Goal: Task Accomplishment & Management: Manage account settings

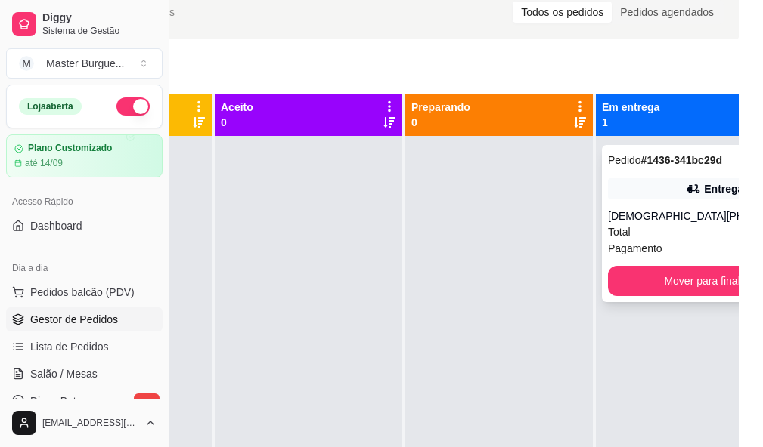
click at [648, 237] on div "Total R$ 109,00" at bounding box center [715, 232] width 214 height 17
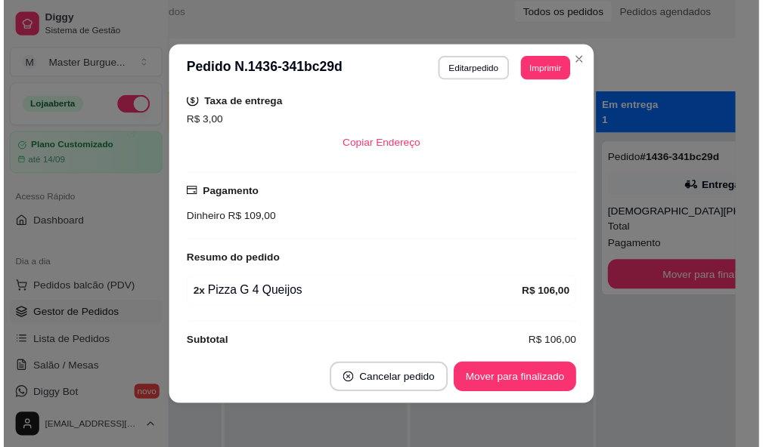
scroll to position [322, 0]
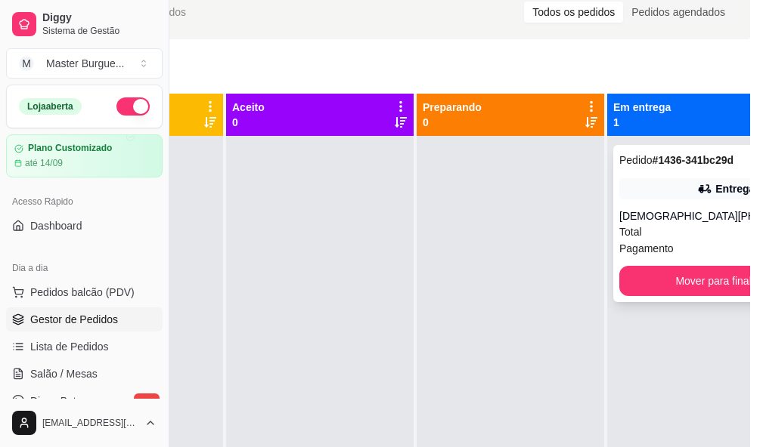
click at [660, 224] on div "Total R$ 109,00" at bounding box center [726, 232] width 214 height 17
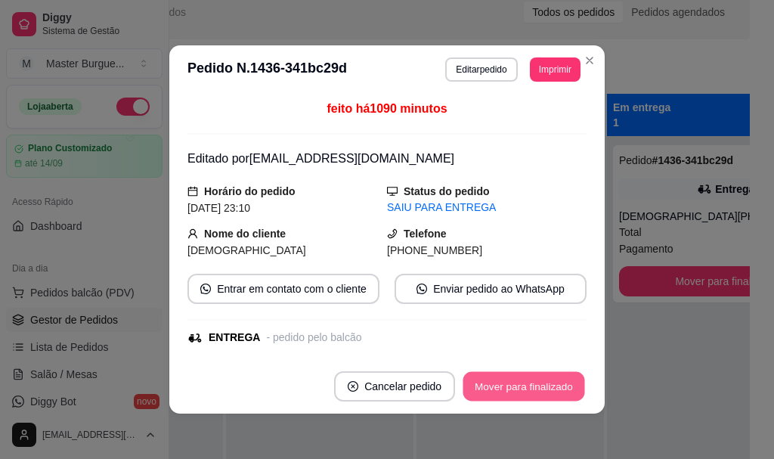
click at [546, 383] on button "Mover para finalizado" at bounding box center [524, 386] width 122 height 29
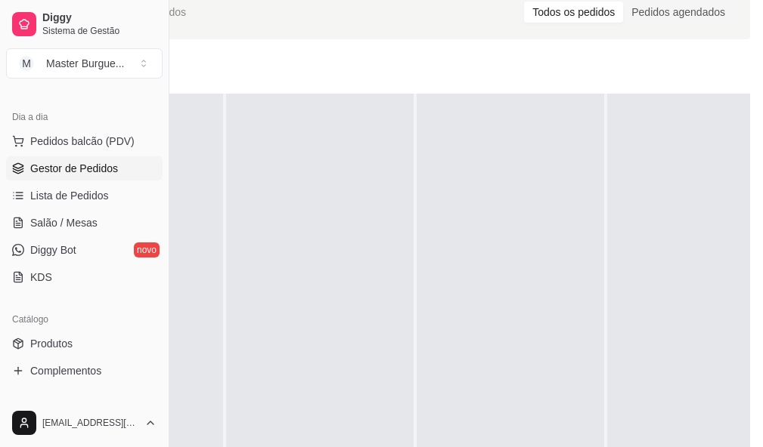
scroll to position [302, 0]
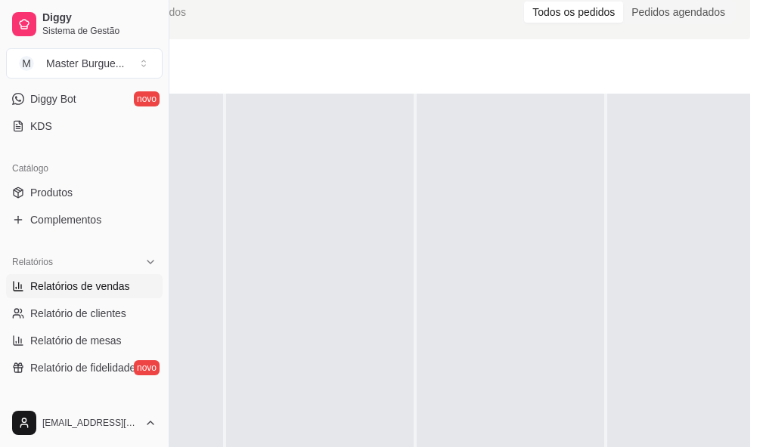
click at [125, 284] on span "Relatórios de vendas" at bounding box center [80, 286] width 100 height 15
select select "ALL"
select select "0"
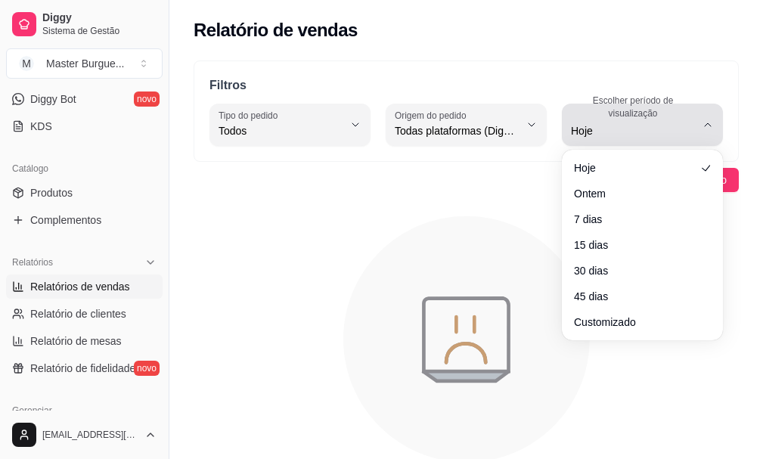
click at [709, 123] on icon "button" at bounding box center [707, 125] width 12 height 12
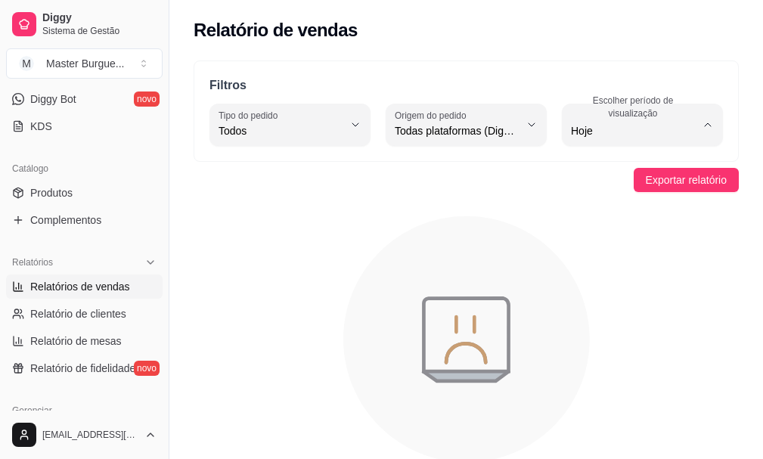
click at [604, 187] on span "Ontem" at bounding box center [635, 191] width 117 height 14
type input "1"
select select "1"
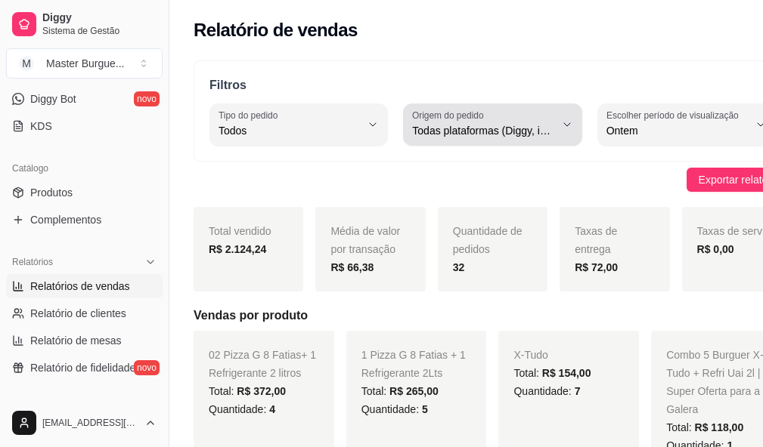
click at [547, 129] on button "Origem do pedido Todas plataformas (Diggy, iFood)" at bounding box center [492, 125] width 178 height 42
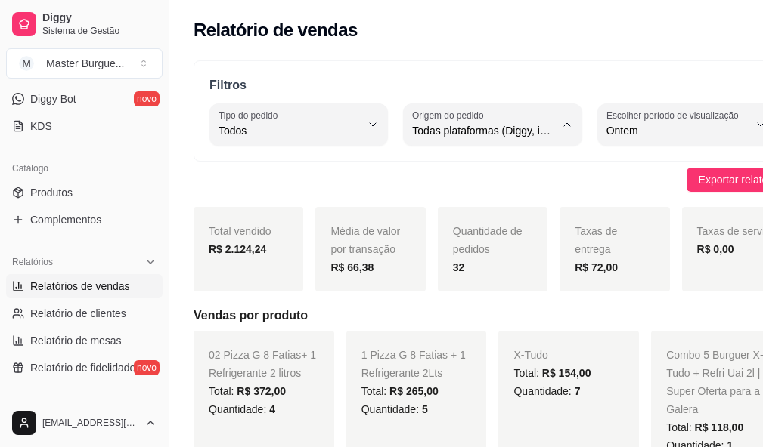
click at [484, 217] on span "iFood" at bounding box center [466, 216] width 122 height 14
type input "IFOOD"
select select "IFOOD"
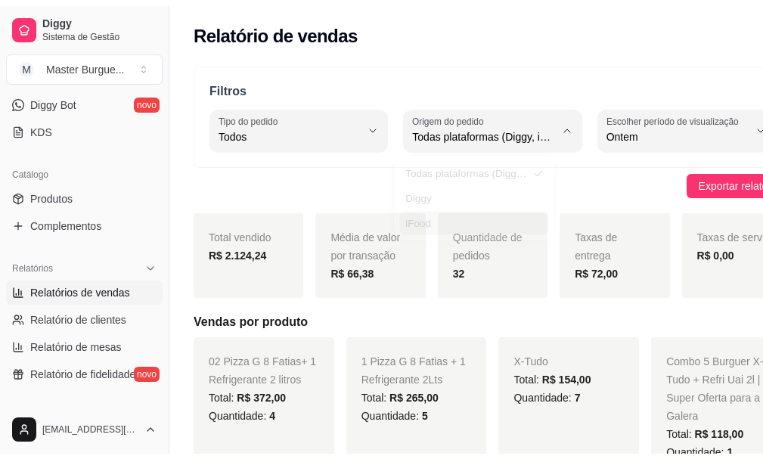
scroll to position [14, 0]
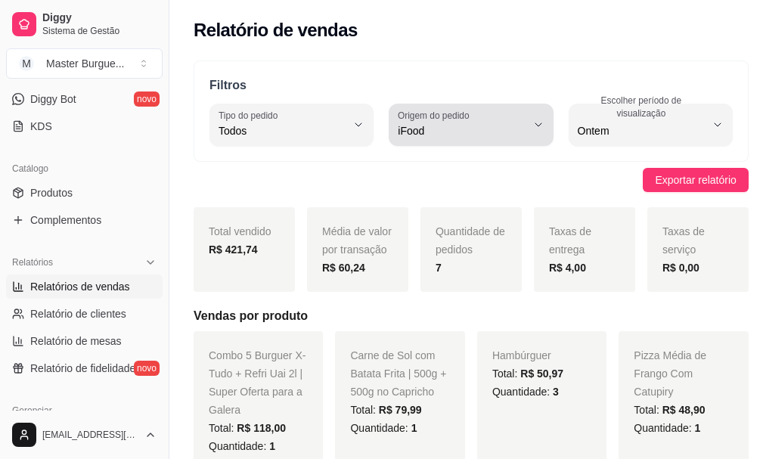
click at [532, 128] on icon "button" at bounding box center [538, 125] width 12 height 12
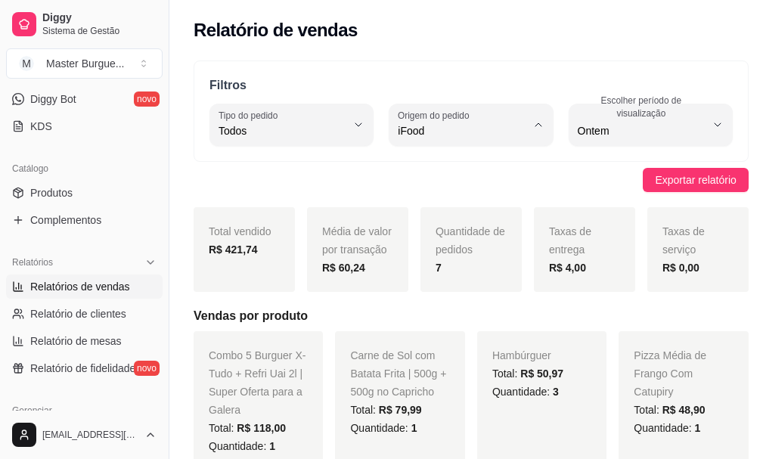
click at [479, 184] on li "Diggy" at bounding box center [465, 191] width 143 height 23
type input "DIGGY"
select select "DIGGY"
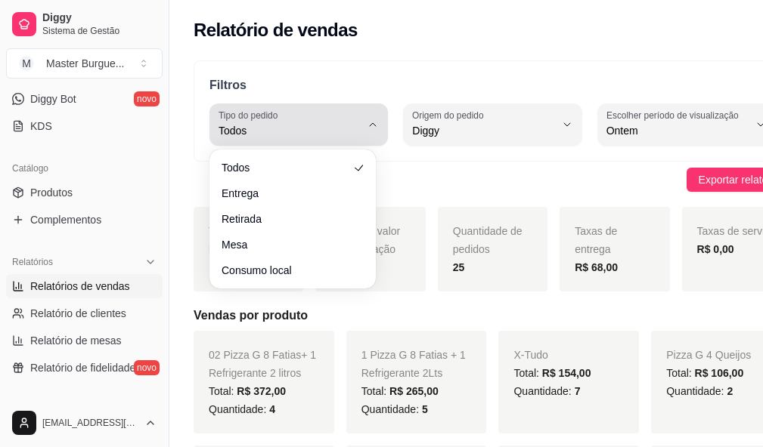
click at [372, 128] on button "Tipo do pedido Todos" at bounding box center [298, 125] width 178 height 42
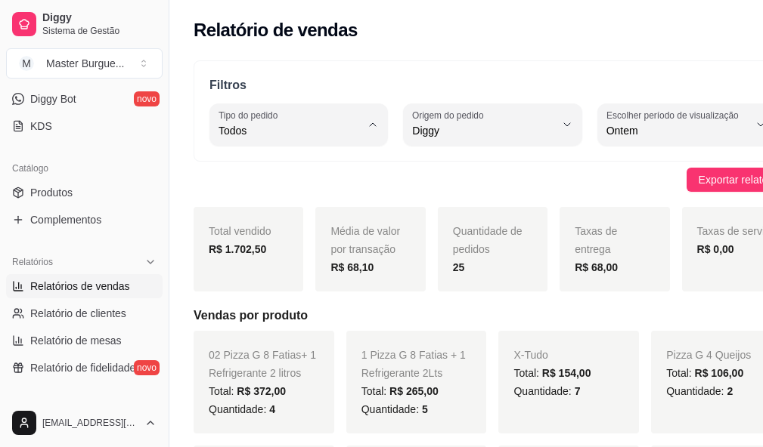
click at [303, 218] on span "Retirada" at bounding box center [285, 216] width 122 height 14
type input "PICKUP"
select select "PICKUP"
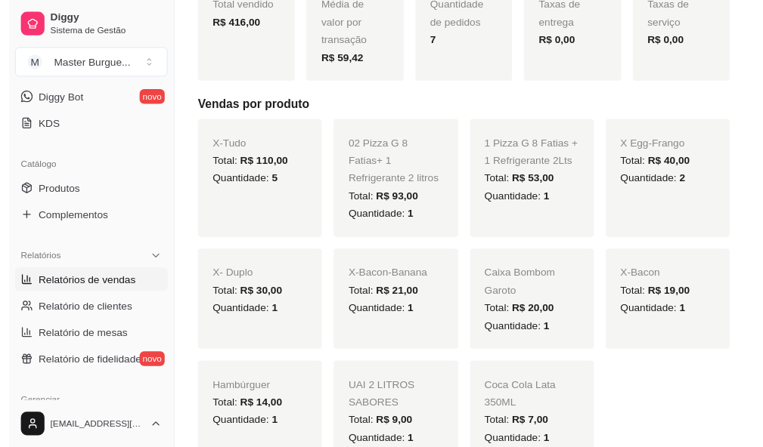
scroll to position [0, 0]
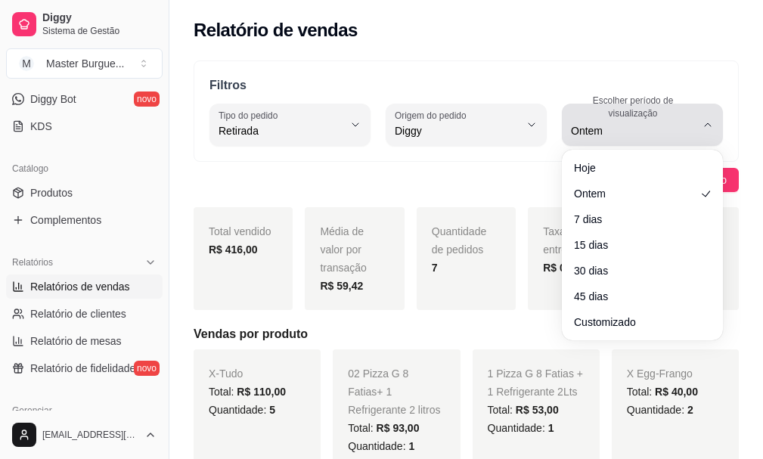
click at [710, 125] on icon "button" at bounding box center [707, 125] width 12 height 12
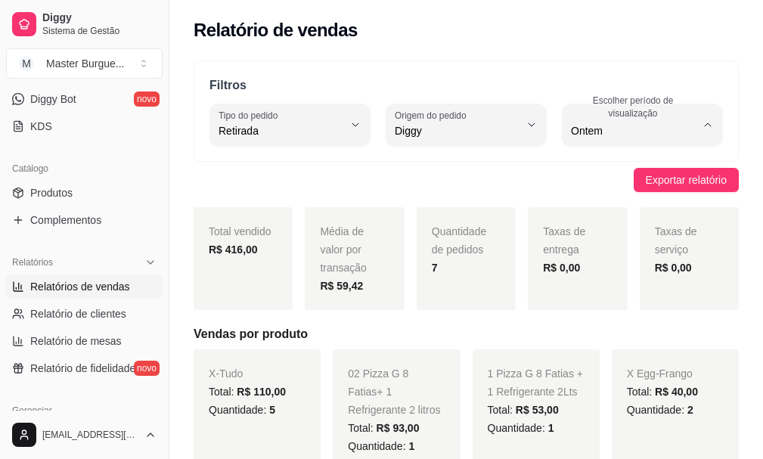
click at [515, 169] on div "Exportar relatório" at bounding box center [465, 180] width 545 height 24
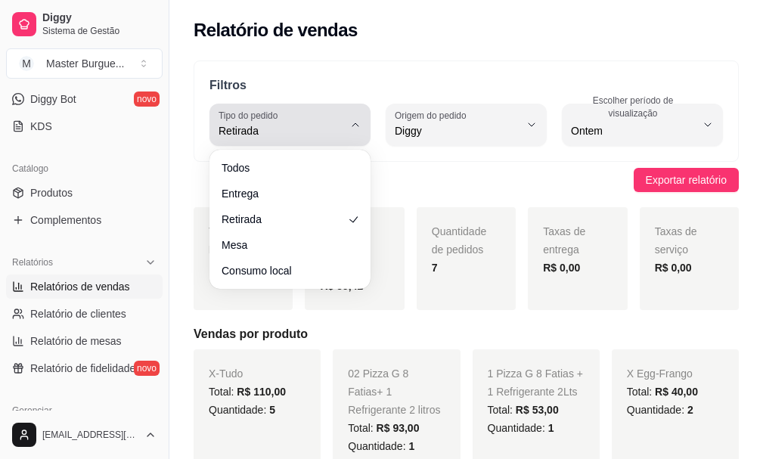
click at [354, 128] on icon "button" at bounding box center [355, 125] width 12 height 12
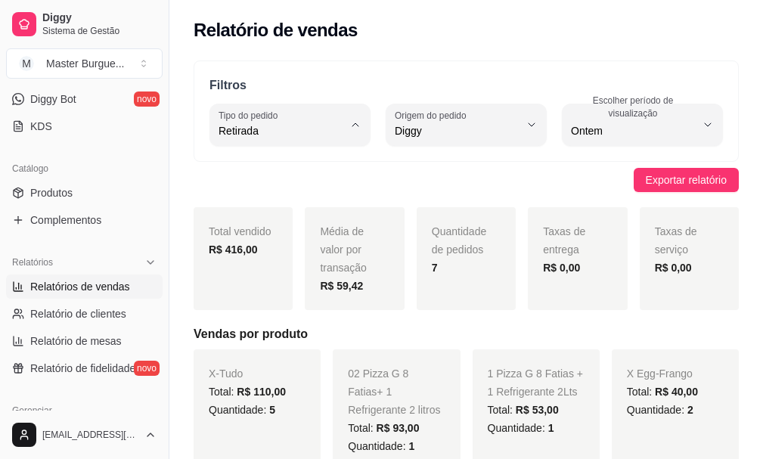
click at [305, 174] on span "Todos" at bounding box center [282, 166] width 117 height 14
type input "ALL"
select select "ALL"
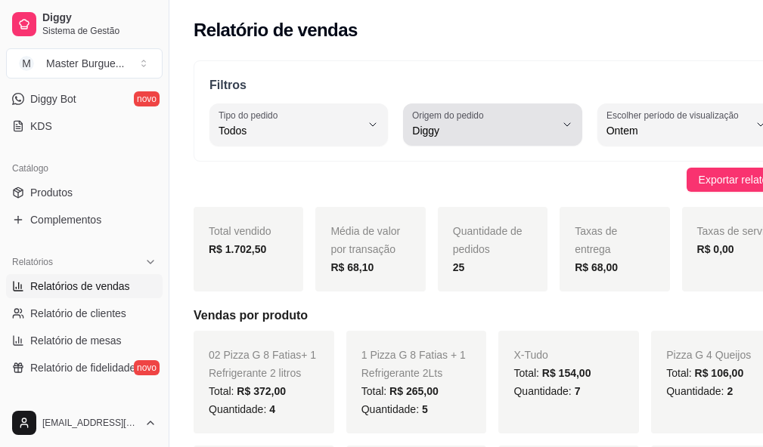
click at [540, 135] on button "Origem do pedido Diggy" at bounding box center [492, 125] width 178 height 42
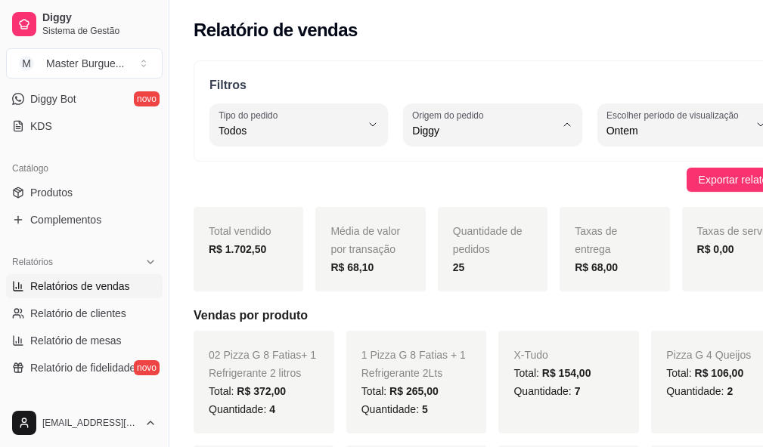
click at [487, 172] on span "Todas plataformas (Diggy, iFood)" at bounding box center [466, 166] width 122 height 14
type input "ALL"
select select "ALL"
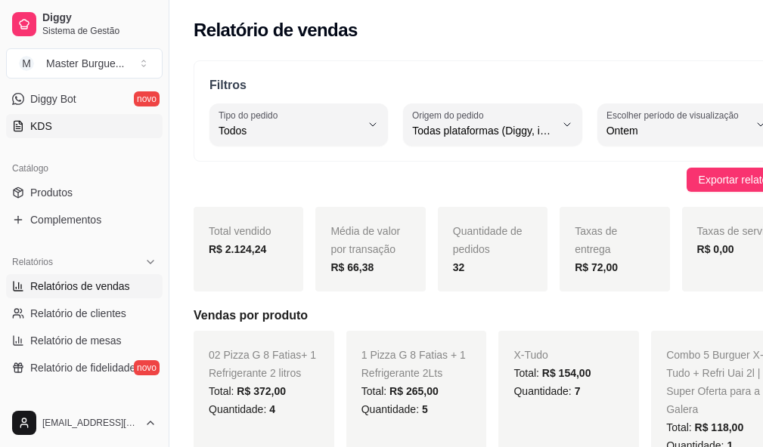
scroll to position [76, 0]
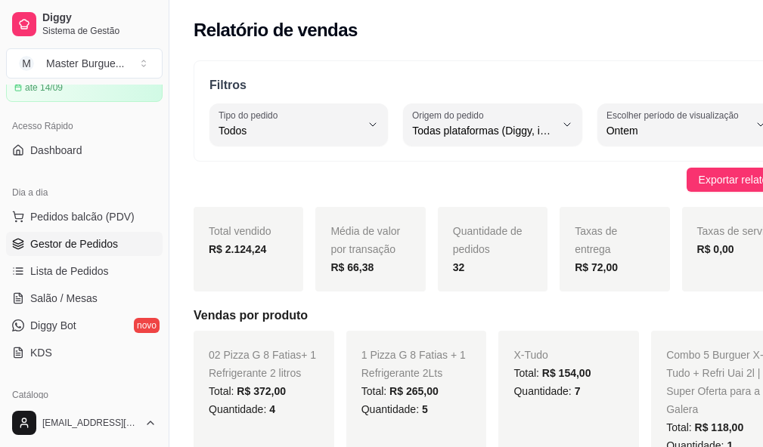
click at [113, 243] on span "Gestor de Pedidos" at bounding box center [74, 244] width 88 height 15
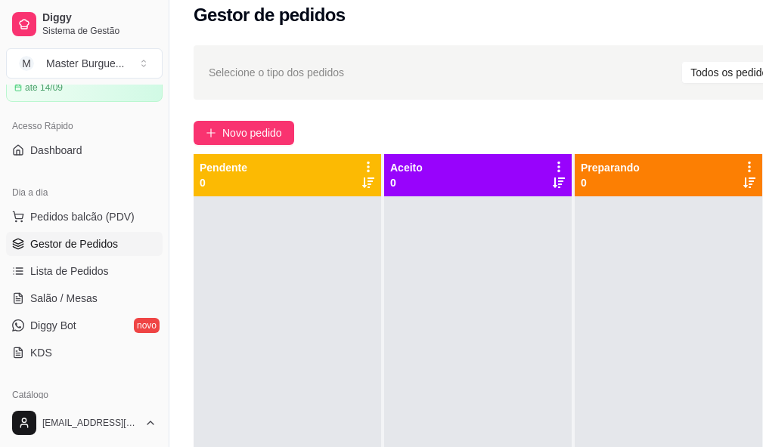
scroll to position [15, 17]
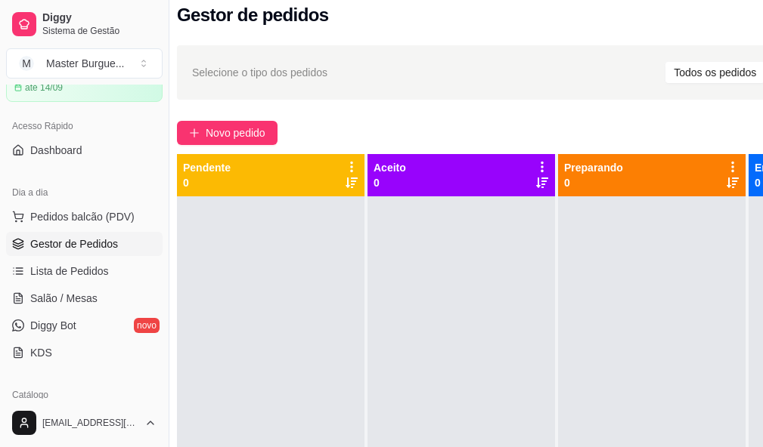
click at [420, 116] on div "Selecione o tipo dos pedidos Todos os pedidos Pedidos agendados Novo pedido Pen…" at bounding box center [534, 327] width 763 height 583
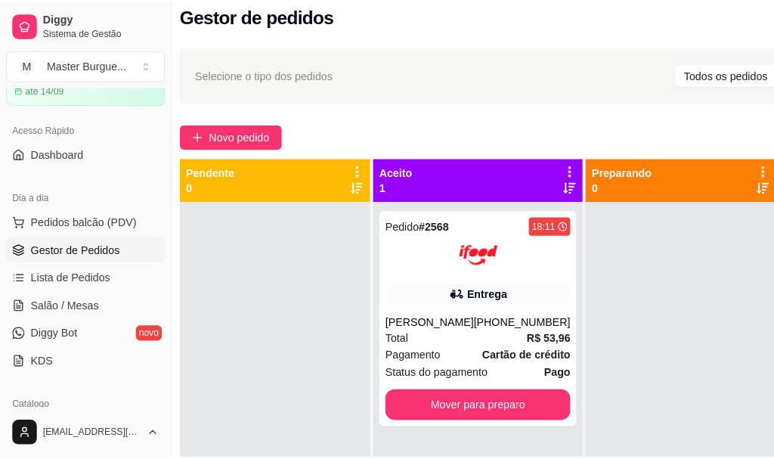
scroll to position [0, 17]
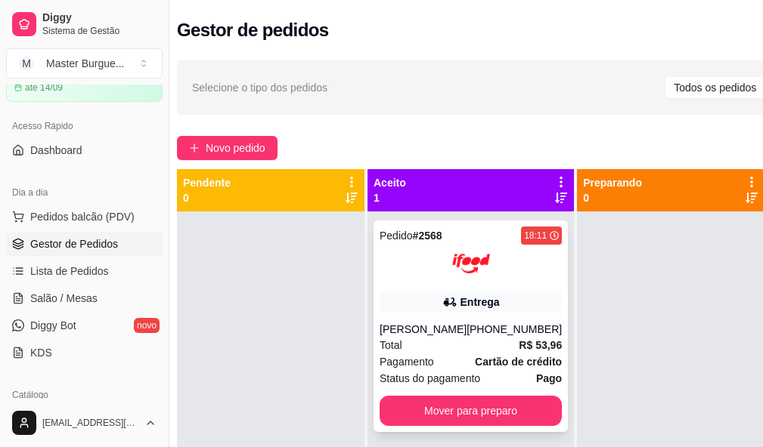
click at [453, 311] on div "Pedido # 2568 18:11 Entrega [PERSON_NAME] [PHONE_NUMBER] Total R$ 53,96 Pagamen…" at bounding box center [470, 327] width 194 height 212
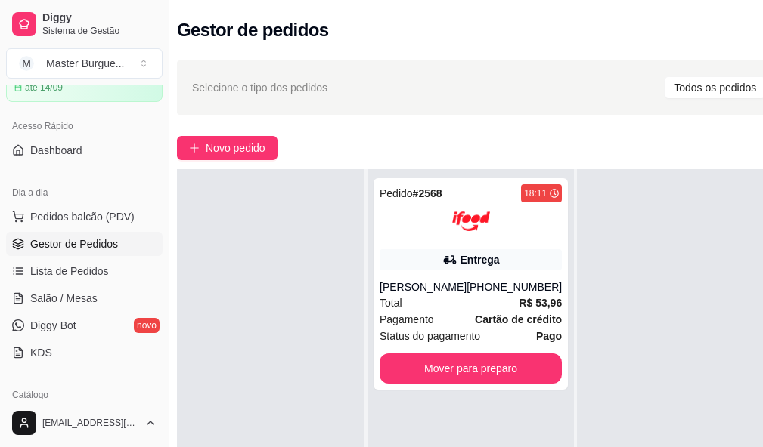
click at [602, 333] on div at bounding box center [670, 392] width 187 height 447
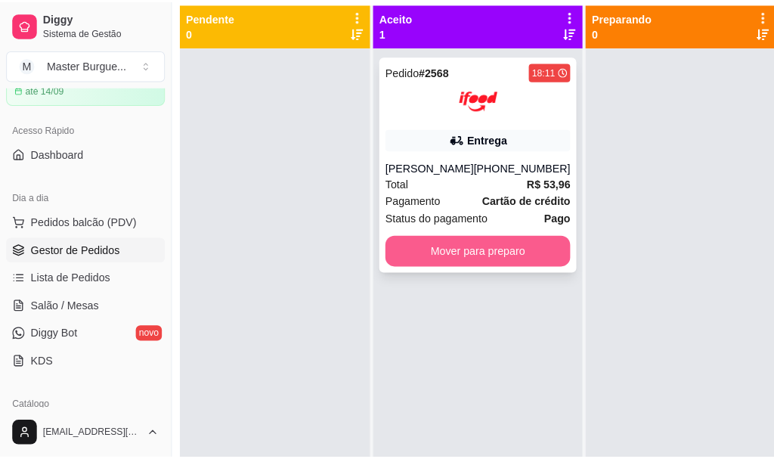
scroll to position [91, 17]
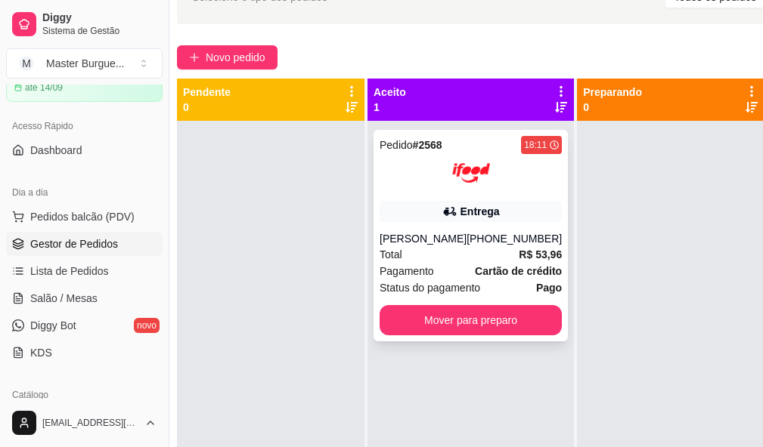
click at [456, 246] on div "[PERSON_NAME]" at bounding box center [422, 238] width 87 height 15
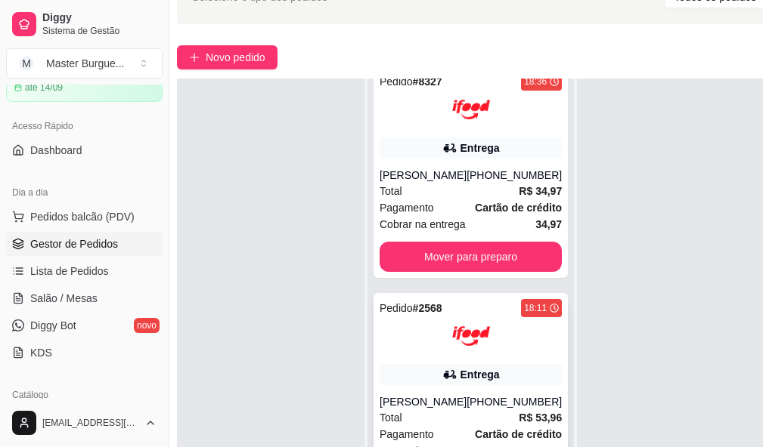
scroll to position [166, 17]
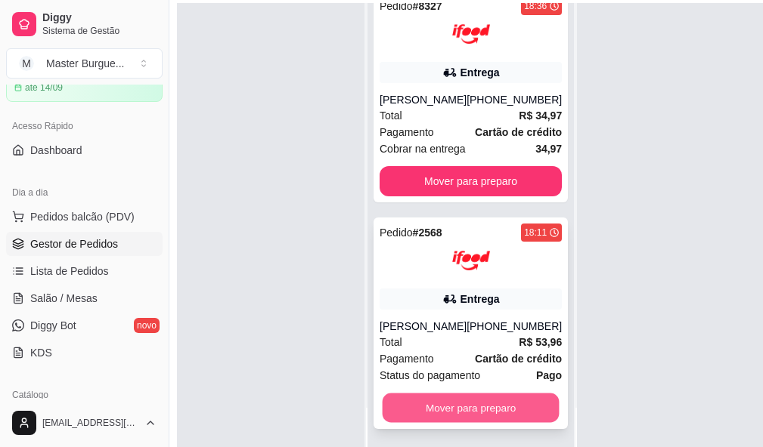
click at [443, 395] on button "Mover para preparo" at bounding box center [470, 408] width 177 height 29
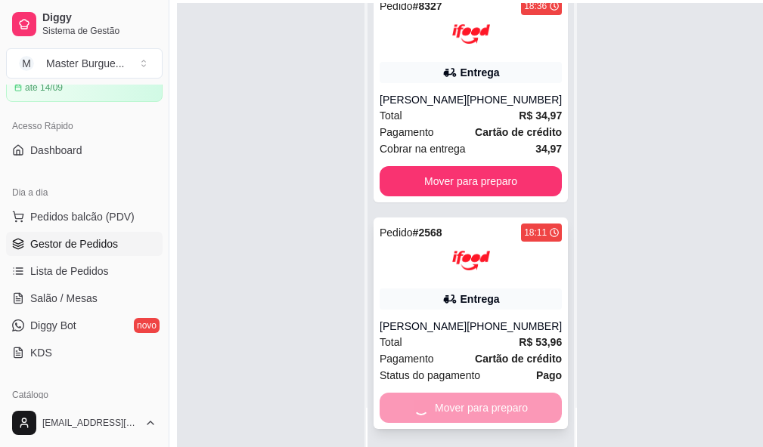
scroll to position [0, 0]
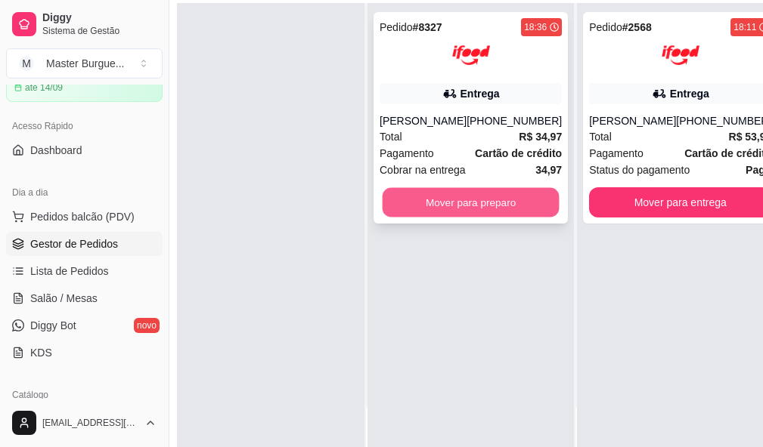
click at [459, 200] on button "Mover para preparo" at bounding box center [470, 202] width 177 height 29
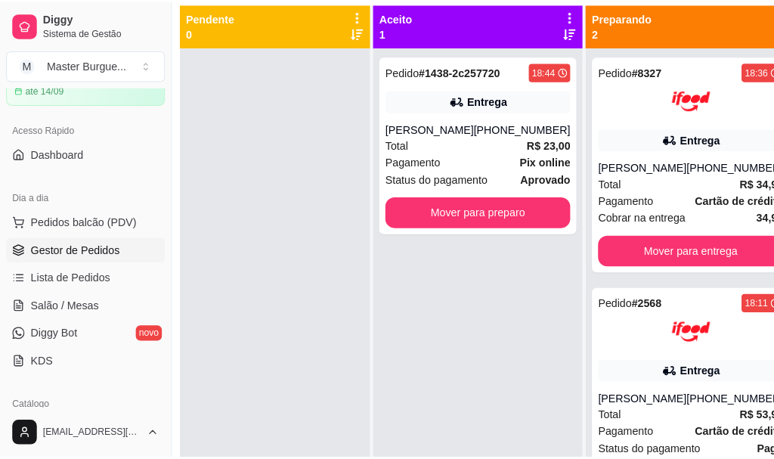
scroll to position [91, 17]
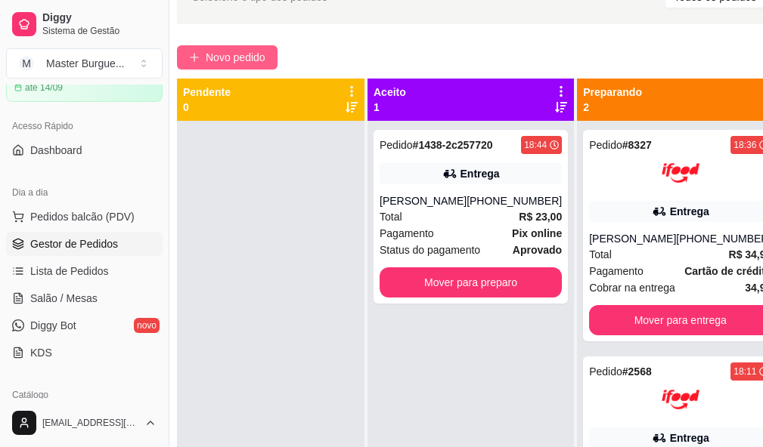
click at [241, 47] on button "Novo pedido" at bounding box center [227, 57] width 101 height 24
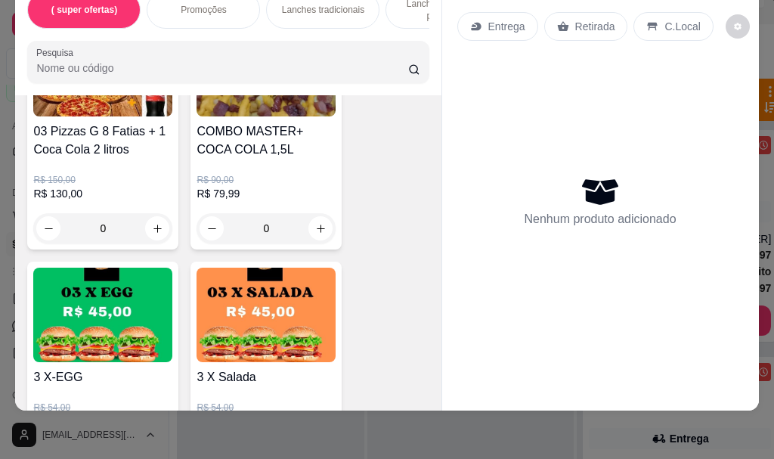
scroll to position [529, 0]
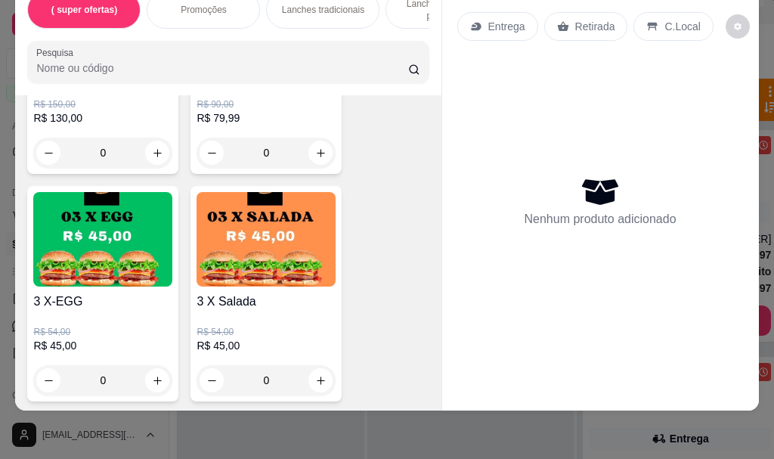
click at [103, 226] on img at bounding box center [102, 239] width 139 height 94
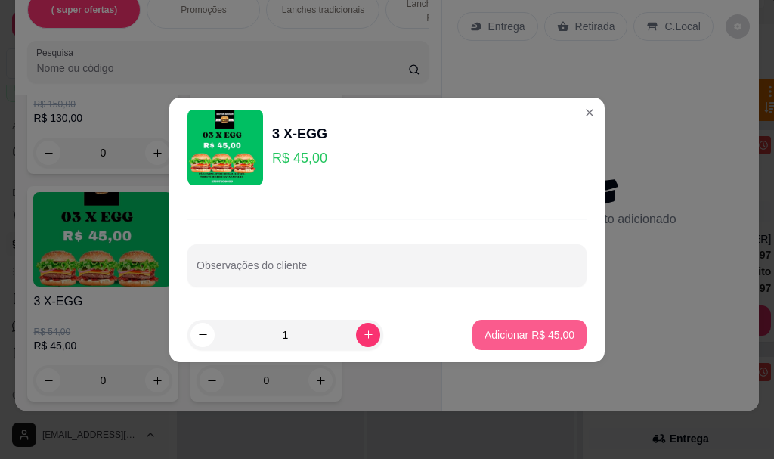
click at [497, 325] on button "Adicionar R$ 45,00" at bounding box center [529, 335] width 114 height 30
type input "1"
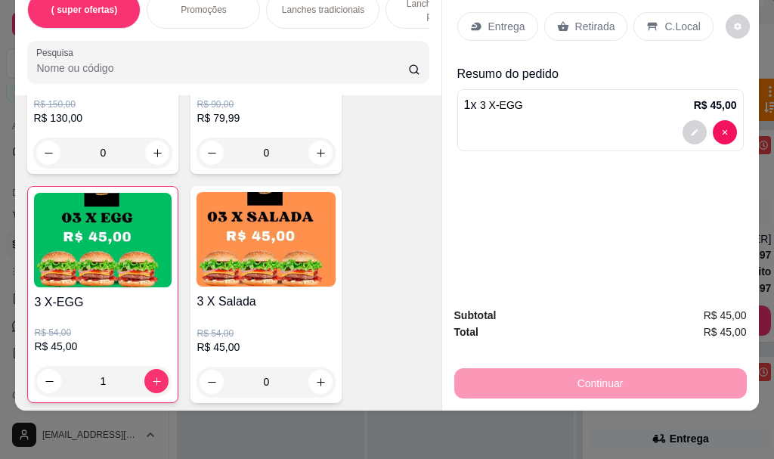
click at [490, 19] on p "Entrega" at bounding box center [506, 26] width 37 height 15
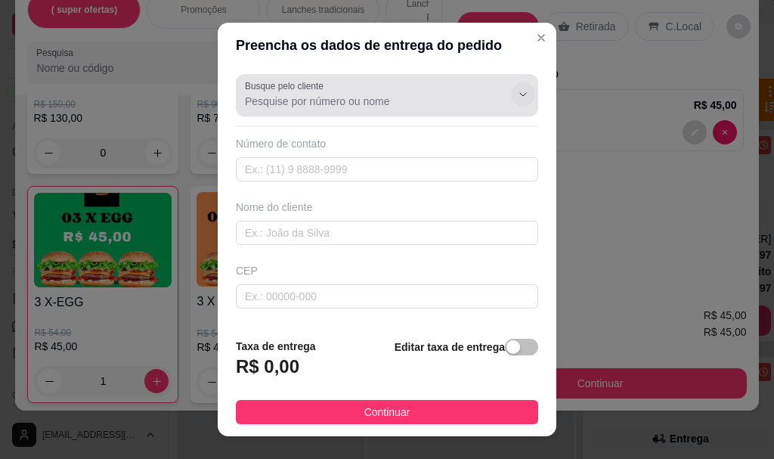
click at [517, 91] on icon "Show suggestions" at bounding box center [523, 94] width 12 height 12
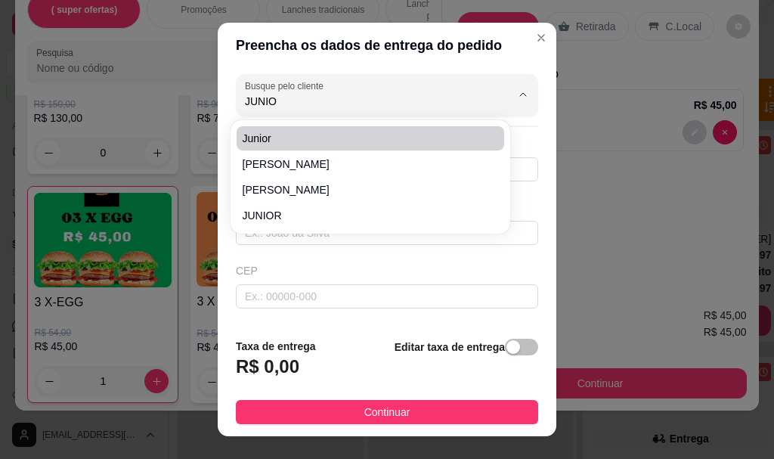
click at [360, 145] on span "Junior" at bounding box center [363, 138] width 240 height 15
type input "Junior"
type input "21997057923"
type input "Junior"
type input "[GEOGRAPHIC_DATA]"
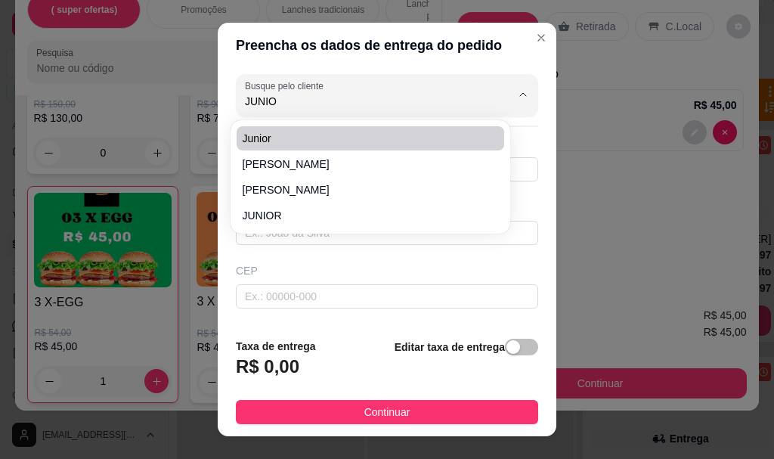
type input "102"
type input "SERRA"
type input "[DEMOGRAPHIC_DATA]..campo de terra"
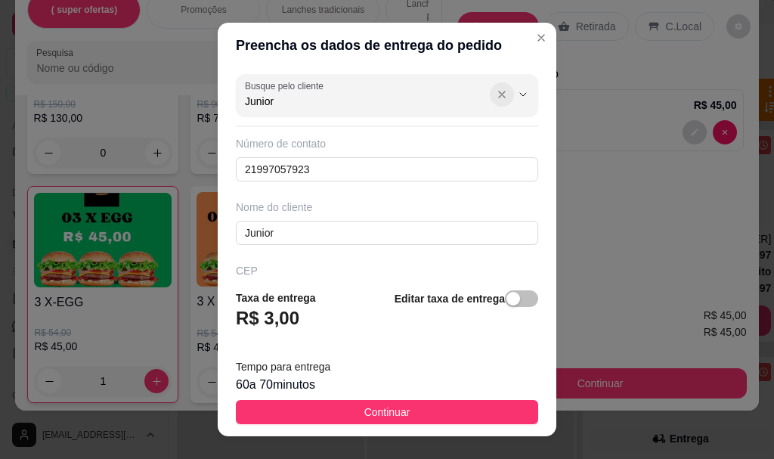
type input "Junior"
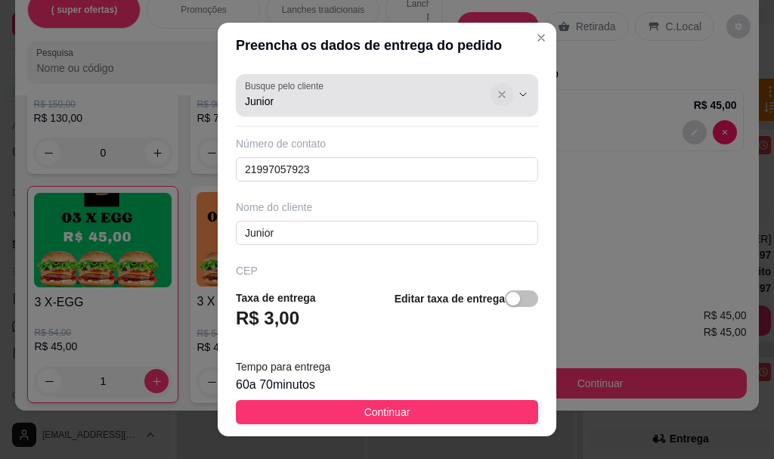
click at [496, 96] on icon "Show suggestions" at bounding box center [502, 95] width 12 height 12
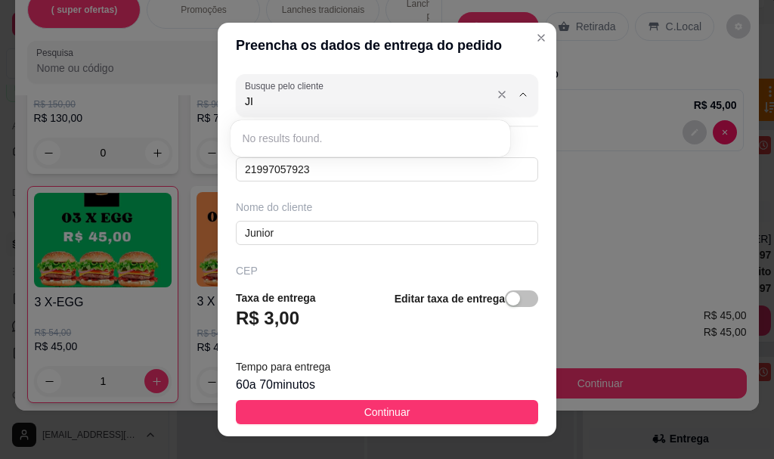
type input "J"
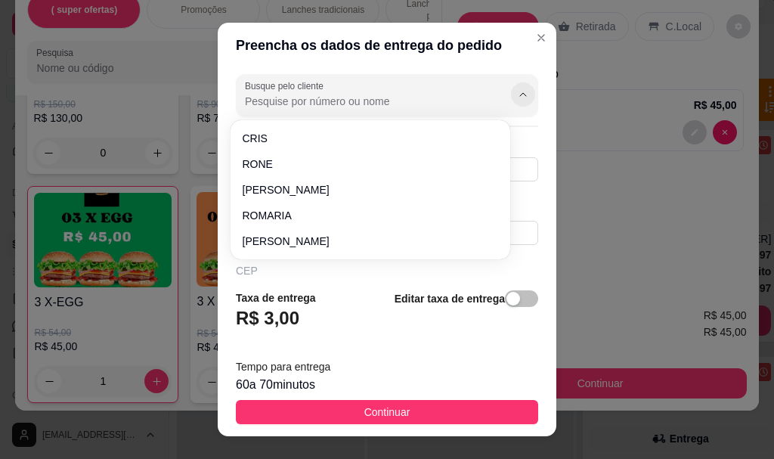
click at [517, 92] on icon "Show suggestions" at bounding box center [523, 94] width 12 height 12
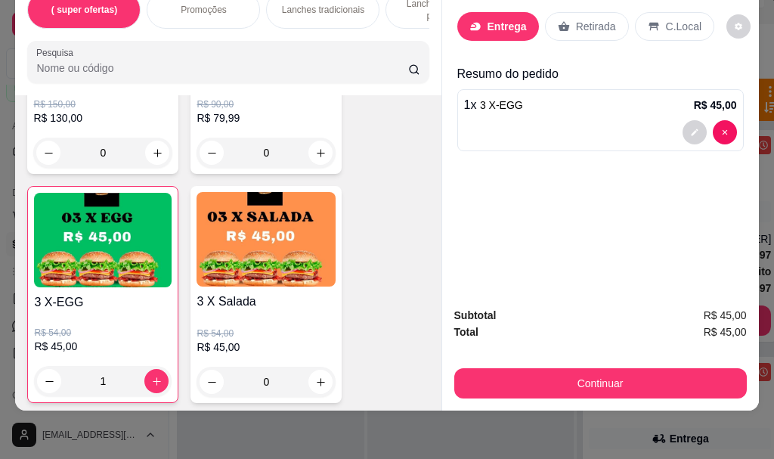
click at [506, 19] on p "Entrega" at bounding box center [506, 26] width 39 height 15
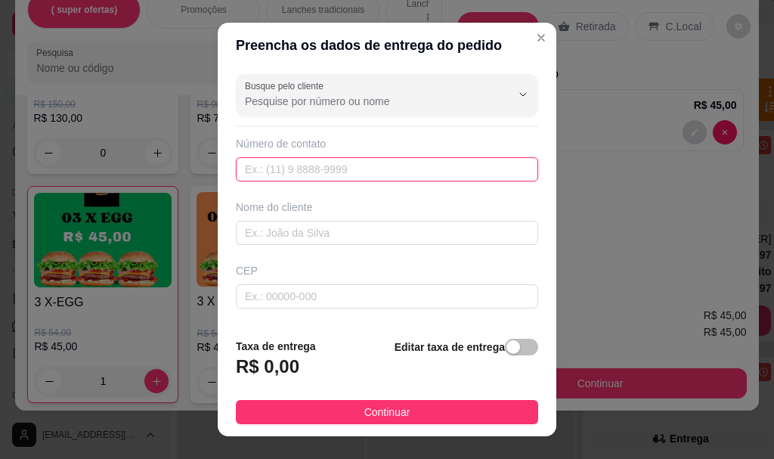
click at [317, 166] on input "text" at bounding box center [387, 169] width 302 height 24
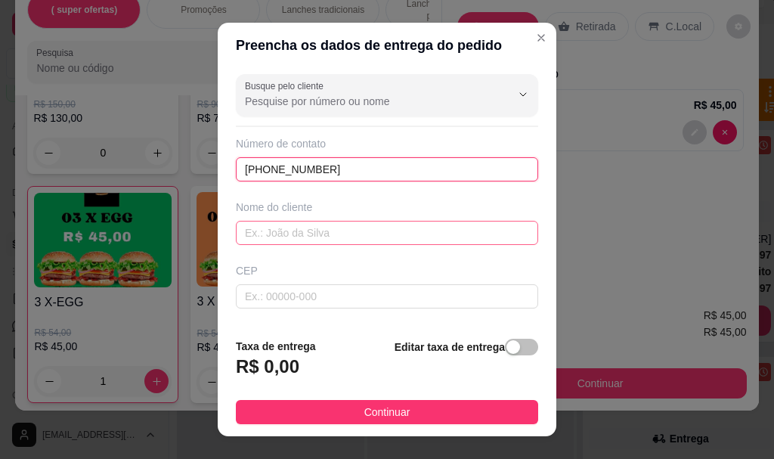
type input "[PHONE_NUMBER]"
click at [339, 234] on input "text" at bounding box center [387, 233] width 302 height 24
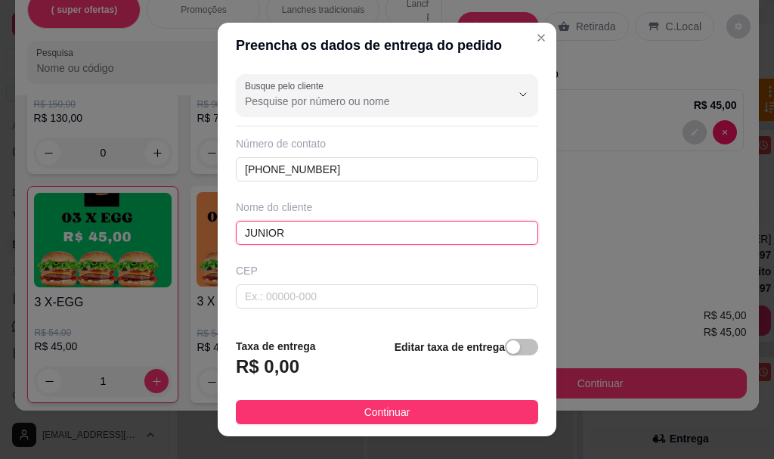
scroll to position [76, 0]
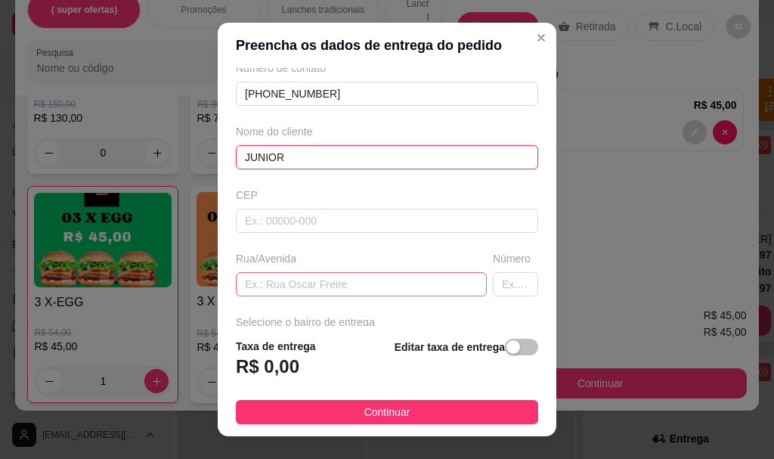
type input "JUNIOR"
click at [286, 277] on input "text" at bounding box center [361, 284] width 251 height 24
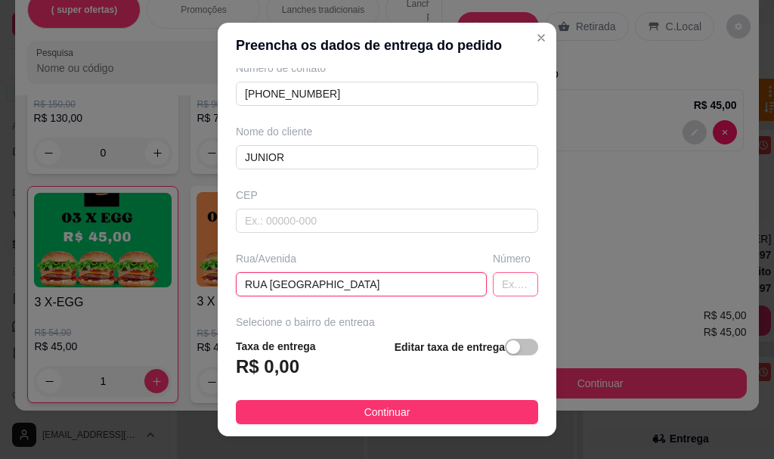
type input "RUA [GEOGRAPHIC_DATA]"
click at [493, 277] on input "text" at bounding box center [515, 284] width 45 height 24
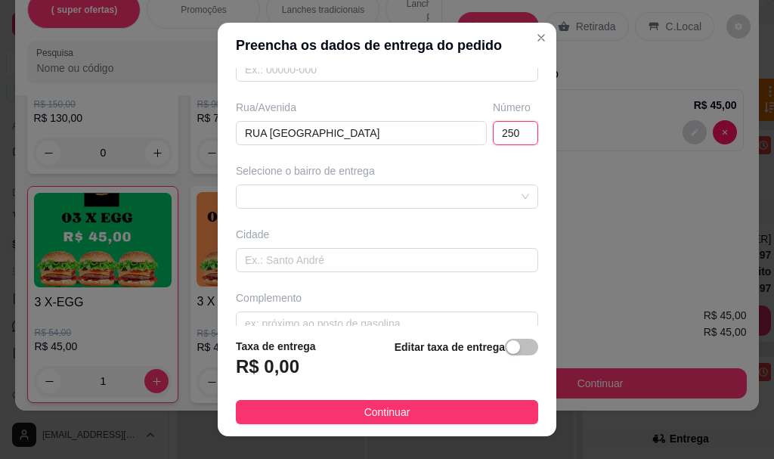
scroll to position [252, 0]
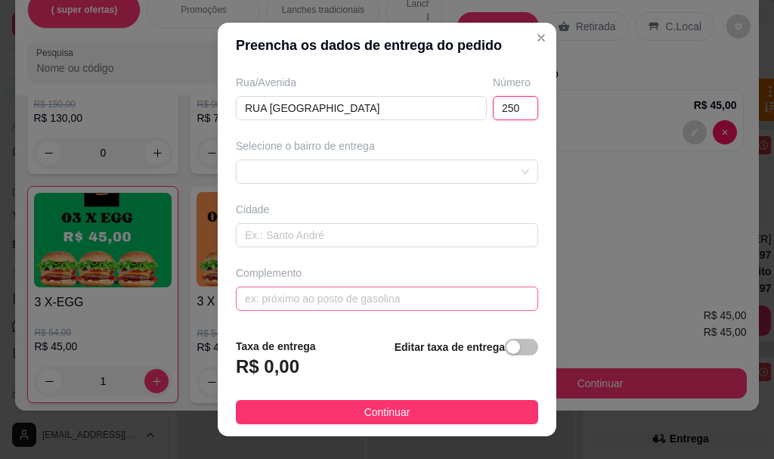
type input "250"
click at [475, 301] on input "text" at bounding box center [387, 298] width 302 height 24
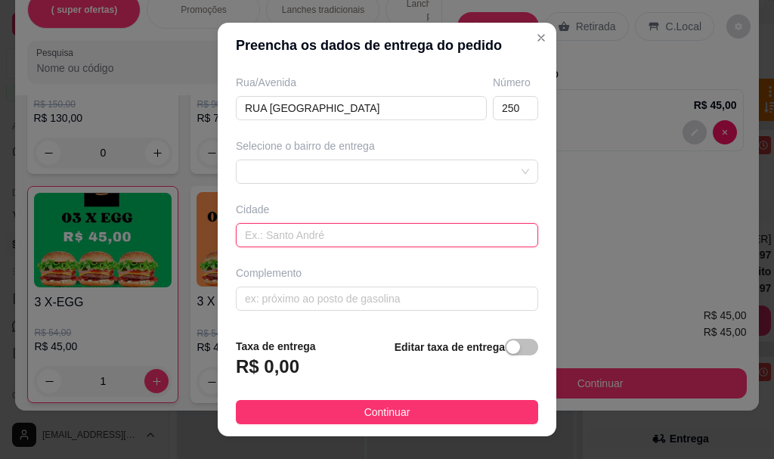
click at [443, 240] on input "text" at bounding box center [387, 235] width 302 height 24
click at [405, 172] on div at bounding box center [387, 171] width 302 height 24
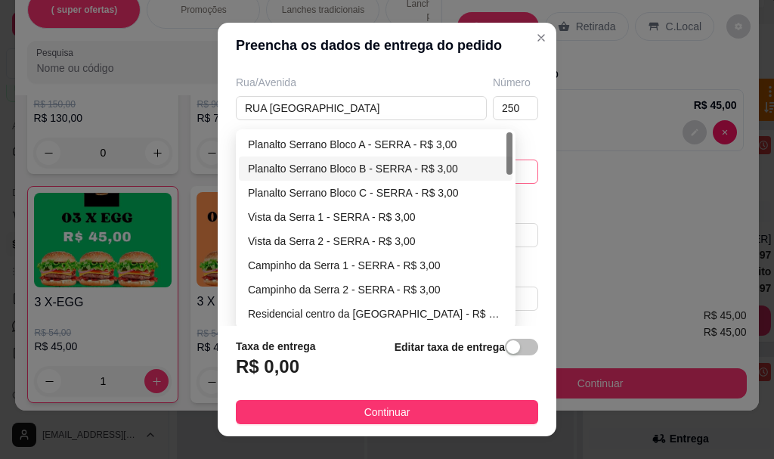
click at [342, 164] on div "Planalto Serrano Bloco B - SERRA - R$ 3,00" at bounding box center [375, 168] width 255 height 17
type input "SERRA"
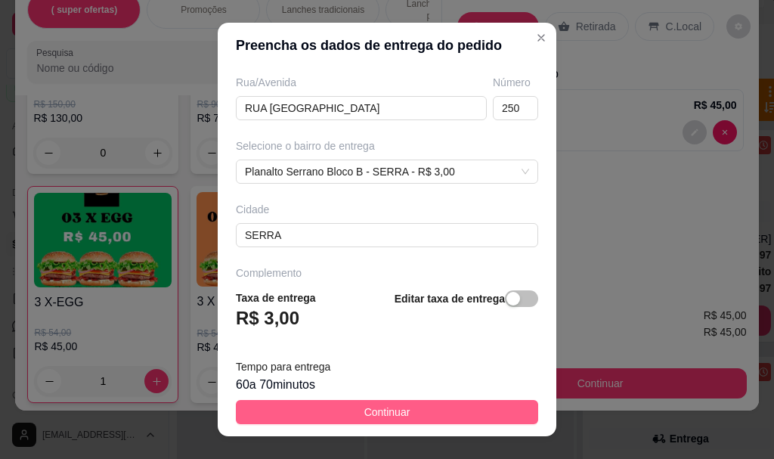
click at [419, 409] on button "Continuar" at bounding box center [387, 412] width 302 height 24
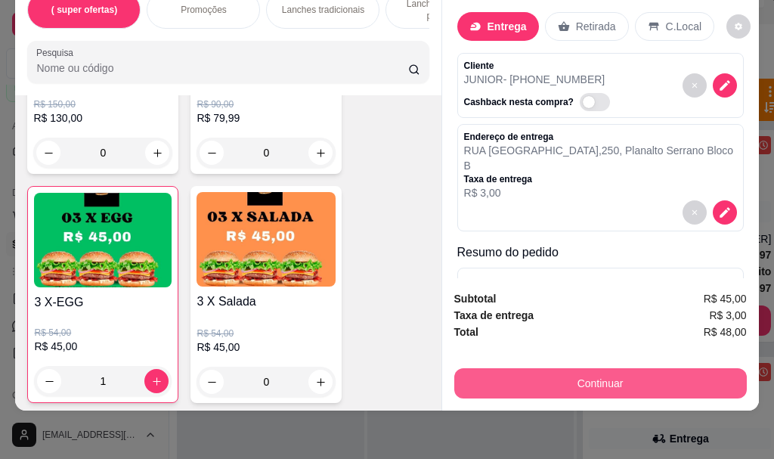
click at [574, 369] on button "Continuar" at bounding box center [600, 383] width 292 height 30
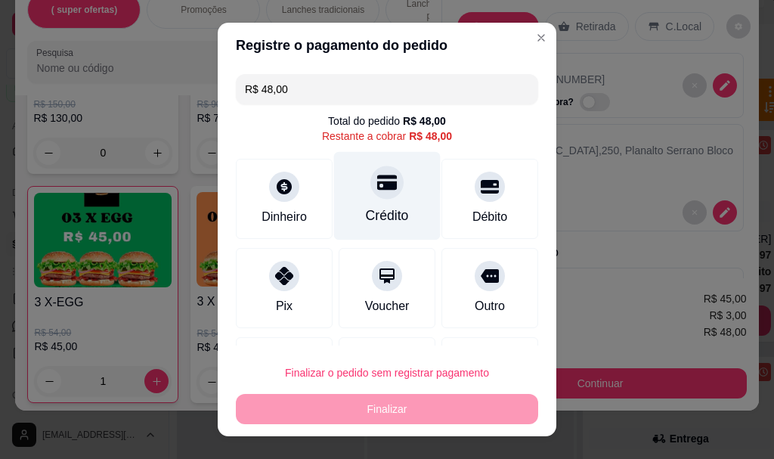
click at [394, 195] on div "Crédito" at bounding box center [387, 196] width 107 height 88
type input "R$ 0,00"
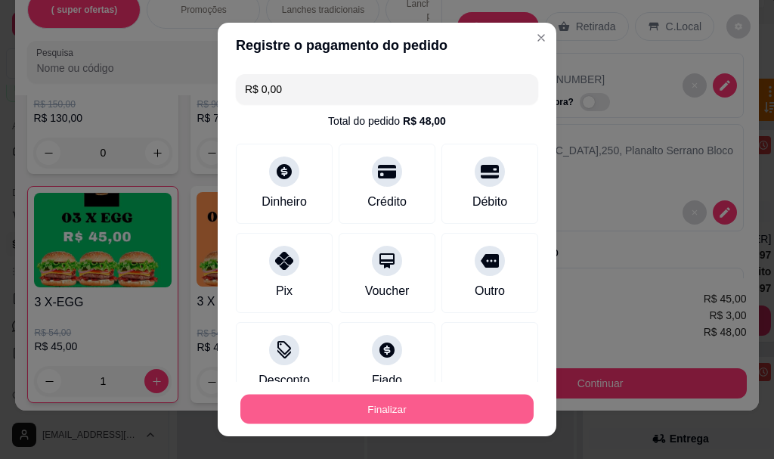
click at [458, 402] on button "Finalizar" at bounding box center [386, 408] width 293 height 29
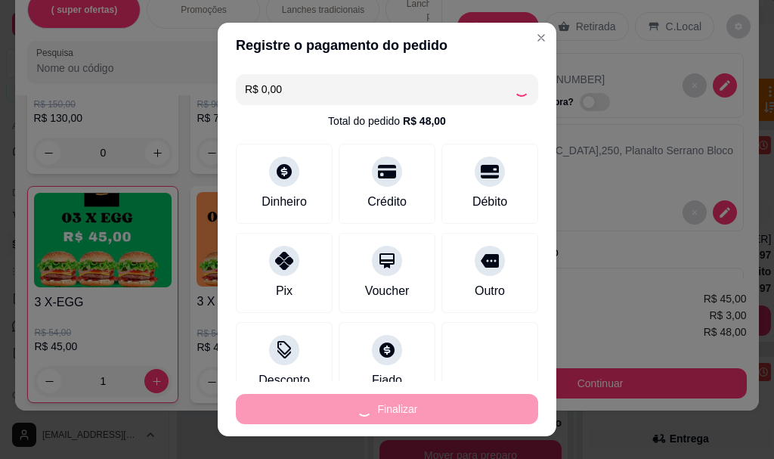
type input "0"
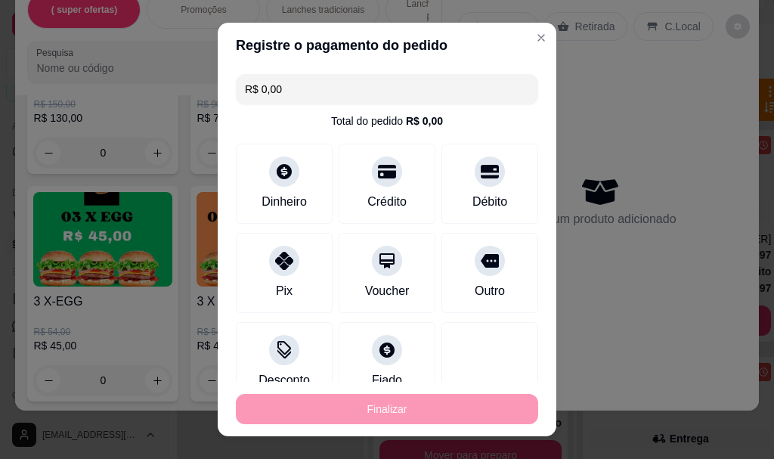
type input "-R$ 48,00"
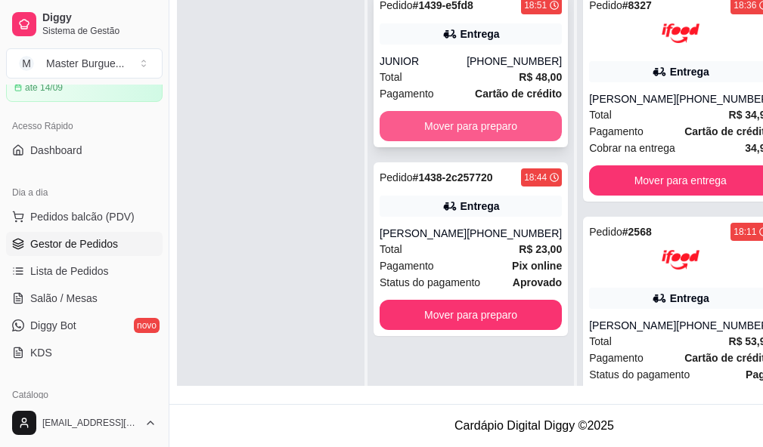
scroll to position [166, 17]
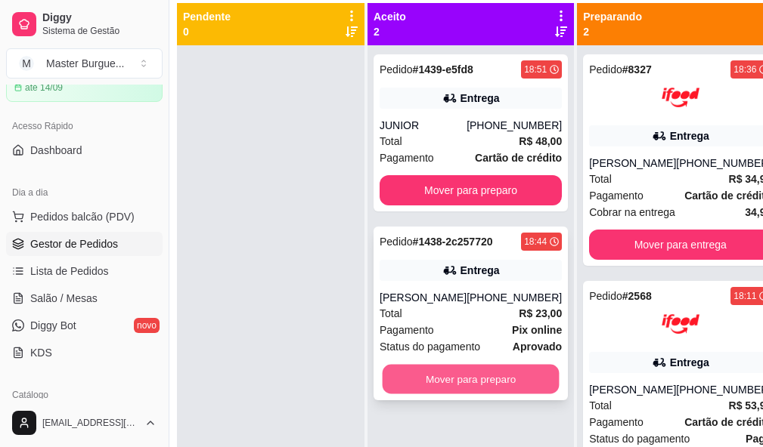
click at [500, 374] on button "Mover para preparo" at bounding box center [470, 379] width 177 height 29
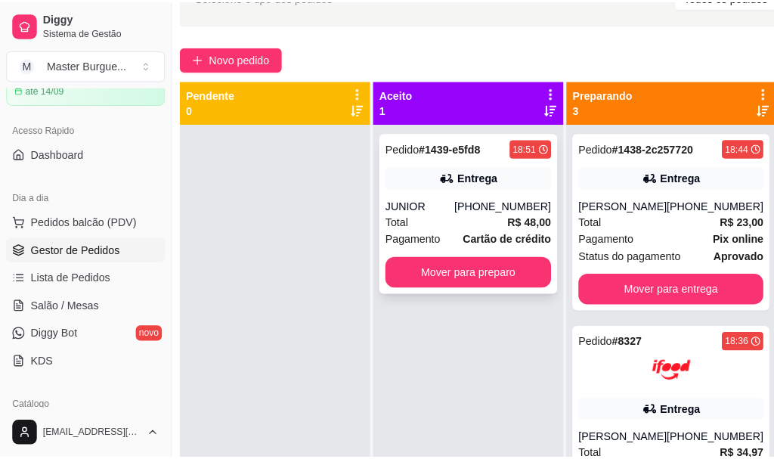
scroll to position [15, 17]
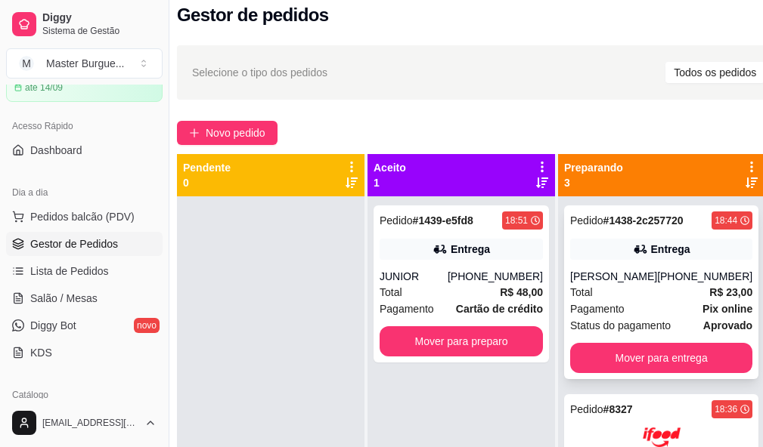
click at [611, 284] on div "[PERSON_NAME]" at bounding box center [613, 276] width 87 height 15
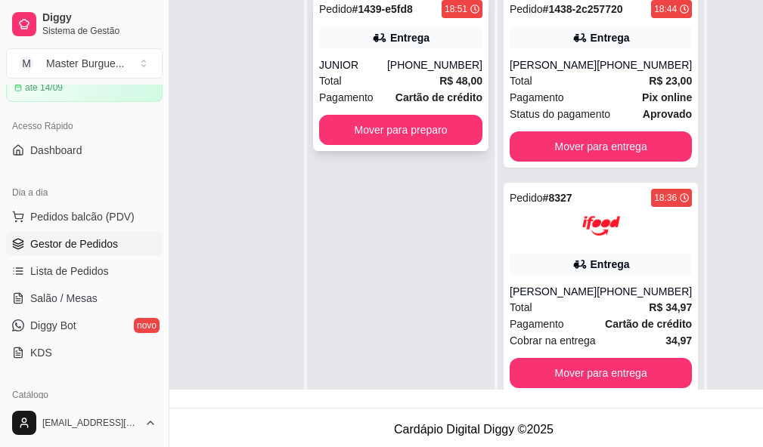
scroll to position [151, 77]
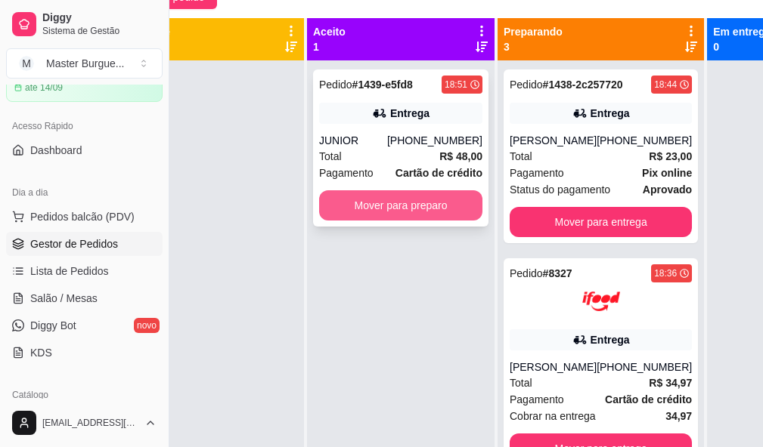
click at [438, 204] on button "Mover para preparo" at bounding box center [400, 205] width 163 height 30
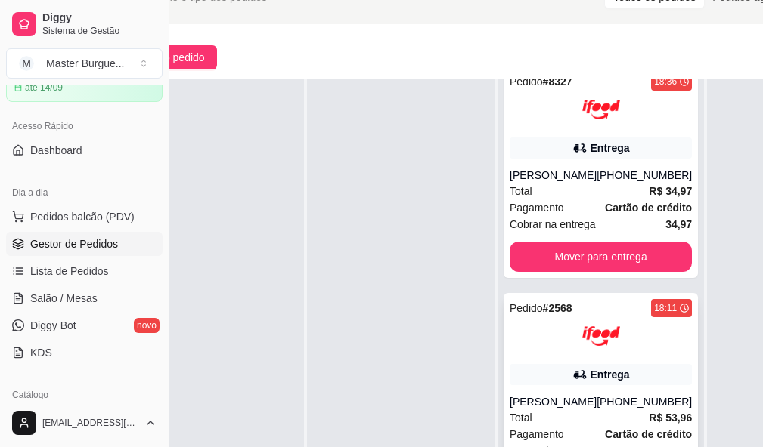
scroll to position [242, 77]
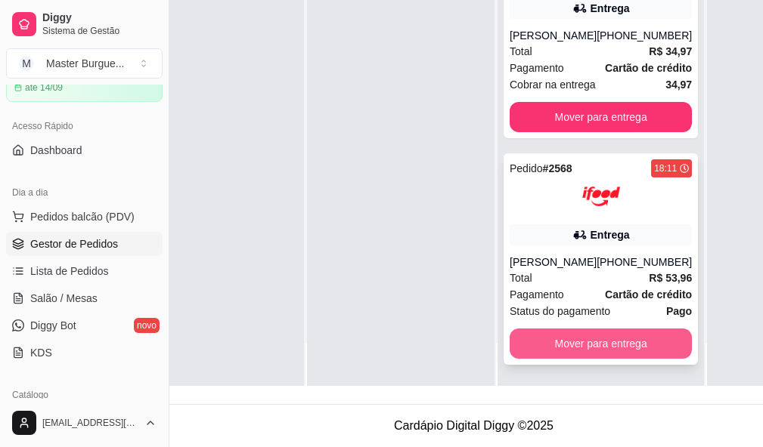
click at [610, 333] on button "Mover para entrega" at bounding box center [600, 344] width 182 height 30
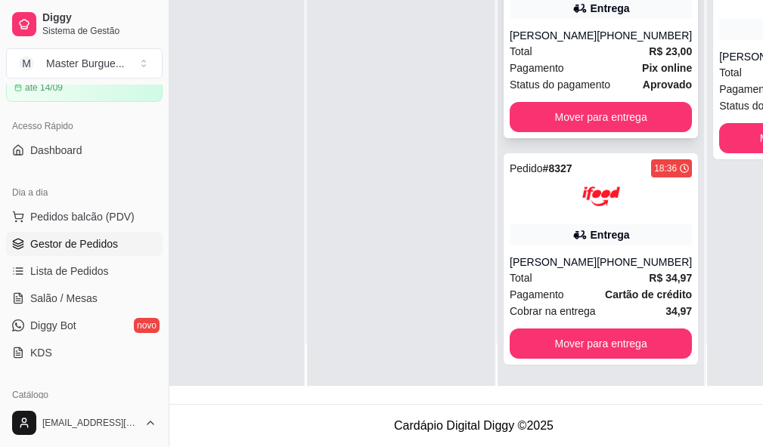
scroll to position [102, 0]
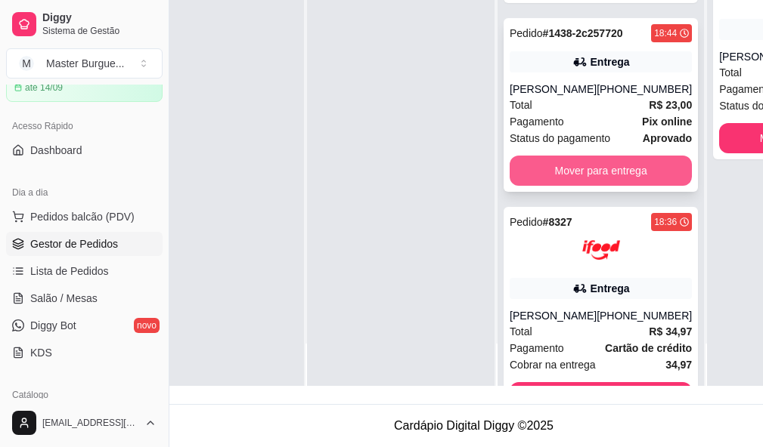
click at [585, 173] on button "Mover para entrega" at bounding box center [600, 171] width 182 height 30
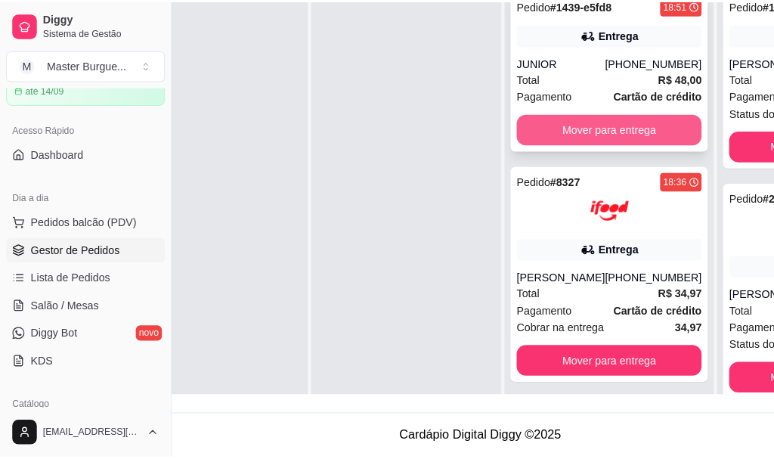
scroll to position [166, 77]
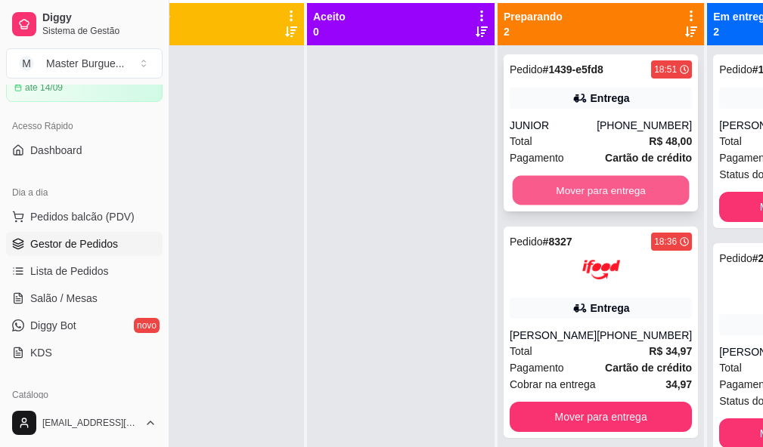
click at [616, 185] on button "Mover para entrega" at bounding box center [600, 190] width 177 height 29
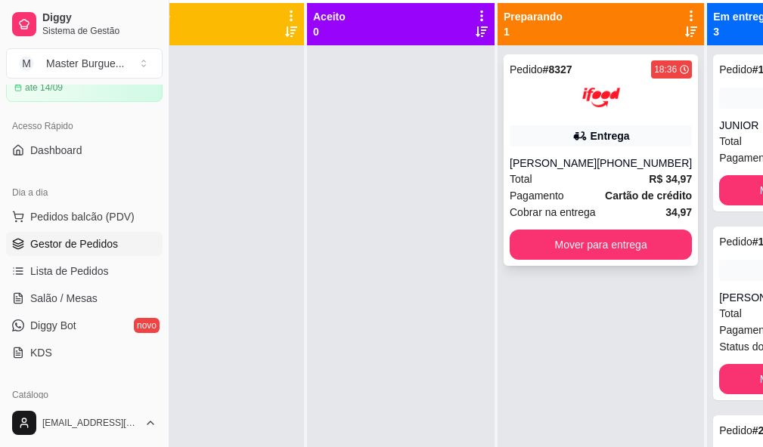
click at [602, 171] on div "[PHONE_NUMBER]" at bounding box center [643, 163] width 95 height 15
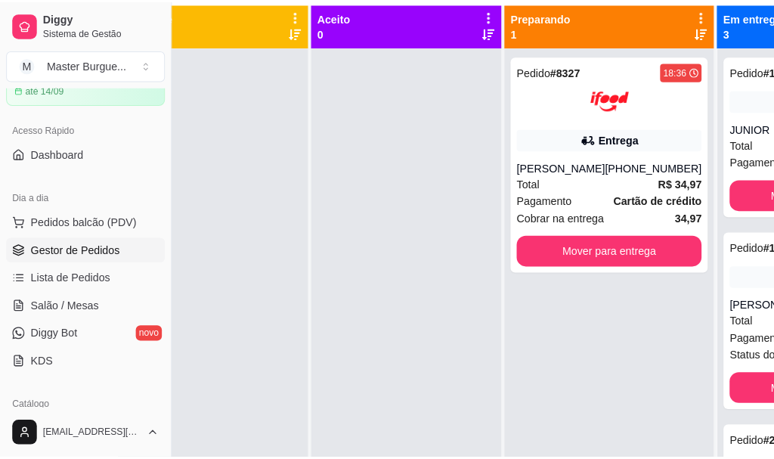
scroll to position [91, 77]
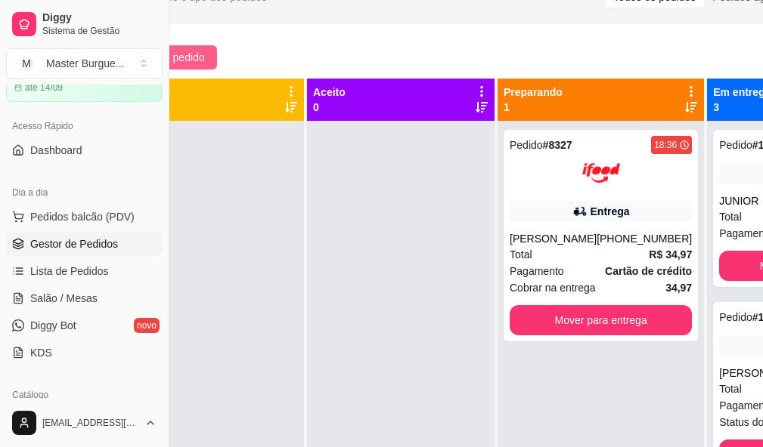
click at [181, 49] on span "Novo pedido" at bounding box center [175, 57] width 60 height 17
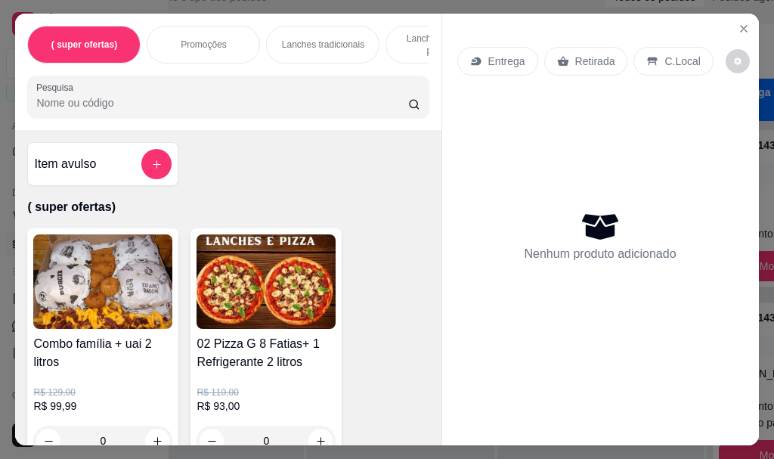
click at [506, 58] on p "Entrega" at bounding box center [506, 61] width 37 height 15
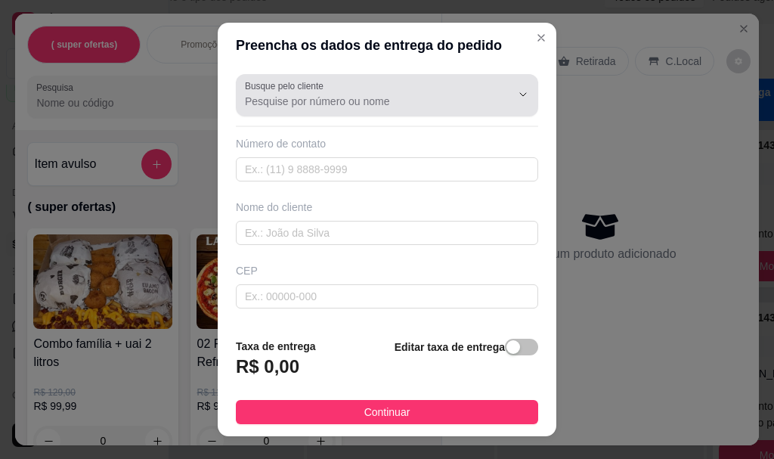
click at [302, 116] on div "Busque pelo cliente" at bounding box center [387, 95] width 302 height 42
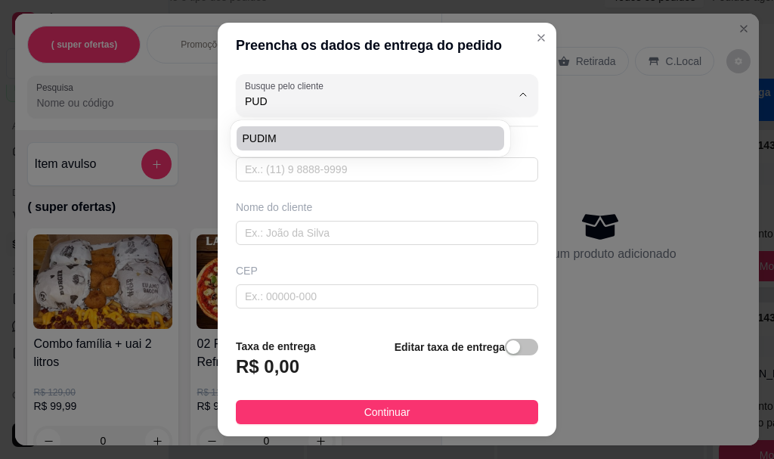
click at [301, 141] on span "PUDIM" at bounding box center [363, 138] width 240 height 15
type input "PUDIM"
type input "27998308541"
type input "PUDIM"
type input "[GEOGRAPHIC_DATA]"
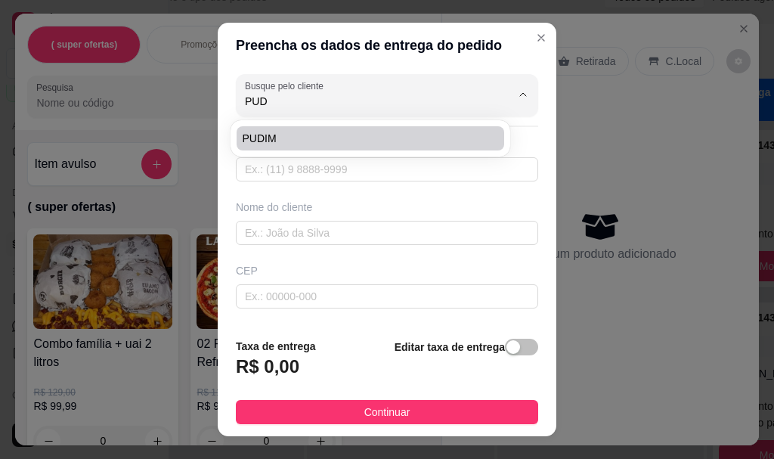
type input "400"
type input "SERRA"
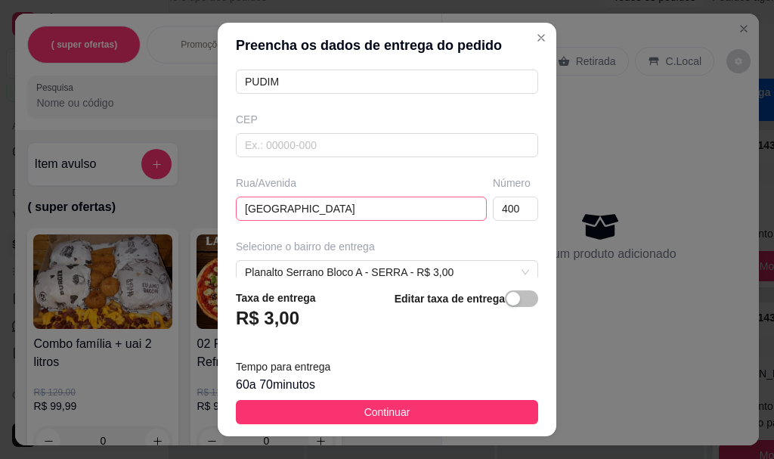
scroll to position [227, 0]
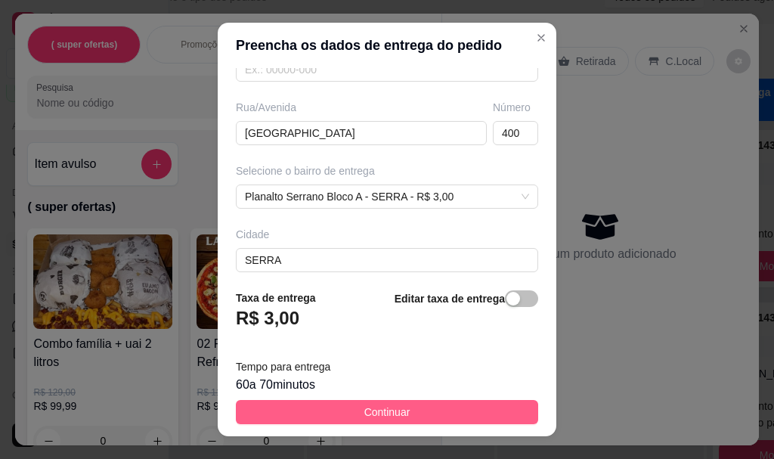
type input "PUDIM"
click at [471, 410] on button "Continuar" at bounding box center [387, 412] width 302 height 24
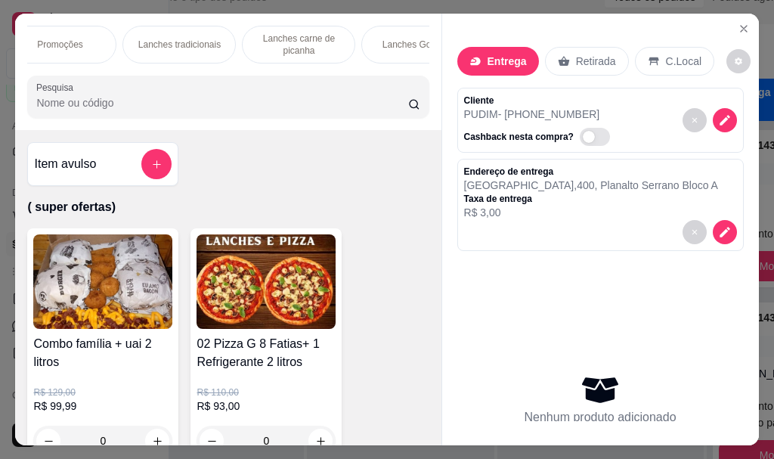
scroll to position [0, 175]
click at [171, 39] on p "Lanches tradicionais" at bounding box center [148, 45] width 82 height 12
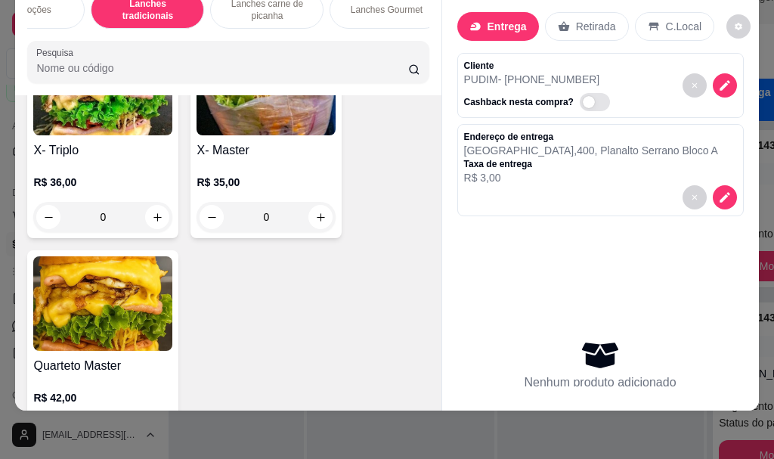
scroll to position [3770, 0]
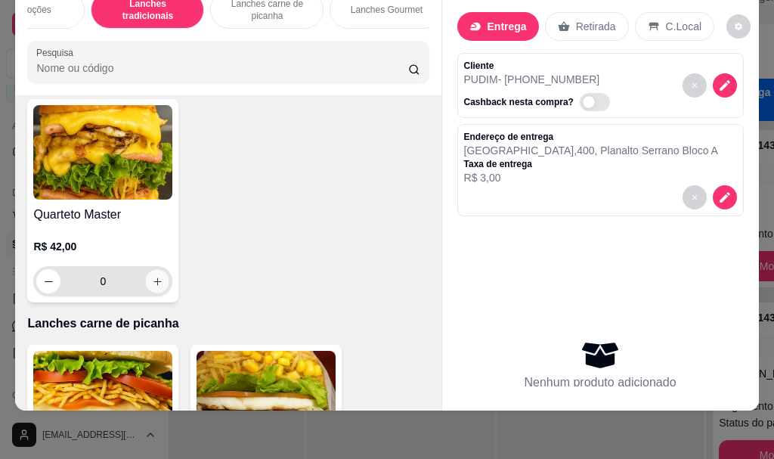
click at [153, 281] on icon "increase-product-quantity" at bounding box center [157, 281] width 8 height 8
type input "1"
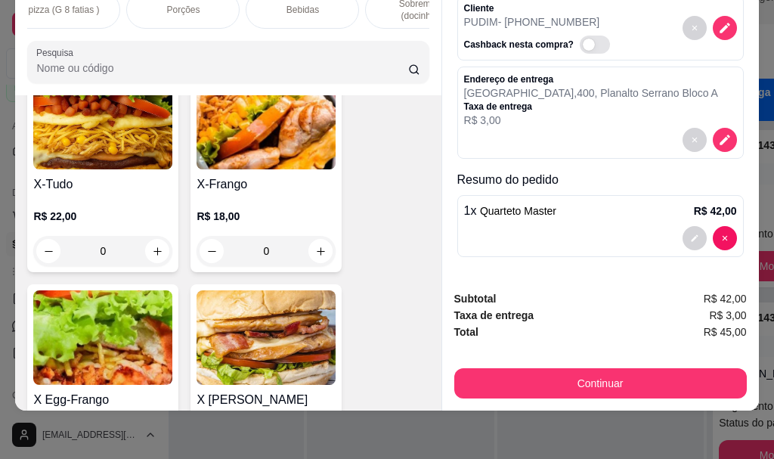
scroll to position [0, 748]
click at [309, 5] on div "Bebidas" at bounding box center [290, 10] width 113 height 38
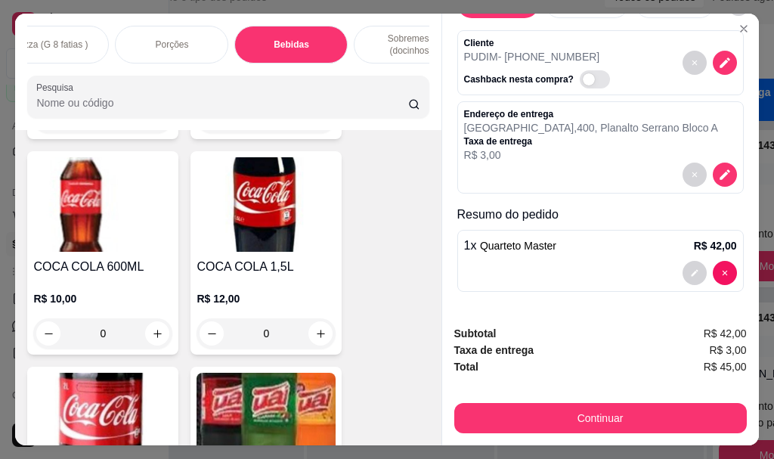
scroll to position [9533, 0]
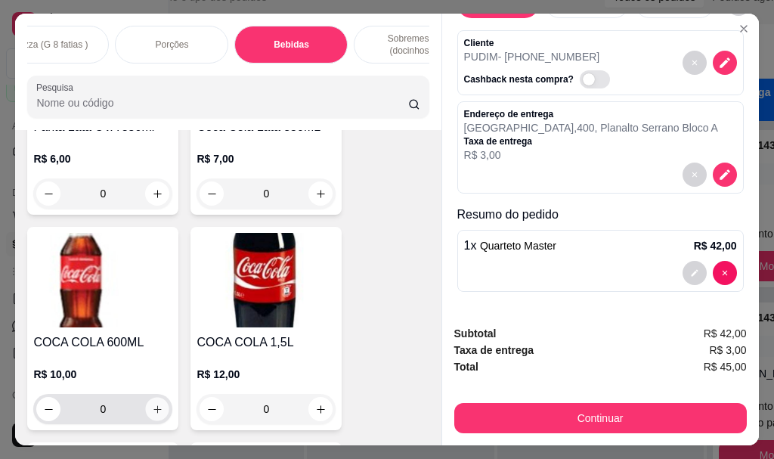
click at [147, 398] on button "increase-product-quantity" at bounding box center [157, 409] width 23 height 23
type input "1"
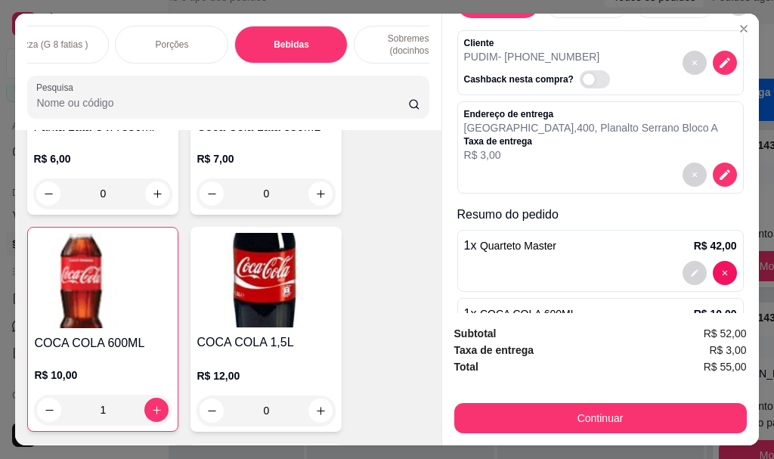
scroll to position [125, 0]
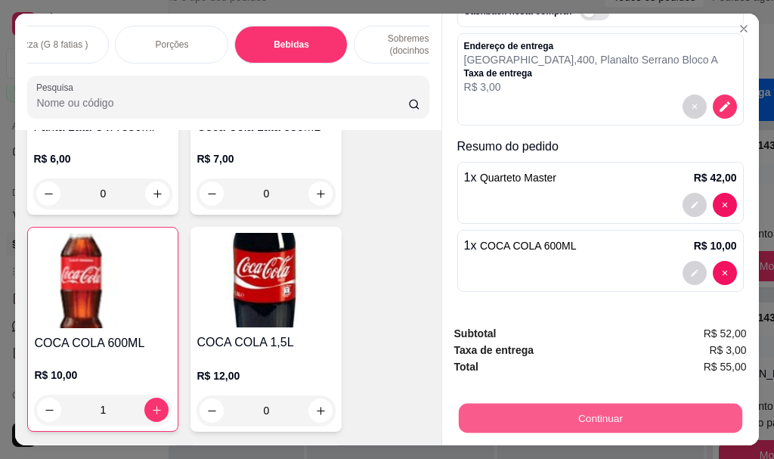
click at [609, 403] on button "Continuar" at bounding box center [599, 417] width 283 height 29
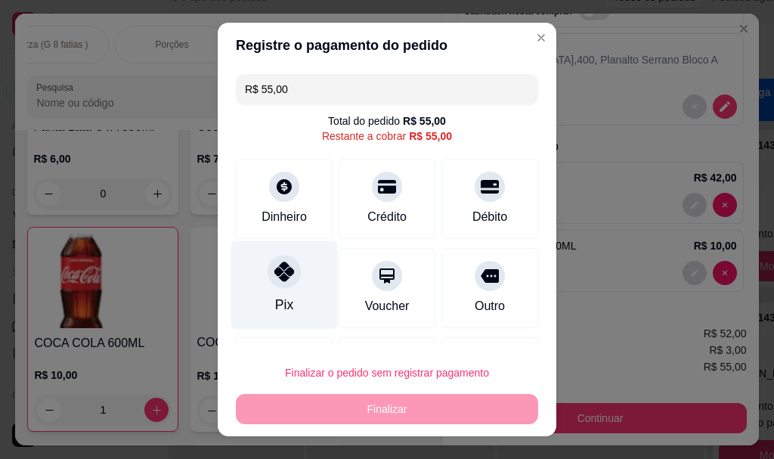
click at [268, 271] on div at bounding box center [284, 271] width 33 height 33
type input "R$ 0,00"
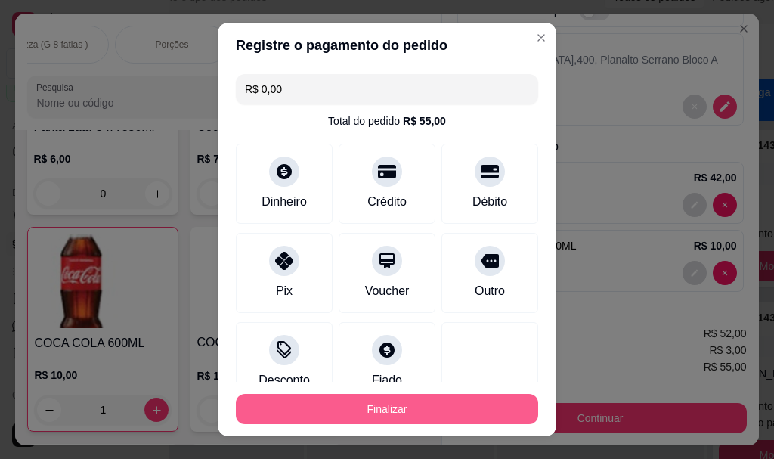
click at [350, 411] on button "Finalizar" at bounding box center [387, 409] width 302 height 30
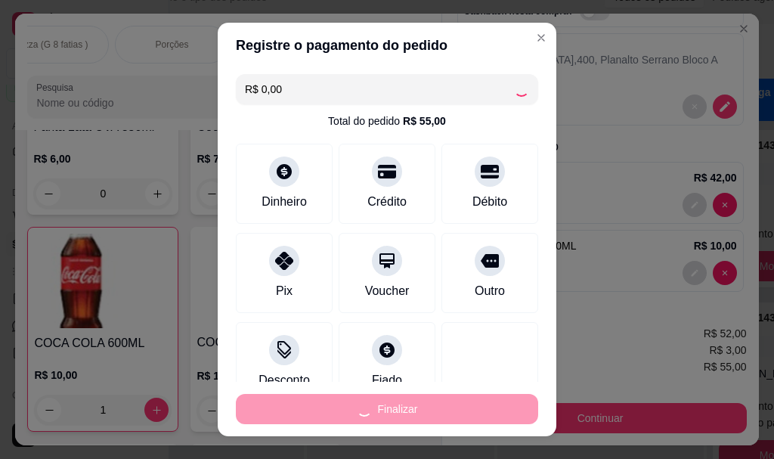
type input "0"
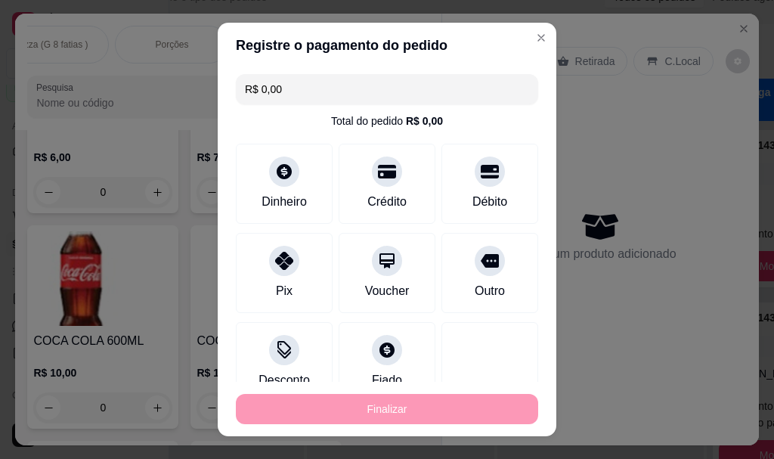
type input "-R$ 55,00"
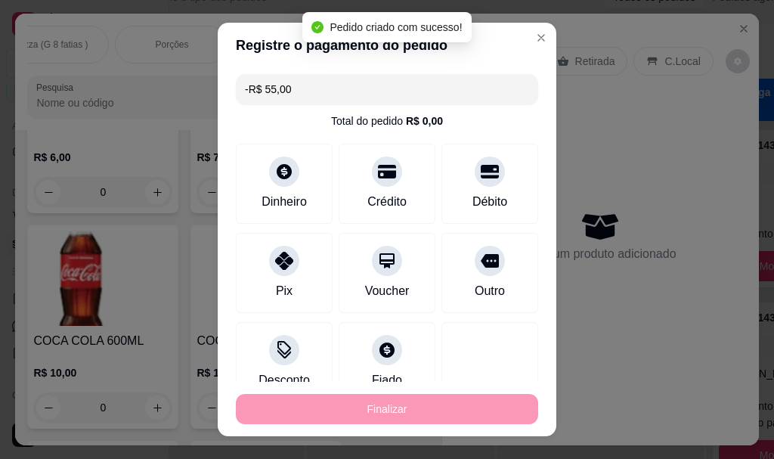
scroll to position [9531, 0]
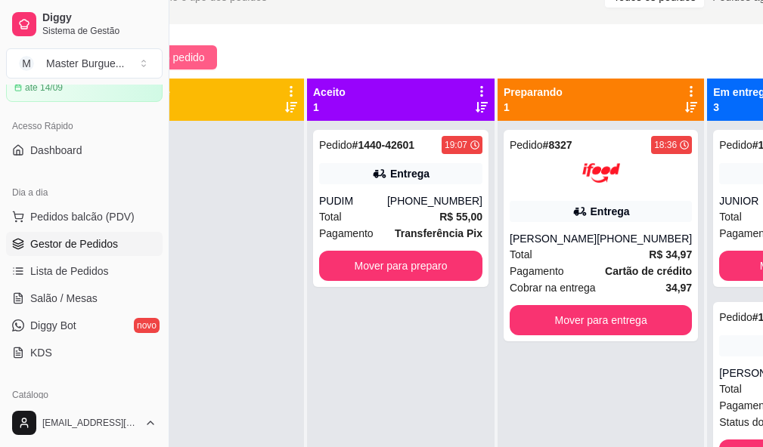
click at [191, 48] on button "Novo pedido" at bounding box center [166, 57] width 101 height 24
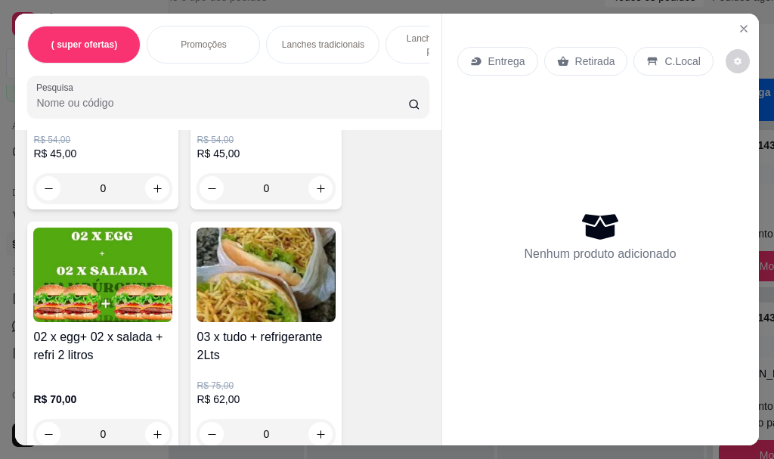
scroll to position [831, 0]
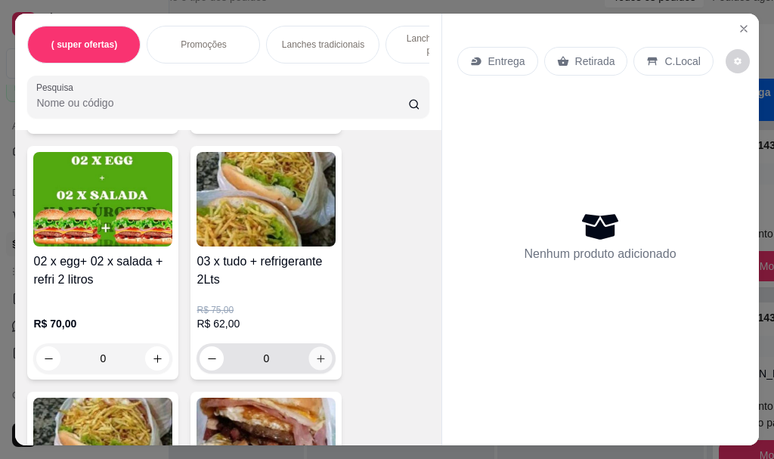
click at [319, 361] on icon "increase-product-quantity" at bounding box center [320, 358] width 11 height 11
type input "1"
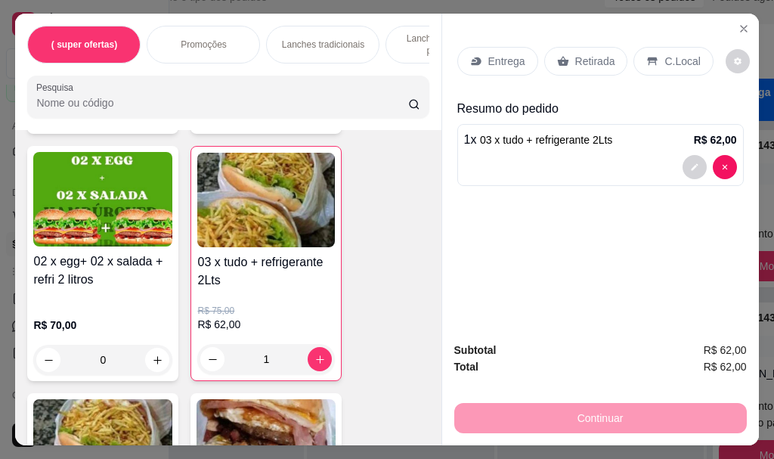
click at [490, 54] on p "Entrega" at bounding box center [506, 61] width 37 height 15
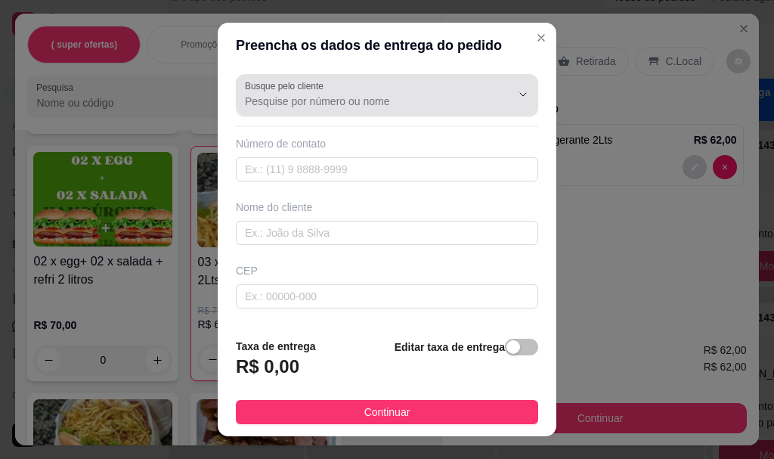
click at [370, 104] on input "Busque pelo cliente" at bounding box center [366, 101] width 242 height 15
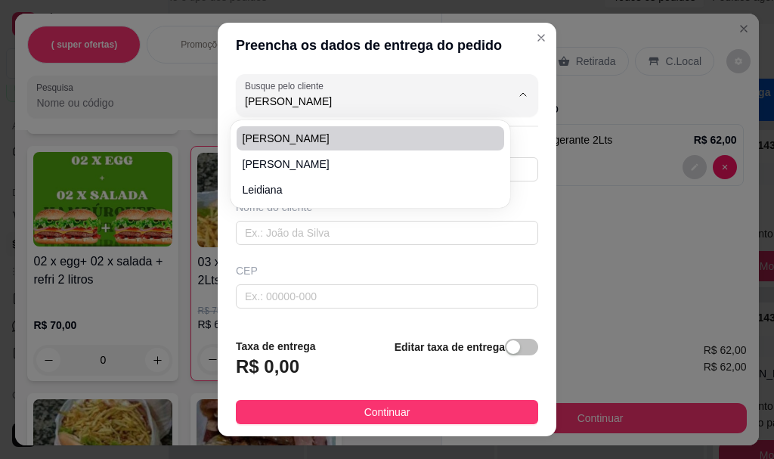
click at [320, 139] on span "[PERSON_NAME]" at bounding box center [363, 138] width 240 height 15
type input "[PERSON_NAME]"
type input "27996713502"
type input "[PERSON_NAME]"
type input "RUA [DATE]"
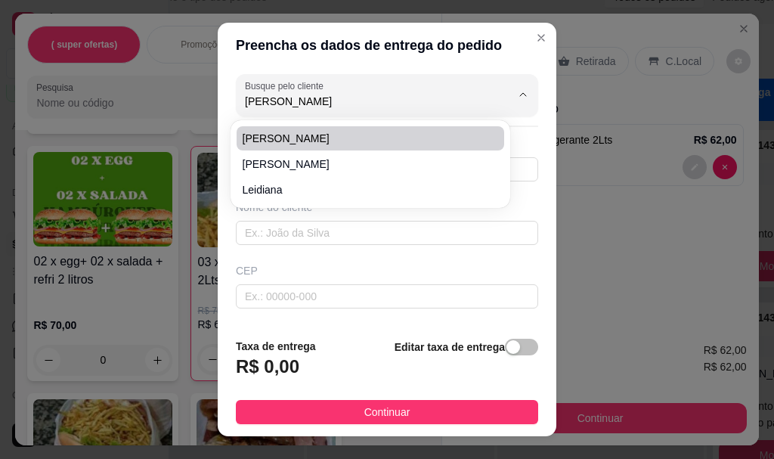
type input "235"
type input "SERRA"
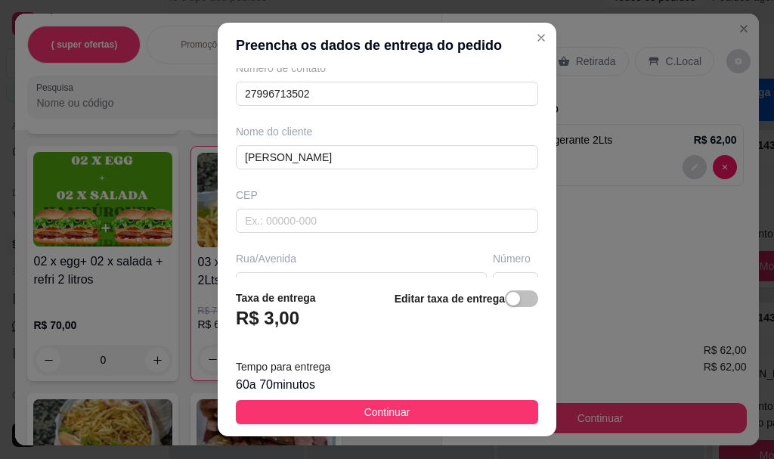
scroll to position [0, 0]
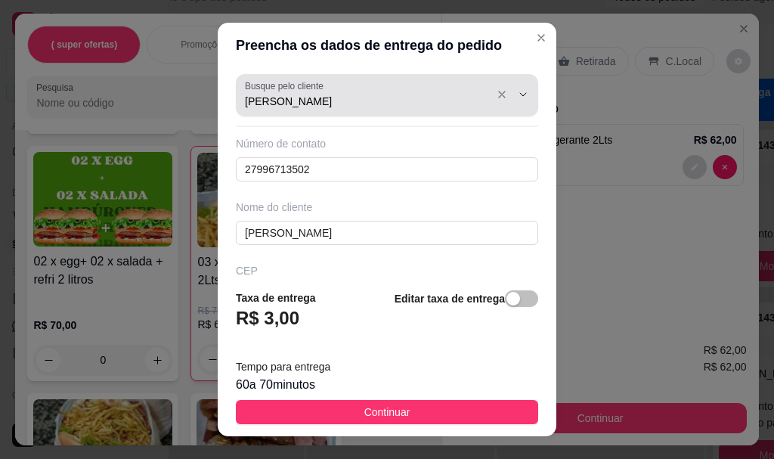
drag, startPoint x: 307, startPoint y: 89, endPoint x: 311, endPoint y: 107, distance: 18.5
click at [307, 94] on div "Busque pelo cliente [PERSON_NAME]" at bounding box center [387, 95] width 302 height 42
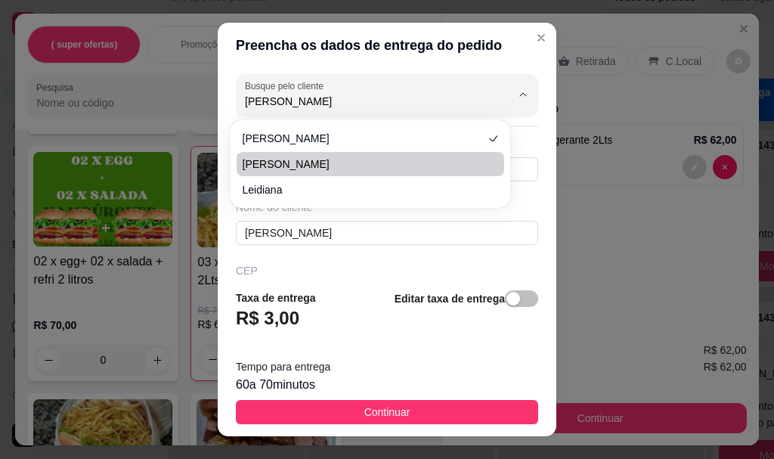
click at [300, 163] on span "[PERSON_NAME]" at bounding box center [363, 163] width 240 height 15
type input "[PERSON_NAME]"
type input "27999367739"
type input "[PERSON_NAME]"
type input "29178520"
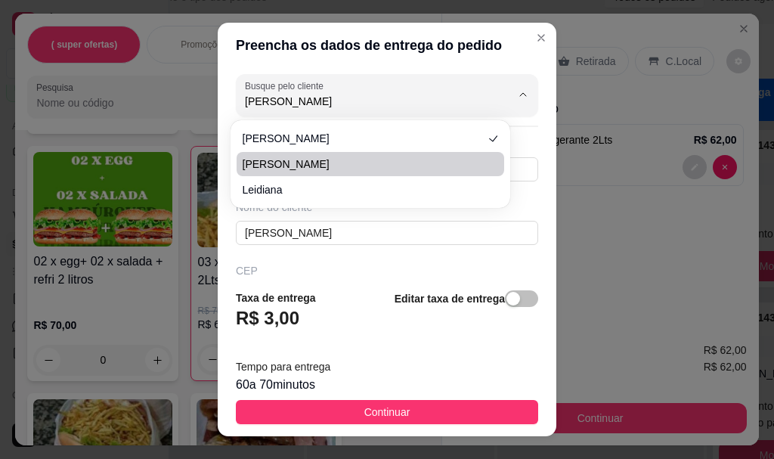
type input "Rua Ceará Vire a Direita"
type input "40"
type input "SERRA"
type input "Decida da Cesan ."
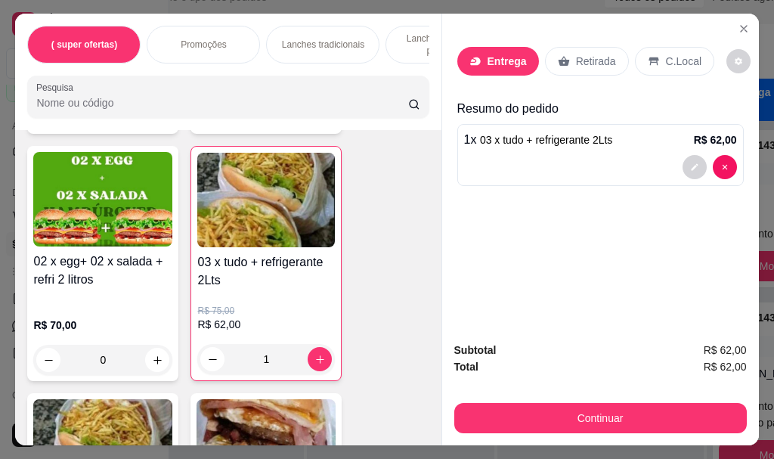
scroll to position [756, 0]
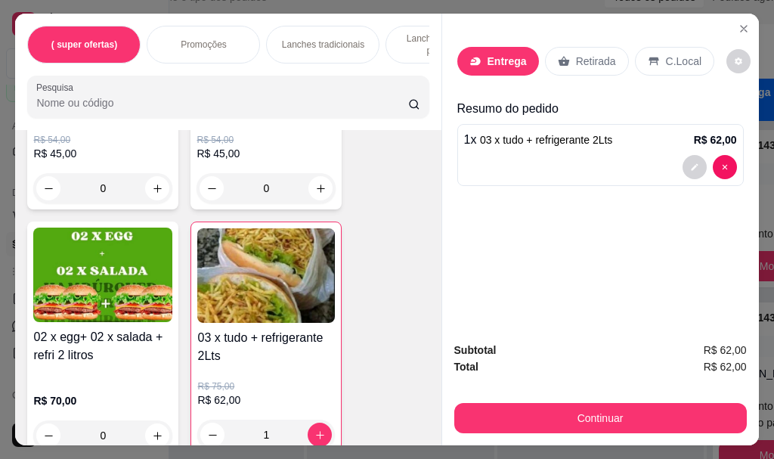
click at [489, 54] on p "Entrega" at bounding box center [506, 61] width 39 height 15
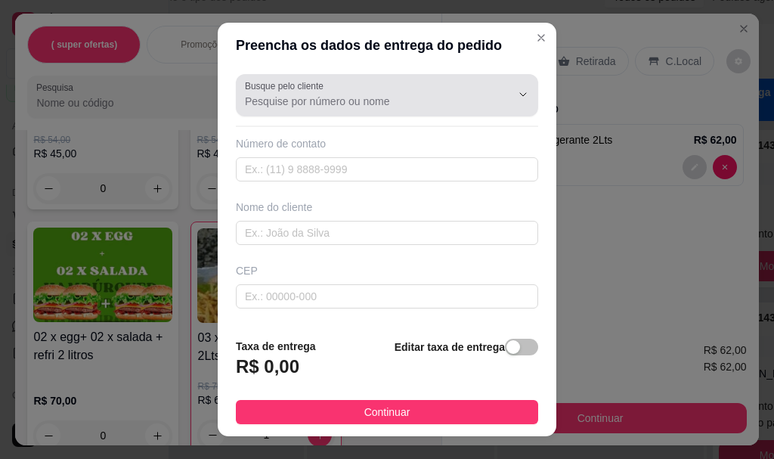
click at [287, 110] on div at bounding box center [387, 95] width 284 height 30
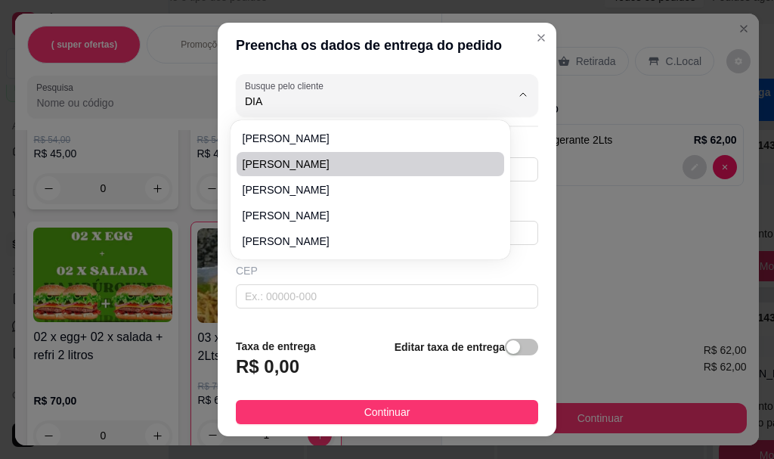
click at [283, 156] on span "[PERSON_NAME]" at bounding box center [363, 163] width 240 height 15
type input "[PERSON_NAME]"
type input "27996713502"
type input "[PERSON_NAME]"
type input "RUA [DATE]"
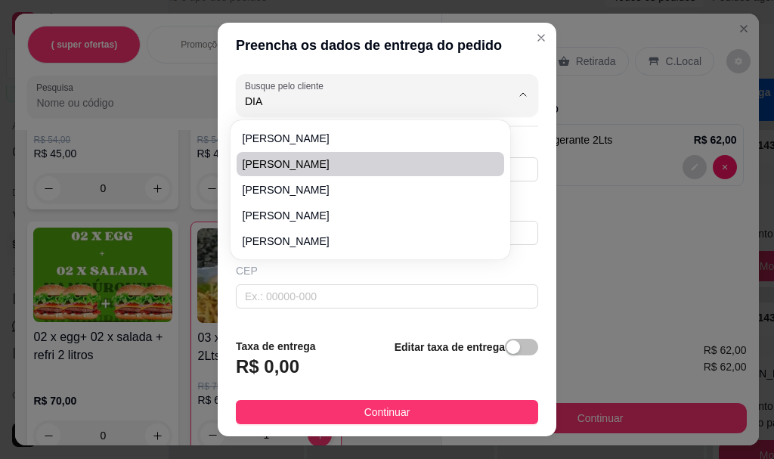
type input "235"
type input "SERRA"
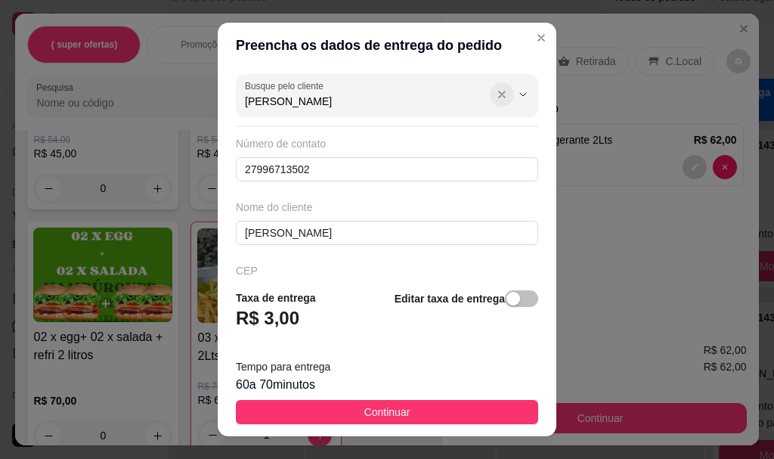
type input "[PERSON_NAME]"
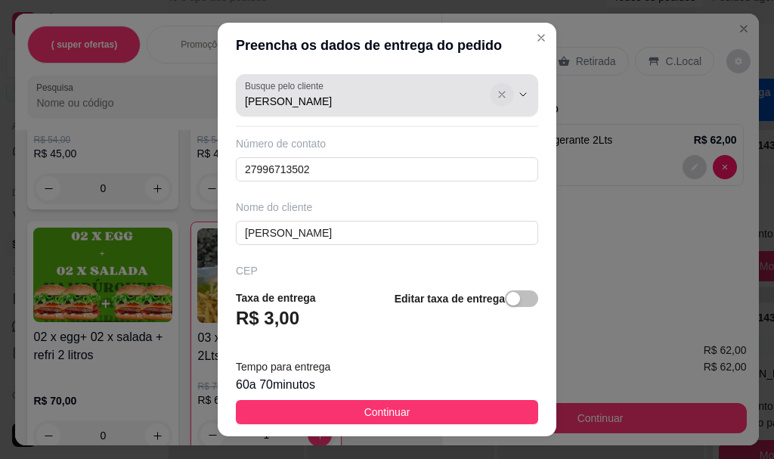
click at [496, 92] on icon "Show suggestions" at bounding box center [502, 95] width 12 height 12
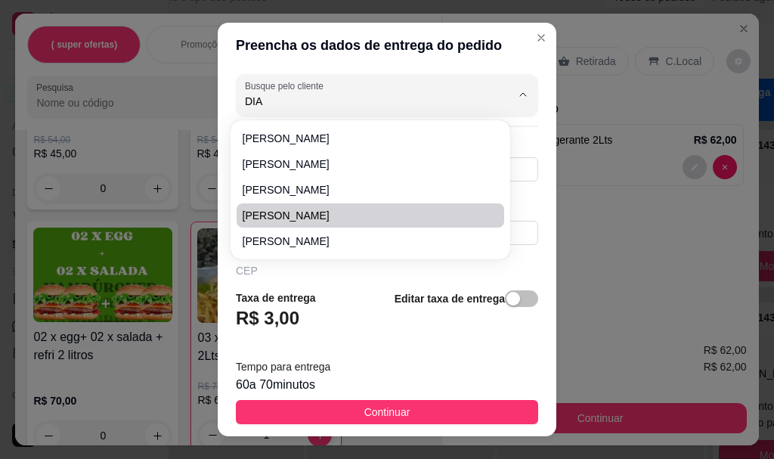
click at [292, 215] on span "[PERSON_NAME]" at bounding box center [363, 215] width 240 height 15
type input "[PERSON_NAME]"
type input "27999367739"
type input "[PERSON_NAME]"
type input "29178520"
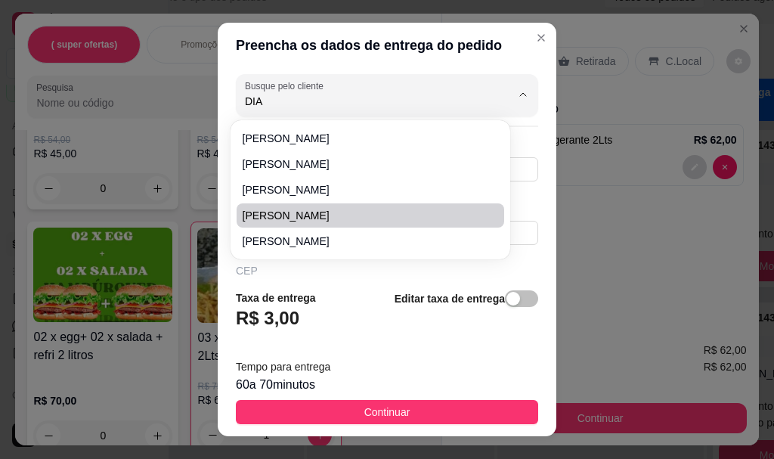
type input "Rua Ceará Vire a Direita"
type input "40"
type input "SERRA"
type input "Decida da Cesan ."
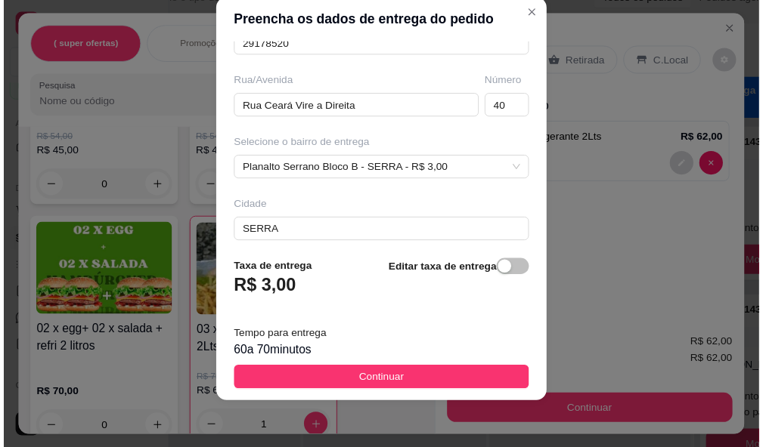
scroll to position [300, 0]
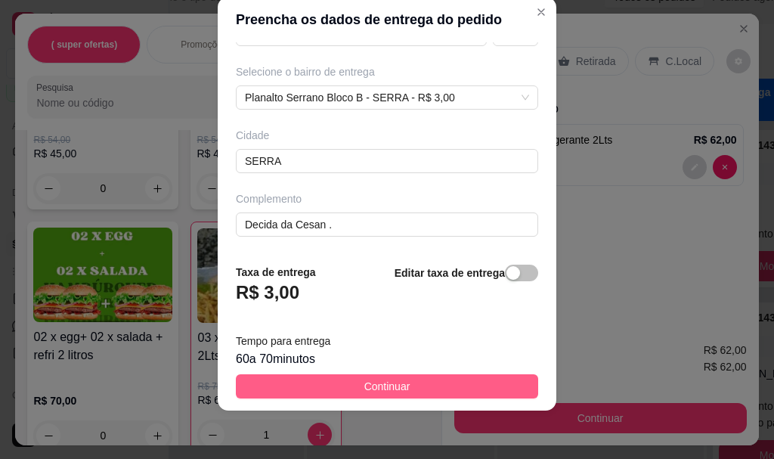
type input "[PERSON_NAME]"
click at [364, 386] on span "Continuar" at bounding box center [387, 386] width 46 height 17
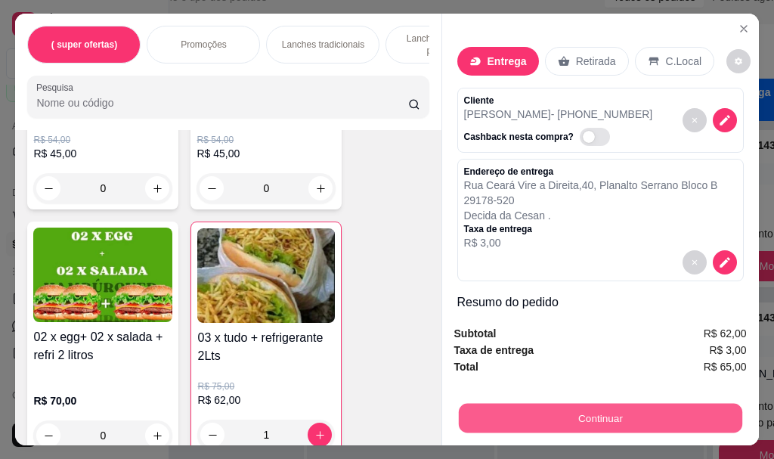
click at [549, 414] on button "Continuar" at bounding box center [599, 417] width 283 height 29
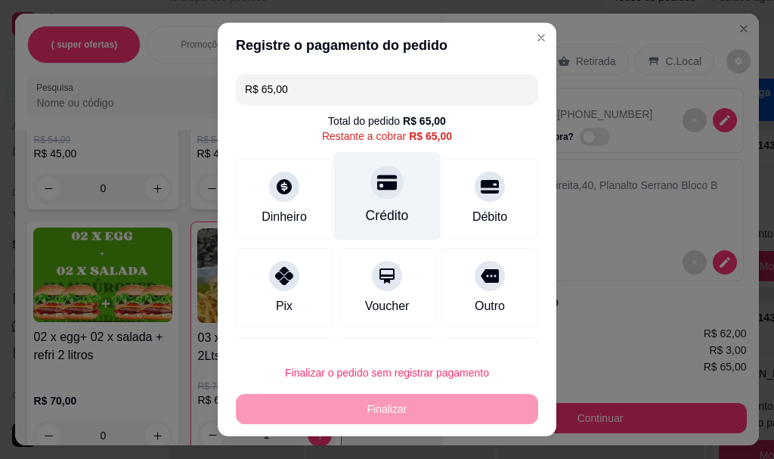
click at [377, 192] on icon at bounding box center [387, 183] width 20 height 20
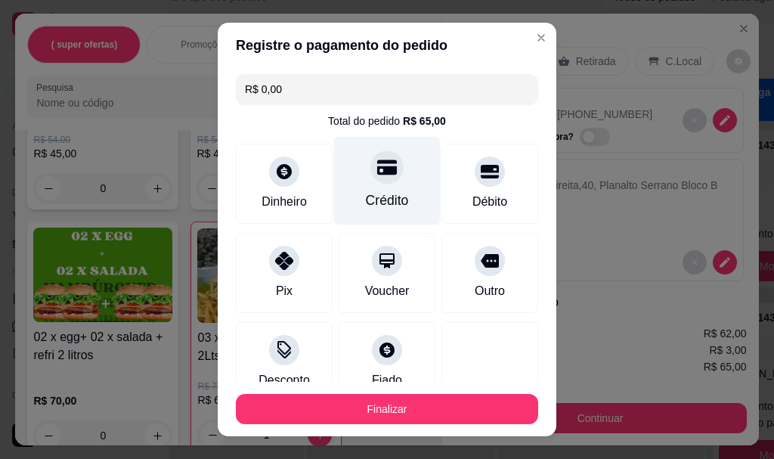
type input "R$ 0,00"
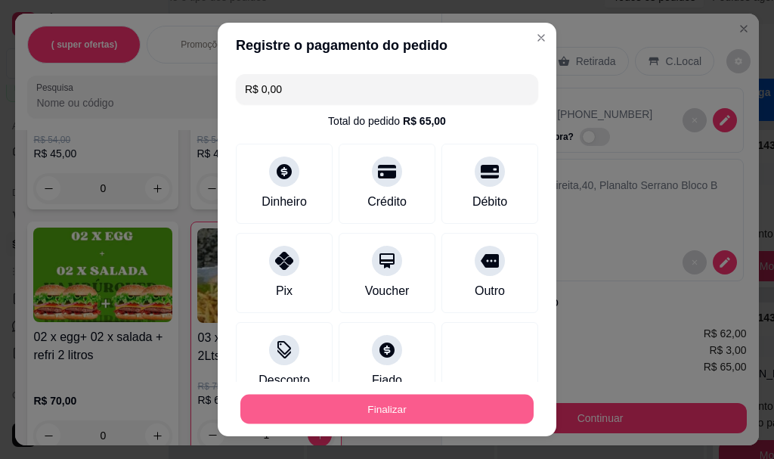
click at [370, 410] on button "Finalizar" at bounding box center [386, 408] width 293 height 29
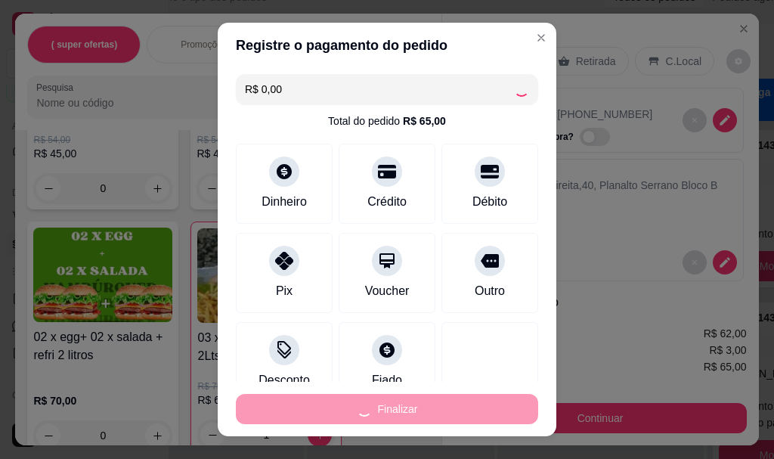
type input "0"
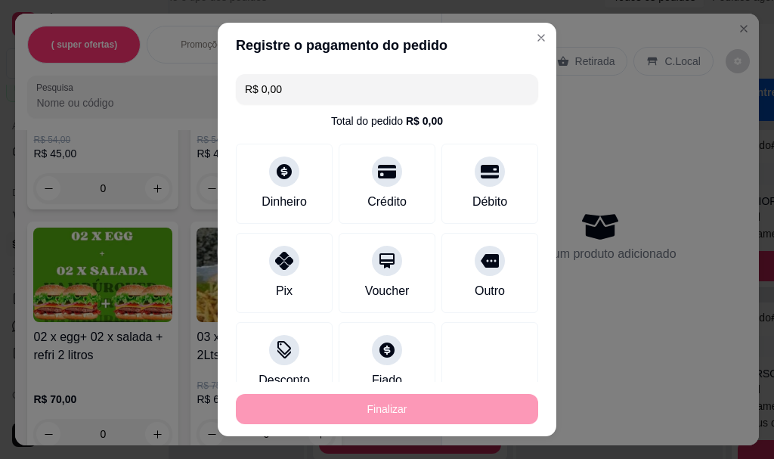
type input "-R$ 65,00"
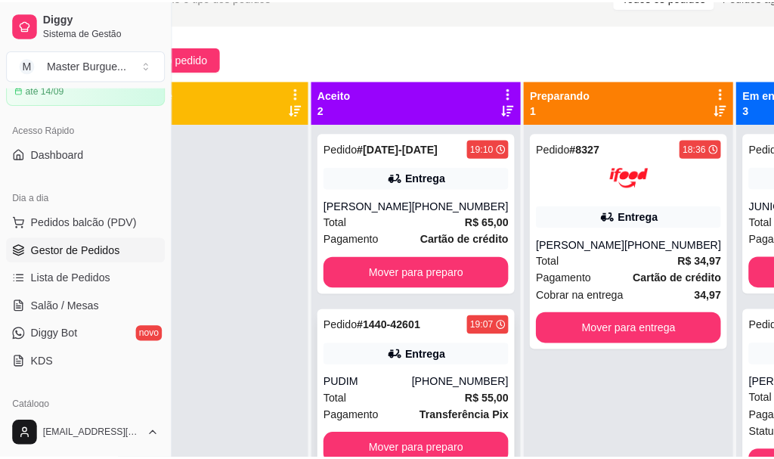
scroll to position [54, 0]
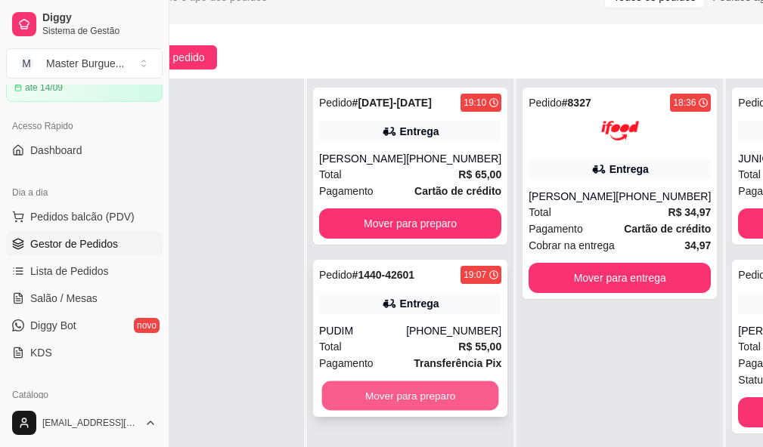
click at [396, 382] on button "Mover para preparo" at bounding box center [410, 396] width 177 height 29
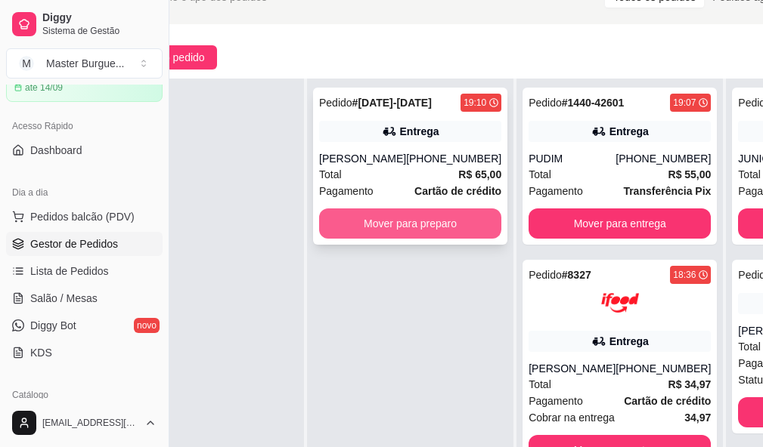
click at [399, 211] on button "Mover para preparo" at bounding box center [410, 224] width 182 height 30
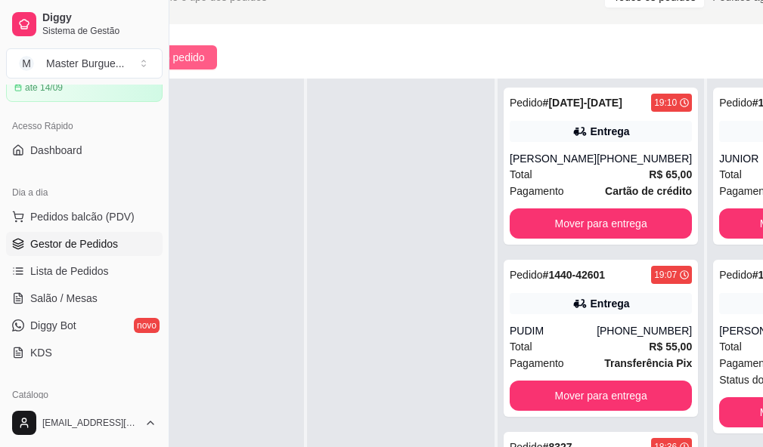
click at [205, 53] on span "Novo pedido" at bounding box center [175, 57] width 60 height 17
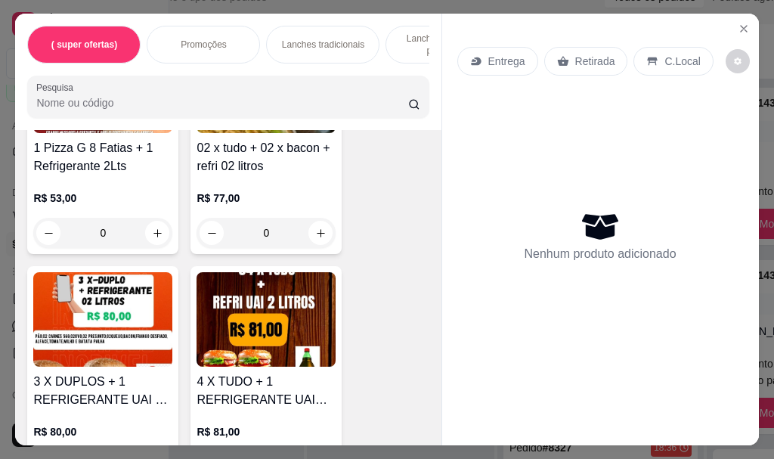
scroll to position [1511, 0]
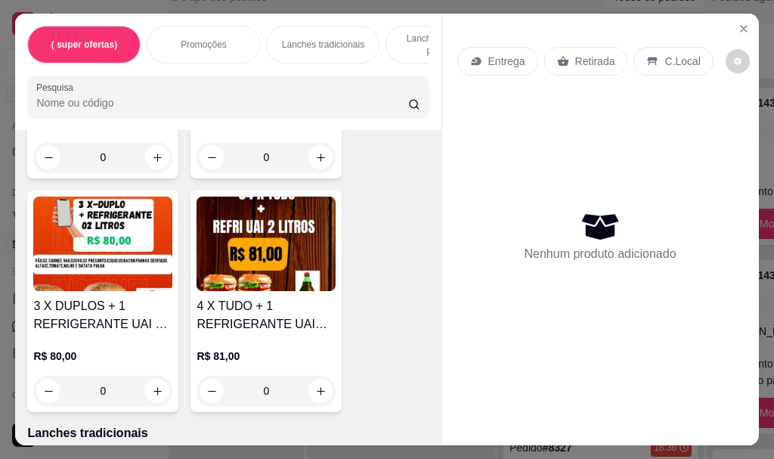
click at [111, 251] on img at bounding box center [102, 243] width 139 height 94
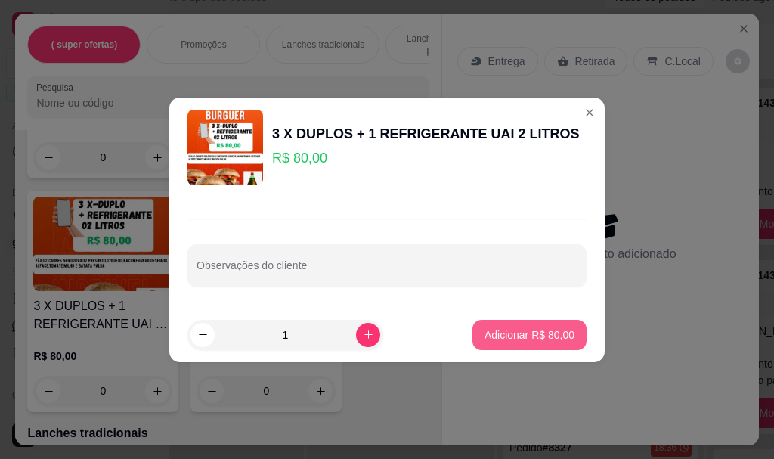
click at [509, 333] on p "Adicionar R$ 80,00" at bounding box center [529, 334] width 90 height 15
type input "1"
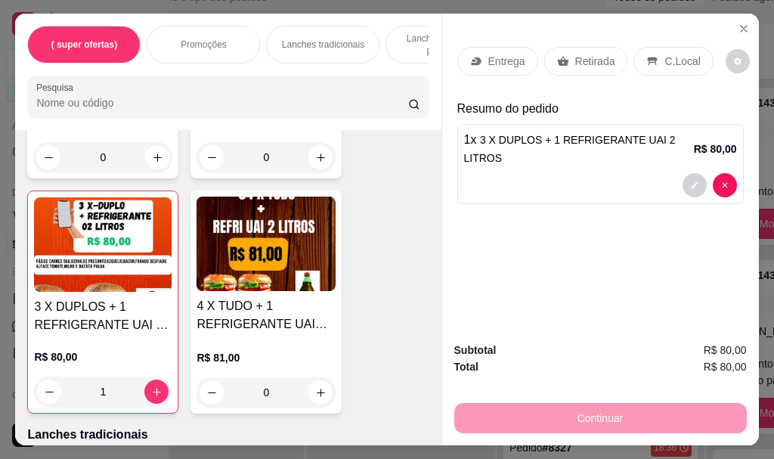
click at [505, 54] on p "Entrega" at bounding box center [506, 61] width 37 height 15
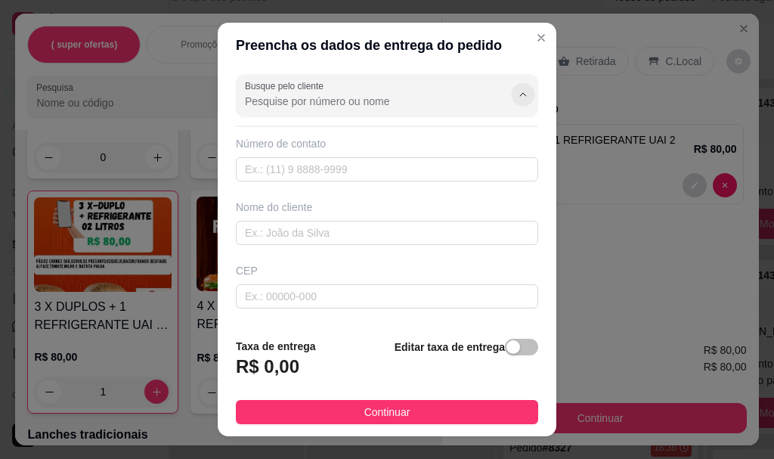
click at [517, 90] on icon "Show suggestions" at bounding box center [523, 95] width 12 height 12
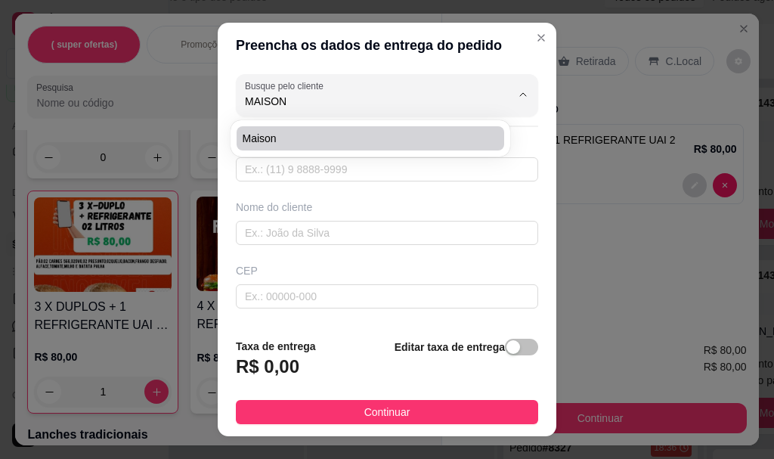
click at [317, 131] on li "Maison" at bounding box center [371, 138] width 268 height 24
type input "Maison"
type input "27996722666"
type input "Maison"
type input "Rua tupi"
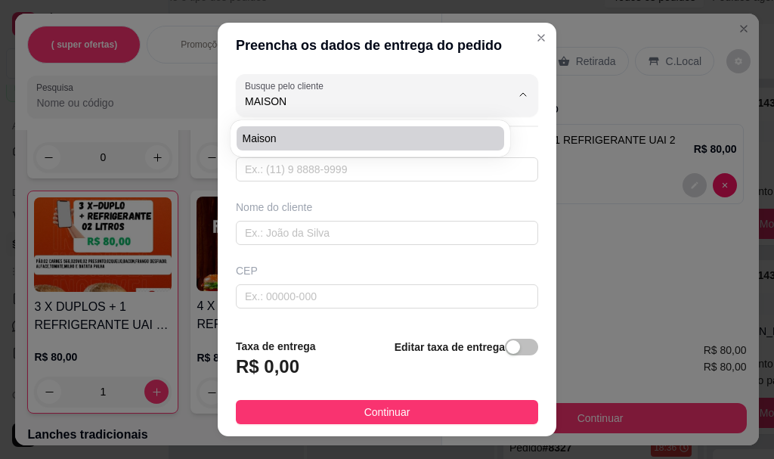
type input "595"
type input "SERRA"
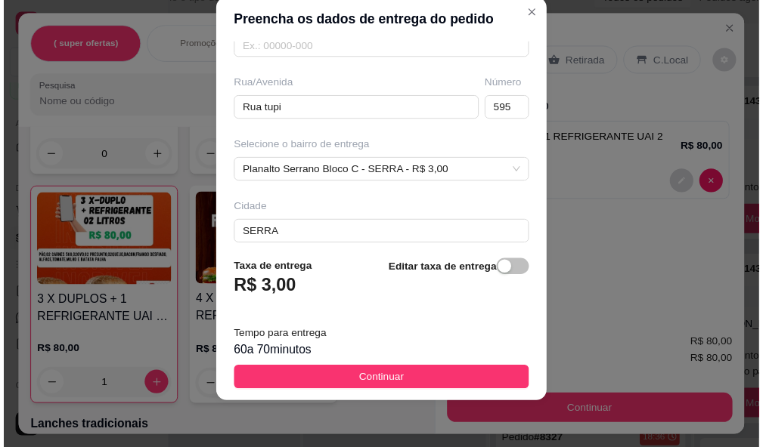
scroll to position [149, 0]
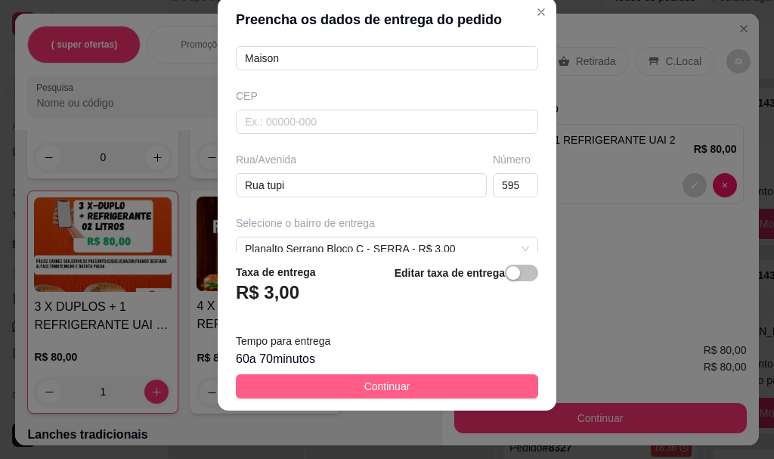
type input "Maison"
click at [422, 385] on button "Continuar" at bounding box center [387, 386] width 302 height 24
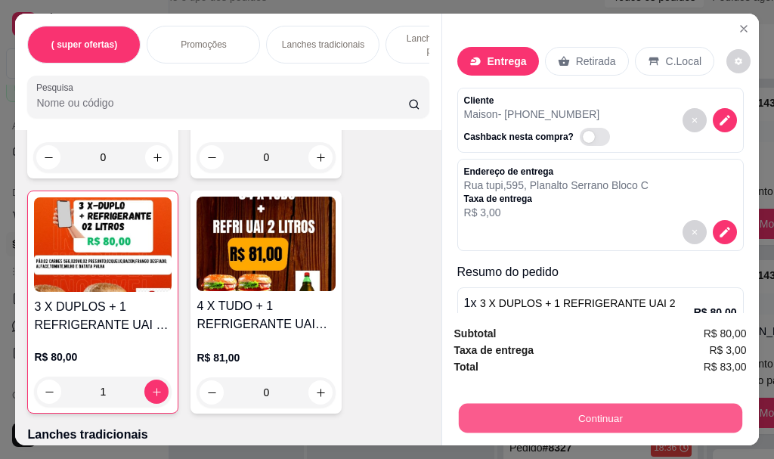
click at [577, 406] on button "Continuar" at bounding box center [599, 417] width 283 height 29
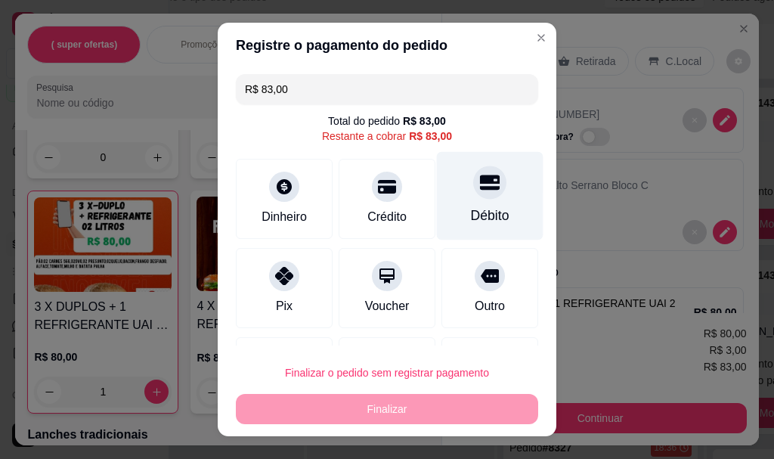
click at [471, 206] on div "Débito" at bounding box center [490, 216] width 39 height 20
type input "R$ 0,00"
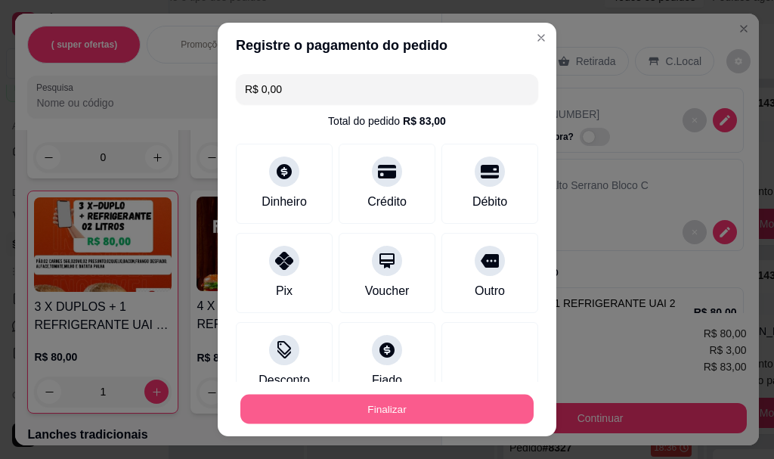
click at [374, 402] on button "Finalizar" at bounding box center [386, 408] width 293 height 29
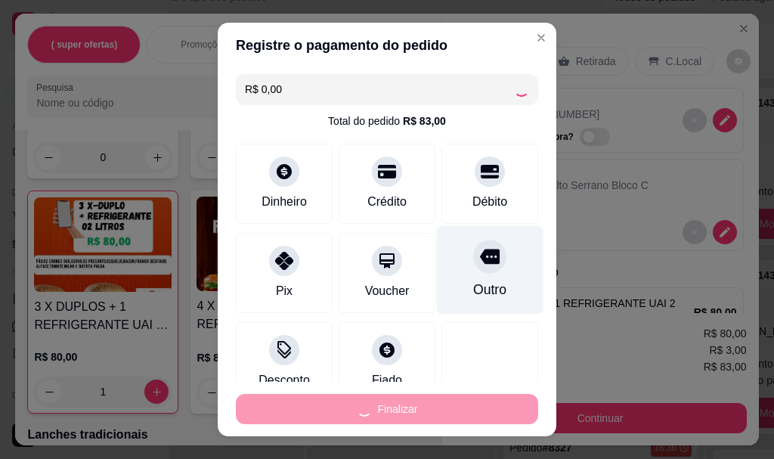
type input "0"
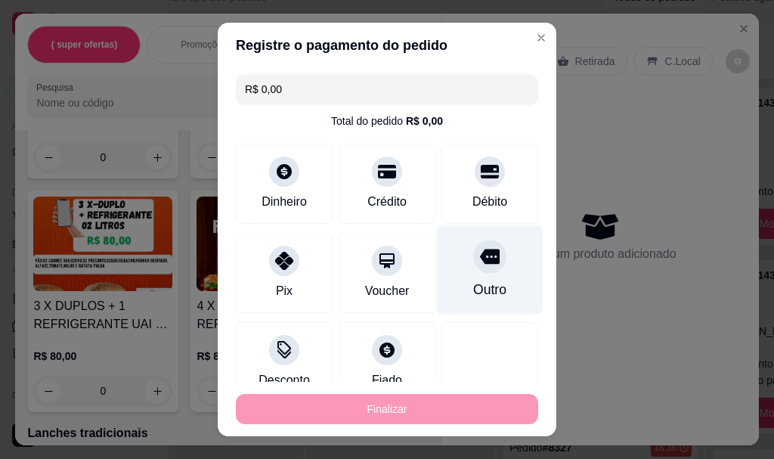
type input "-R$ 83,00"
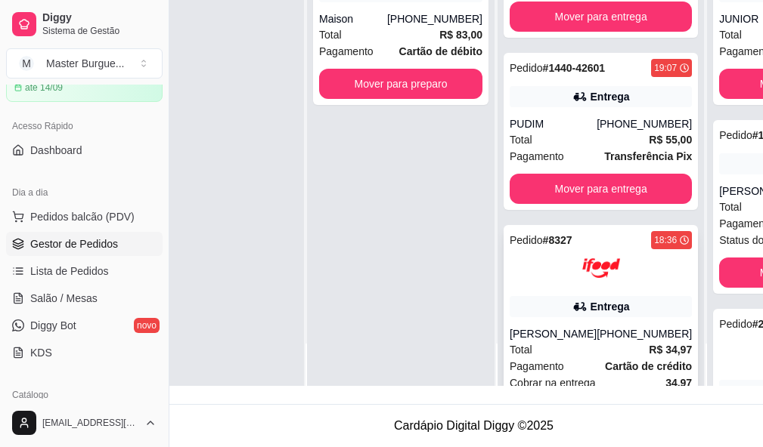
scroll to position [143, 0]
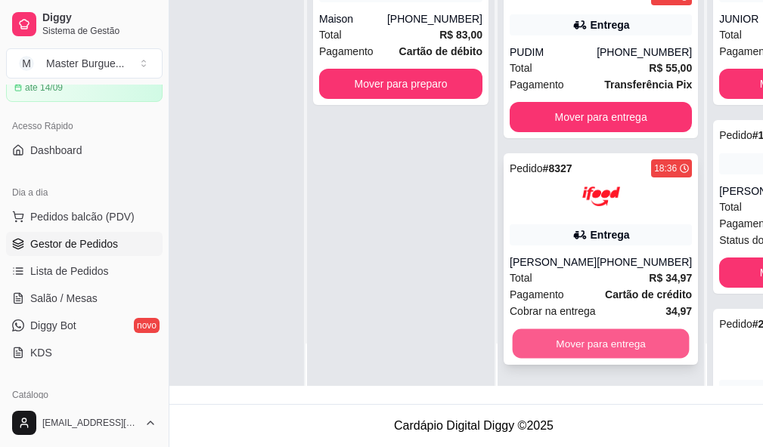
click at [623, 329] on button "Mover para entrega" at bounding box center [600, 343] width 177 height 29
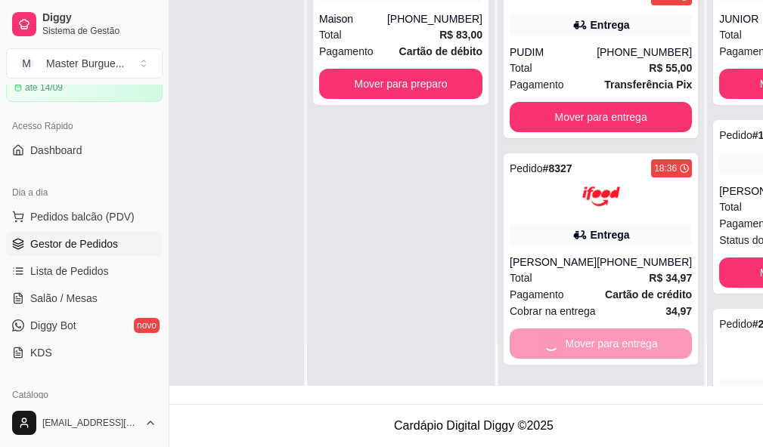
scroll to position [0, 0]
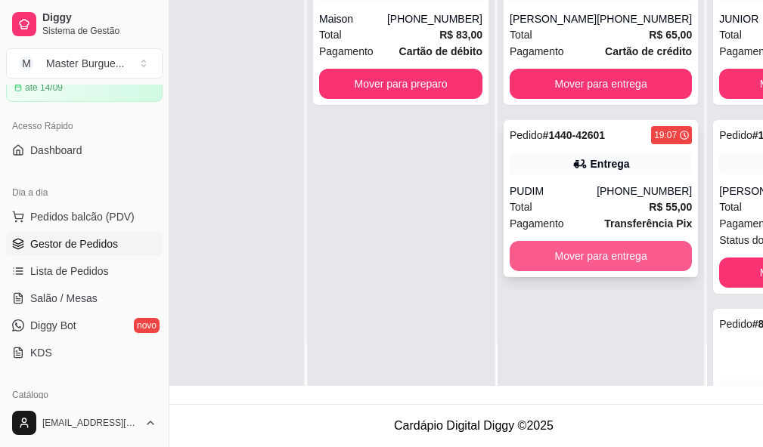
click at [620, 241] on button "Mover para entrega" at bounding box center [600, 256] width 182 height 30
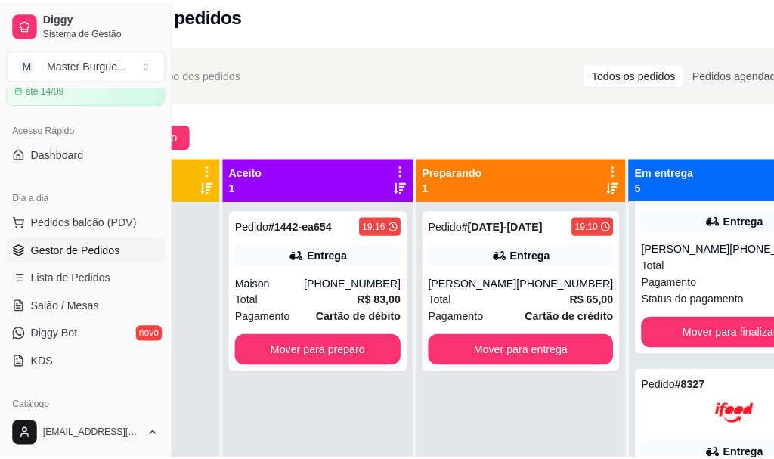
scroll to position [529, 0]
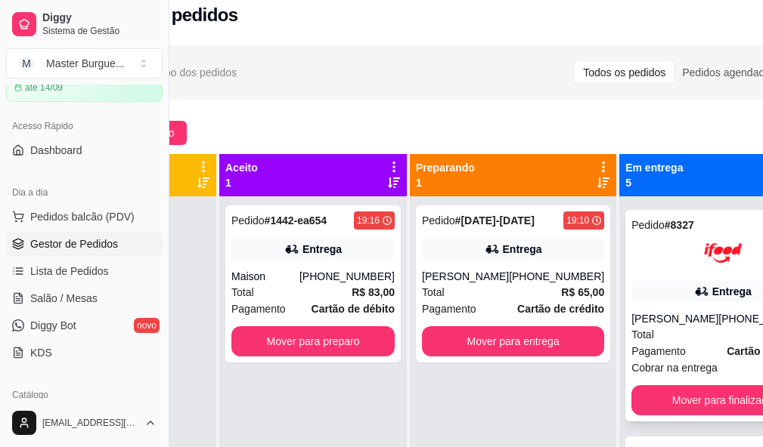
click at [660, 326] on div "[PERSON_NAME]" at bounding box center [674, 318] width 87 height 15
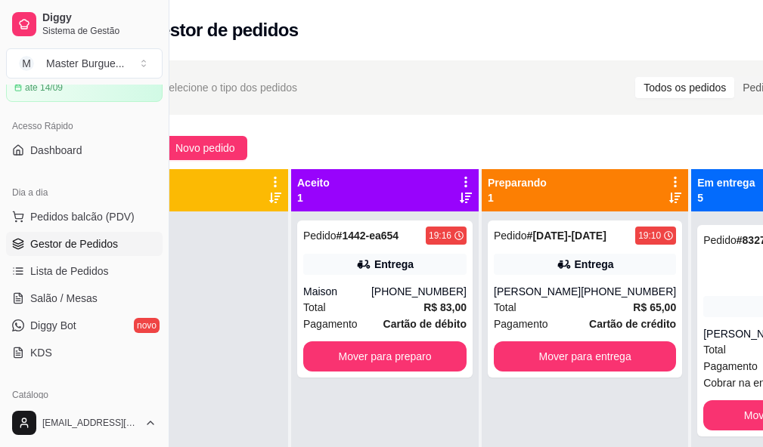
scroll to position [0, 17]
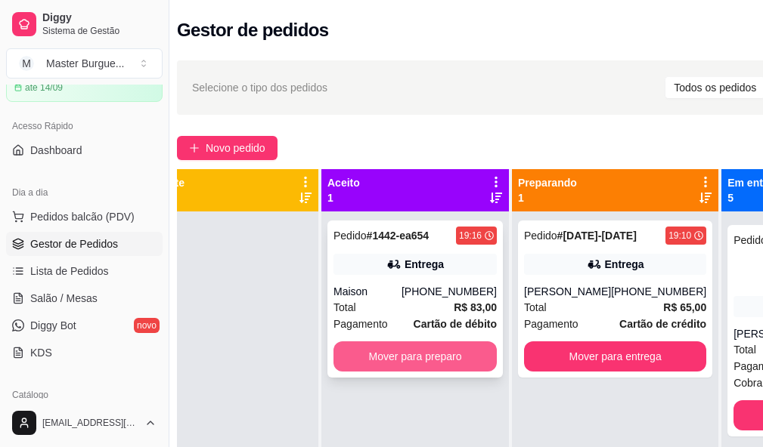
click at [422, 356] on button "Mover para preparo" at bounding box center [414, 357] width 163 height 30
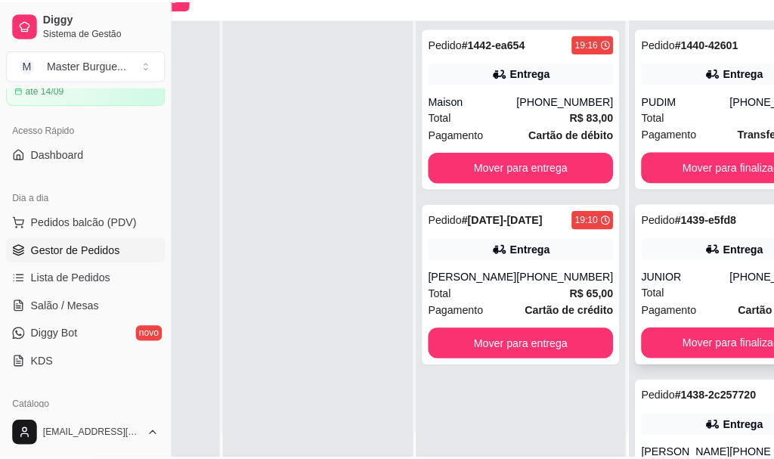
scroll to position [0, 57]
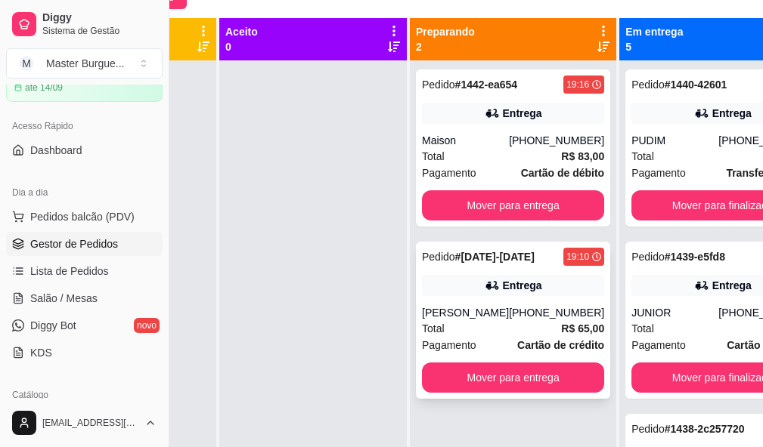
click at [470, 323] on div "Total R$ 65,00" at bounding box center [513, 328] width 182 height 17
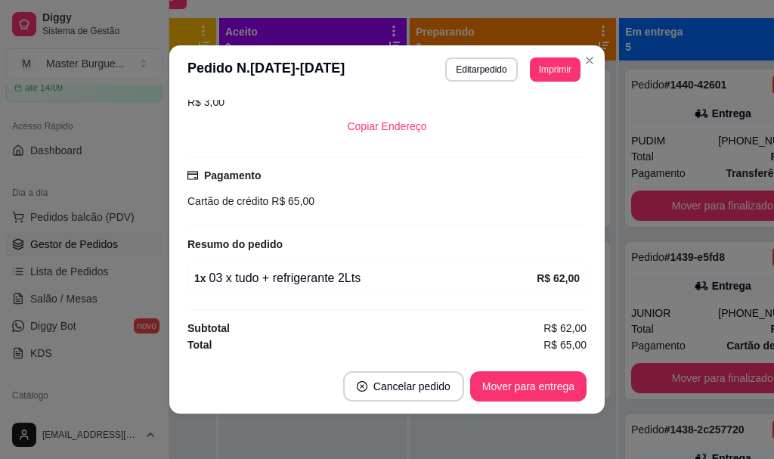
scroll to position [0, 46]
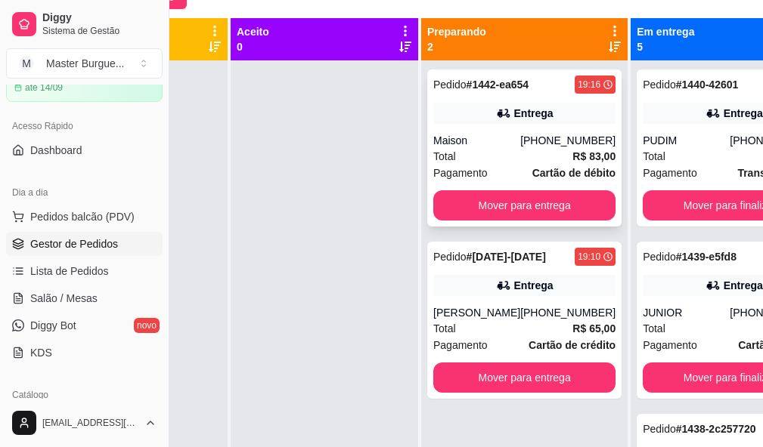
click at [500, 157] on div "Total R$ 83,00" at bounding box center [524, 156] width 182 height 17
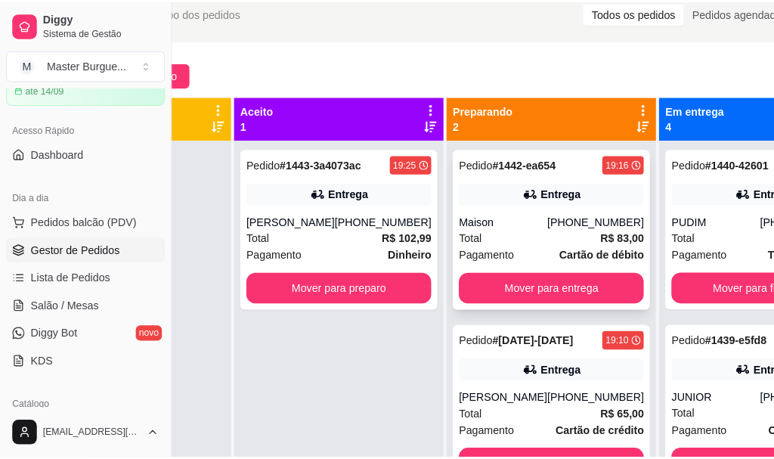
scroll to position [54, 46]
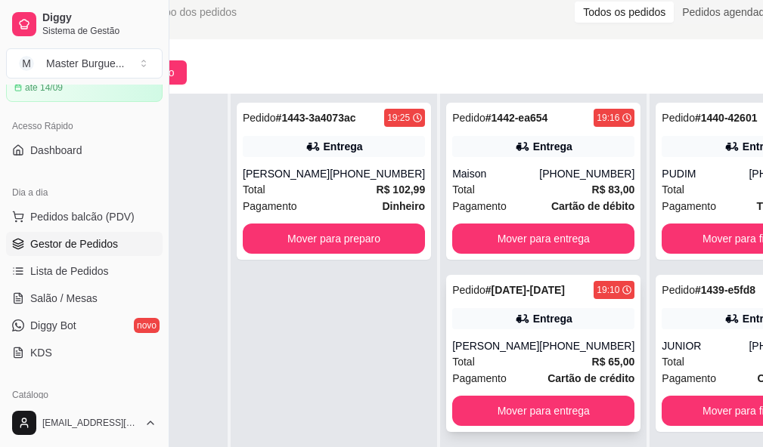
click at [539, 339] on div "[PHONE_NUMBER]" at bounding box center [586, 346] width 95 height 15
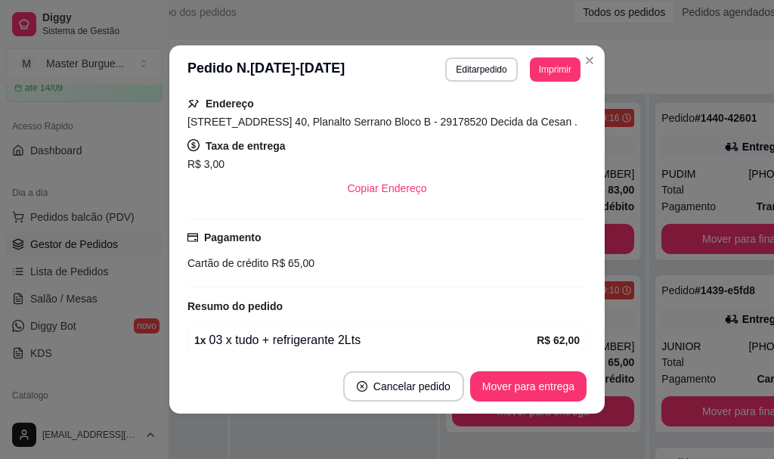
scroll to position [307, 0]
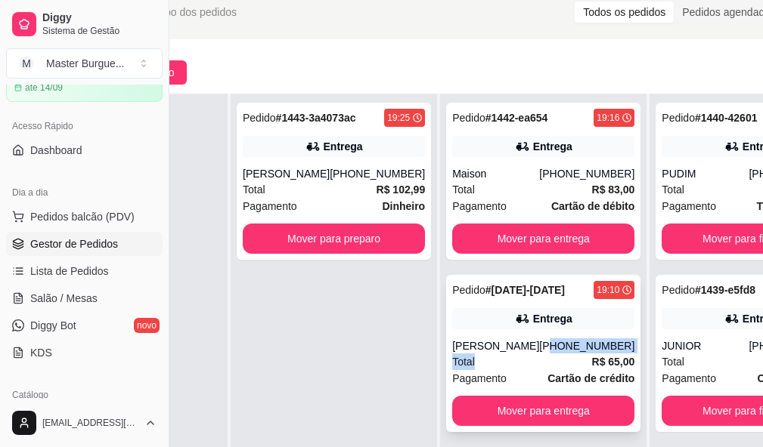
click at [527, 341] on div "Pedido # [DATE]-[DATE] 19:10 Entrega Diana [PHONE_NUMBER] Total R$ 65,00 Pagame…" at bounding box center [543, 353] width 194 height 157
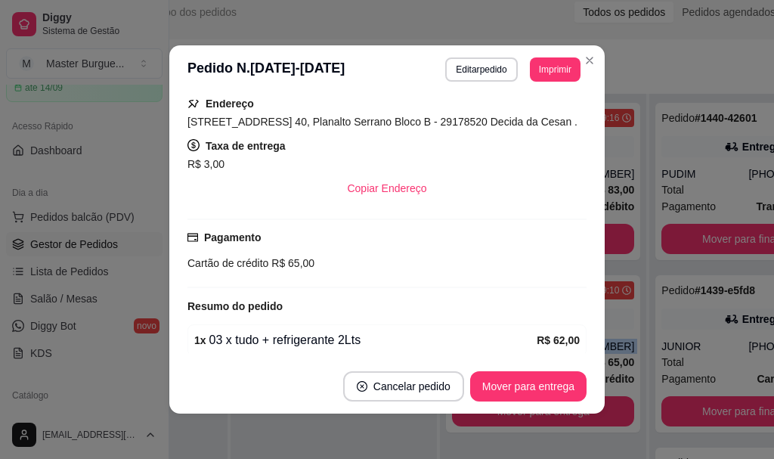
scroll to position [302, 0]
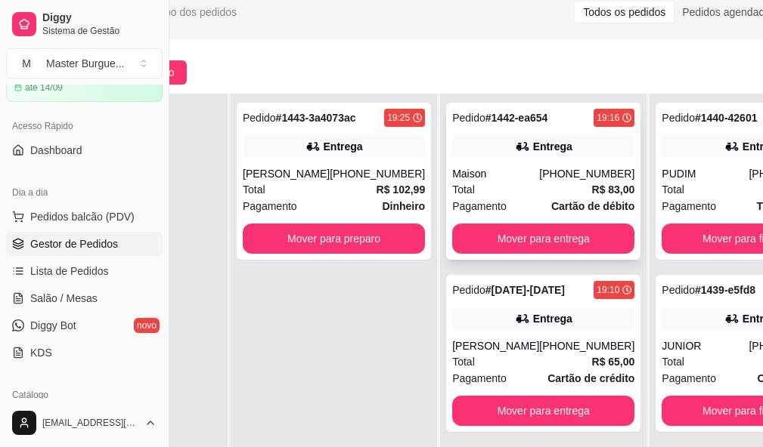
click at [511, 166] on div "Maison" at bounding box center [495, 173] width 87 height 15
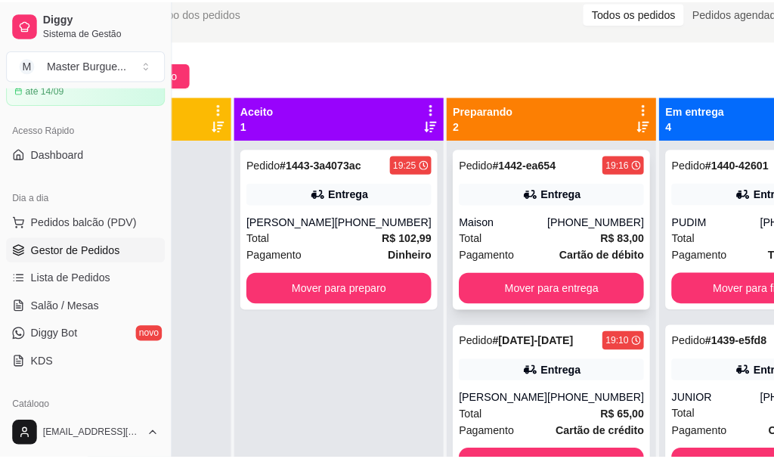
scroll to position [54, 46]
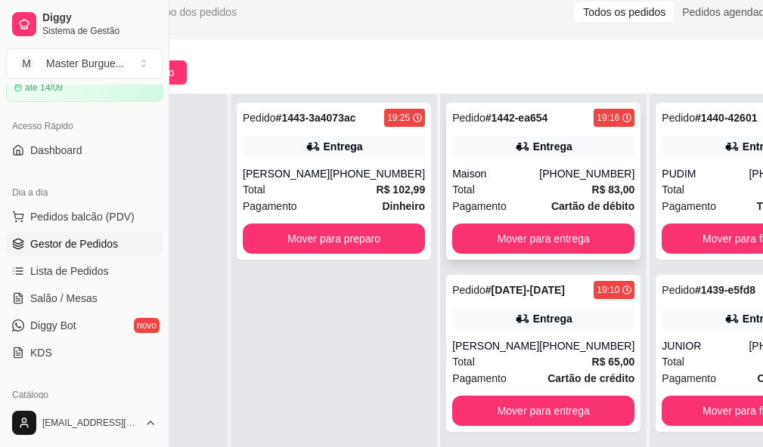
click at [508, 184] on div "Total R$ 83,00" at bounding box center [543, 189] width 182 height 17
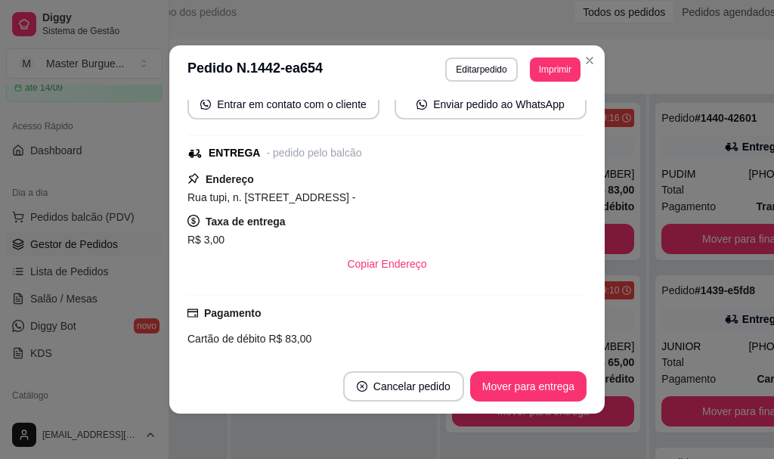
scroll to position [227, 0]
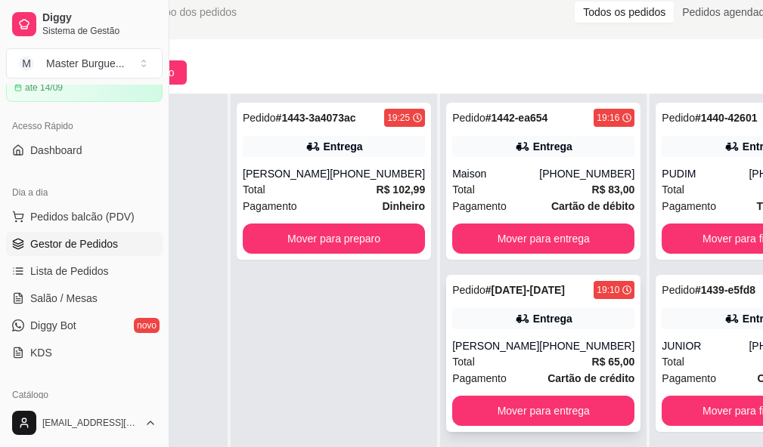
click at [539, 339] on div "[PHONE_NUMBER]" at bounding box center [586, 346] width 95 height 15
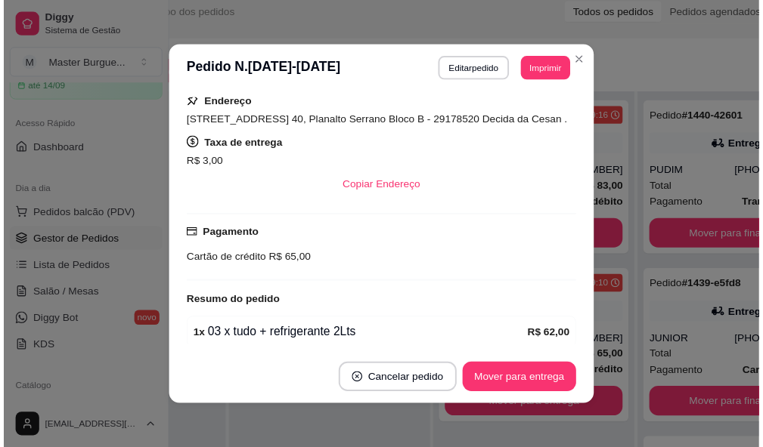
scroll to position [302, 0]
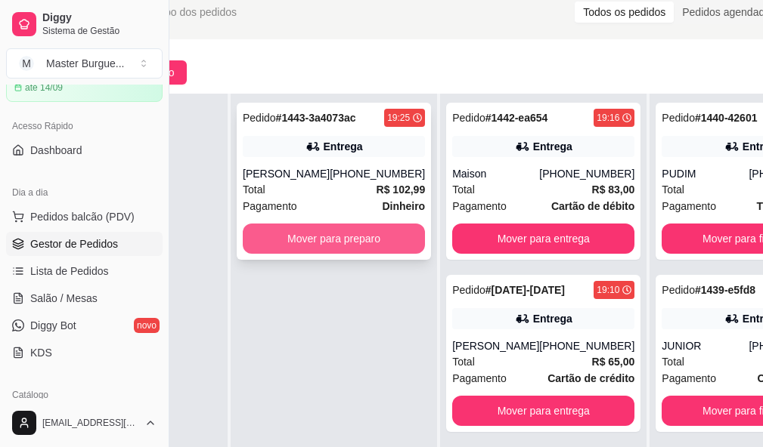
click at [333, 226] on button "Mover para preparo" at bounding box center [334, 239] width 182 height 30
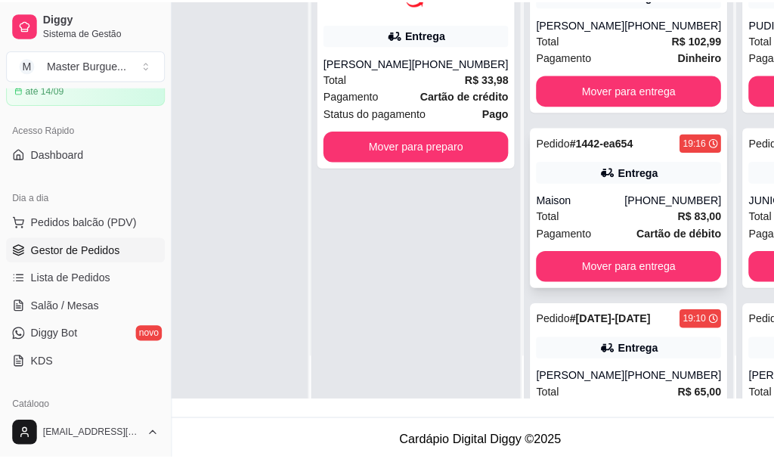
scroll to position [0, 0]
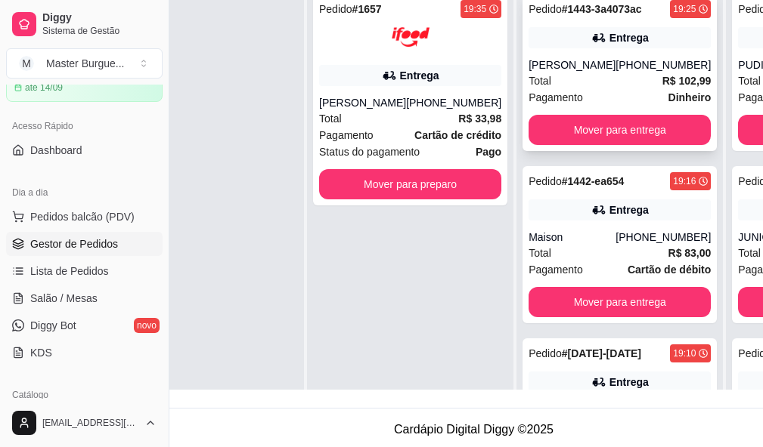
click at [528, 89] on span "Total" at bounding box center [539, 81] width 23 height 17
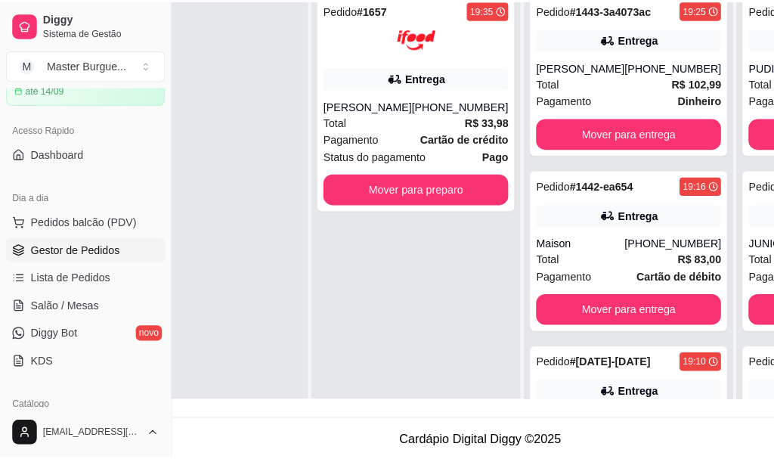
scroll to position [76, 77]
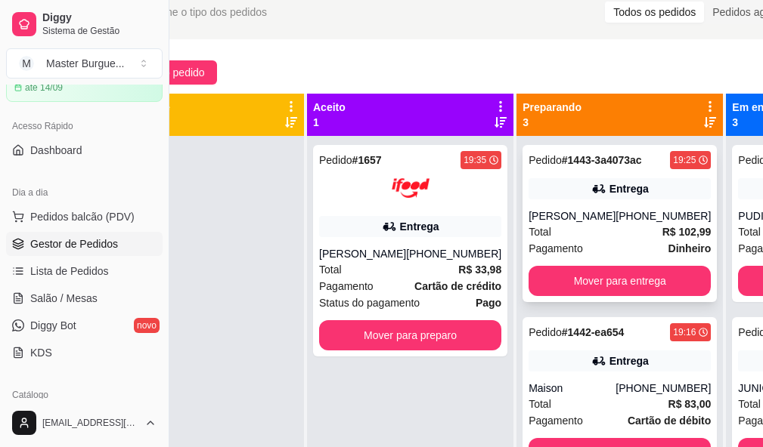
click at [662, 238] on strong "R$ 102,99" at bounding box center [686, 232] width 49 height 12
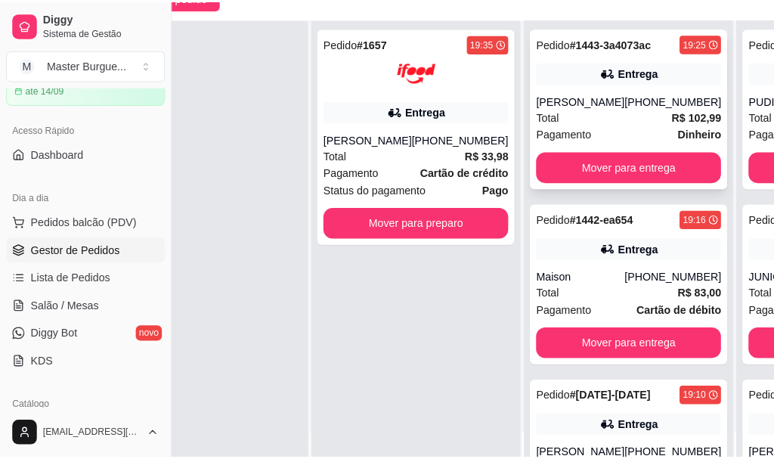
scroll to position [0, 0]
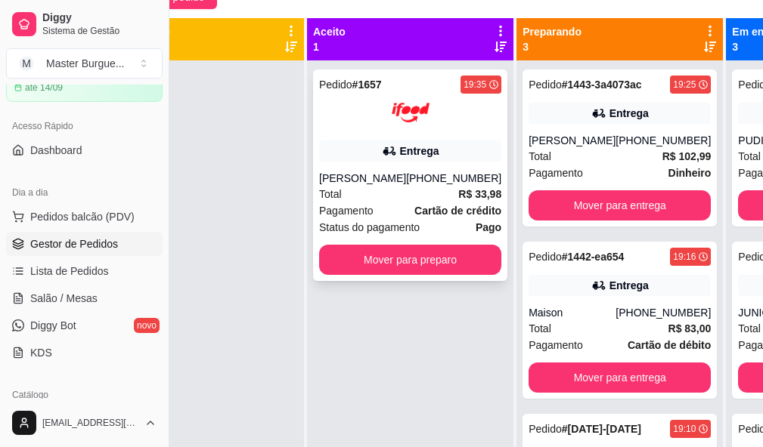
click at [430, 203] on div "Total R$ 33,98" at bounding box center [410, 194] width 182 height 17
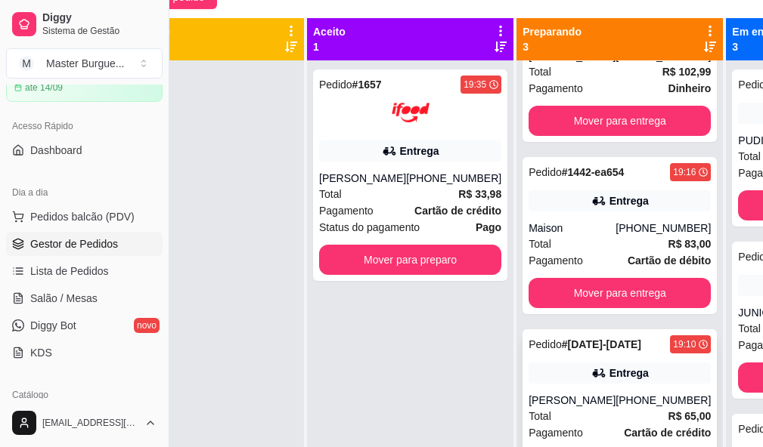
scroll to position [54, 0]
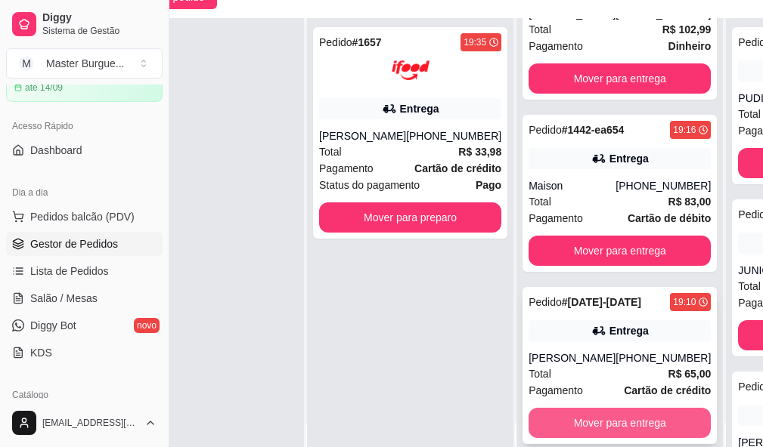
click at [572, 420] on button "Mover para entrega" at bounding box center [619, 423] width 182 height 30
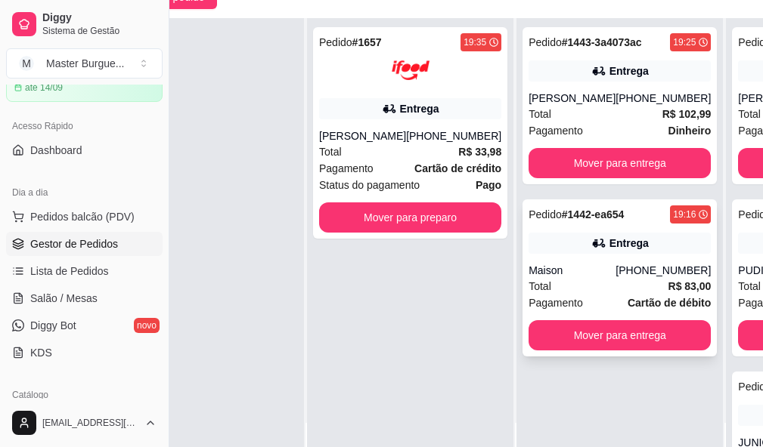
scroll to position [0, 0]
click at [445, 340] on div "Pedido # 1657 19:35 Entrega [PERSON_NAME] [PHONE_NUMBER] Total R$ 33,98 Pagamen…" at bounding box center [410, 241] width 206 height 447
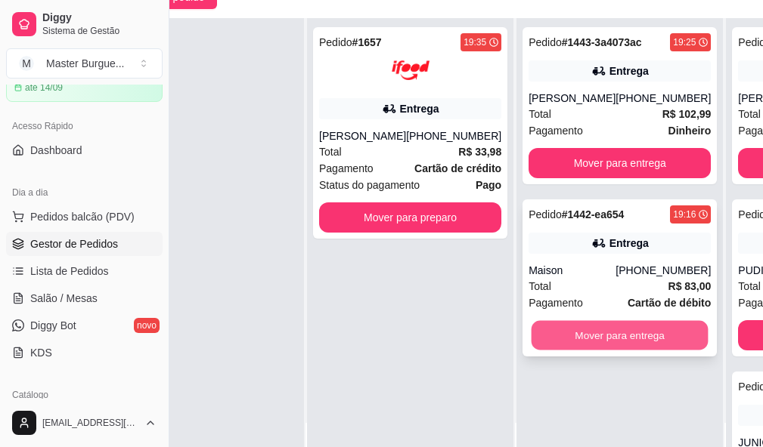
click at [599, 321] on button "Mover para entrega" at bounding box center [619, 335] width 177 height 29
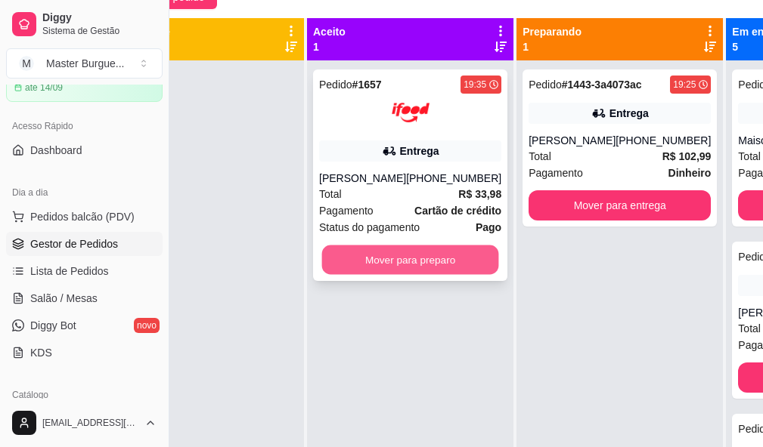
click at [396, 273] on button "Mover para preparo" at bounding box center [410, 260] width 177 height 29
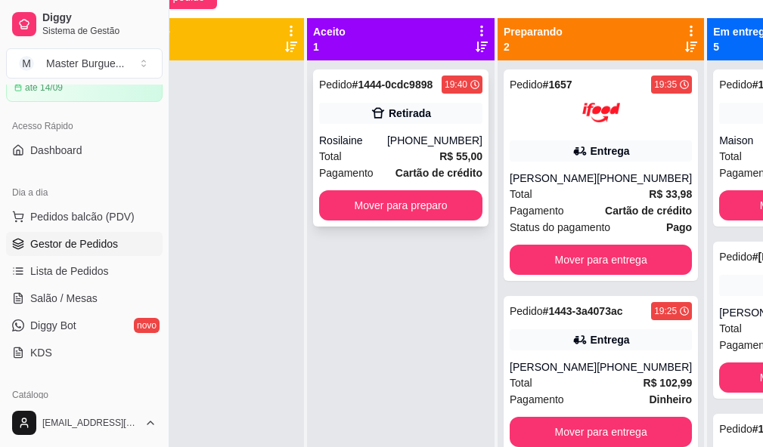
scroll to position [76, 77]
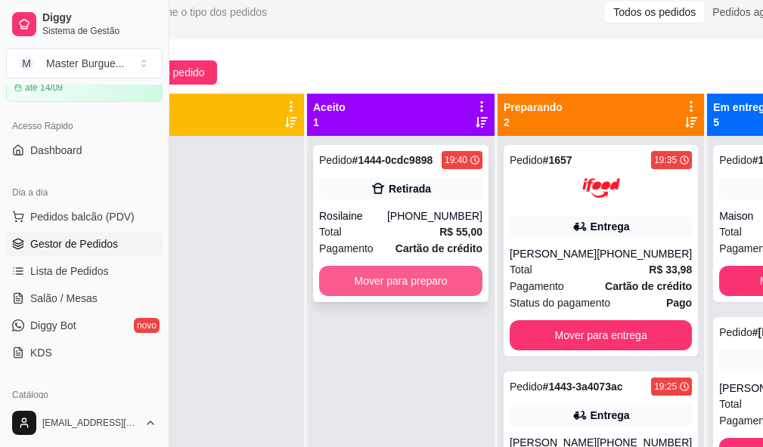
click at [376, 280] on button "Mover para preparo" at bounding box center [400, 281] width 163 height 30
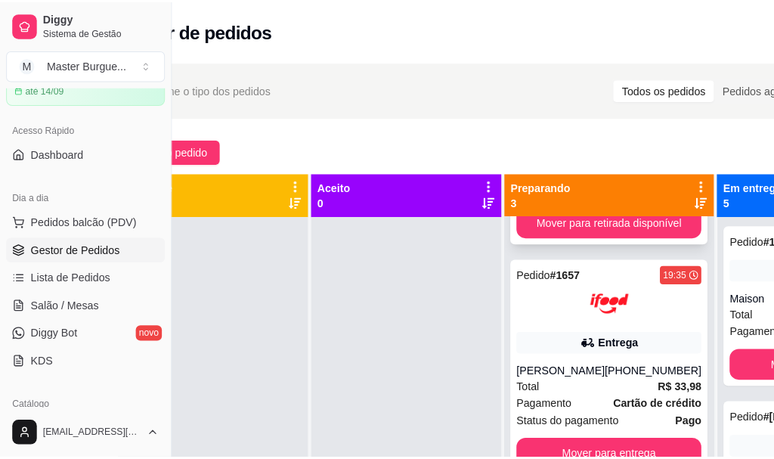
scroll to position [0, 0]
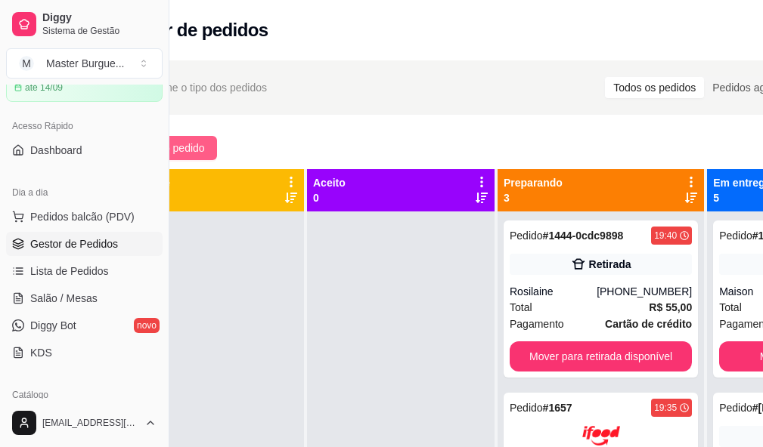
click at [196, 139] on button "Novo pedido" at bounding box center [166, 148] width 101 height 24
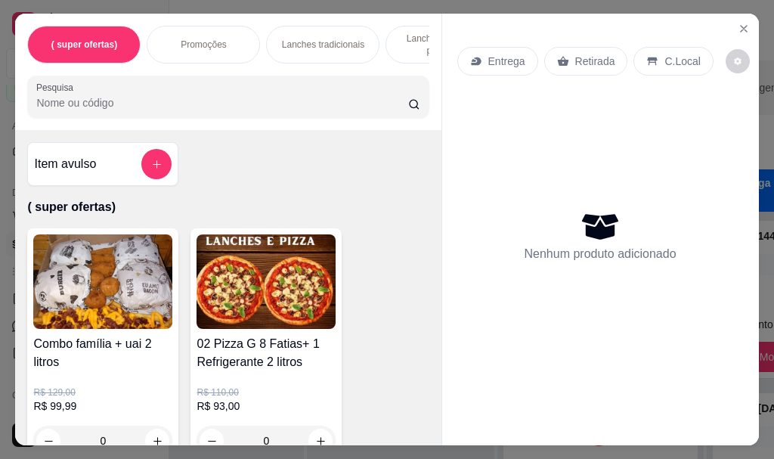
scroll to position [76, 0]
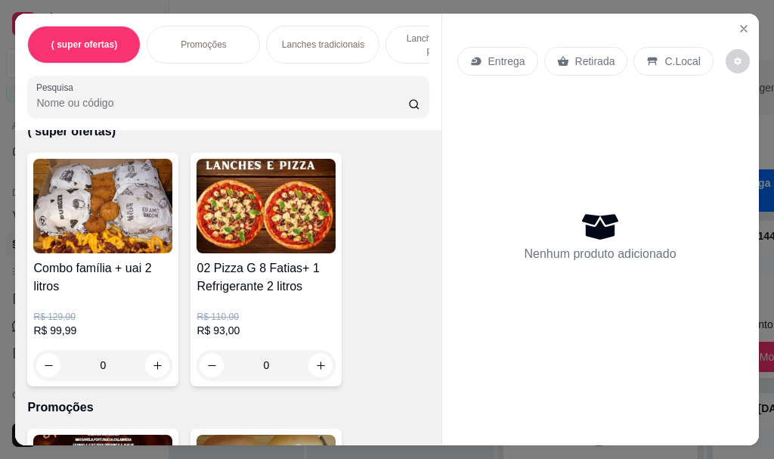
click at [276, 40] on div "Lanches tradicionais" at bounding box center [322, 45] width 113 height 38
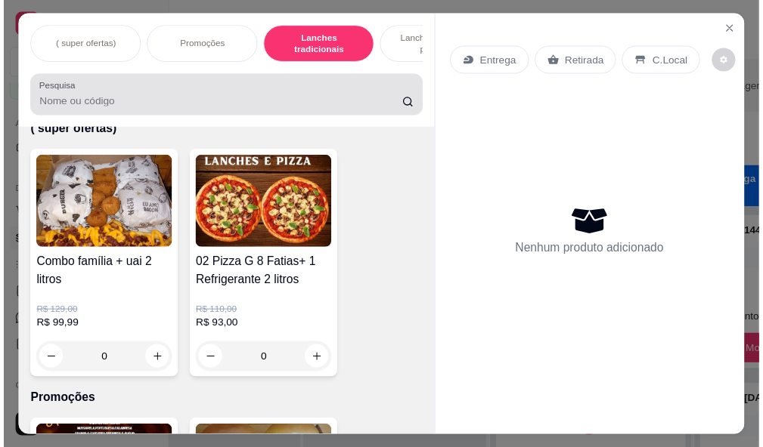
scroll to position [40, 0]
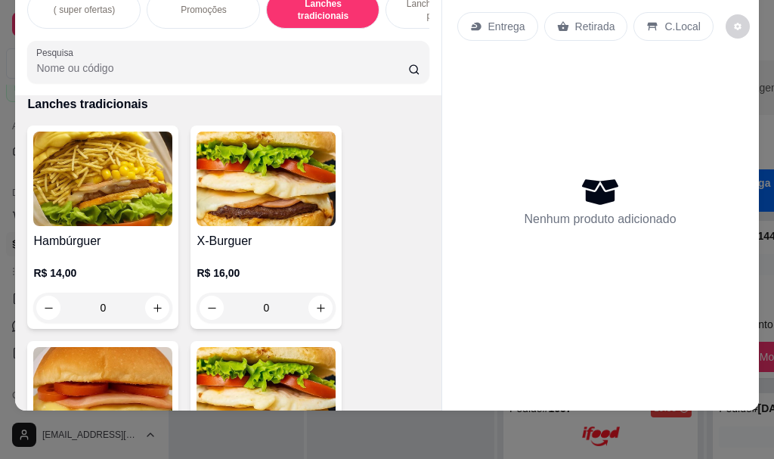
click at [112, 177] on img at bounding box center [102, 178] width 139 height 94
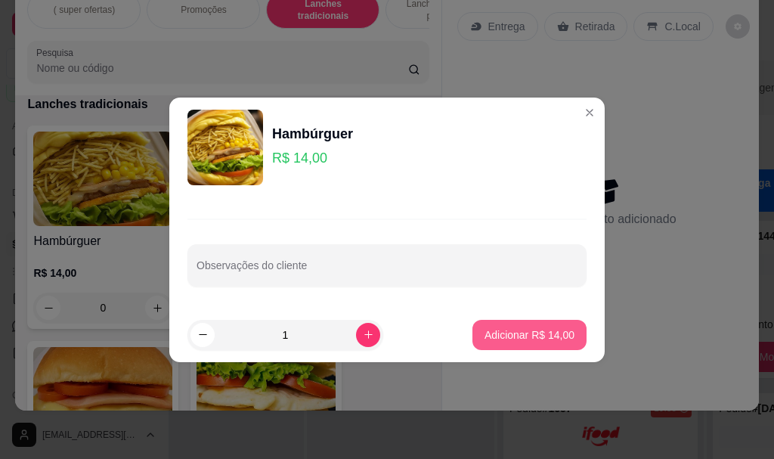
click at [538, 333] on p "Adicionar R$ 14,00" at bounding box center [529, 334] width 90 height 15
type input "1"
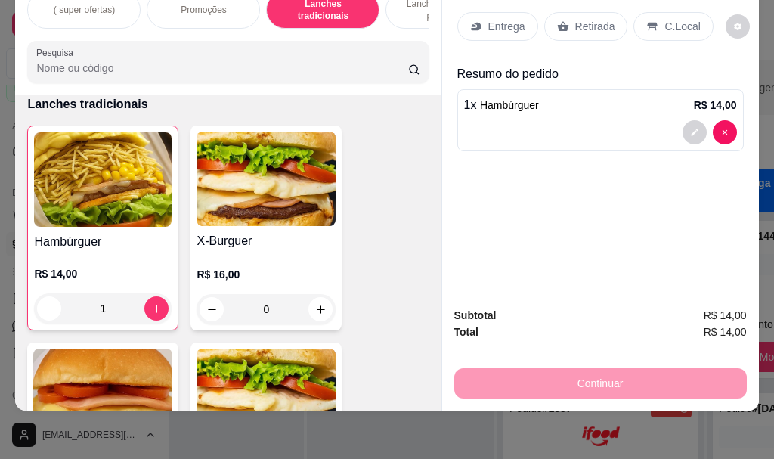
click at [664, 19] on p "C.Local" at bounding box center [682, 26] width 36 height 15
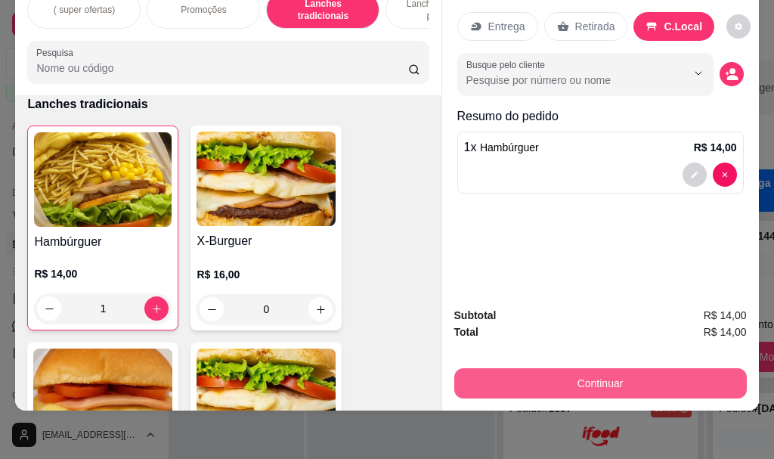
click at [592, 368] on button "Continuar" at bounding box center [600, 383] width 292 height 30
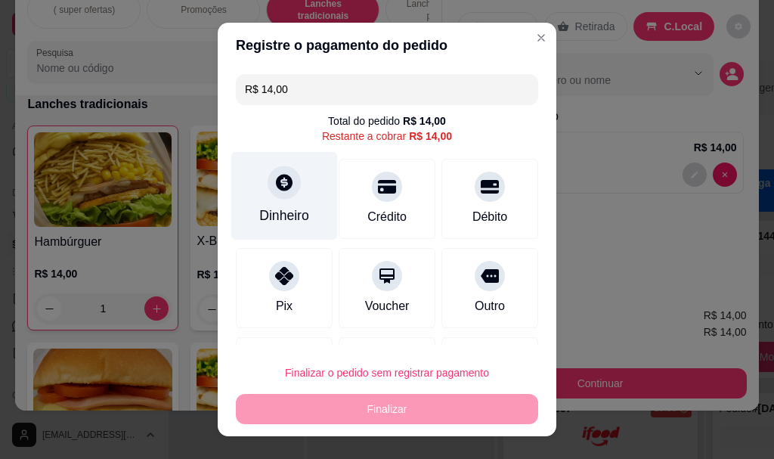
click at [300, 187] on div "Dinheiro" at bounding box center [284, 196] width 107 height 88
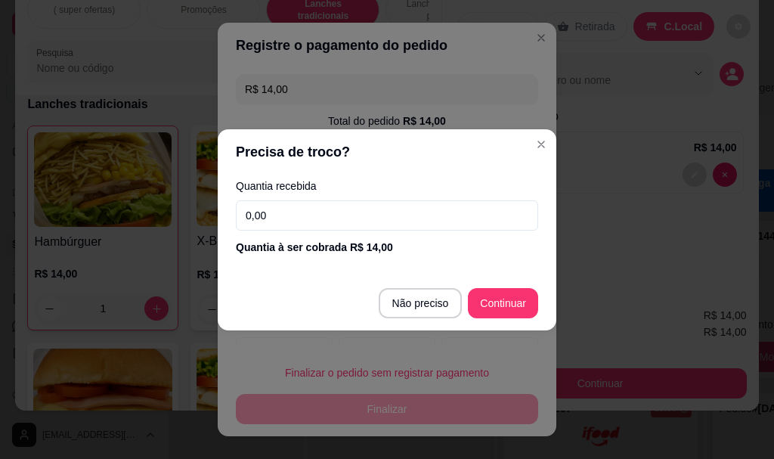
click at [338, 216] on input "0,00" at bounding box center [387, 215] width 302 height 30
type input "14,00"
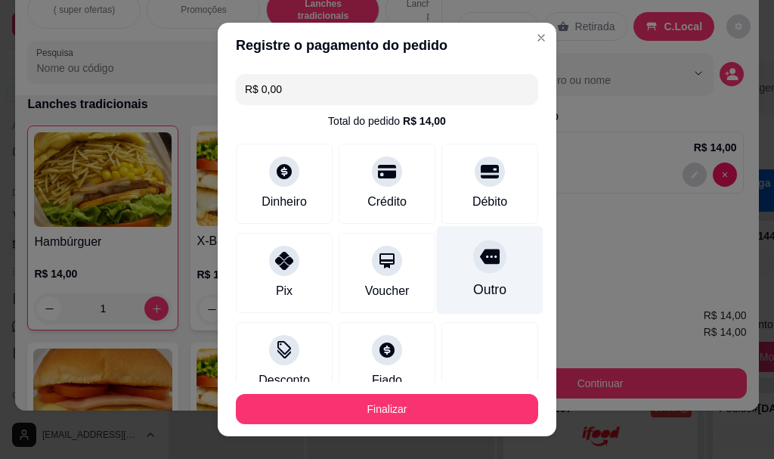
type input "R$ 0,00"
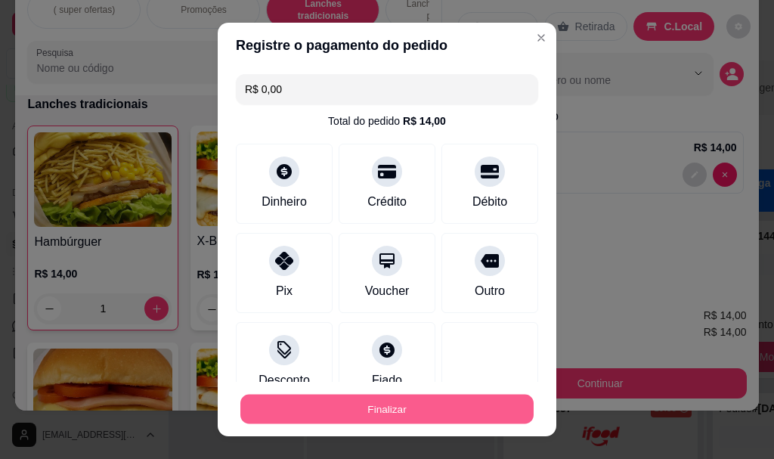
click at [437, 415] on button "Finalizar" at bounding box center [386, 408] width 293 height 29
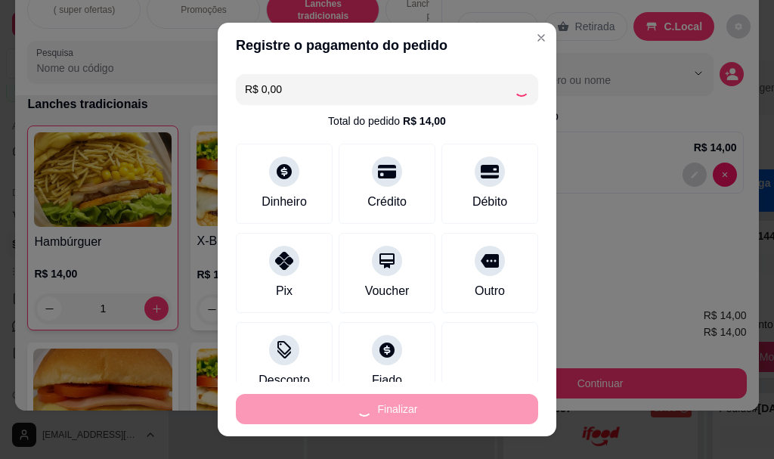
type input "0"
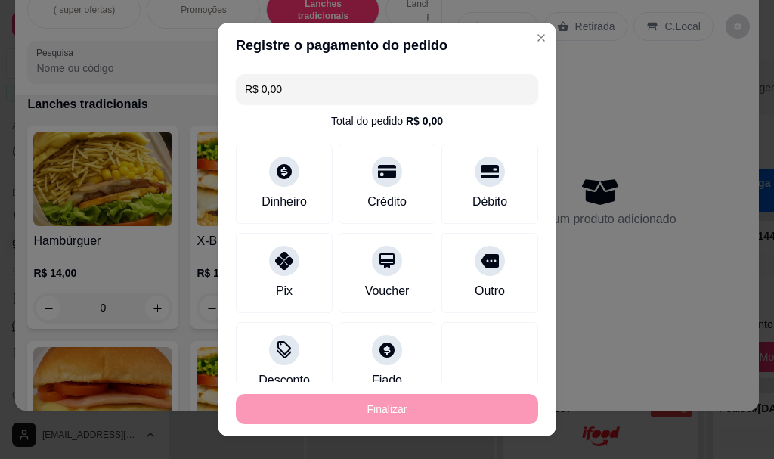
type input "-R$ 14,00"
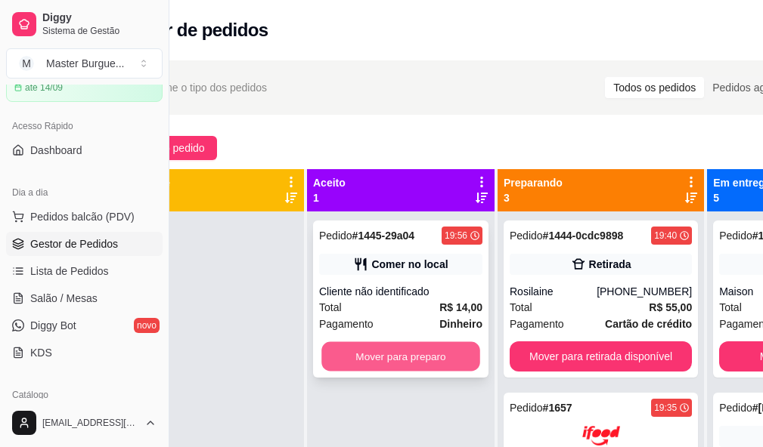
click at [415, 358] on button "Mover para preparo" at bounding box center [400, 356] width 159 height 29
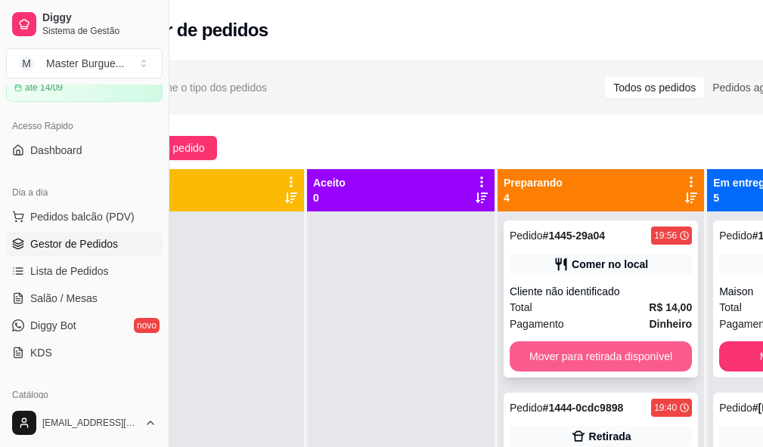
click at [626, 354] on button "Mover para retirada disponível" at bounding box center [600, 357] width 182 height 30
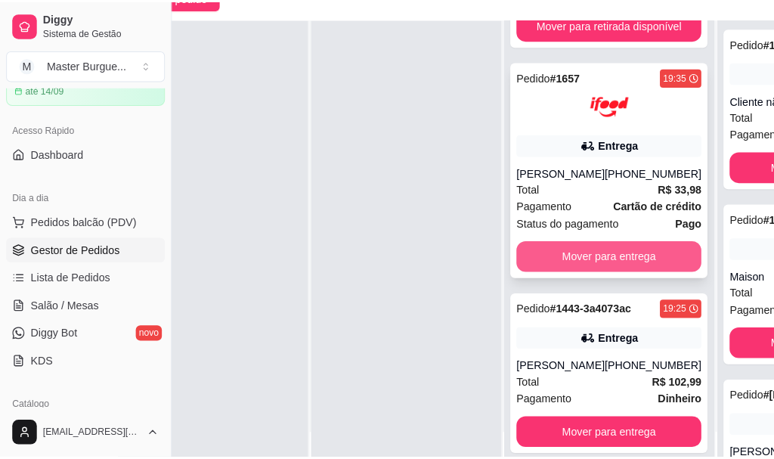
scroll to position [227, 77]
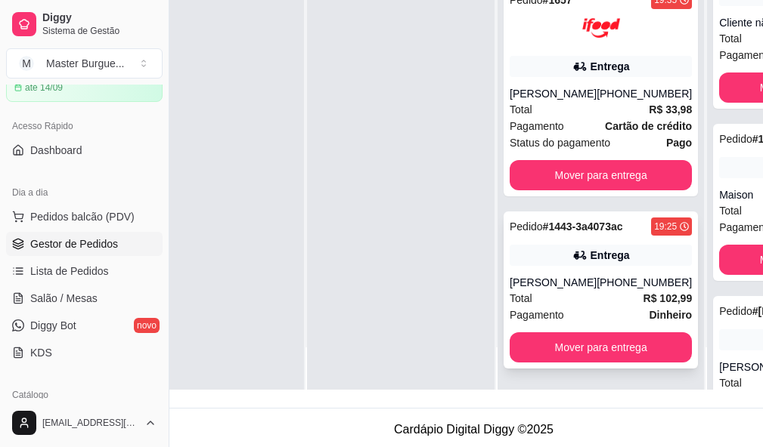
click at [550, 302] on div "Total R$ 102,99" at bounding box center [600, 298] width 182 height 17
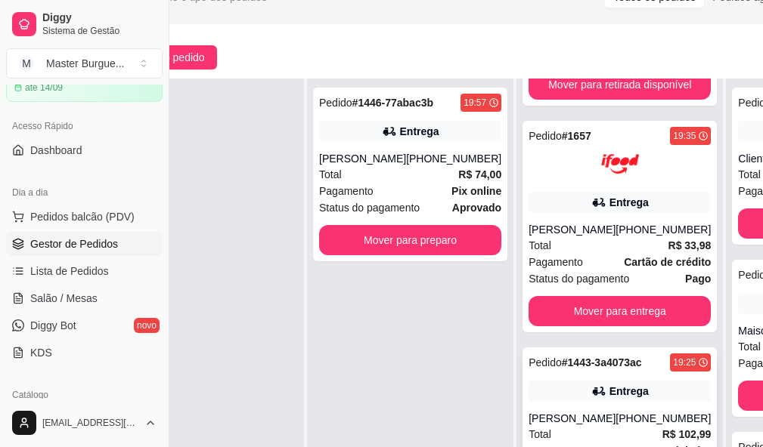
scroll to position [242, 77]
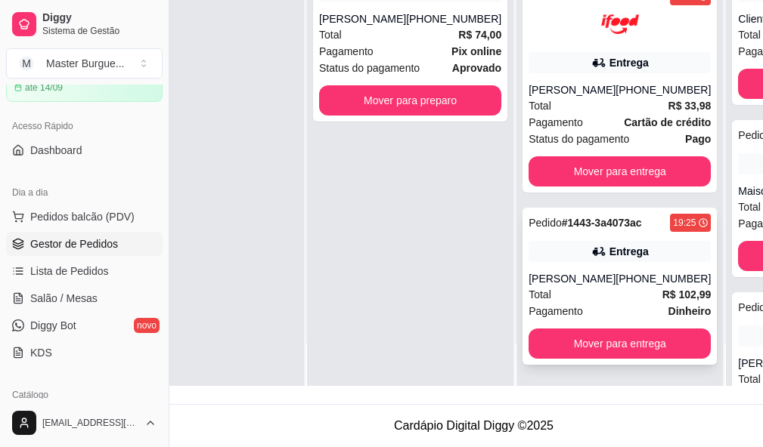
click at [596, 287] on div "Total R$ 102,99" at bounding box center [619, 294] width 182 height 17
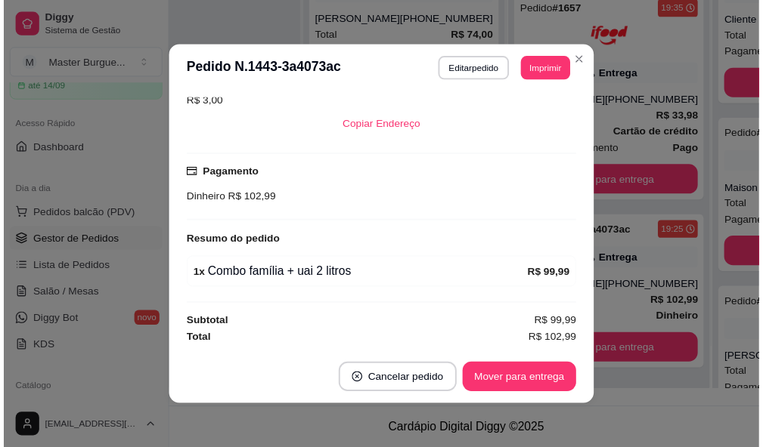
scroll to position [3, 0]
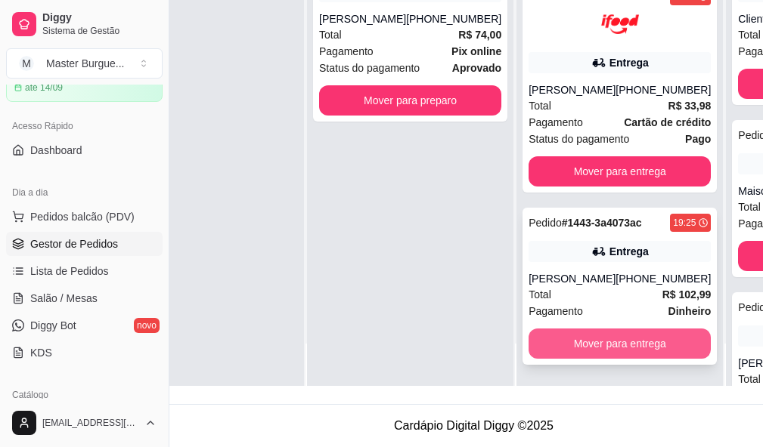
click at [630, 339] on button "Mover para entrega" at bounding box center [619, 344] width 182 height 30
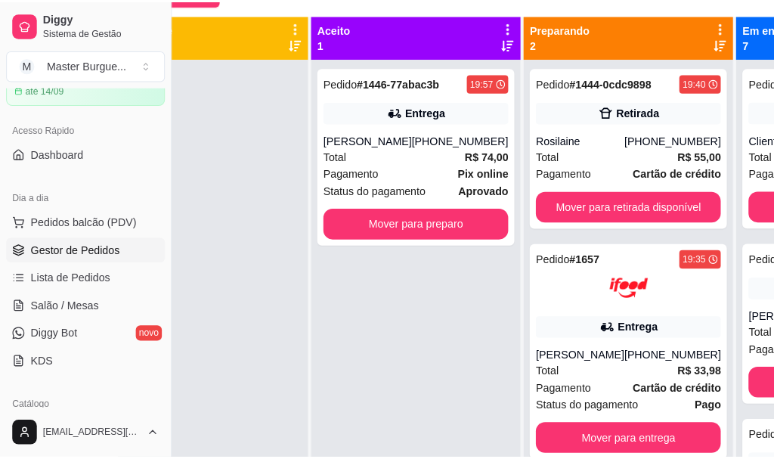
scroll to position [54, 0]
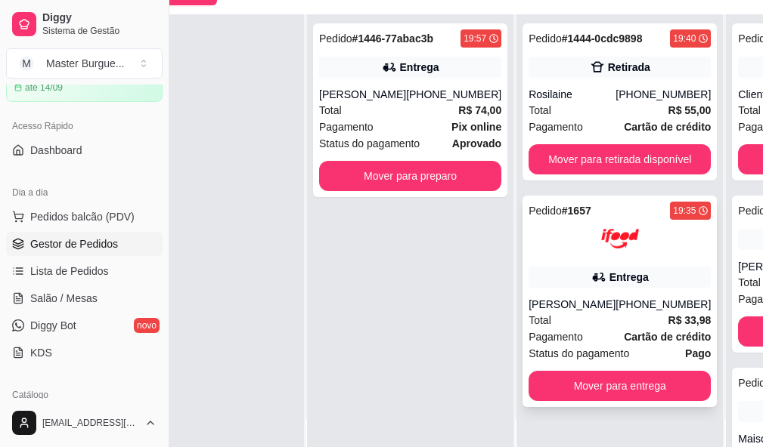
click at [615, 312] on div "[PHONE_NUMBER]" at bounding box center [662, 304] width 95 height 15
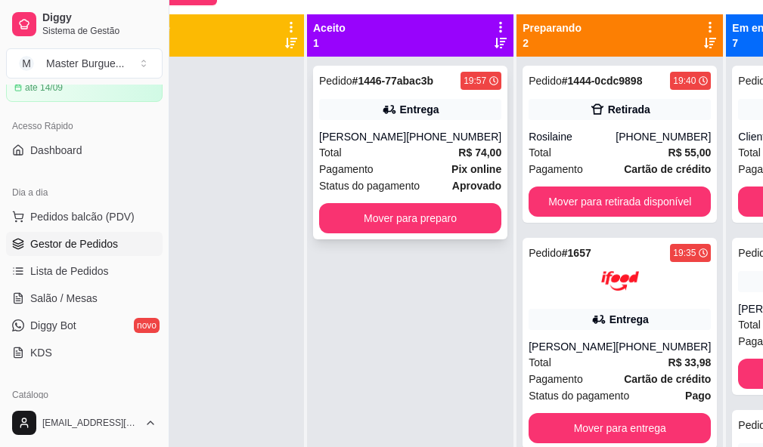
scroll to position [79, 77]
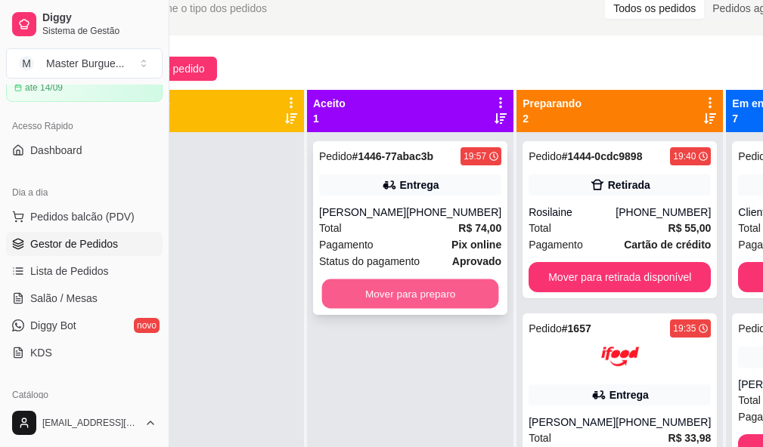
click at [418, 304] on button "Mover para preparo" at bounding box center [410, 294] width 177 height 29
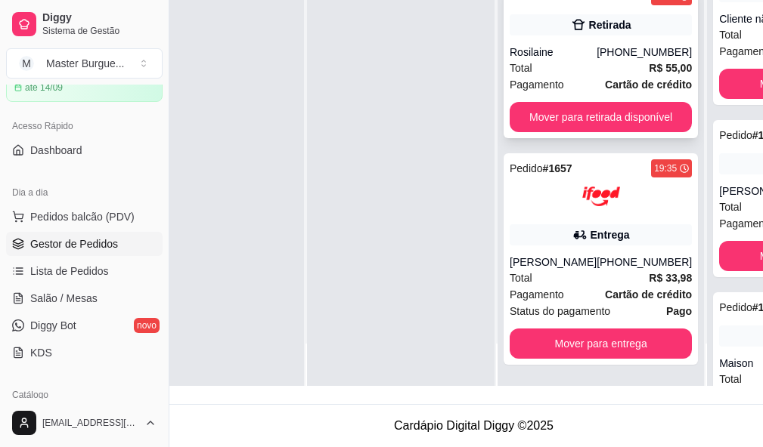
scroll to position [99, 0]
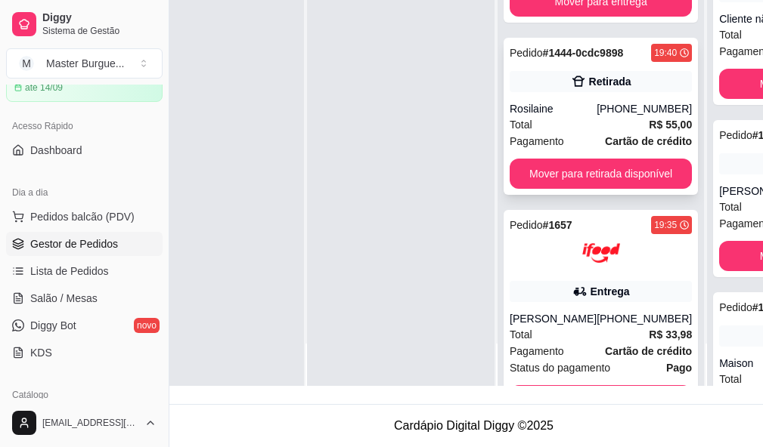
click at [555, 107] on div "Rosilaine" at bounding box center [552, 108] width 87 height 15
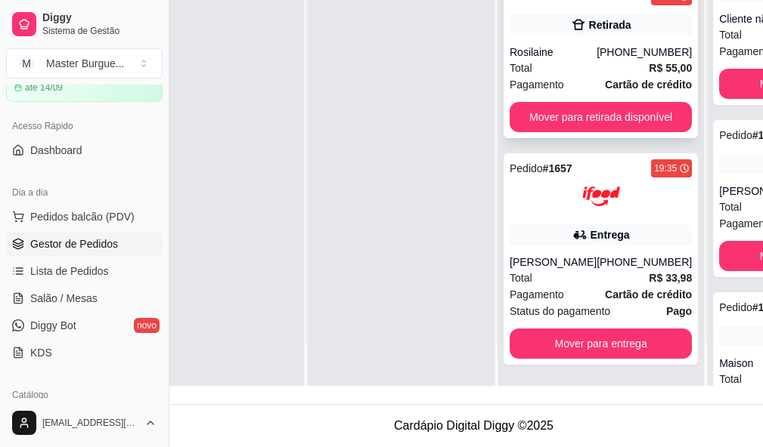
scroll to position [23, 0]
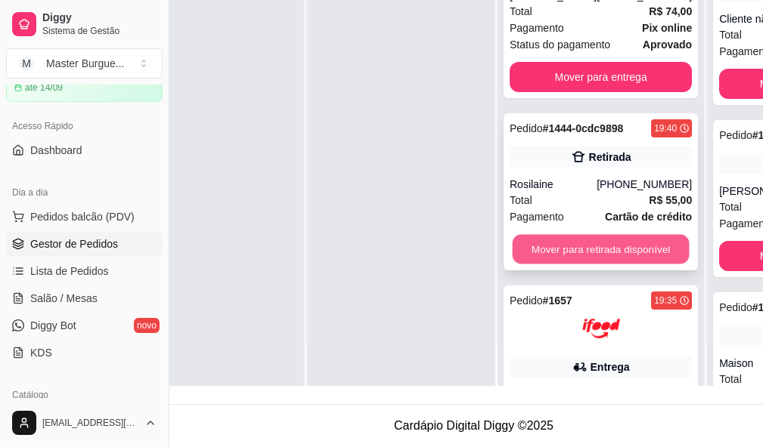
click at [599, 263] on button "Mover para retirada disponível" at bounding box center [600, 249] width 177 height 29
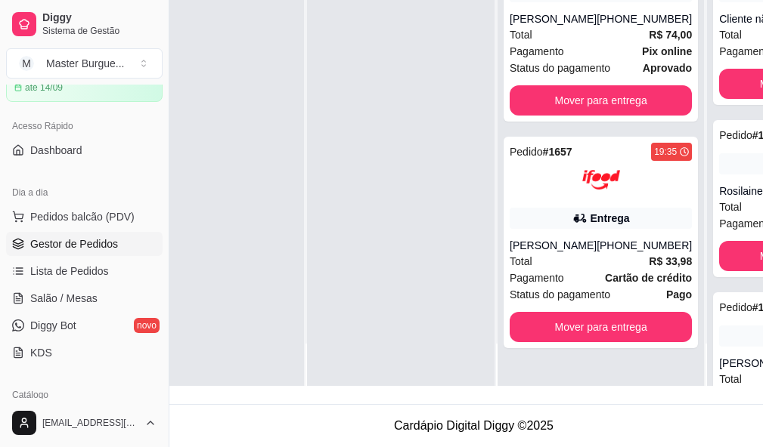
scroll to position [54, 57]
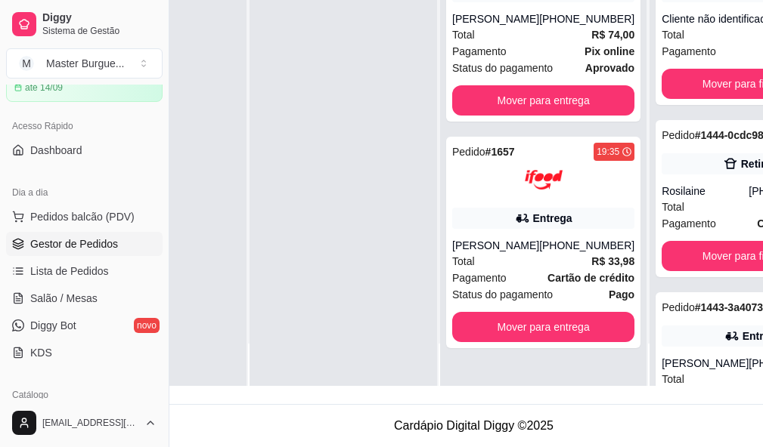
drag, startPoint x: 357, startPoint y: 385, endPoint x: 468, endPoint y: 416, distance: 114.8
click at [468, 416] on main "Toggle Sidebar Sistema de Gestão Diggy Gestor de pedidos Selecione o tipo dos p…" at bounding box center [473, 109] width 763 height 678
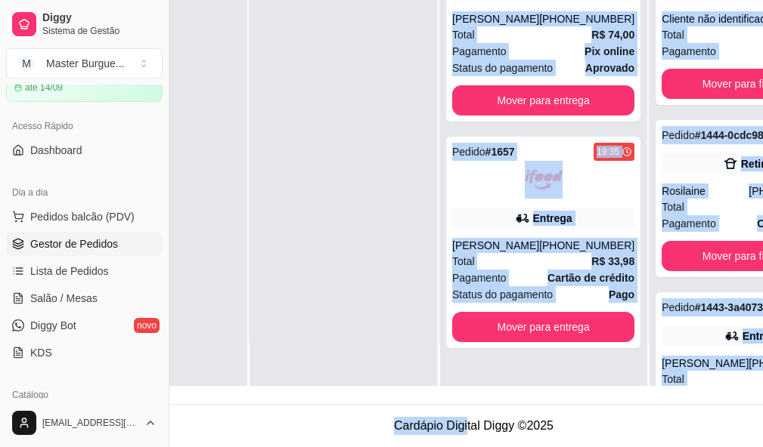
drag, startPoint x: 343, startPoint y: 372, endPoint x: 360, endPoint y: 370, distance: 16.7
click at [344, 370] on div at bounding box center [342, 162] width 187 height 447
click at [347, 305] on div at bounding box center [342, 162] width 187 height 447
click at [394, 324] on div at bounding box center [342, 162] width 187 height 447
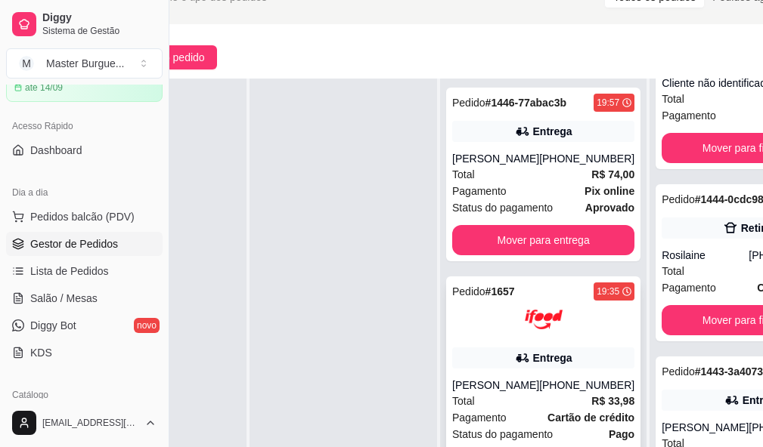
scroll to position [242, 77]
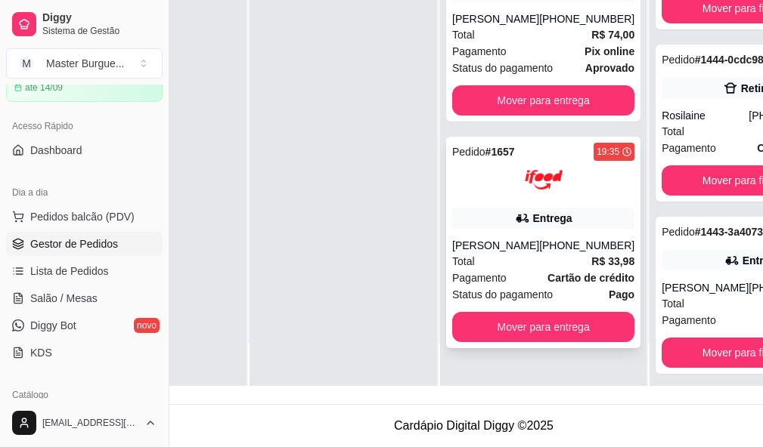
click at [539, 245] on div "[PHONE_NUMBER]" at bounding box center [586, 245] width 95 height 15
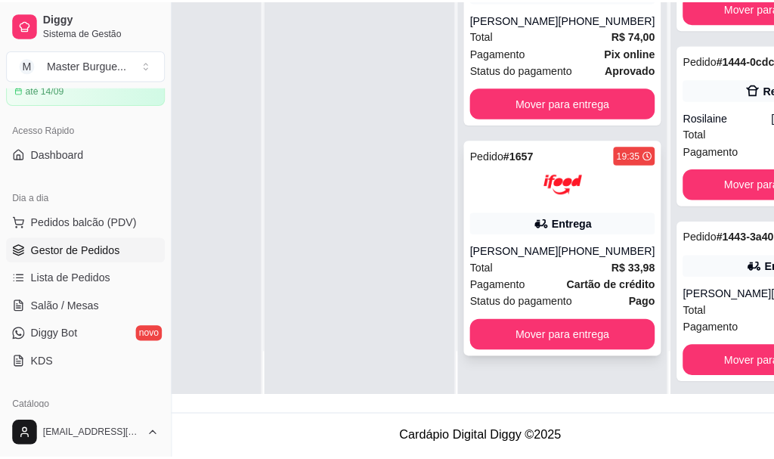
scroll to position [0, 0]
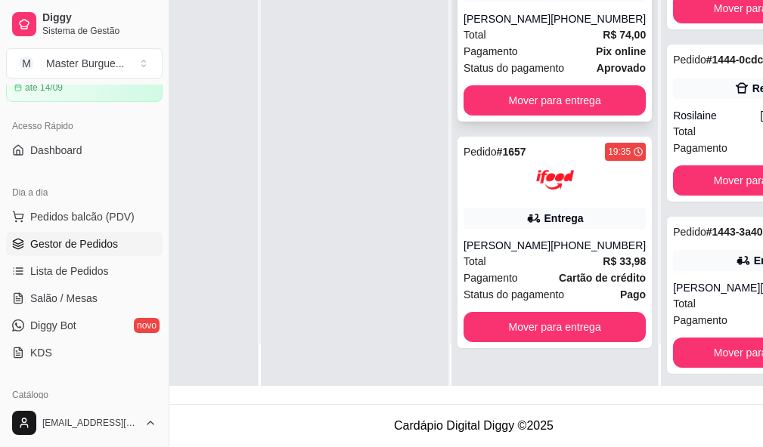
click at [498, 43] on div "Total R$ 74,00" at bounding box center [554, 34] width 182 height 17
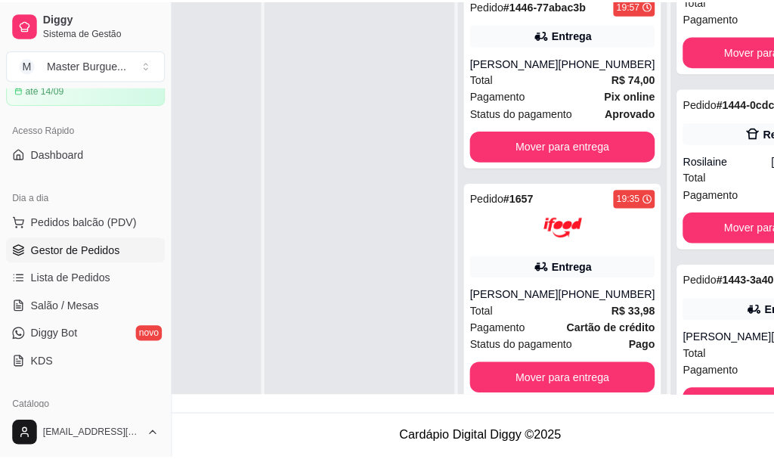
scroll to position [4, 77]
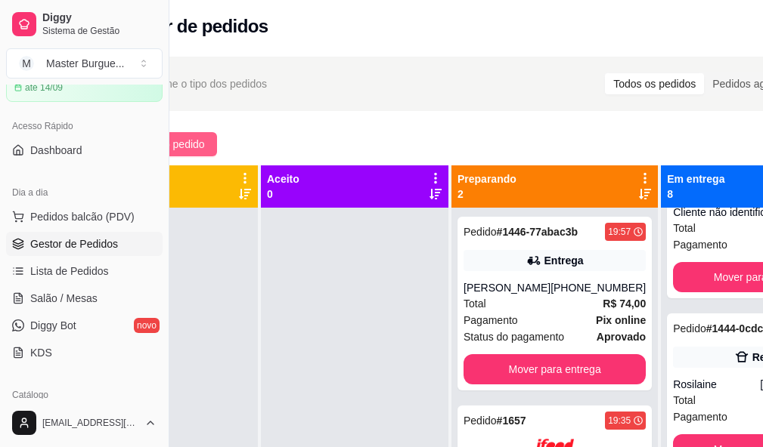
click at [203, 137] on span "Novo pedido" at bounding box center [175, 144] width 60 height 17
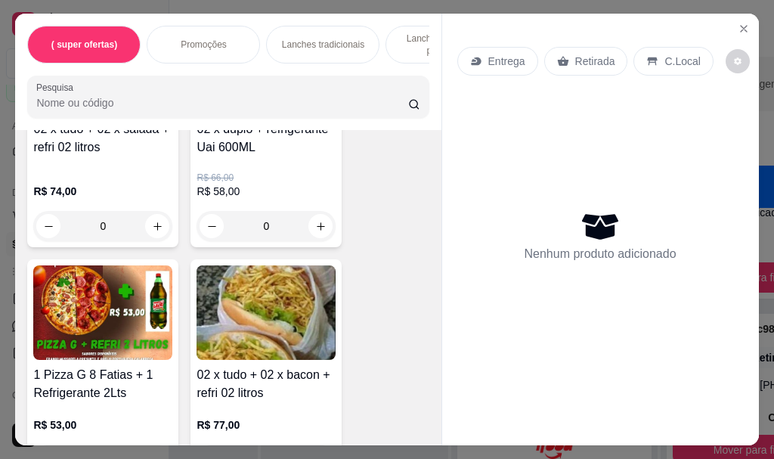
scroll to position [1360, 0]
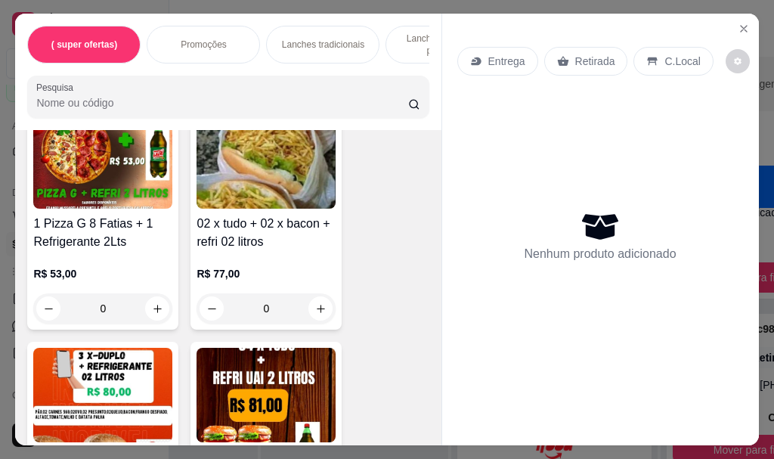
click at [133, 189] on img at bounding box center [102, 161] width 139 height 94
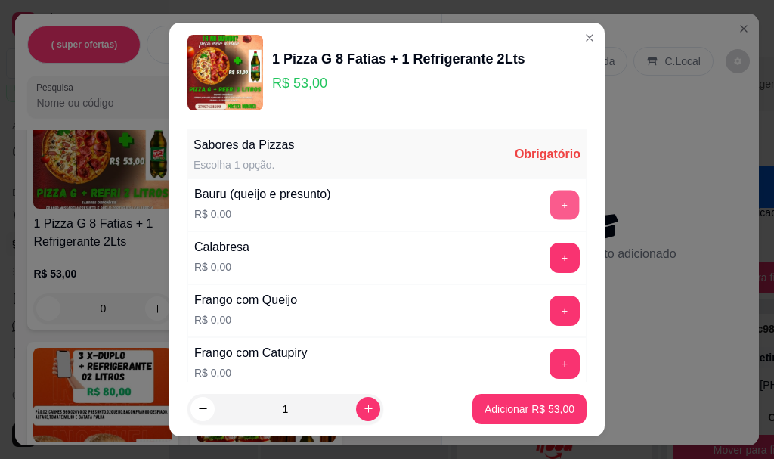
click at [550, 199] on button "+" at bounding box center [564, 204] width 29 height 29
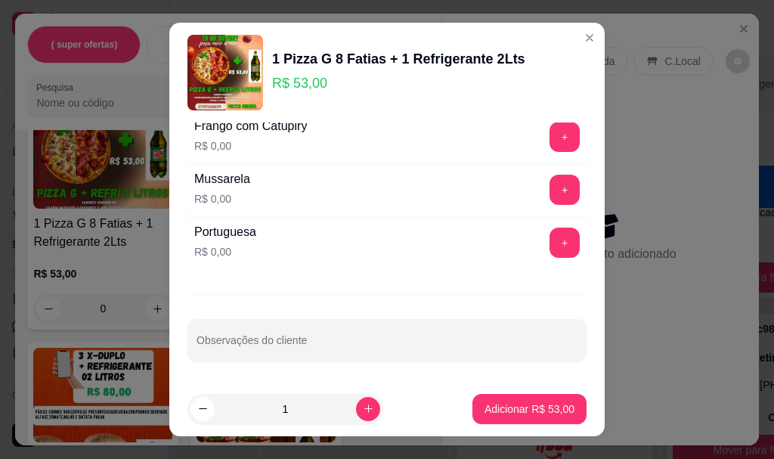
scroll to position [227, 0]
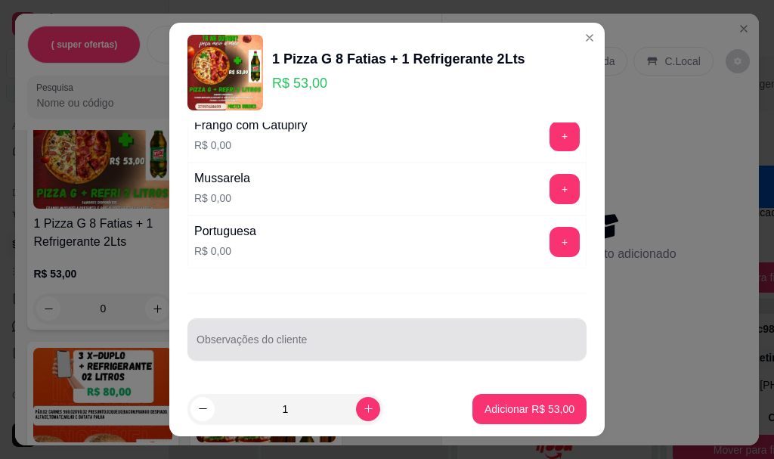
click at [308, 343] on input "Observações do cliente" at bounding box center [386, 345] width 381 height 15
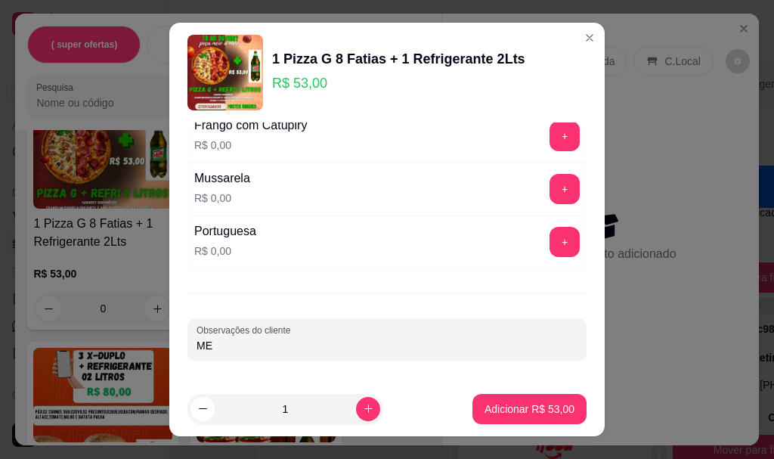
type input "M"
click at [549, 141] on button "+" at bounding box center [564, 136] width 30 height 30
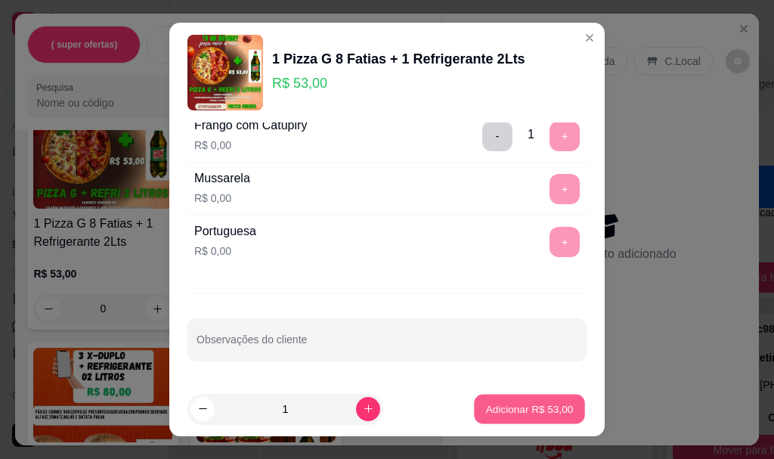
click at [509, 407] on p "Adicionar R$ 53,00" at bounding box center [530, 408] width 88 height 14
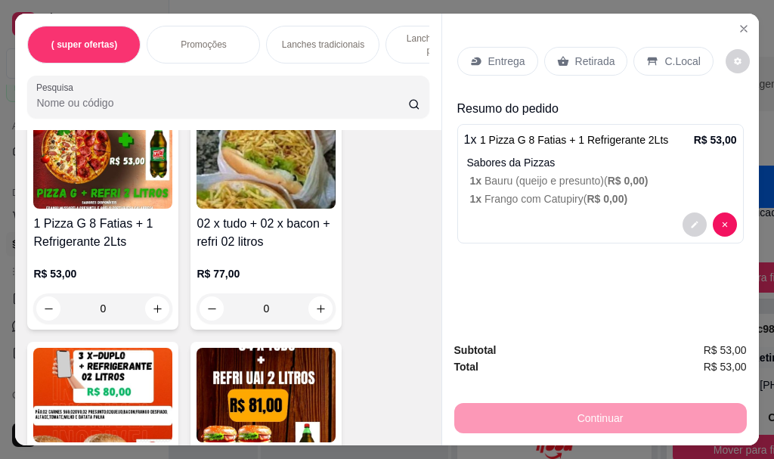
click at [501, 57] on p "Entrega" at bounding box center [506, 61] width 37 height 15
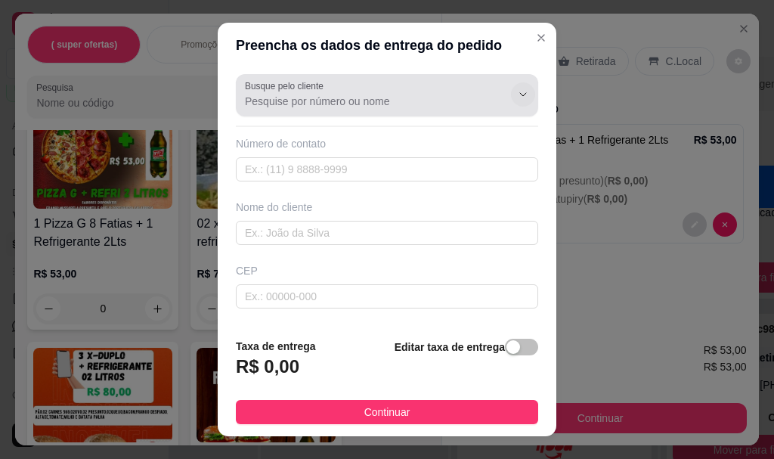
click at [511, 88] on button "Show suggestions" at bounding box center [523, 94] width 24 height 24
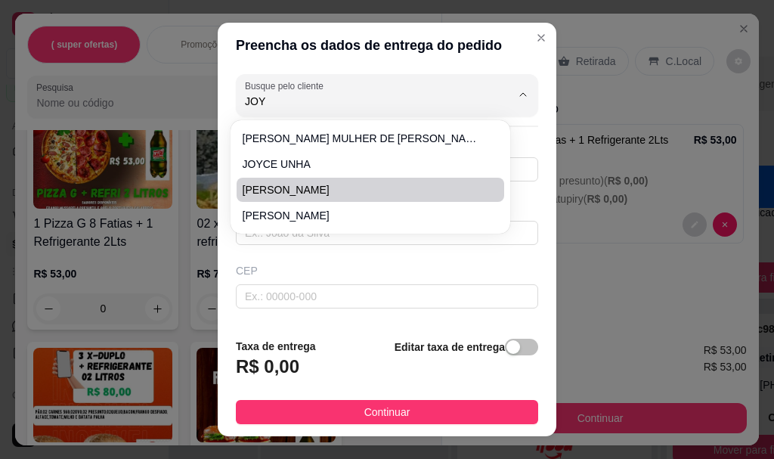
click at [279, 191] on span "[PERSON_NAME]" at bounding box center [363, 189] width 240 height 15
type input "[PERSON_NAME]"
type input "27999756715"
type input "[PERSON_NAME]"
type input "29178520"
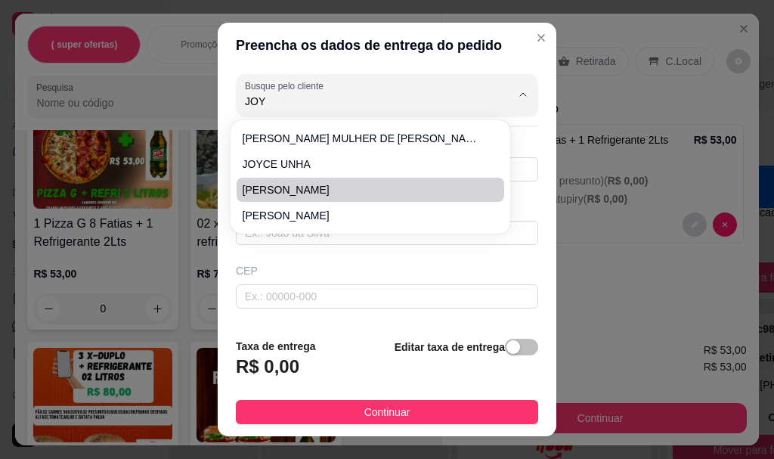
type input "[GEOGRAPHIC_DATA][PERSON_NAME]"
type input "331"
type input "SERRA"
type input "Studio diva das unhas"
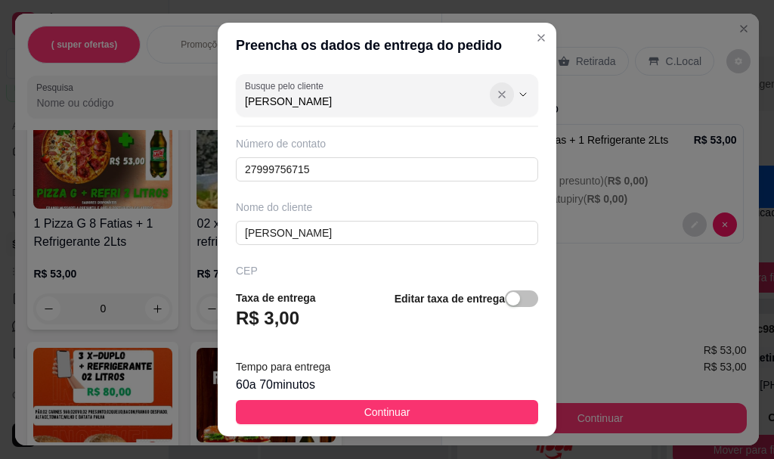
type input "[PERSON_NAME]"
click at [496, 95] on icon "Show suggestions" at bounding box center [502, 94] width 12 height 12
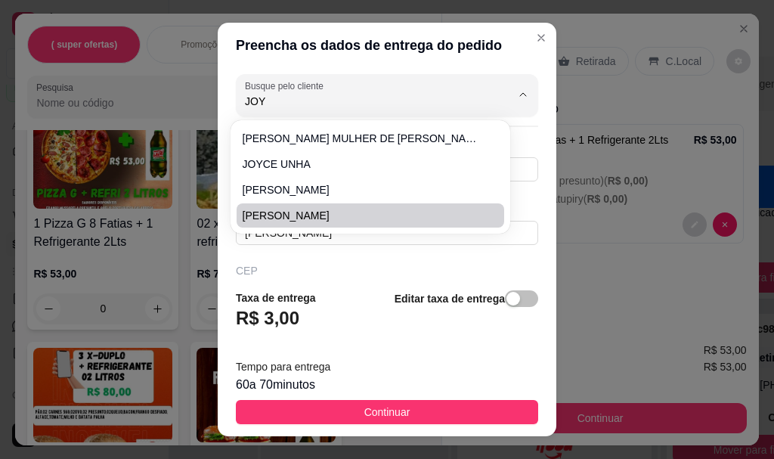
click at [288, 212] on span "[PERSON_NAME]" at bounding box center [363, 215] width 240 height 15
type input "[PERSON_NAME]"
type input "27996009890"
type input "[PERSON_NAME]"
type input "RUA [GEOGRAPHIC_DATA]"
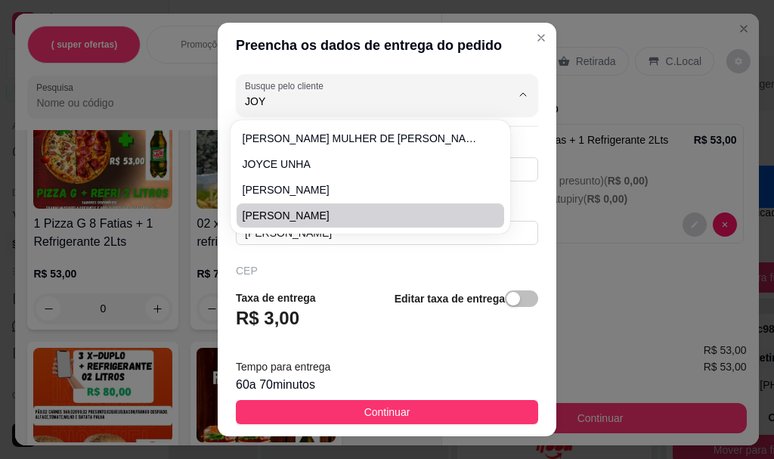
type input "197"
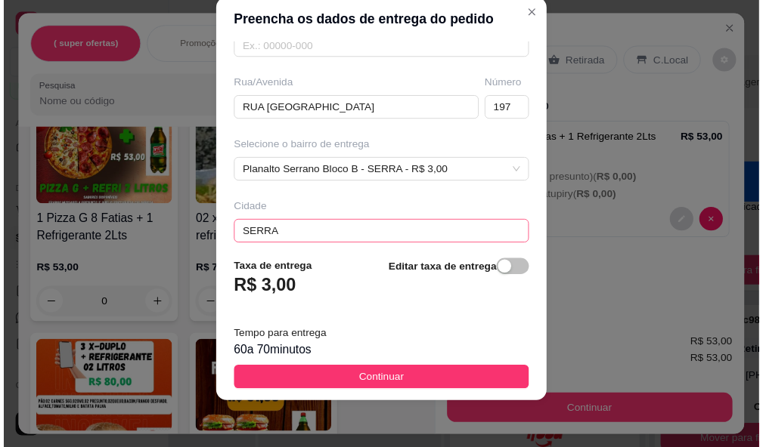
scroll to position [149, 0]
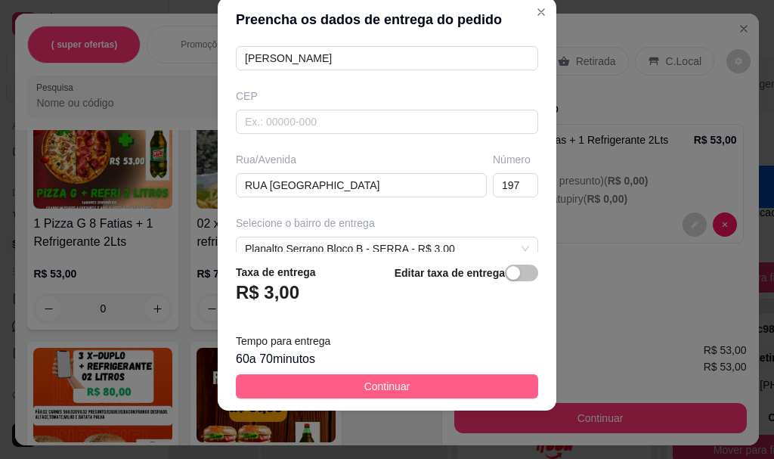
click at [476, 379] on button "Continuar" at bounding box center [387, 386] width 302 height 24
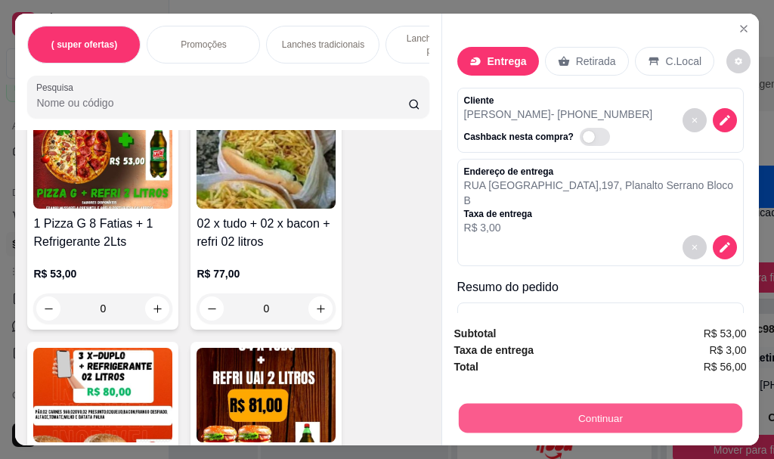
click at [595, 409] on button "Continuar" at bounding box center [599, 417] width 283 height 29
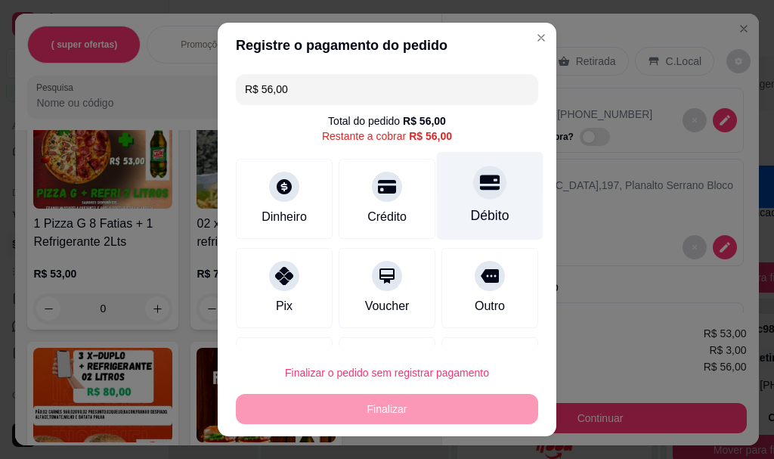
click at [449, 199] on div "Débito" at bounding box center [490, 196] width 107 height 88
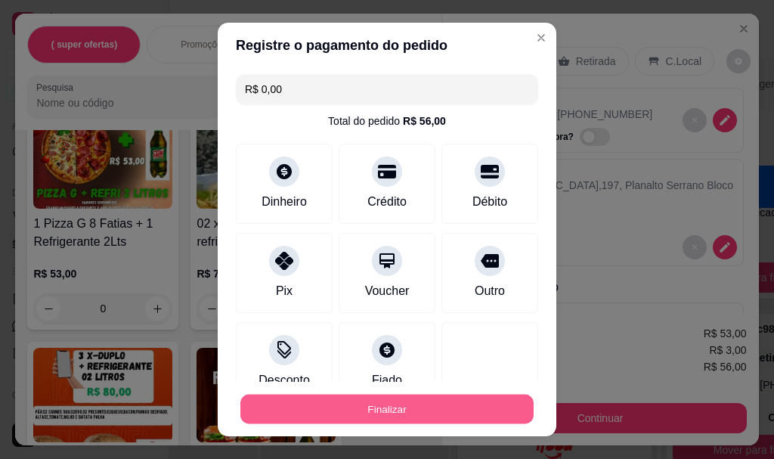
click at [411, 409] on button "Finalizar" at bounding box center [386, 408] width 293 height 29
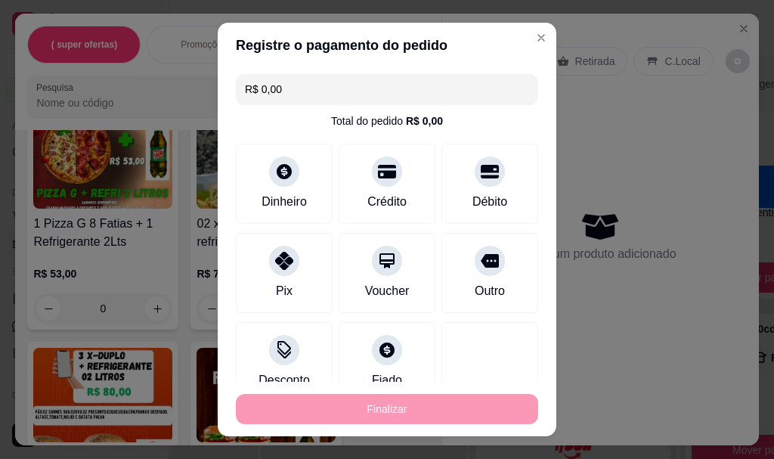
type input "-R$ 56,00"
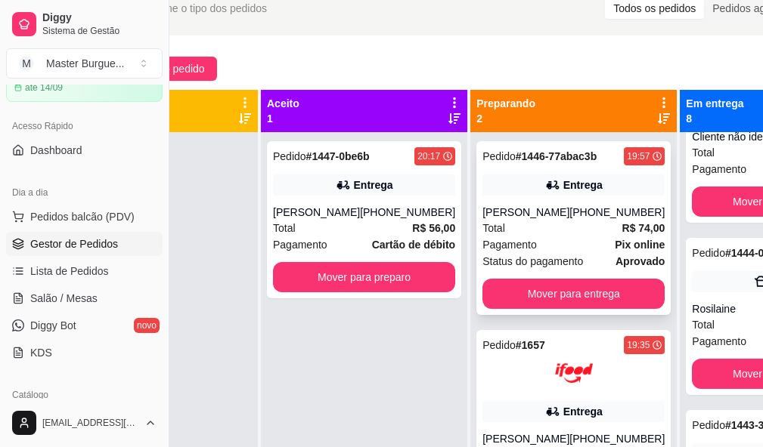
scroll to position [4, 77]
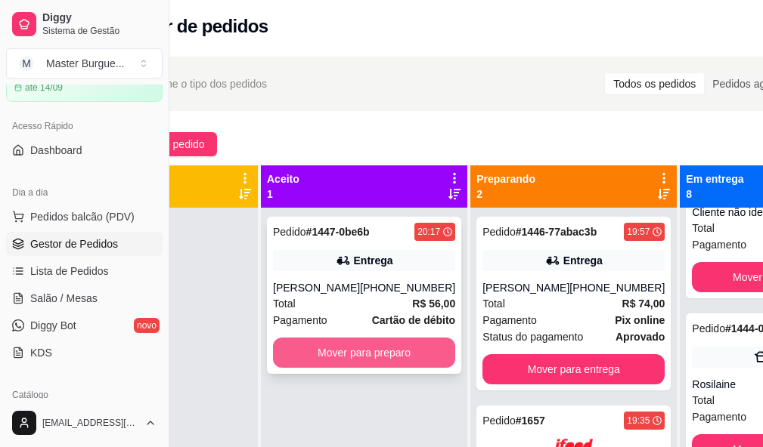
click at [361, 348] on button "Mover para preparo" at bounding box center [364, 353] width 182 height 30
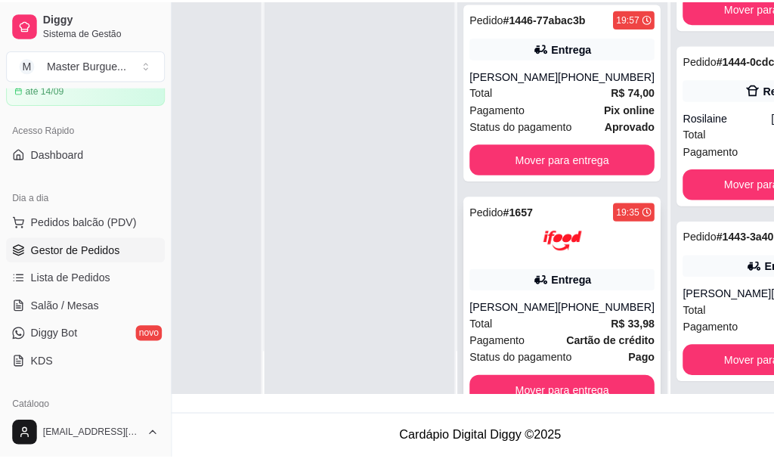
scroll to position [193, 0]
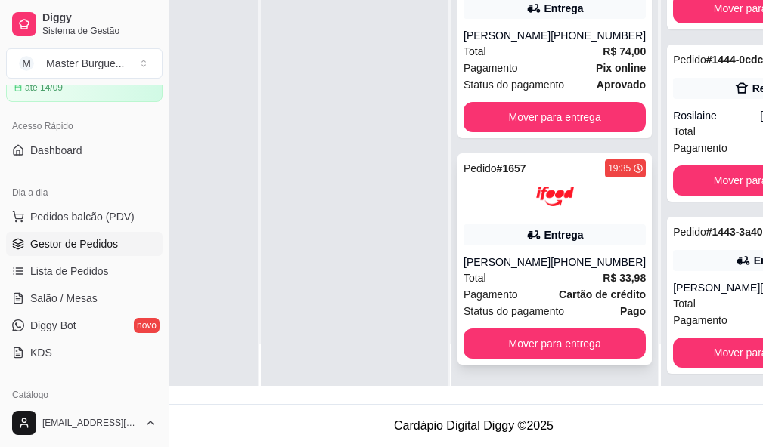
click at [550, 268] on div "[PHONE_NUMBER]" at bounding box center [597, 262] width 95 height 15
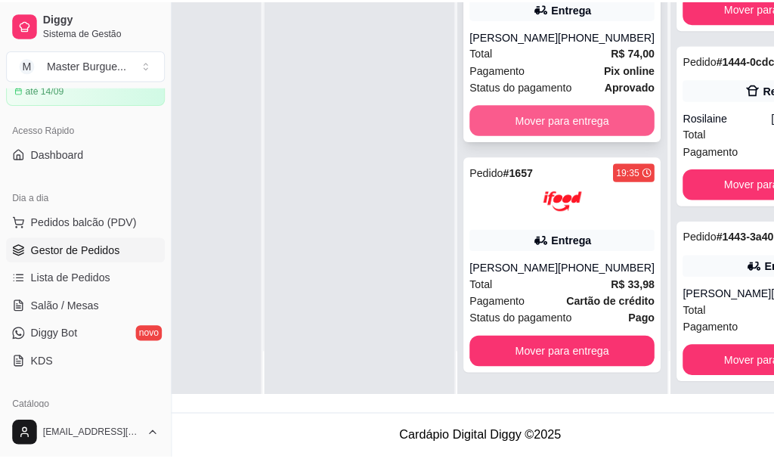
scroll to position [117, 0]
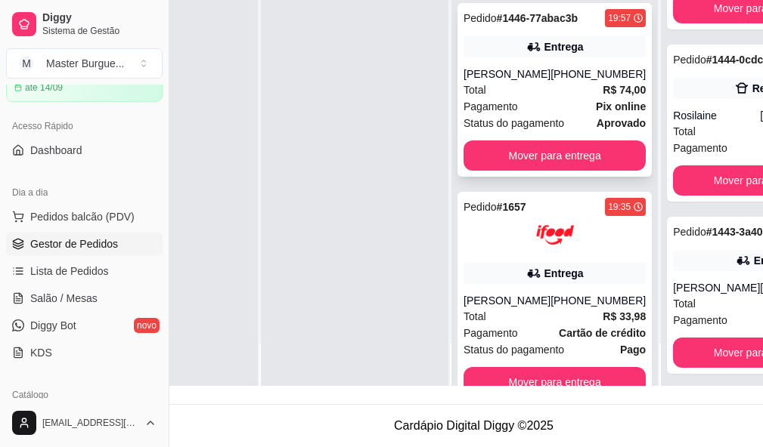
click at [530, 115] on div "Pagamento Pix online" at bounding box center [554, 106] width 182 height 17
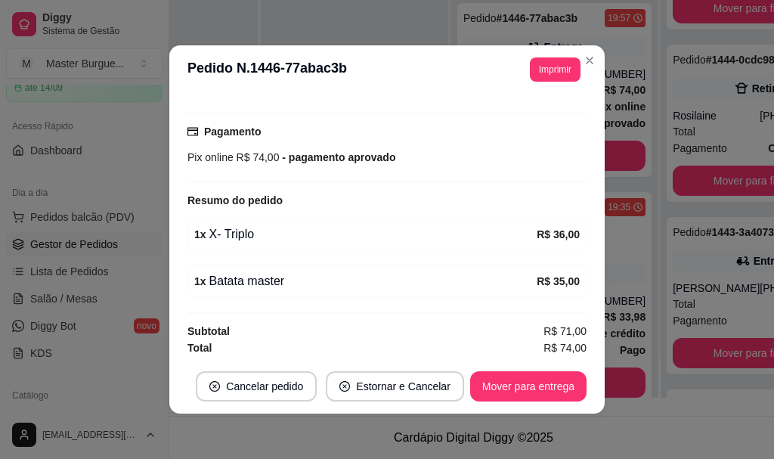
scroll to position [381, 0]
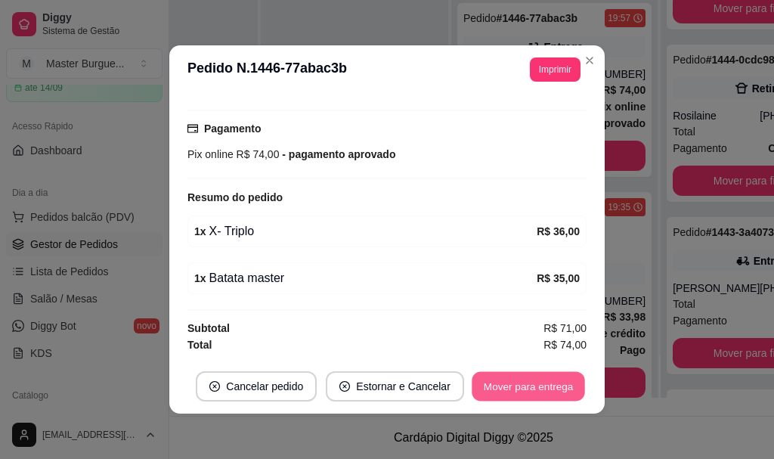
click at [544, 384] on button "Mover para entrega" at bounding box center [528, 386] width 113 height 29
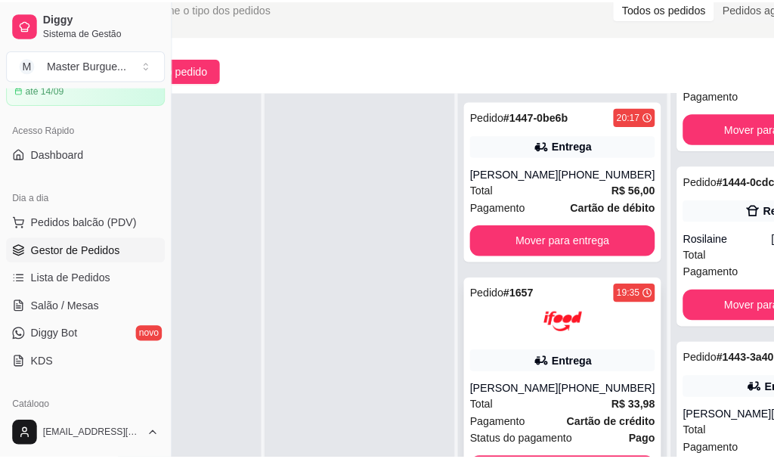
scroll to position [230, 77]
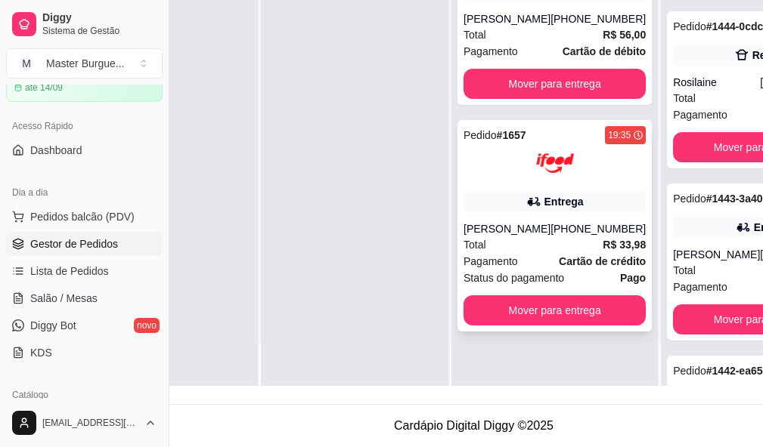
click at [545, 234] on div "[PERSON_NAME]" at bounding box center [506, 228] width 87 height 15
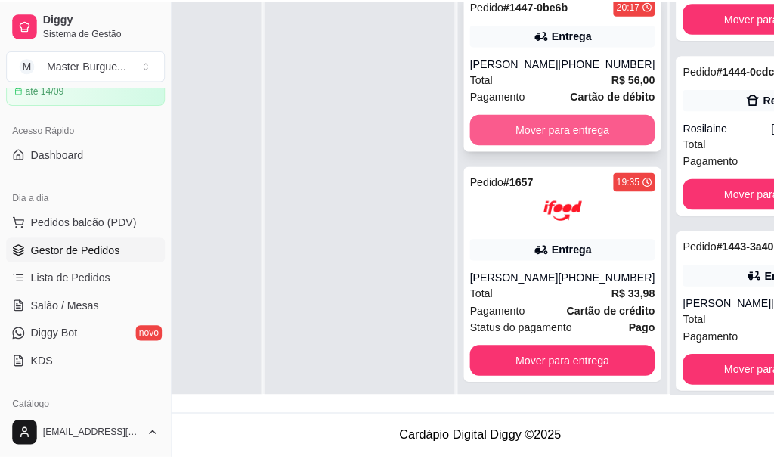
scroll to position [79, 77]
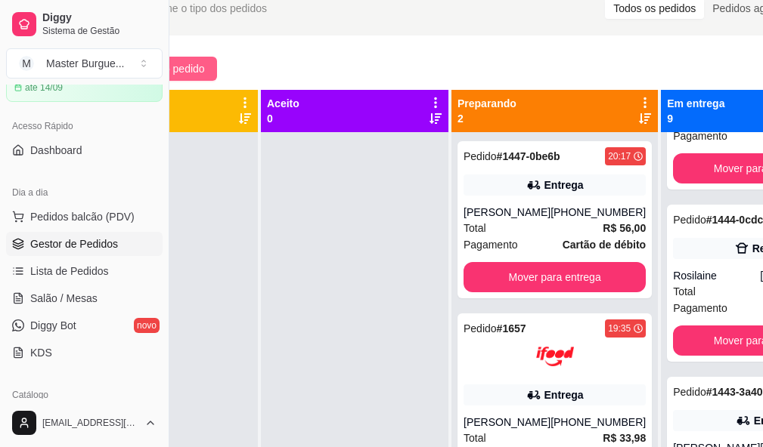
click at [193, 64] on span "Novo pedido" at bounding box center [175, 68] width 60 height 17
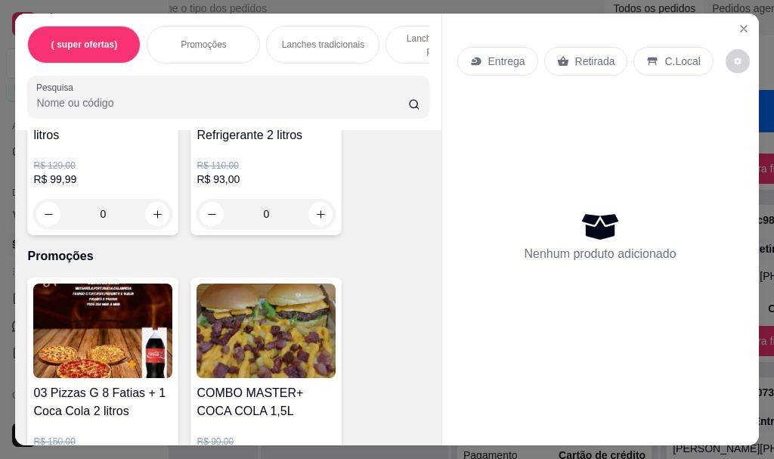
scroll to position [151, 0]
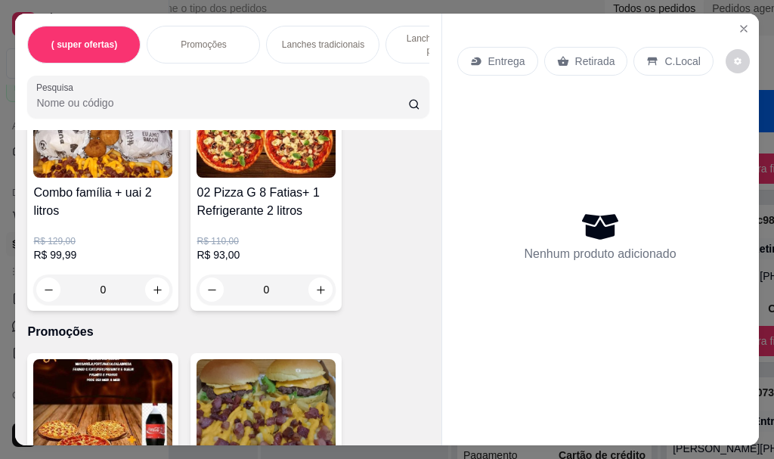
click at [291, 184] on div "02 Pizza G 8 Fatias+ 1 Refrigerante 2 litros R$ 110,00 R$ 93,00 0" at bounding box center [265, 194] width 151 height 234
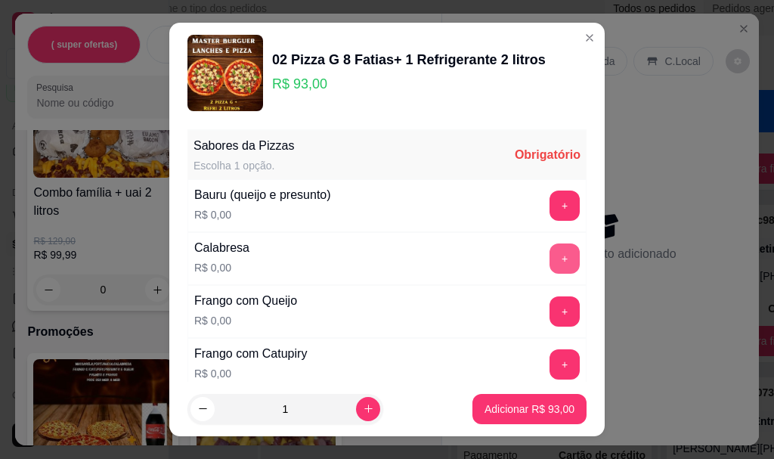
click at [549, 261] on button "+" at bounding box center [564, 258] width 30 height 30
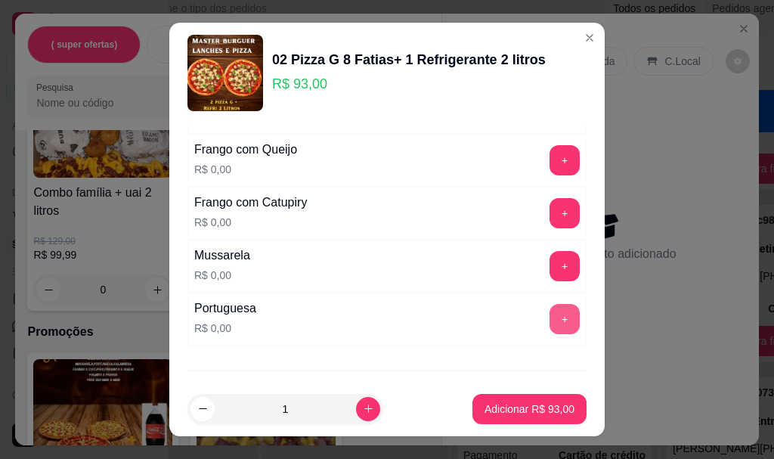
click at [549, 314] on button "+" at bounding box center [564, 319] width 30 height 30
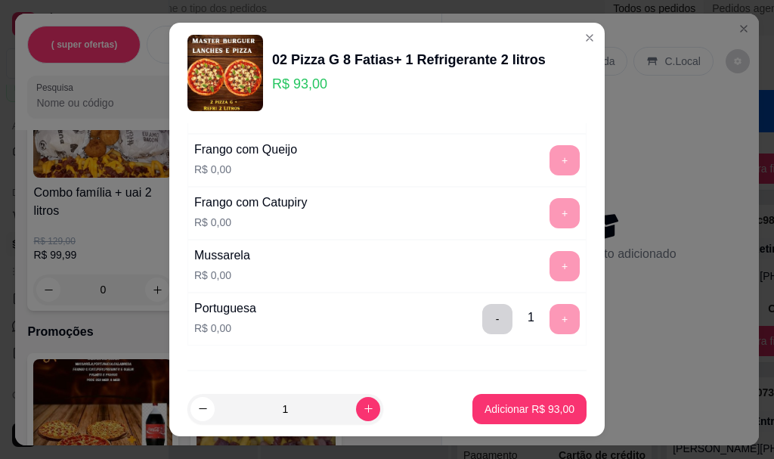
scroll to position [227, 0]
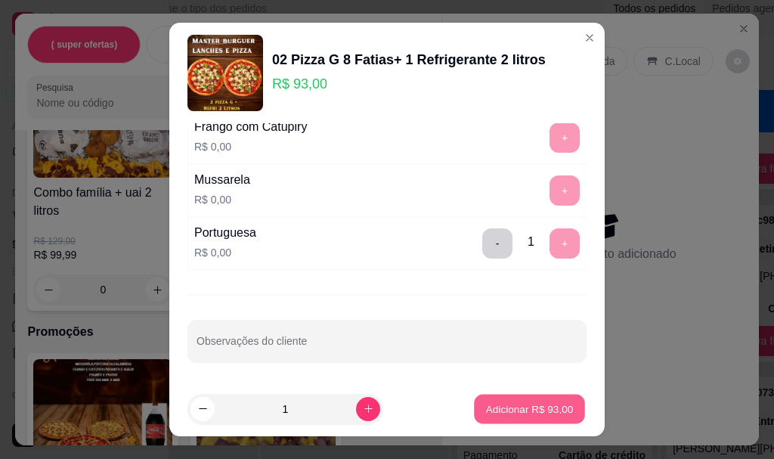
click at [493, 413] on p "Adicionar R$ 93,00" at bounding box center [530, 408] width 88 height 14
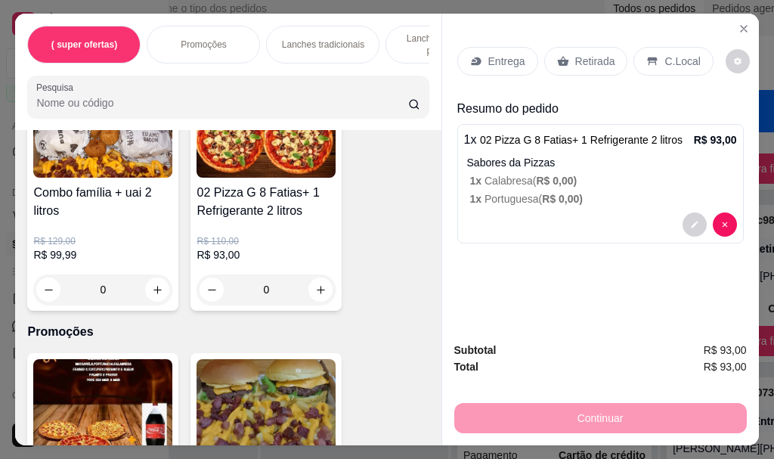
click at [499, 57] on p "Entrega" at bounding box center [506, 61] width 37 height 15
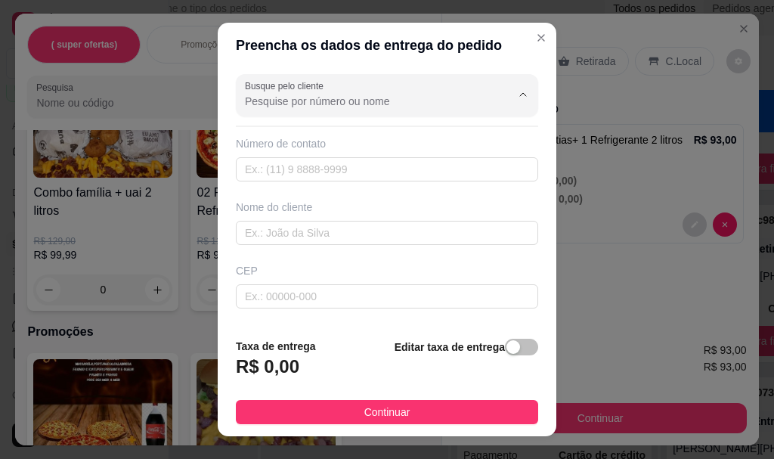
click at [386, 105] on input "Busque pelo cliente" at bounding box center [366, 101] width 242 height 15
type input "V"
click at [517, 89] on icon "Show suggestions" at bounding box center [523, 95] width 12 height 12
click at [366, 164] on input "text" at bounding box center [387, 169] width 302 height 24
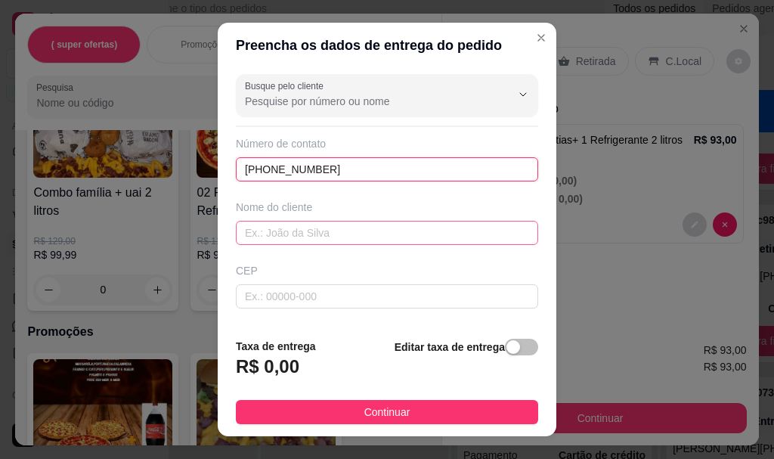
type input "[PHONE_NUMBER]"
click at [352, 232] on input "text" at bounding box center [387, 233] width 302 height 24
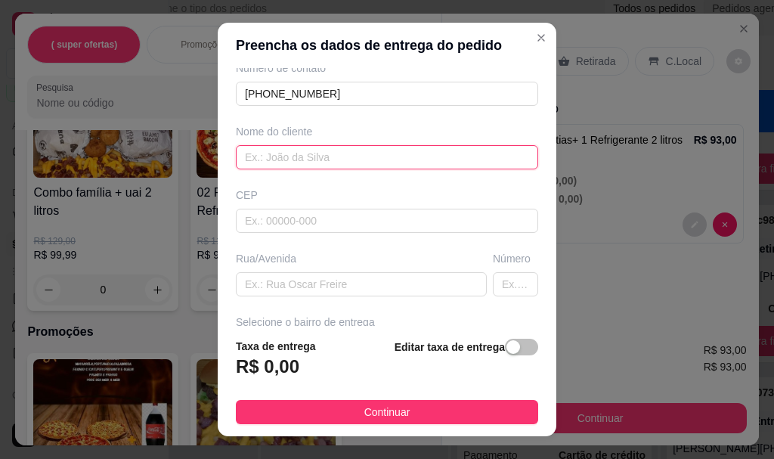
scroll to position [151, 0]
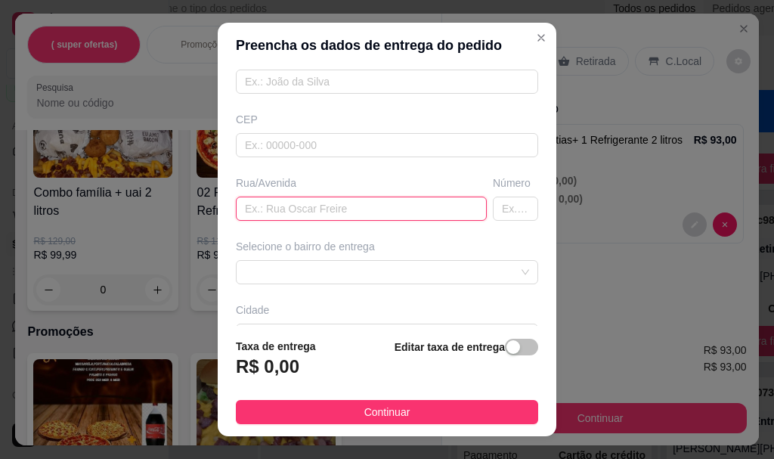
click at [259, 210] on input "text" at bounding box center [361, 208] width 251 height 24
type input "[GEOGRAPHIC_DATA]"
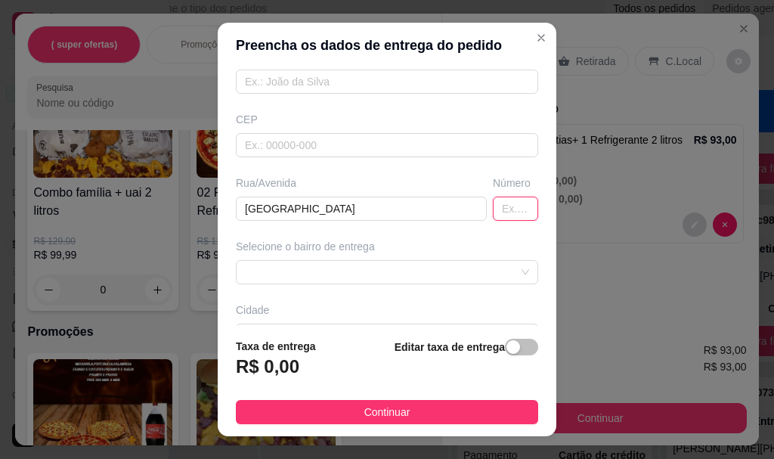
click at [493, 215] on input "text" at bounding box center [515, 208] width 45 height 24
click at [447, 272] on span at bounding box center [387, 272] width 284 height 23
type input "49"
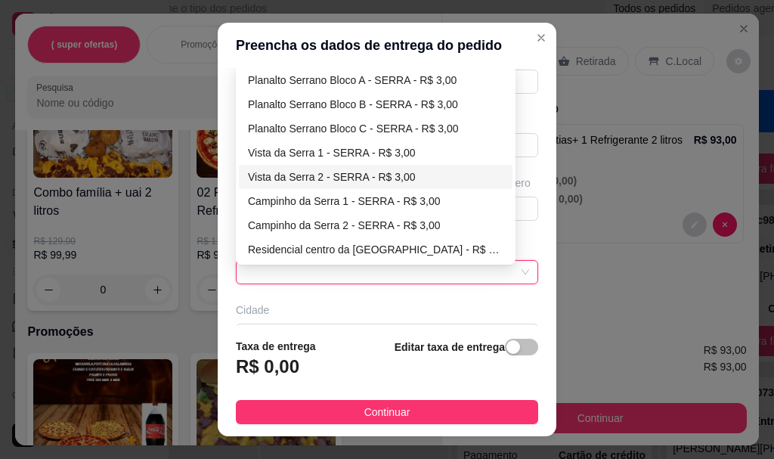
drag, startPoint x: 295, startPoint y: 175, endPoint x: 304, endPoint y: 175, distance: 9.1
click at [295, 176] on div "Vista da Serra 2 - SERRA - R$ 3,00" at bounding box center [375, 177] width 255 height 17
type input "SERRA"
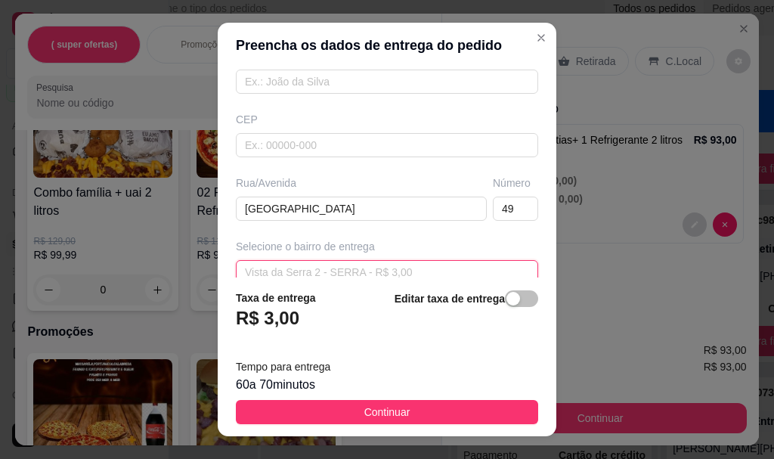
click at [502, 267] on div "Vista da Serra 2 - SERRA - R$ 3,00" at bounding box center [387, 272] width 302 height 24
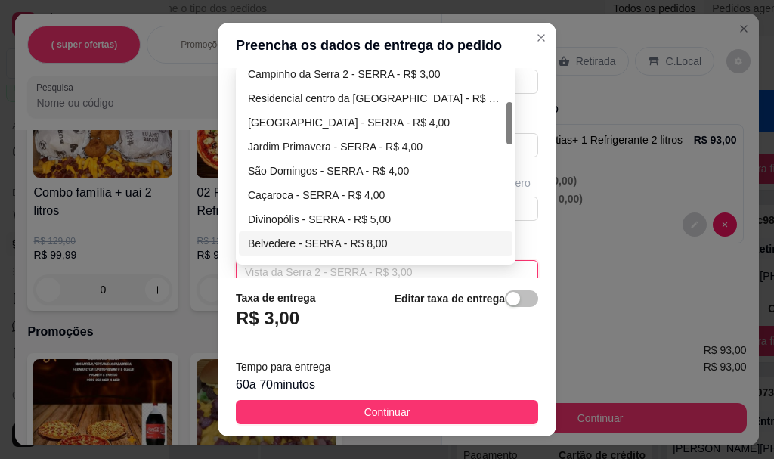
click at [304, 237] on div "Belvedere - SERRA - R$ 8,00" at bounding box center [375, 243] width 255 height 17
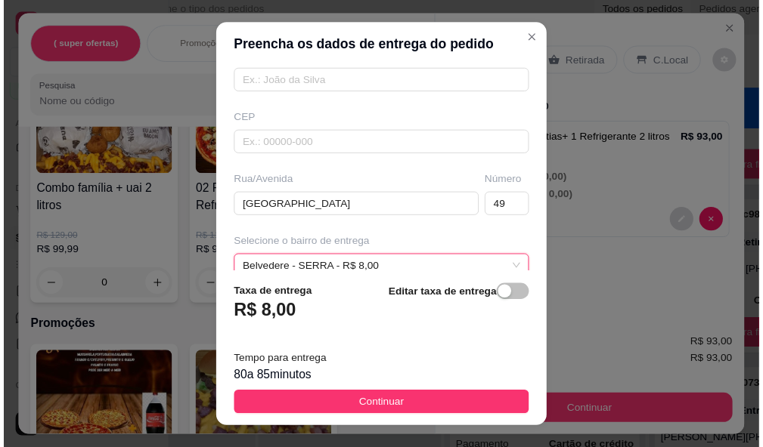
scroll to position [26, 0]
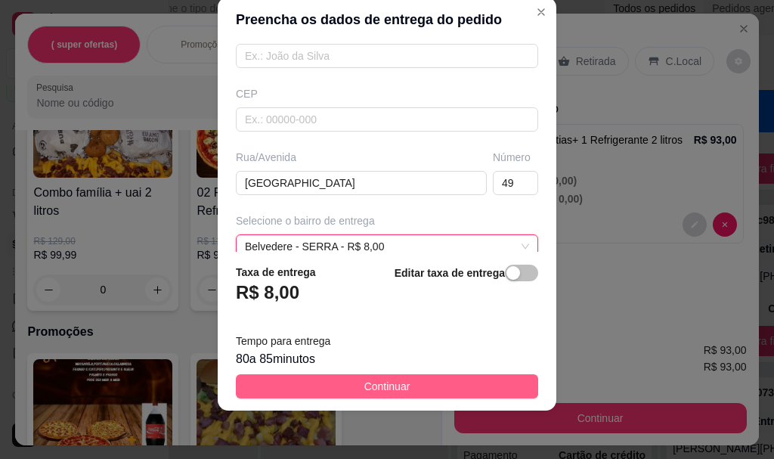
click at [402, 382] on button "Continuar" at bounding box center [387, 386] width 302 height 24
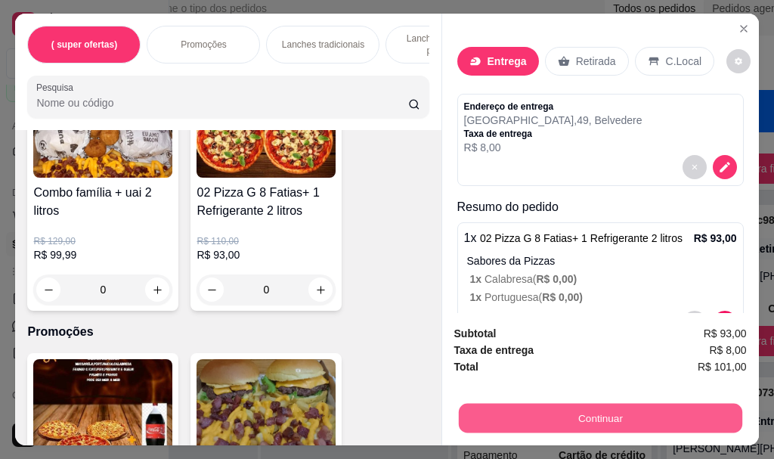
click at [633, 403] on button "Continuar" at bounding box center [599, 417] width 283 height 29
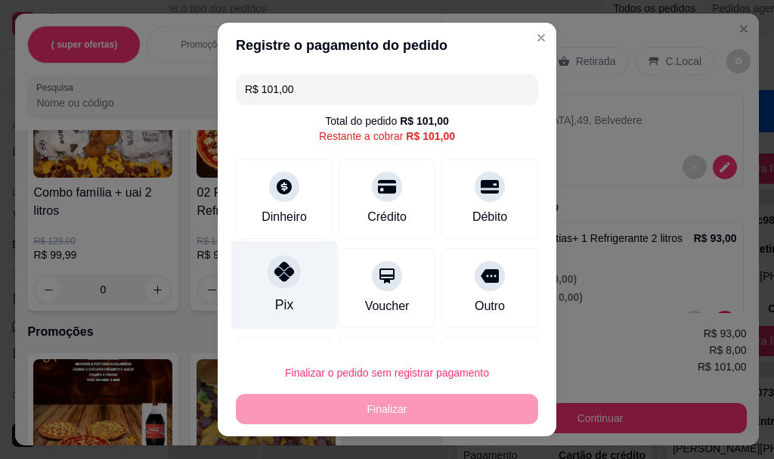
click at [283, 274] on icon at bounding box center [284, 272] width 20 height 20
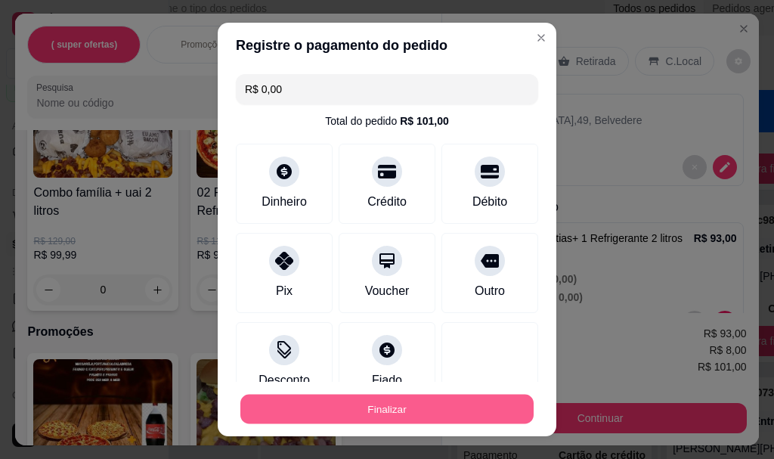
click at [339, 415] on button "Finalizar" at bounding box center [386, 408] width 293 height 29
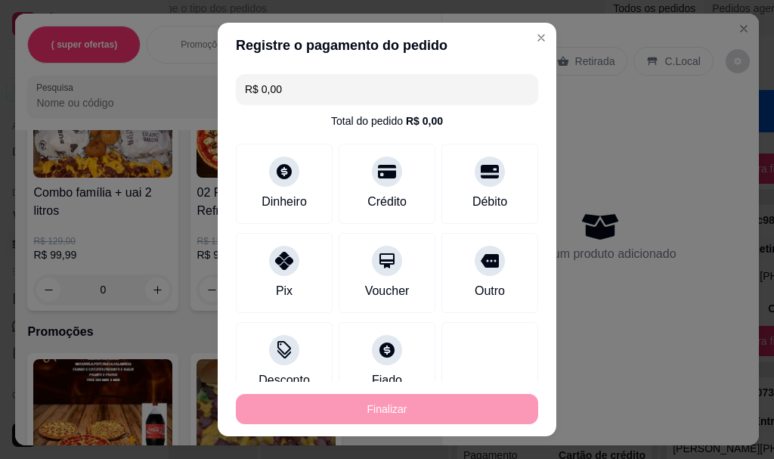
type input "-R$ 101,00"
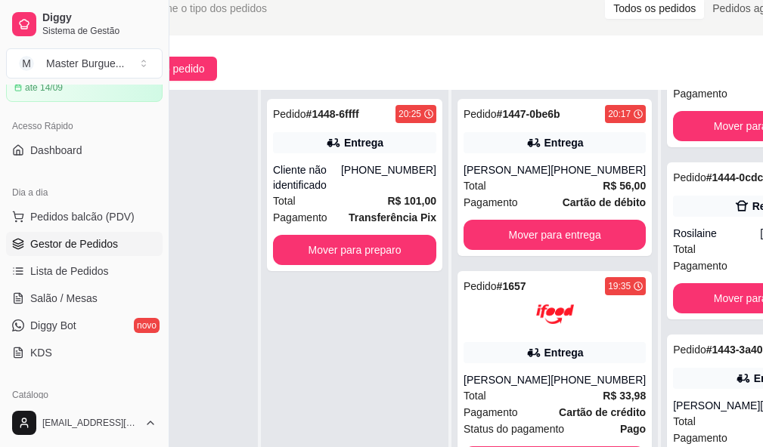
scroll to position [230, 77]
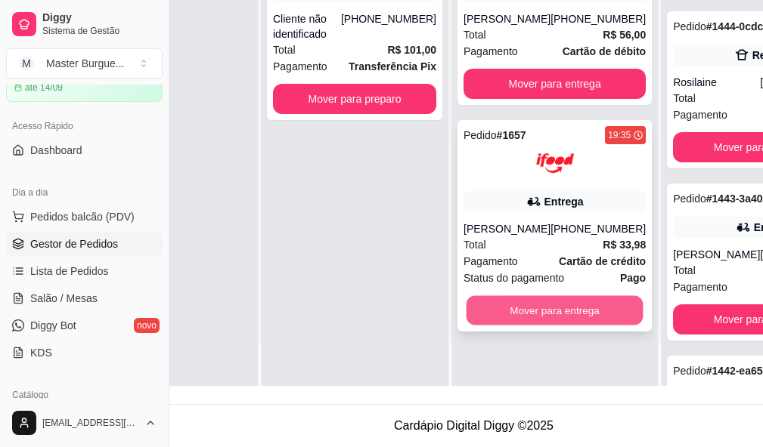
click at [563, 310] on button "Mover para entrega" at bounding box center [554, 310] width 177 height 29
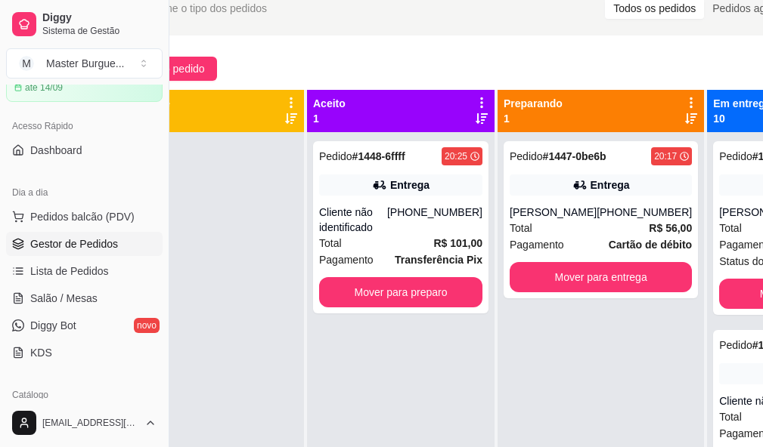
scroll to position [79, 47]
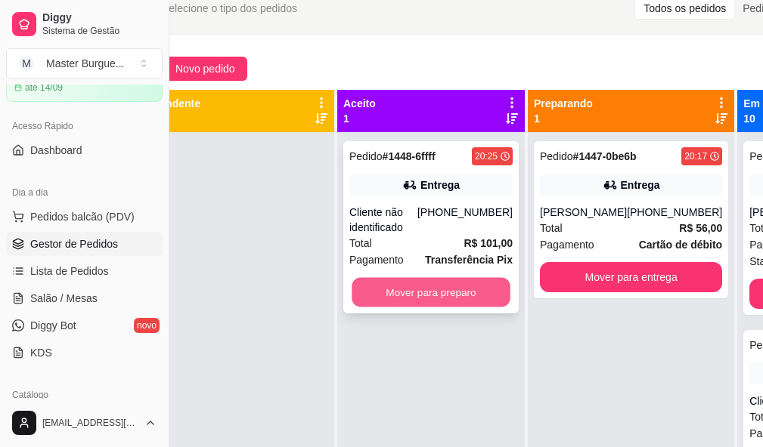
click at [489, 293] on button "Mover para preparo" at bounding box center [430, 292] width 159 height 29
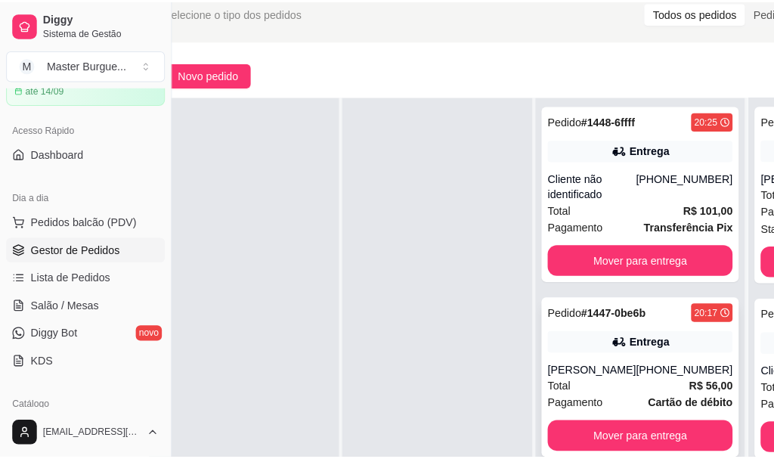
scroll to position [151, 47]
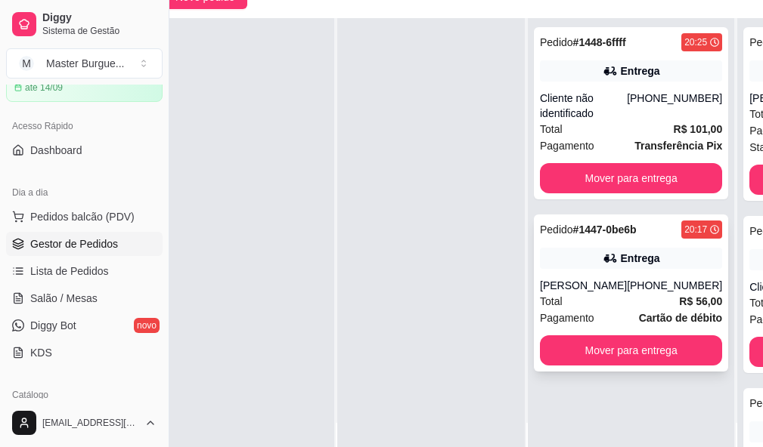
click at [657, 310] on span "Cartão de débito" at bounding box center [680, 318] width 83 height 17
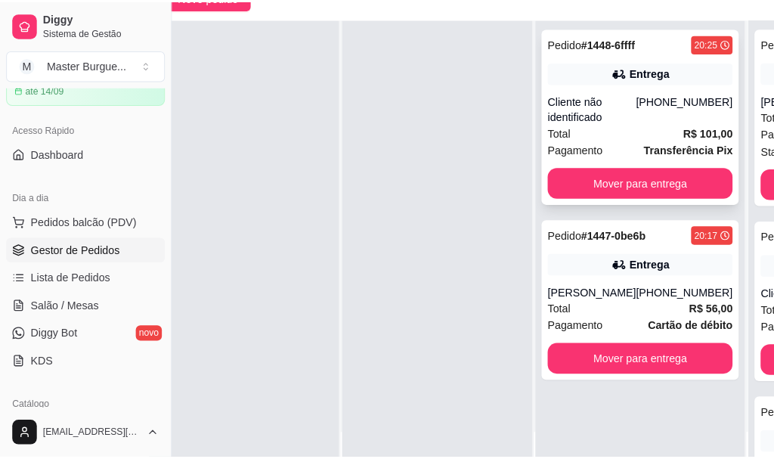
scroll to position [0, 0]
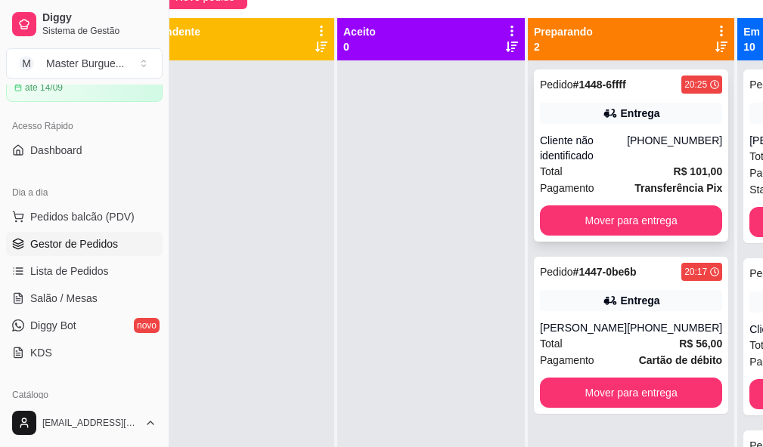
click at [565, 174] on div "Total R$ 101,00" at bounding box center [631, 171] width 182 height 17
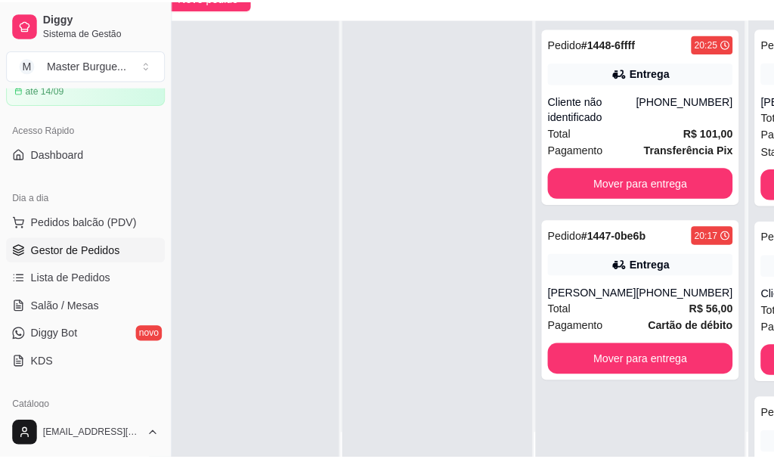
scroll to position [227, 47]
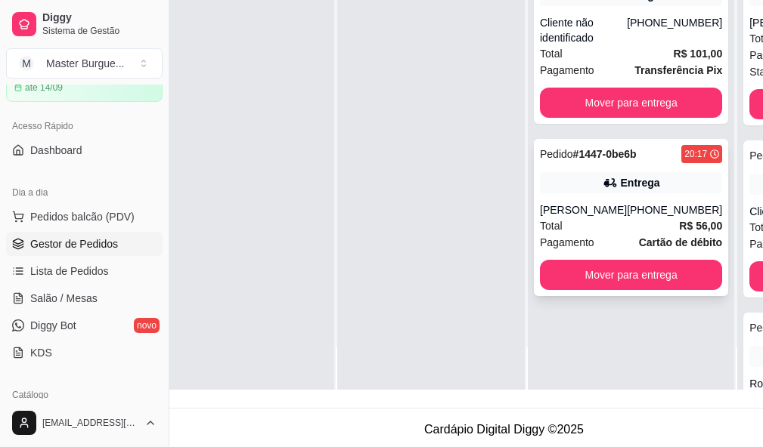
click at [652, 221] on div "Total R$ 56,00" at bounding box center [631, 226] width 182 height 17
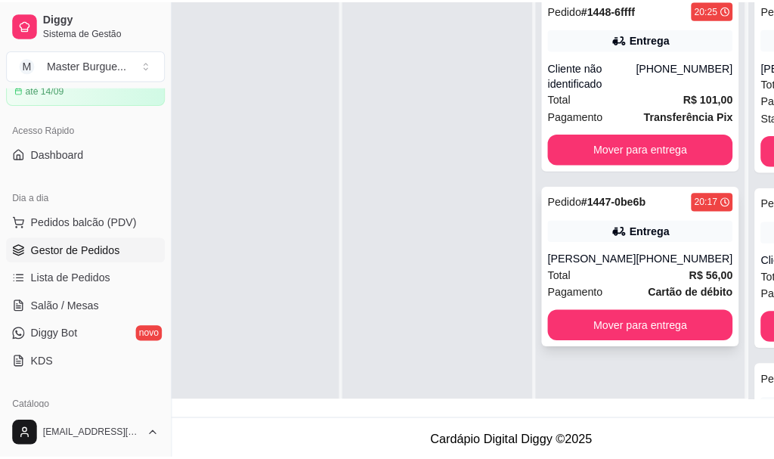
scroll to position [151, 47]
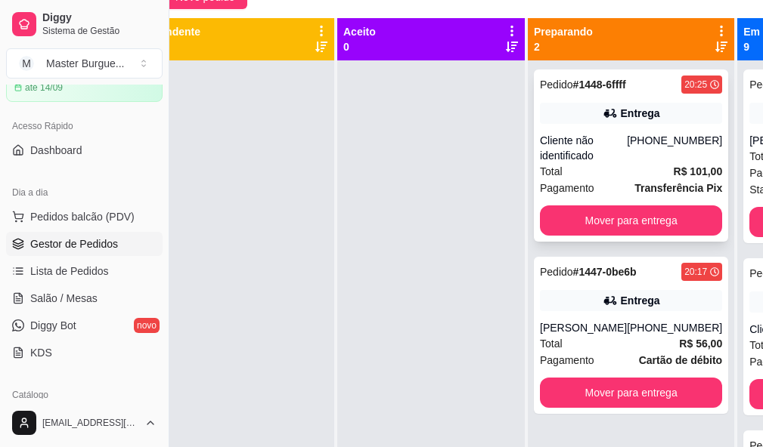
click at [583, 161] on div "Cliente não identificado" at bounding box center [583, 148] width 87 height 30
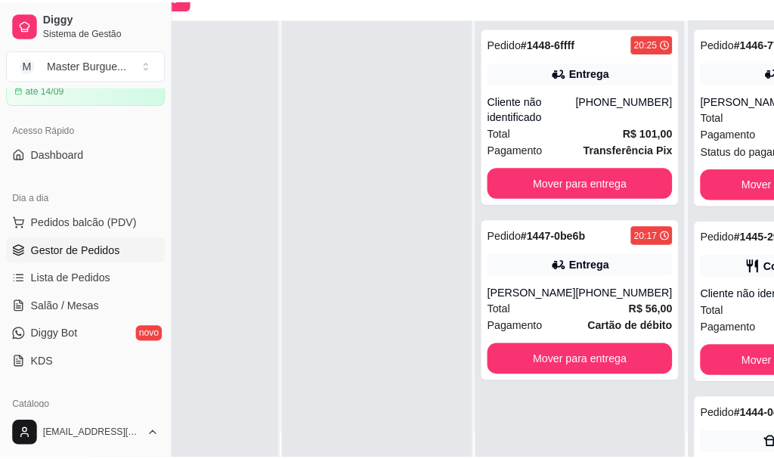
scroll to position [151, 131]
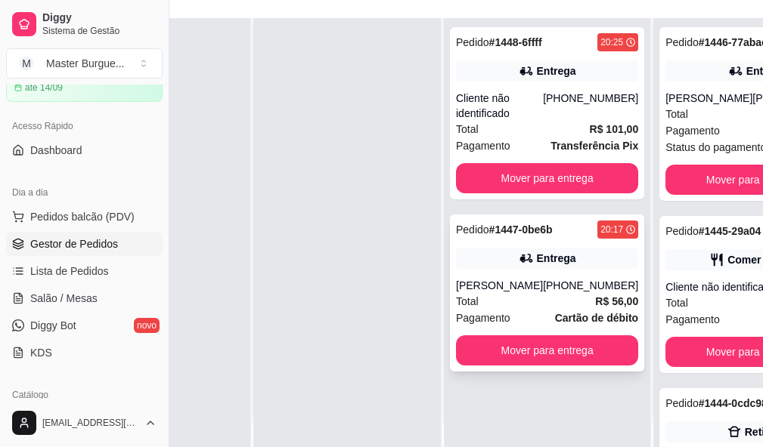
click at [572, 293] on div "Total R$ 56,00" at bounding box center [547, 301] width 182 height 17
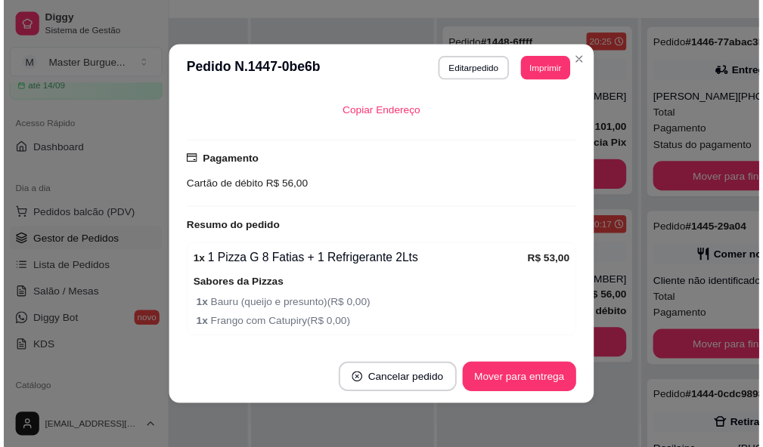
scroll to position [352, 0]
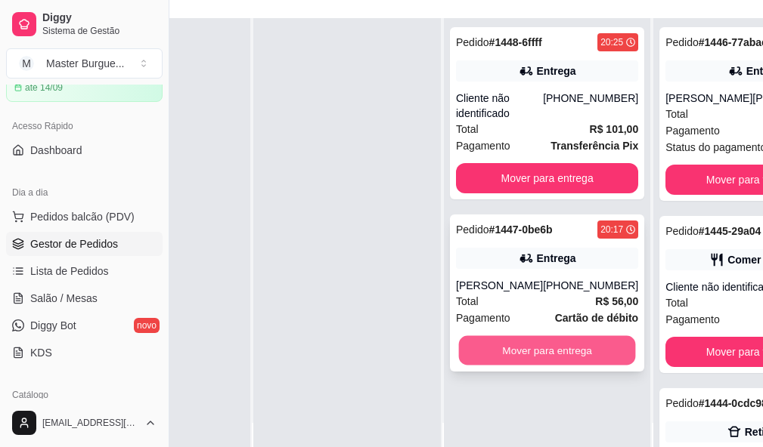
click at [503, 338] on button "Mover para entrega" at bounding box center [547, 350] width 177 height 29
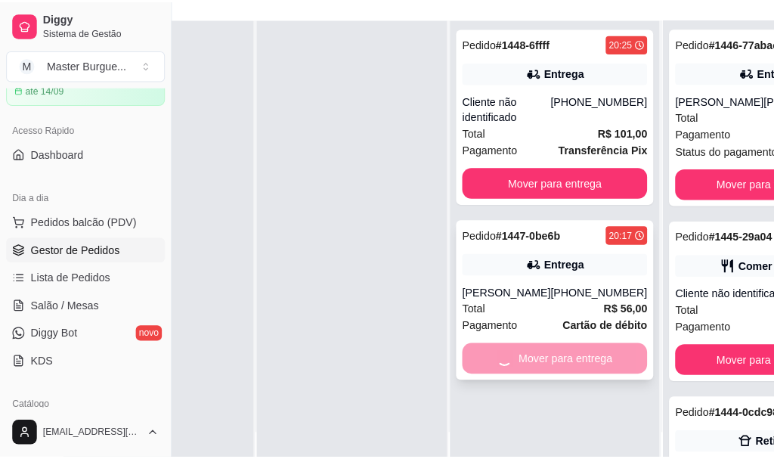
scroll to position [0, 0]
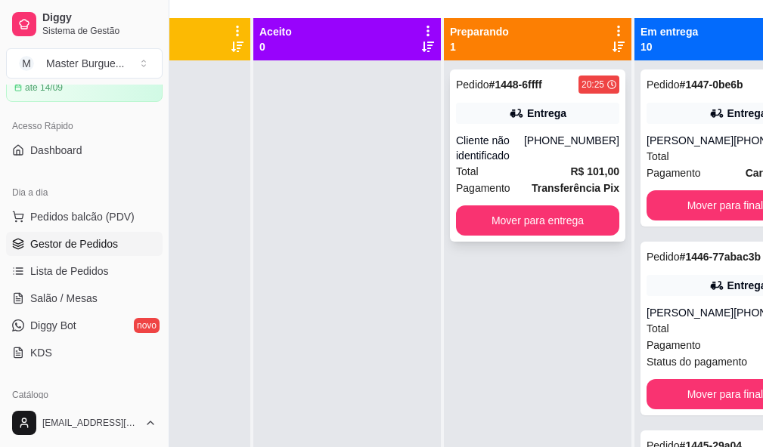
click at [548, 166] on div "Total R$ 101,00" at bounding box center [537, 171] width 163 height 17
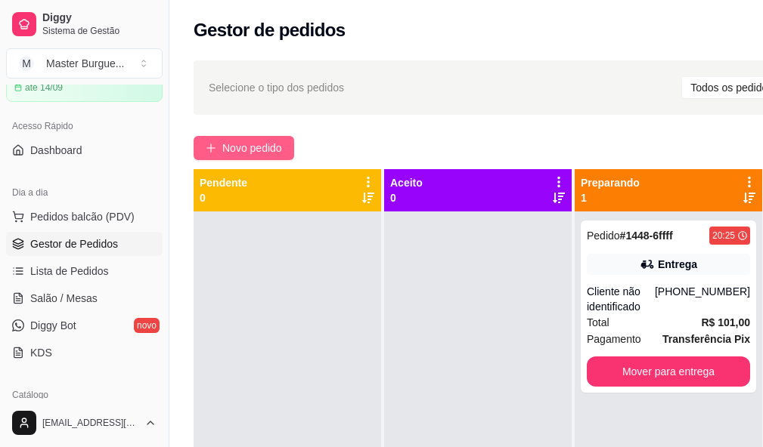
click at [246, 150] on span "Novo pedido" at bounding box center [252, 148] width 60 height 17
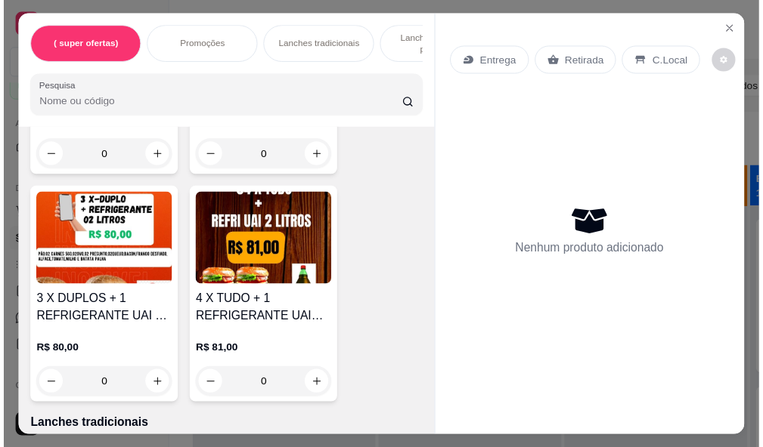
scroll to position [1663, 0]
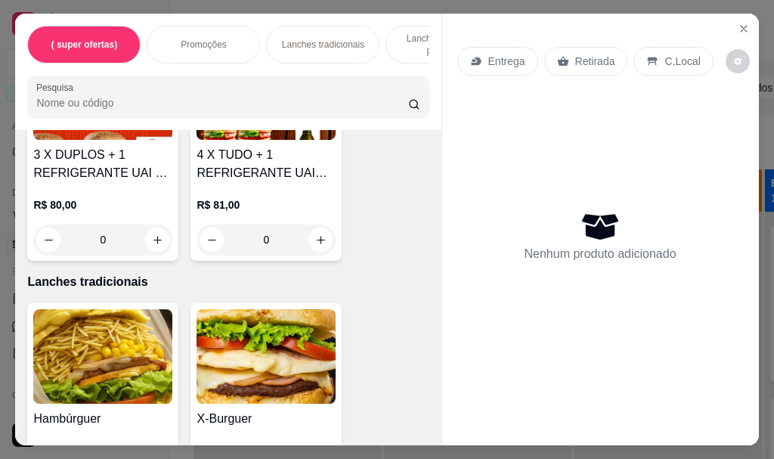
click at [583, 0] on div "( super ofertas) Promoções Lanches tradicionais Lanches carne de picanha Lanche…" at bounding box center [387, 229] width 774 height 459
click at [738, 23] on icon "Close" at bounding box center [744, 29] width 12 height 12
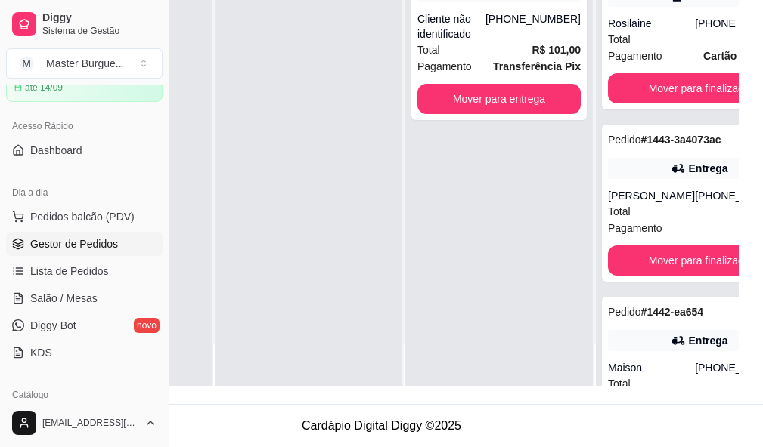
scroll to position [54, 57]
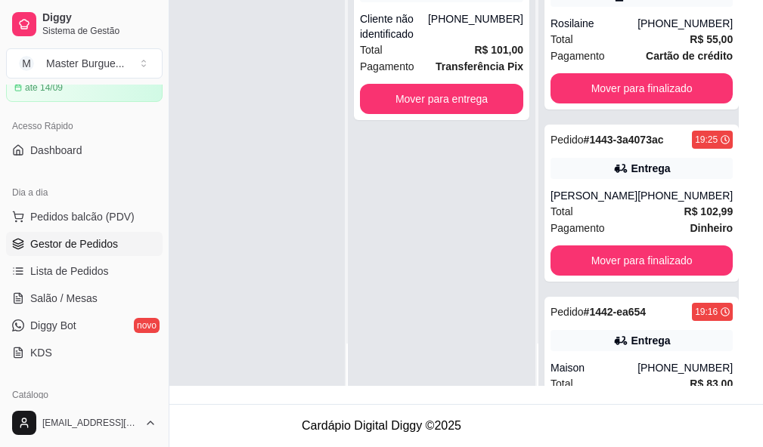
click at [467, 300] on div "Pedido # 1448-6ffff 20:25 Entrega Cliente não identificado [PHONE_NUMBER] Total…" at bounding box center [441, 162] width 187 height 447
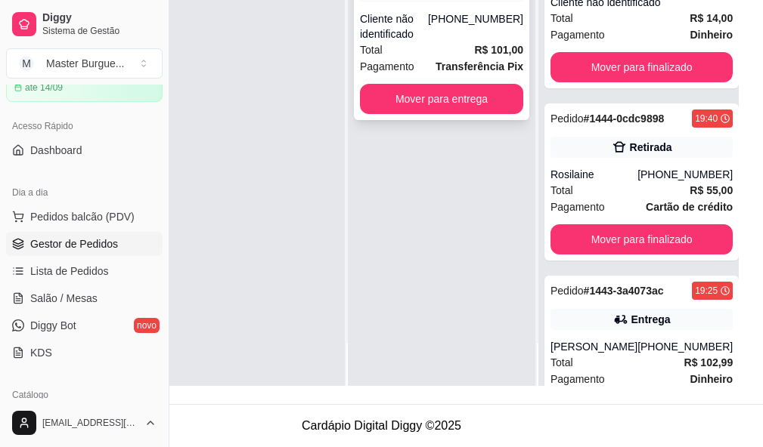
scroll to position [0, 57]
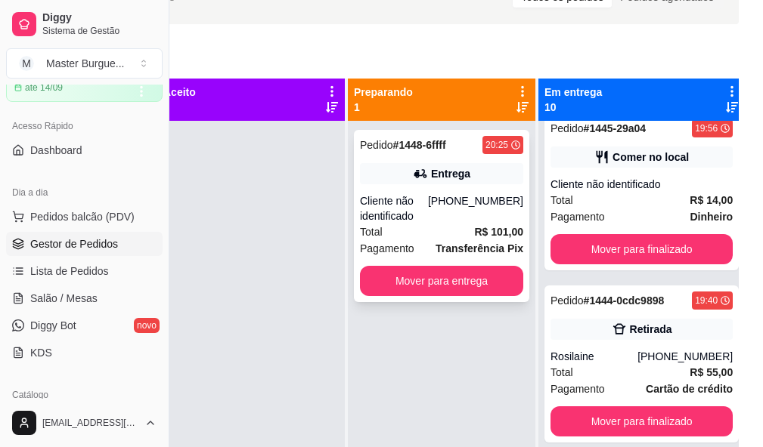
click at [463, 178] on div "Entrega" at bounding box center [450, 173] width 39 height 15
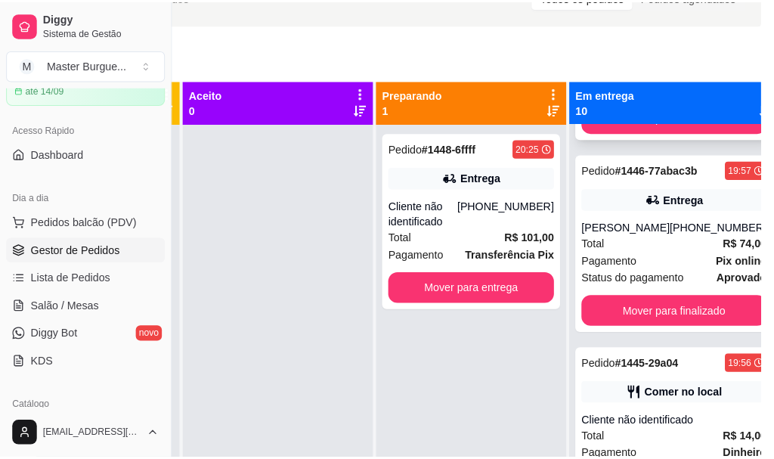
scroll to position [0, 0]
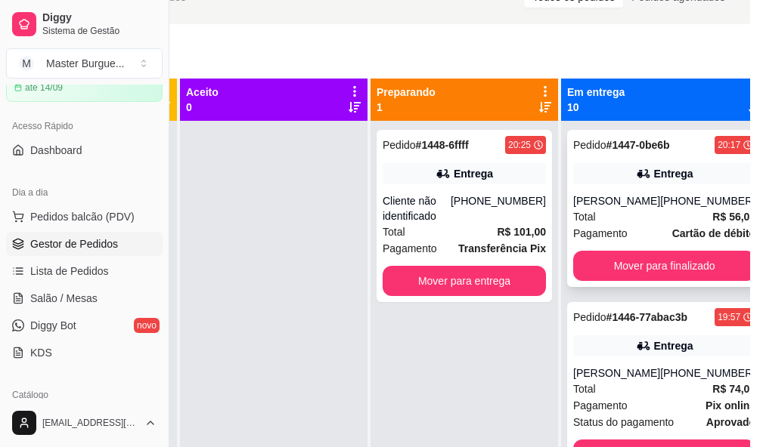
click at [660, 208] on div "[PHONE_NUMBER]" at bounding box center [707, 200] width 95 height 15
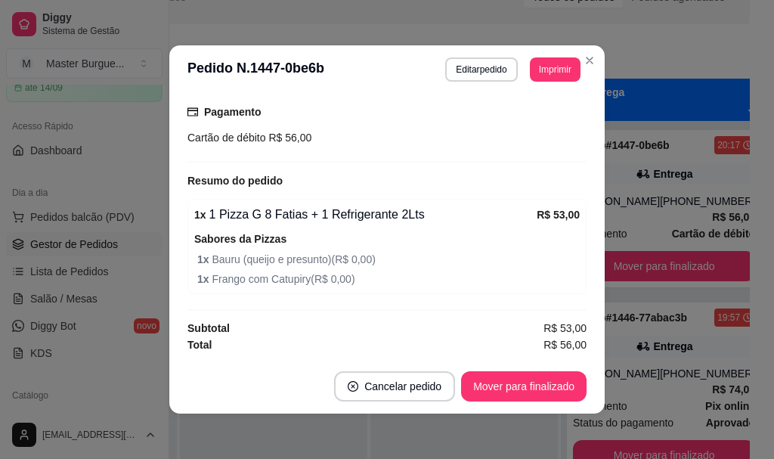
scroll to position [3, 0]
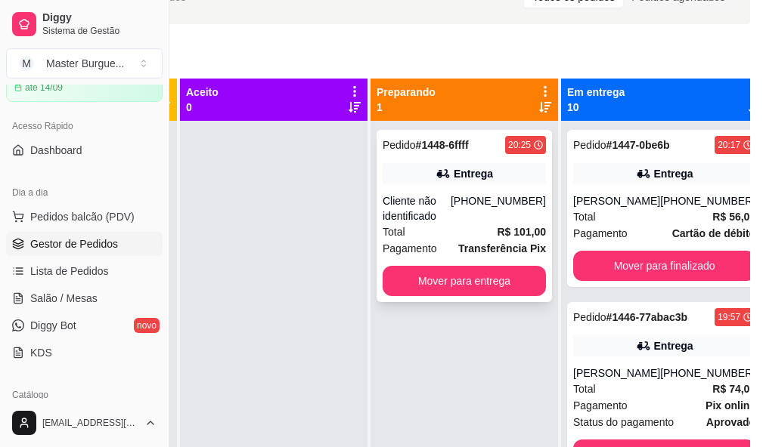
click at [449, 203] on div "Cliente não identificado" at bounding box center [416, 208] width 68 height 30
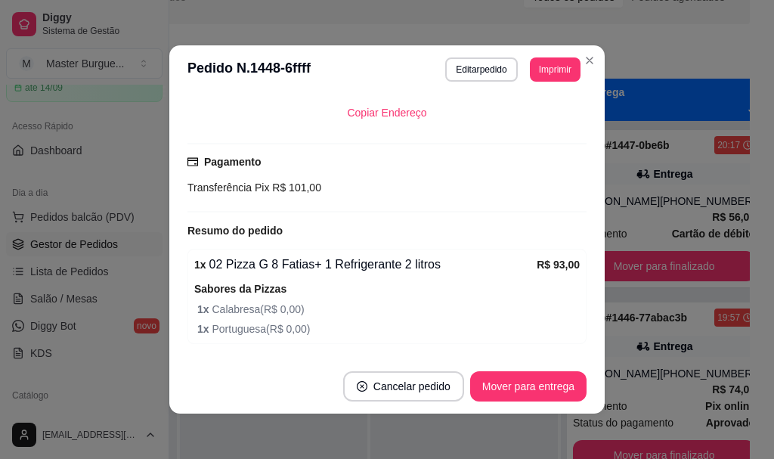
scroll to position [352, 0]
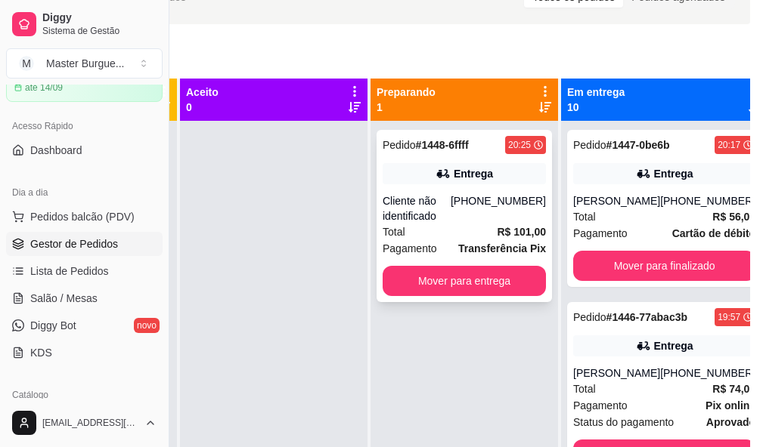
click at [497, 226] on div "Total R$ 101,00" at bounding box center [463, 232] width 163 height 17
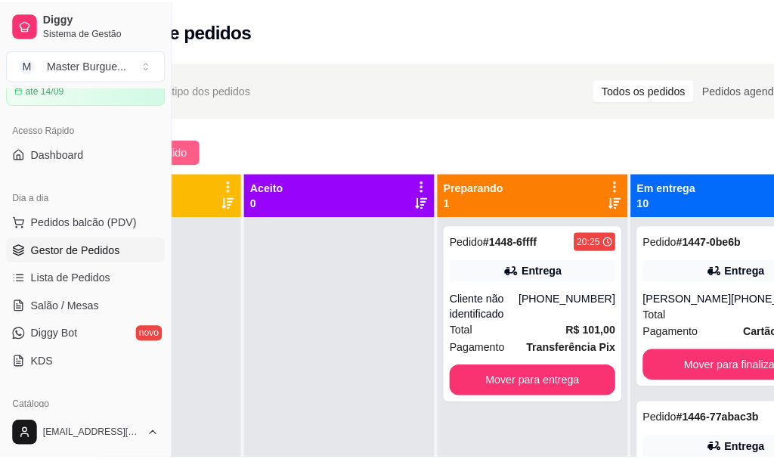
scroll to position [0, 67]
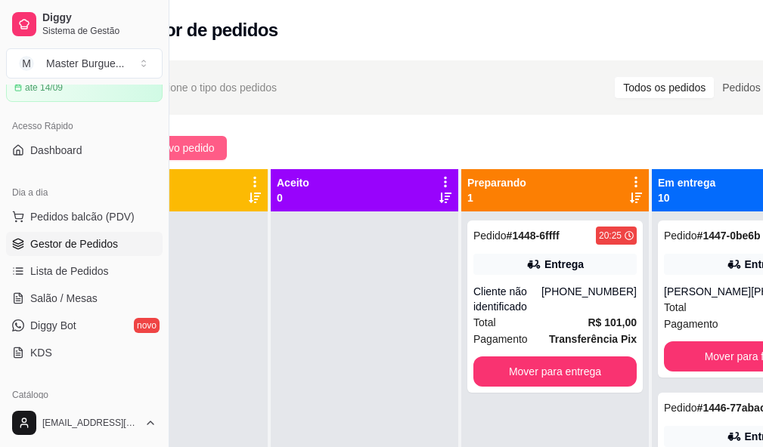
click at [204, 146] on span "Novo pedido" at bounding box center [185, 148] width 60 height 17
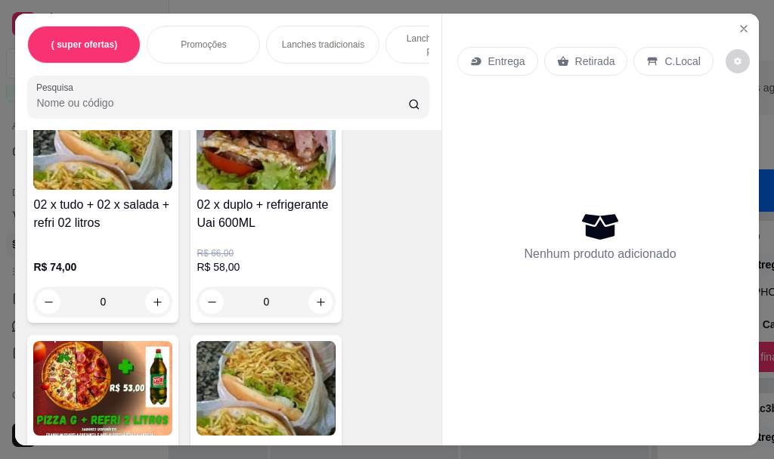
scroll to position [1209, 0]
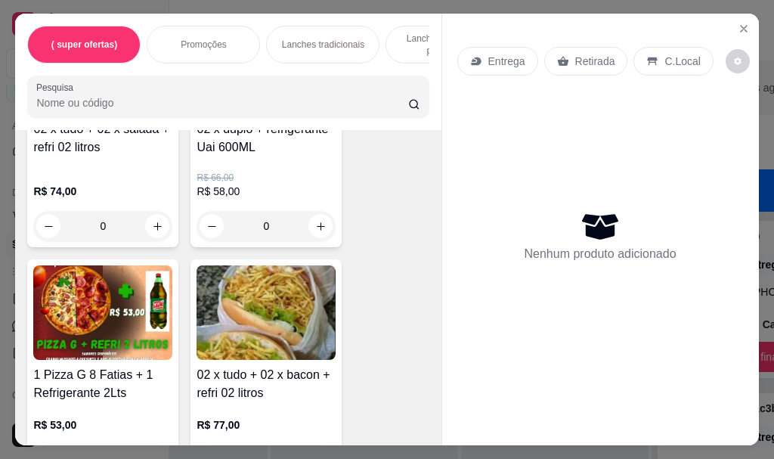
click at [360, 3] on div "( super ofertas) Promoções Lanches tradicionais Lanches carne de picanha Lanche…" at bounding box center [387, 229] width 774 height 459
click at [738, 24] on icon "Close" at bounding box center [744, 29] width 12 height 12
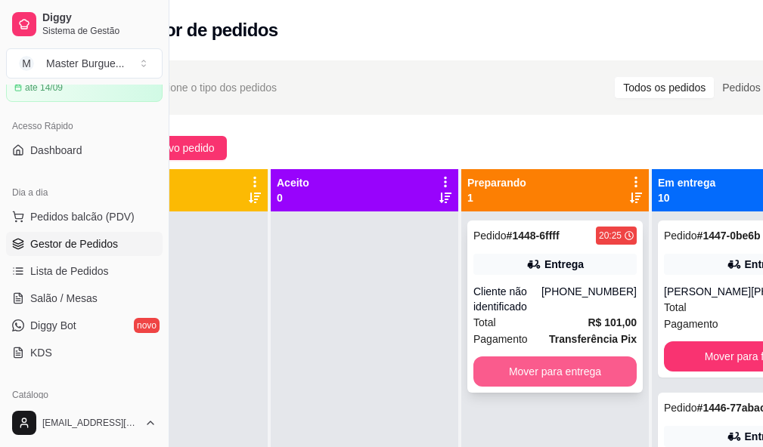
click at [560, 375] on button "Mover para entrega" at bounding box center [554, 372] width 163 height 30
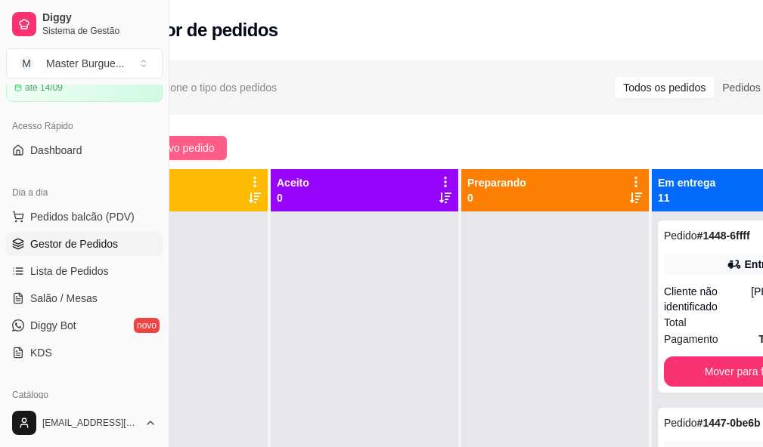
click at [212, 136] on button "Novo pedido" at bounding box center [176, 148] width 101 height 24
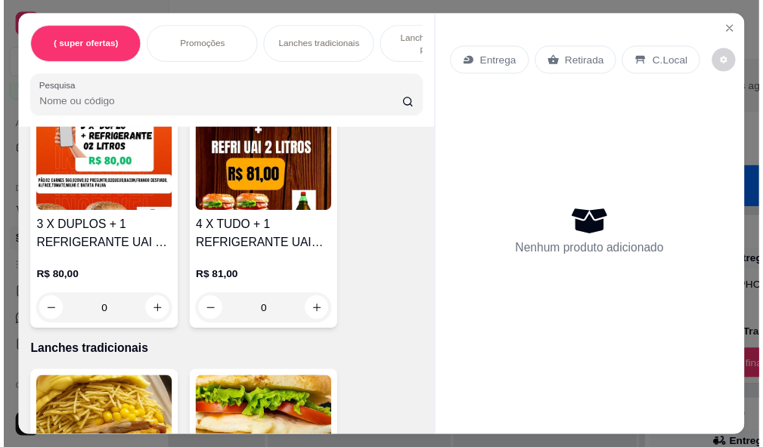
scroll to position [1663, 0]
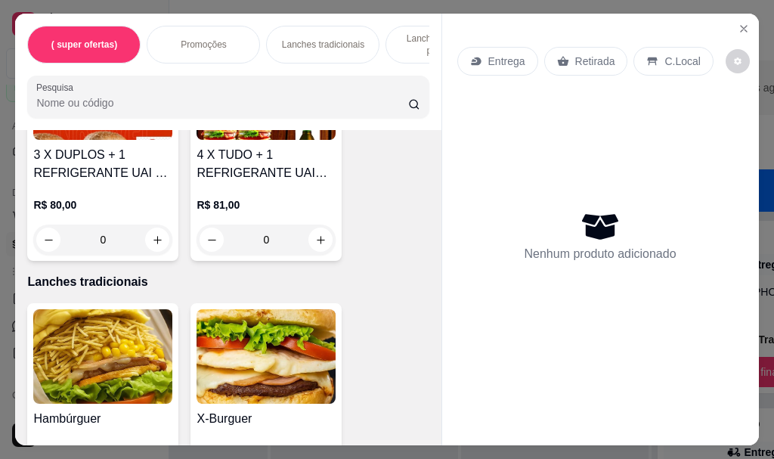
click at [225, 168] on h4 "4 X TUDO + 1 REFRIGERANTE UAI 2LTS" at bounding box center [265, 164] width 139 height 36
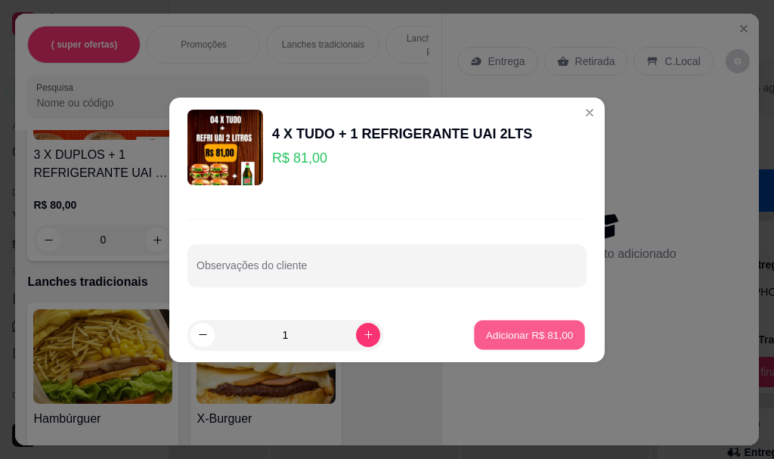
click at [486, 337] on p "Adicionar R$ 81,00" at bounding box center [530, 334] width 88 height 14
type input "1"
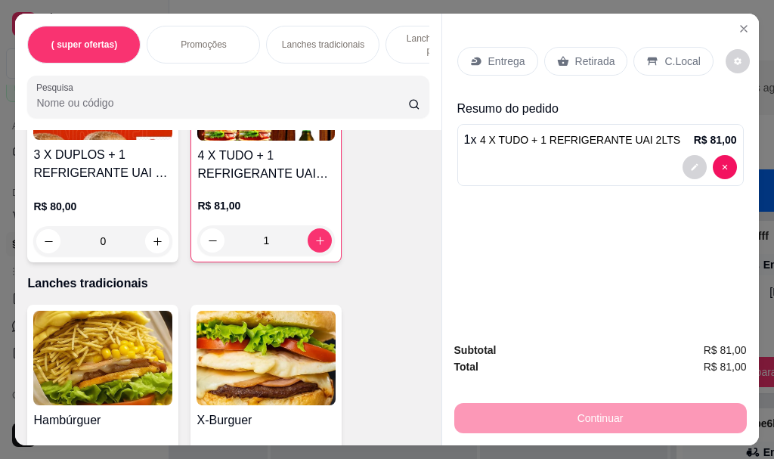
drag, startPoint x: 598, startPoint y: 57, endPoint x: 583, endPoint y: 143, distance: 86.7
click at [597, 57] on p "Retirada" at bounding box center [595, 61] width 40 height 15
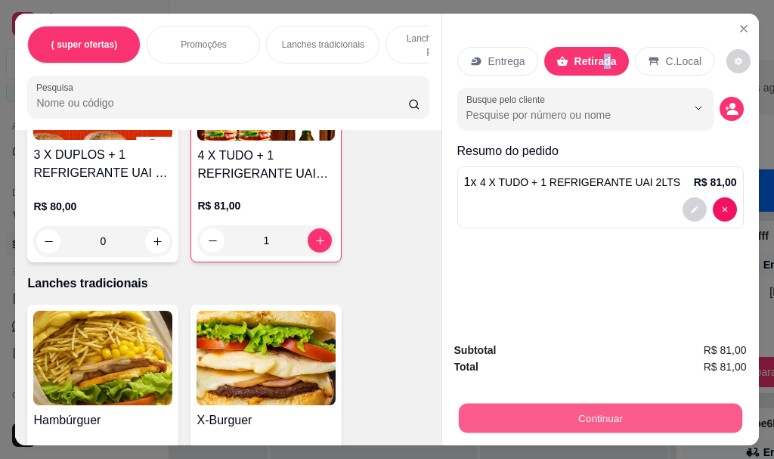
click at [620, 405] on button "Continuar" at bounding box center [599, 417] width 283 height 29
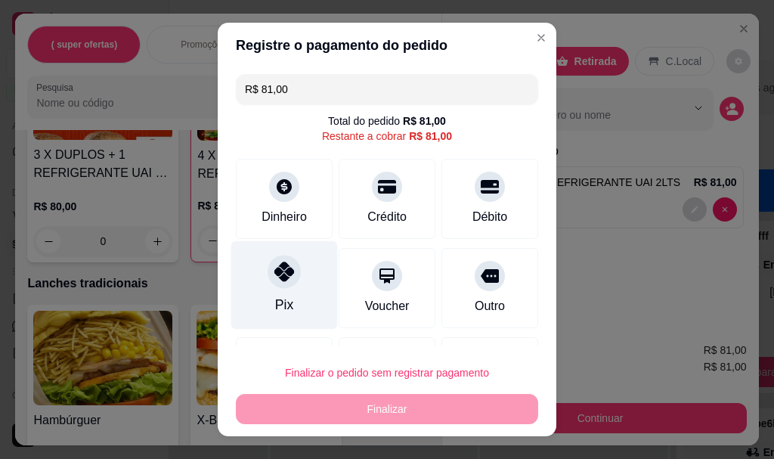
click at [275, 282] on div at bounding box center [284, 271] width 33 height 33
type input "R$ 0,00"
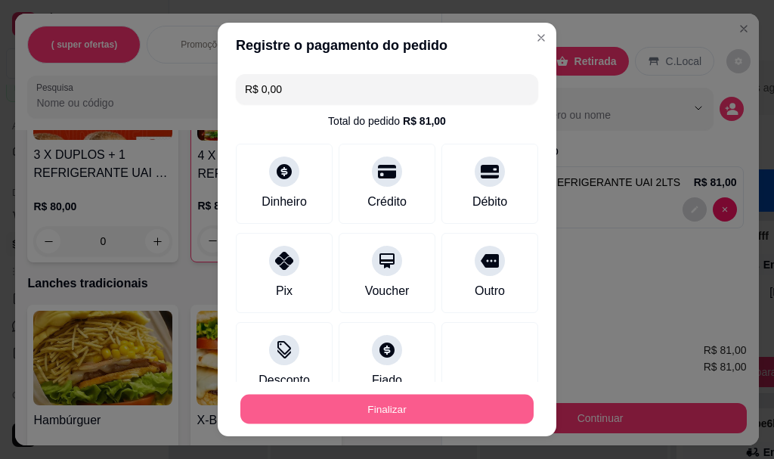
click at [351, 407] on button "Finalizar" at bounding box center [386, 408] width 293 height 29
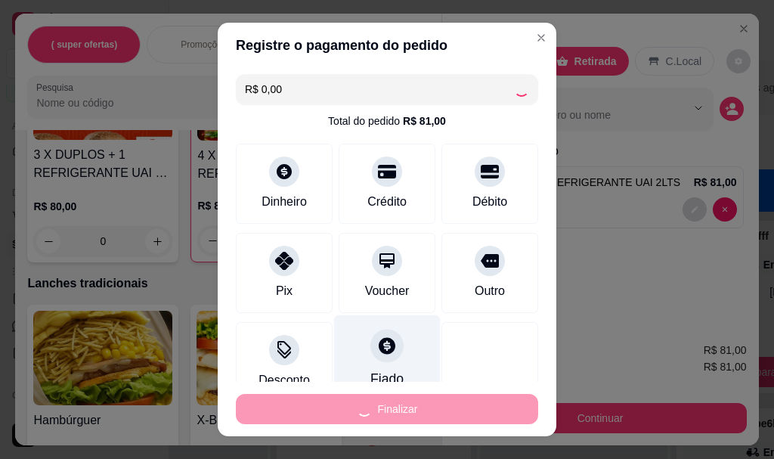
type input "0"
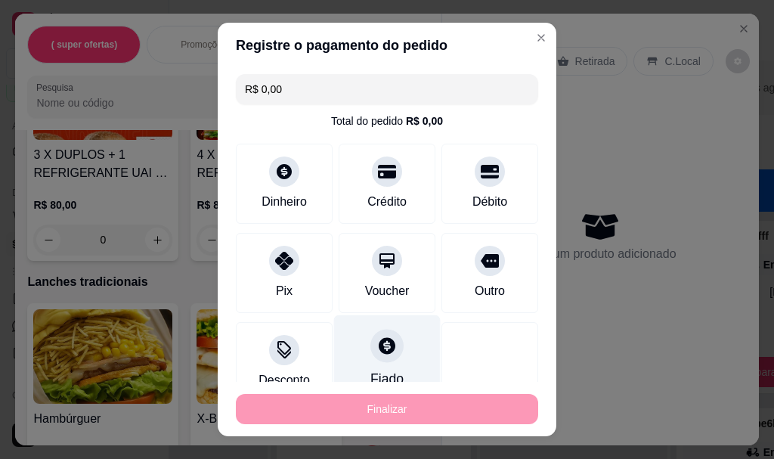
type input "-R$ 81,00"
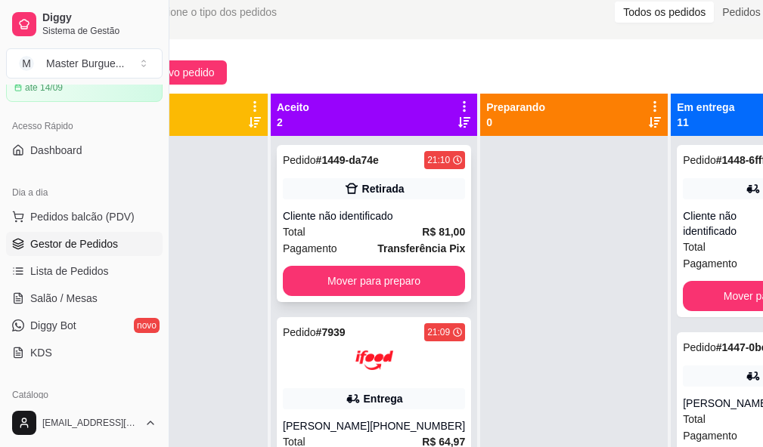
scroll to position [54, 46]
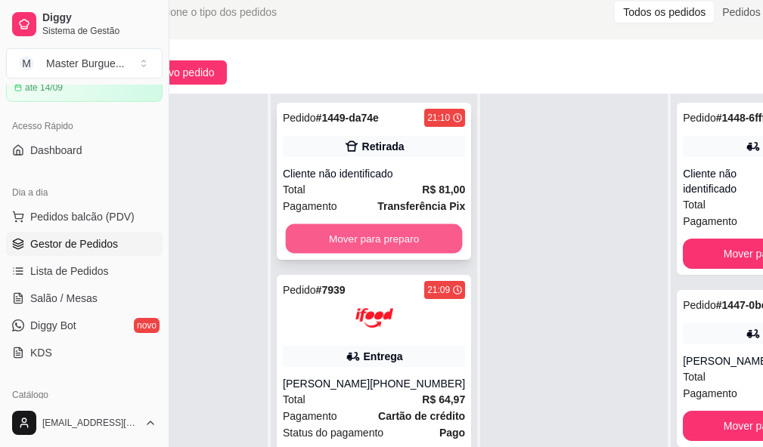
click at [391, 224] on button "Mover para preparo" at bounding box center [374, 238] width 177 height 29
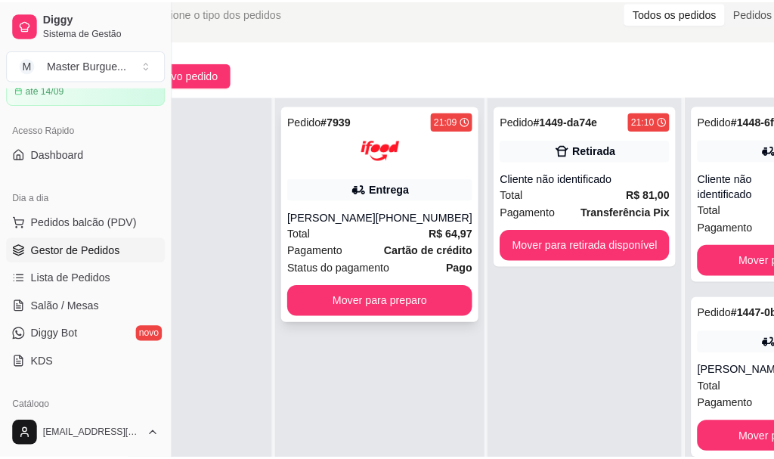
scroll to position [0, 46]
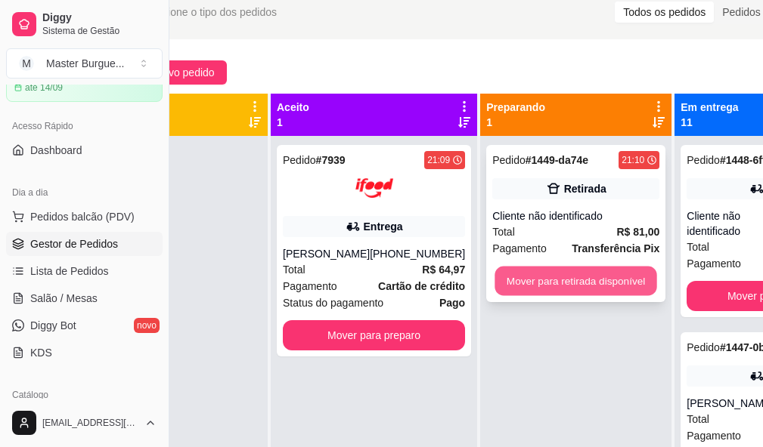
click at [576, 280] on button "Mover para retirada disponível" at bounding box center [575, 281] width 162 height 29
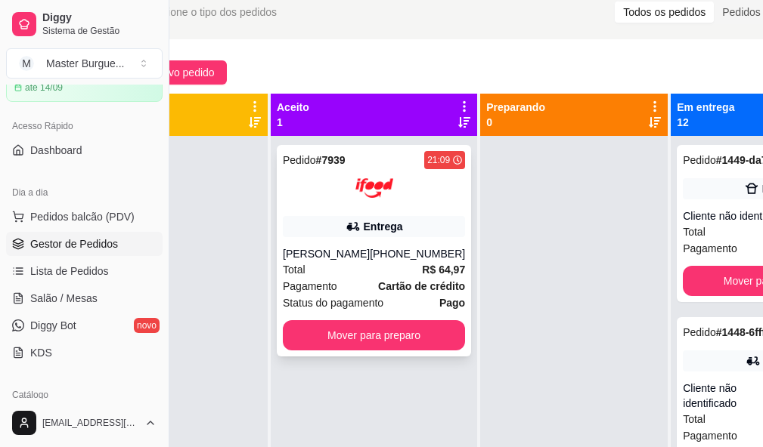
click at [422, 268] on strong "R$ 64,97" at bounding box center [443, 270] width 43 height 12
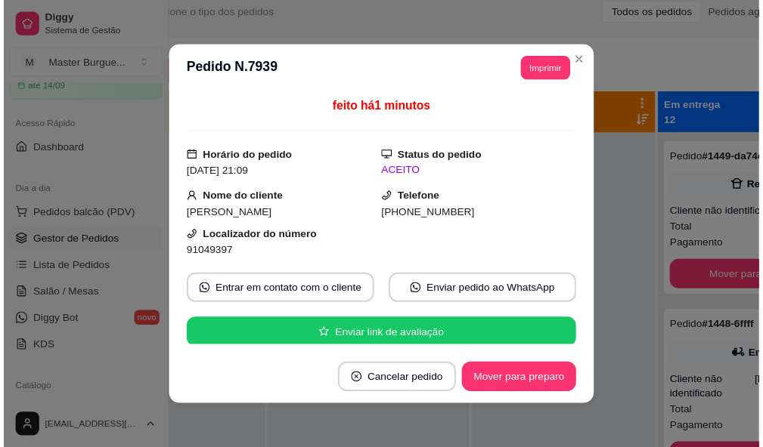
scroll to position [227, 0]
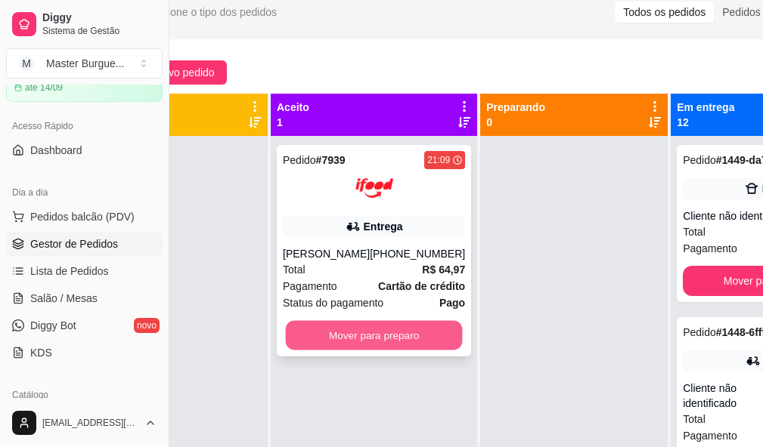
click at [367, 328] on button "Mover para preparo" at bounding box center [374, 335] width 177 height 29
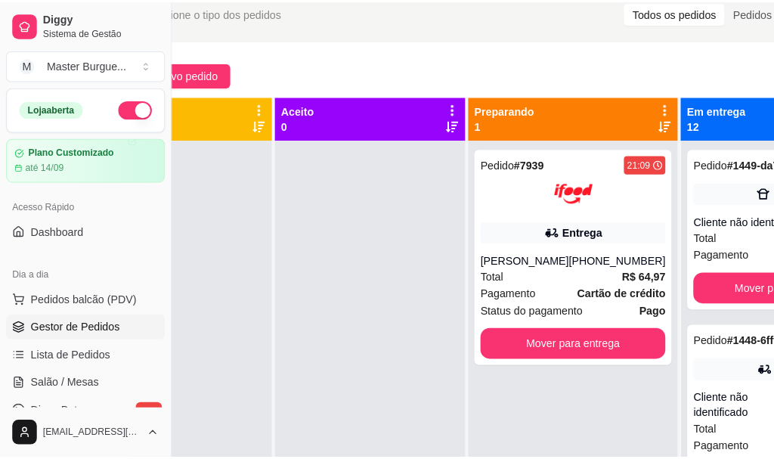
scroll to position [76, 0]
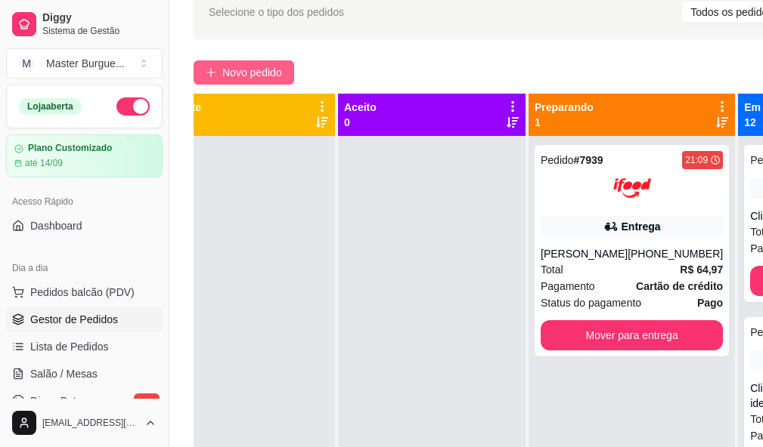
click at [255, 67] on span "Novo pedido" at bounding box center [252, 72] width 60 height 17
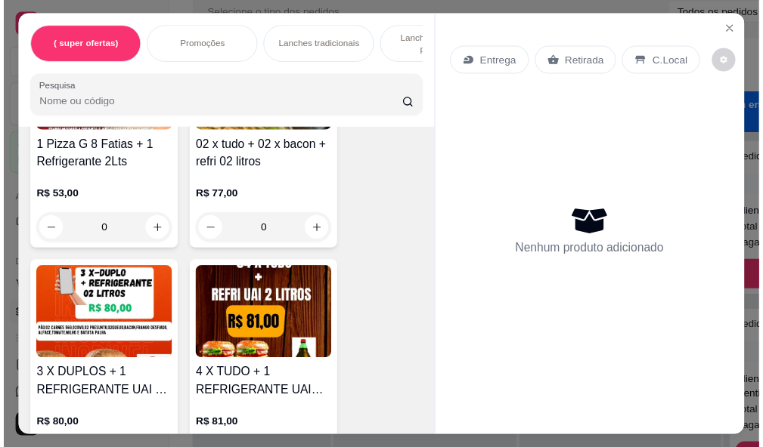
scroll to position [1058, 0]
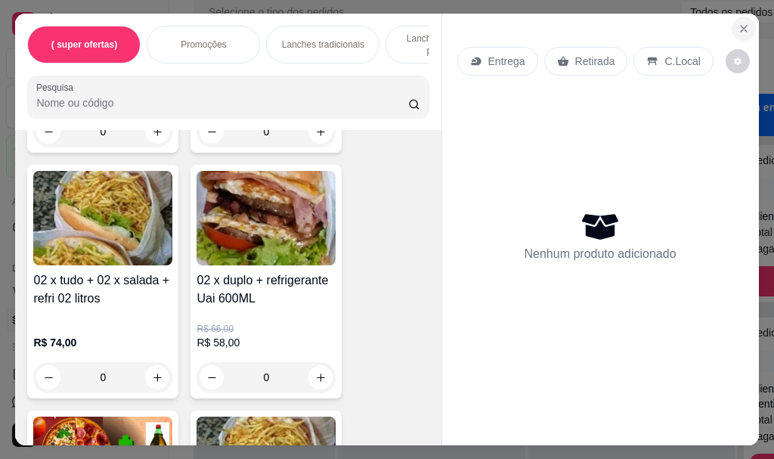
click at [741, 26] on icon "Close" at bounding box center [744, 29] width 6 height 6
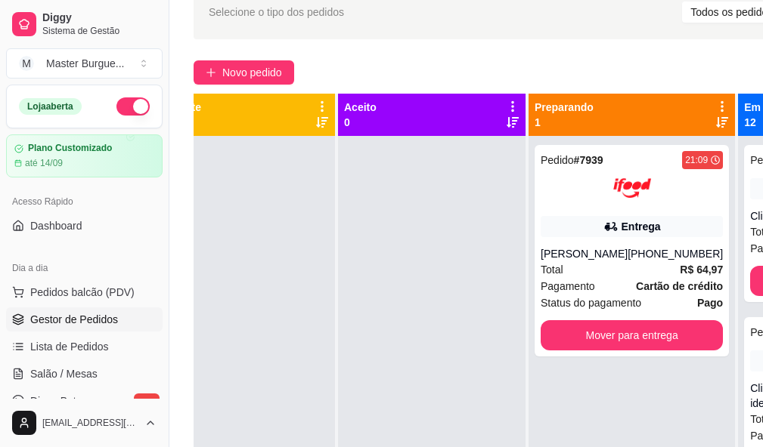
scroll to position [227, 0]
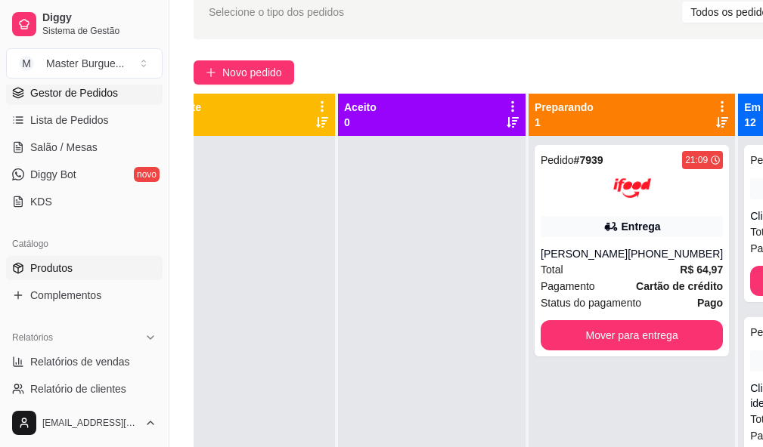
click at [59, 265] on span "Produtos" at bounding box center [51, 268] width 42 height 15
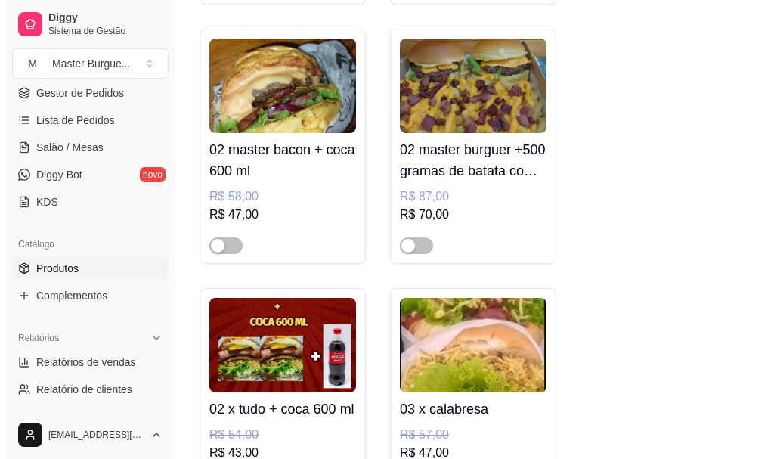
scroll to position [831, 0]
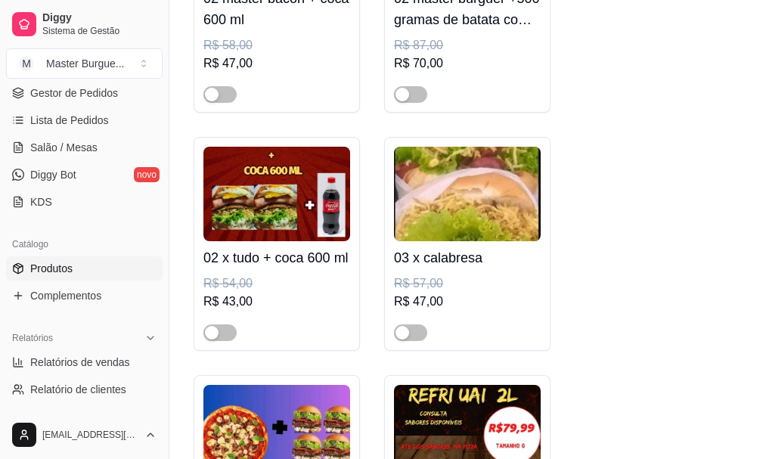
click at [346, 268] on h4 "02 x tudo + coca 600 ml" at bounding box center [276, 257] width 147 height 21
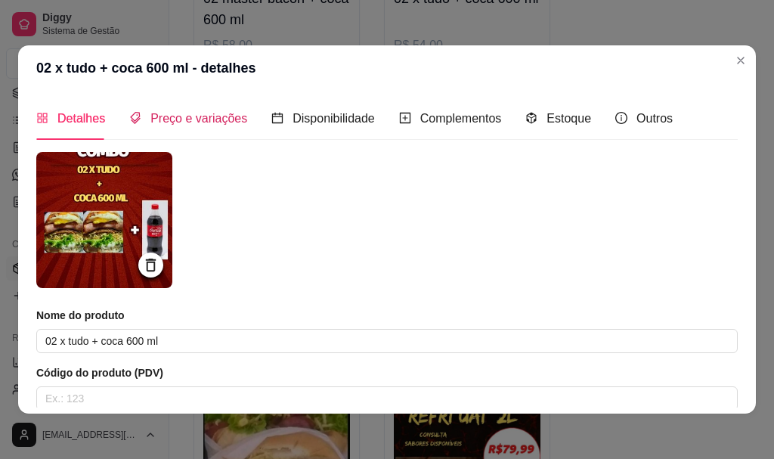
click at [189, 115] on span "Preço e variações" at bounding box center [198, 118] width 97 height 13
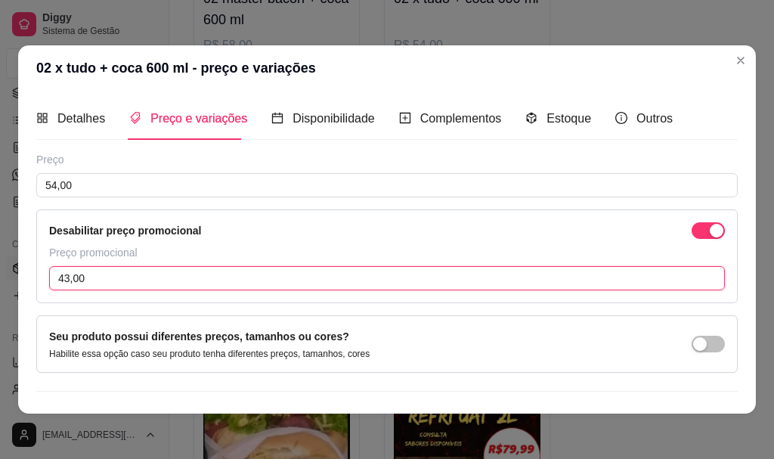
click at [113, 277] on input "43,00" at bounding box center [387, 278] width 676 height 24
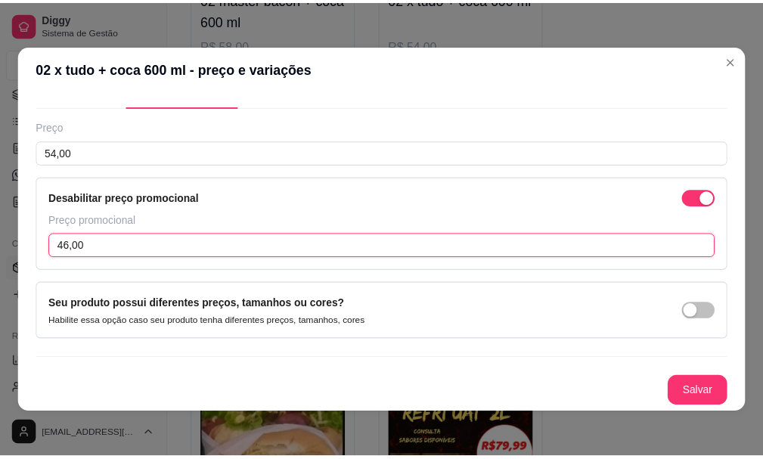
scroll to position [3, 0]
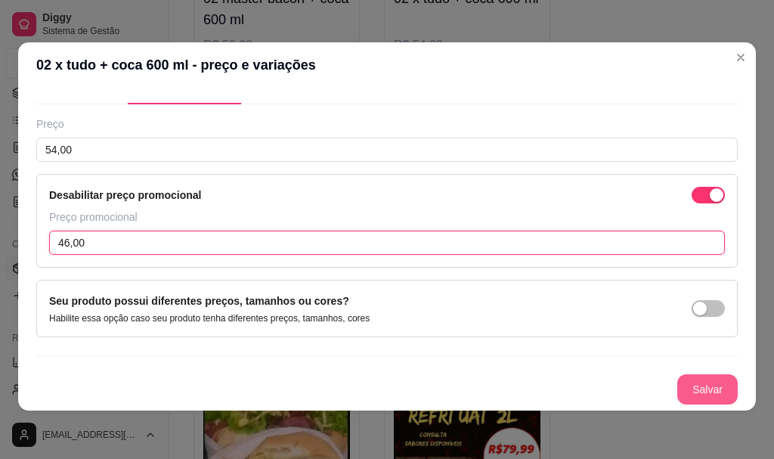
type input "46,00"
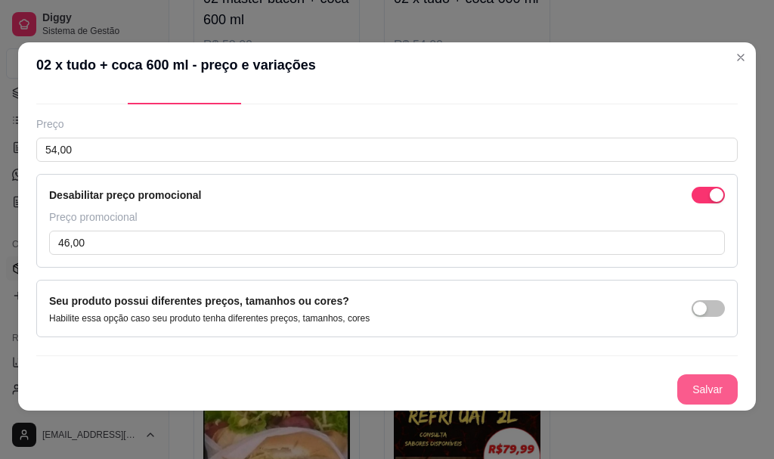
click at [677, 375] on button "Salvar" at bounding box center [707, 389] width 60 height 30
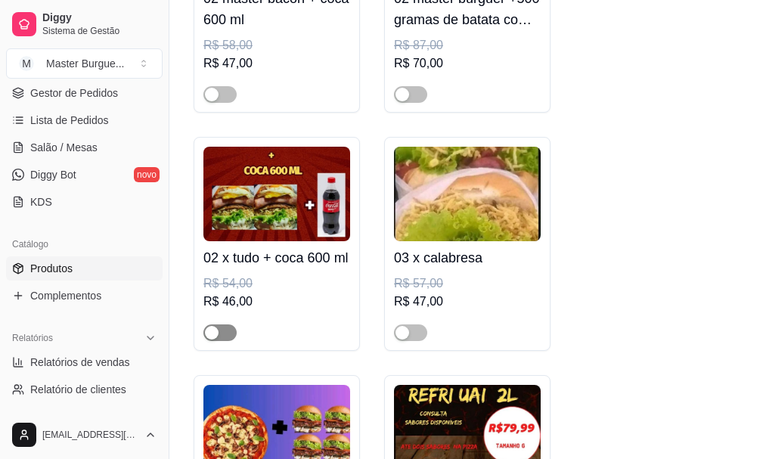
click at [215, 339] on div "button" at bounding box center [212, 333] width 14 height 14
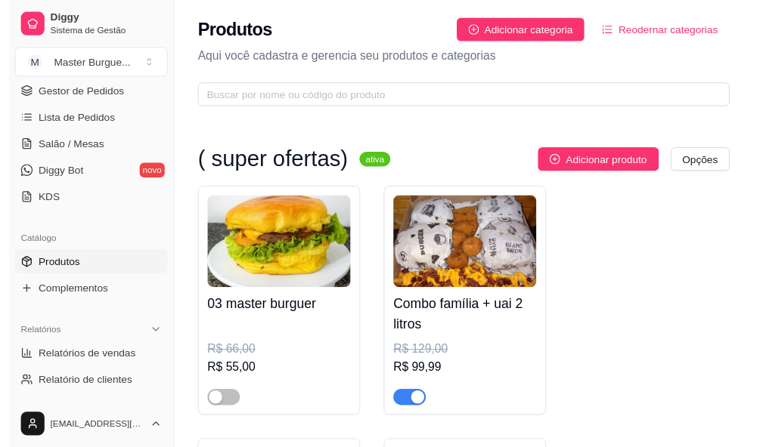
scroll to position [0, 0]
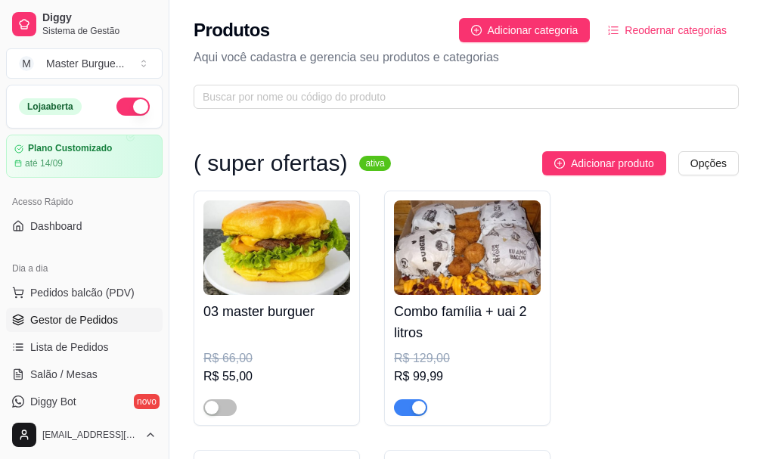
click at [93, 316] on span "Gestor de Pedidos" at bounding box center [74, 319] width 88 height 15
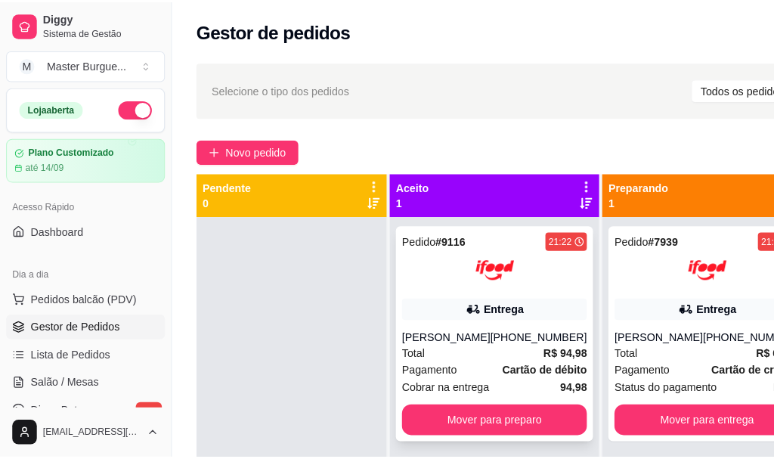
scroll to position [54, 0]
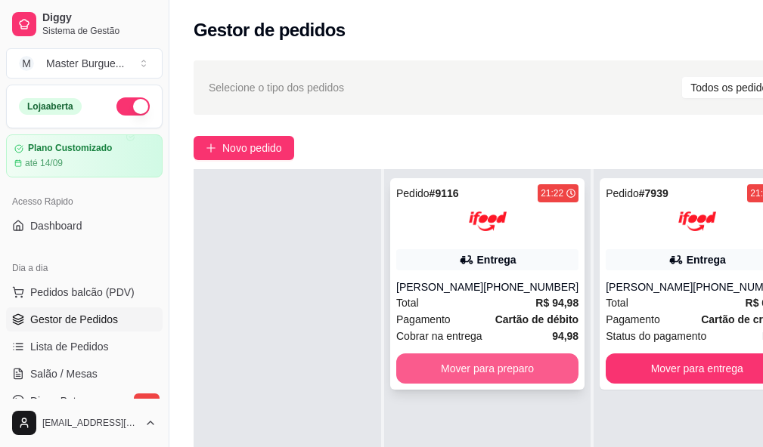
click at [475, 374] on button "Mover para preparo" at bounding box center [487, 369] width 182 height 30
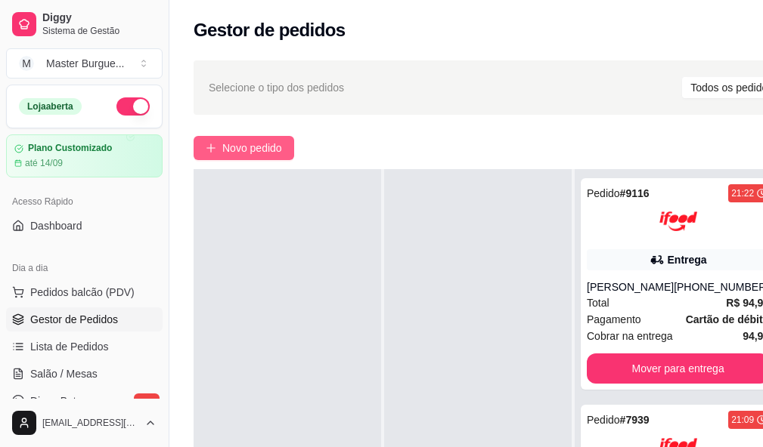
click at [237, 152] on span "Novo pedido" at bounding box center [252, 148] width 60 height 17
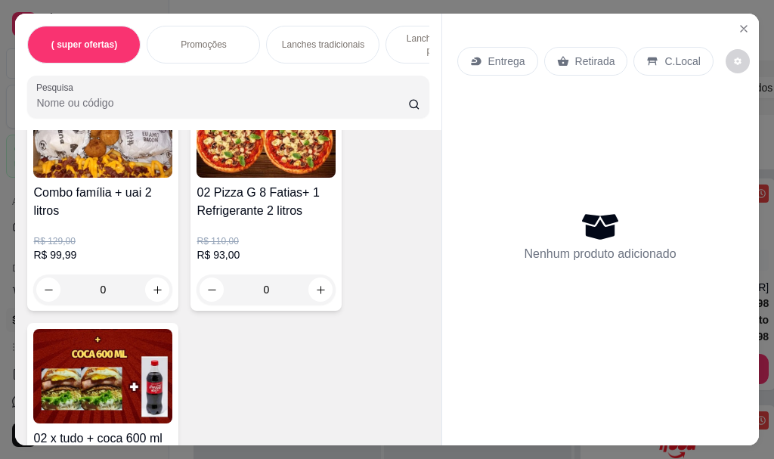
scroll to position [302, 0]
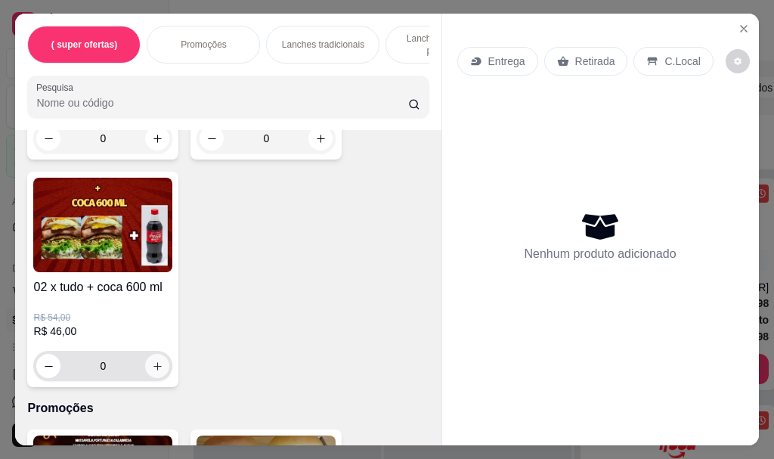
click at [152, 370] on icon "increase-product-quantity" at bounding box center [157, 365] width 11 height 11
type input "1"
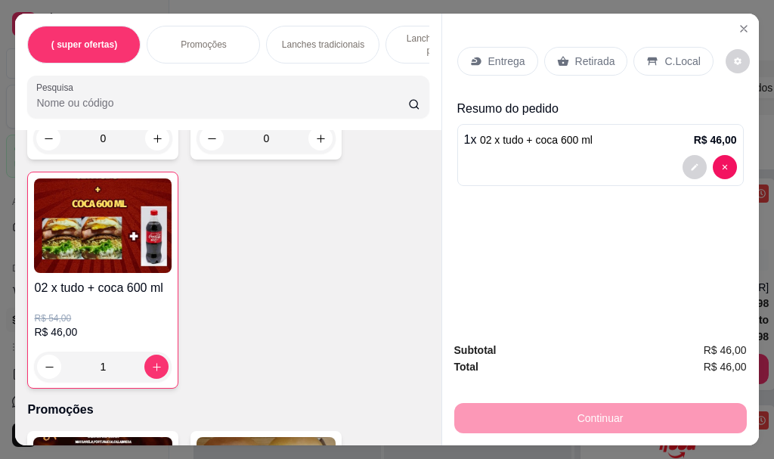
click at [477, 56] on div "Entrega" at bounding box center [497, 61] width 81 height 29
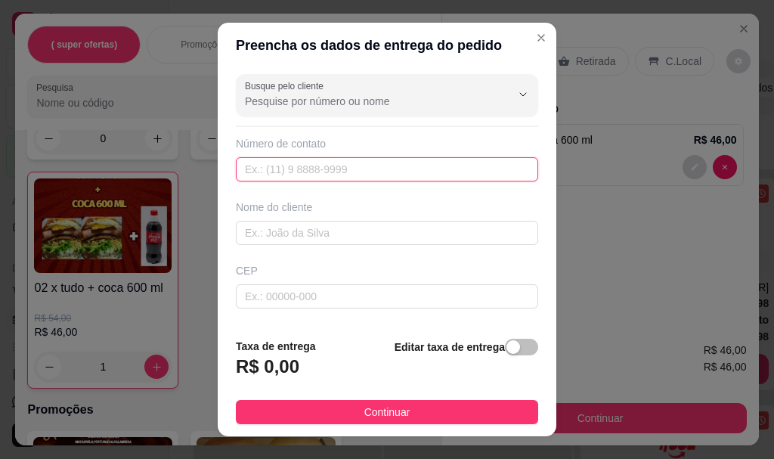
click at [332, 159] on input "text" at bounding box center [387, 169] width 302 height 24
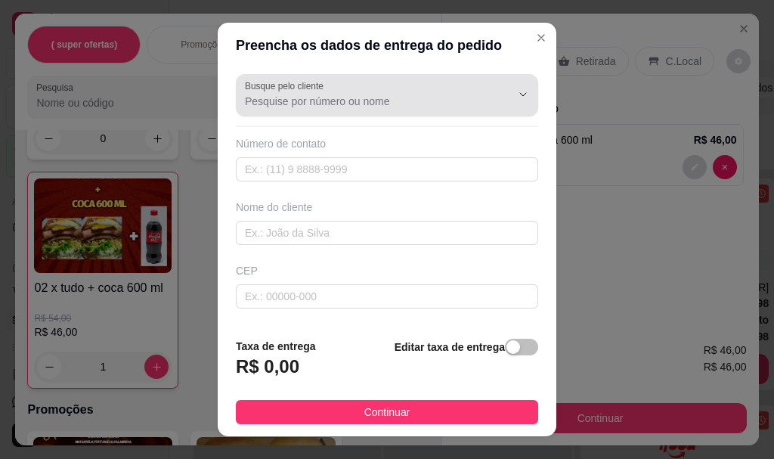
click at [331, 111] on div "Busque pelo cliente" at bounding box center [387, 95] width 302 height 42
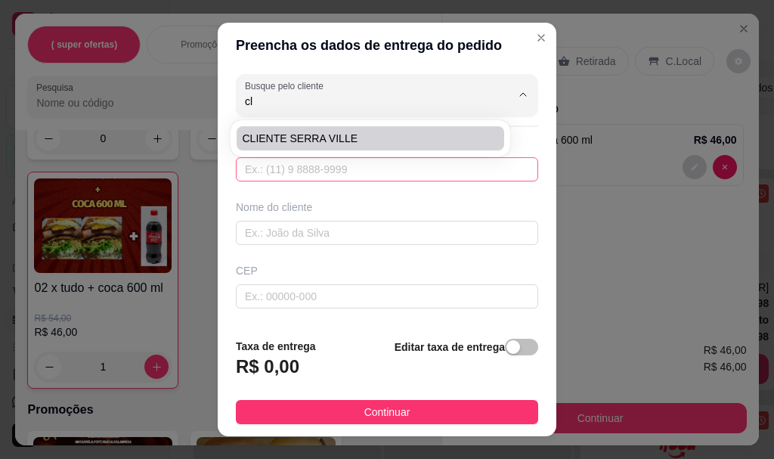
type input "c"
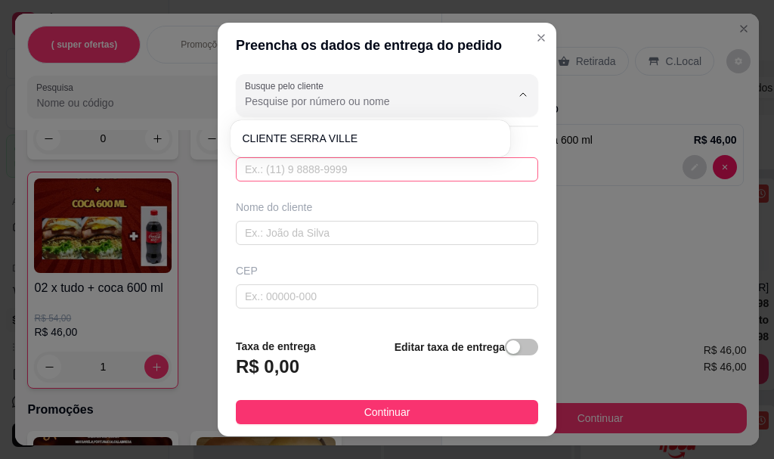
click at [376, 173] on input "text" at bounding box center [387, 169] width 302 height 24
click at [385, 177] on input "text" at bounding box center [387, 169] width 302 height 24
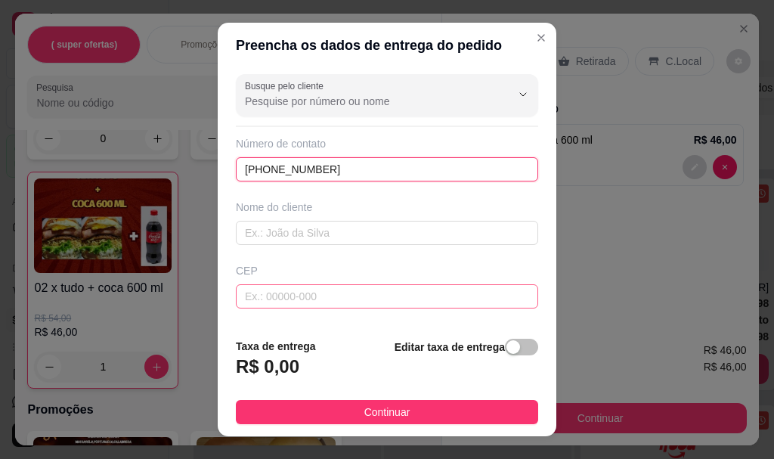
type input "[PHONE_NUMBER]"
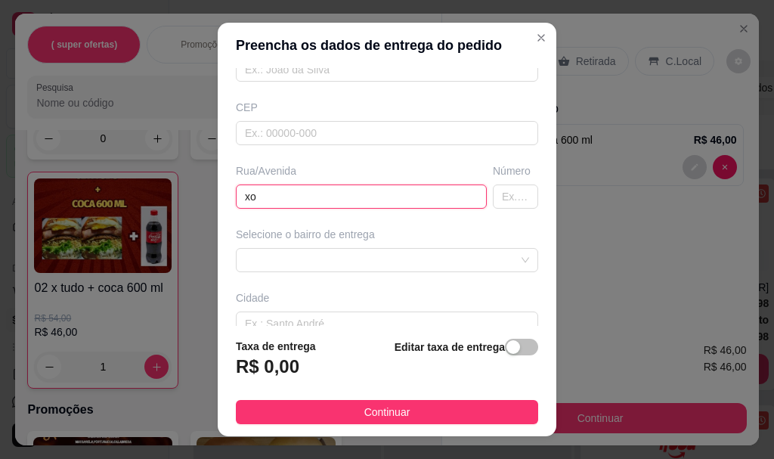
type input "x"
type input "condonimio [PERSON_NAME]"
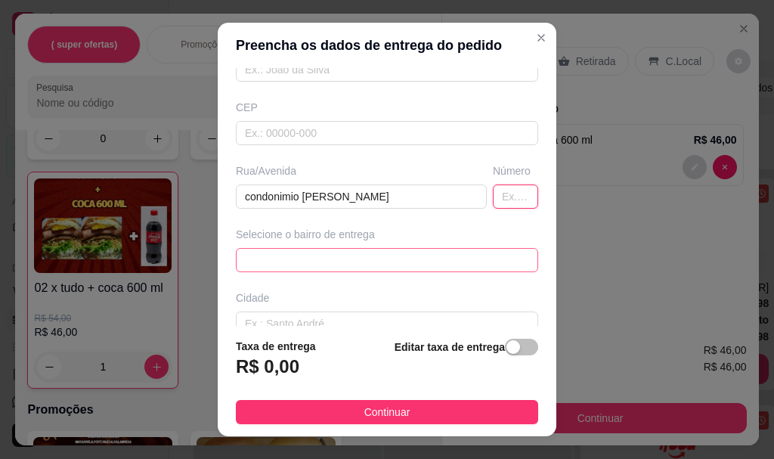
click at [382, 257] on div "677f18987d9d5d27dbf2fb23 677f18e57d9d5d27dbf2fb26 Planalto Serrano Bloco A - SE…" at bounding box center [387, 260] width 302 height 24
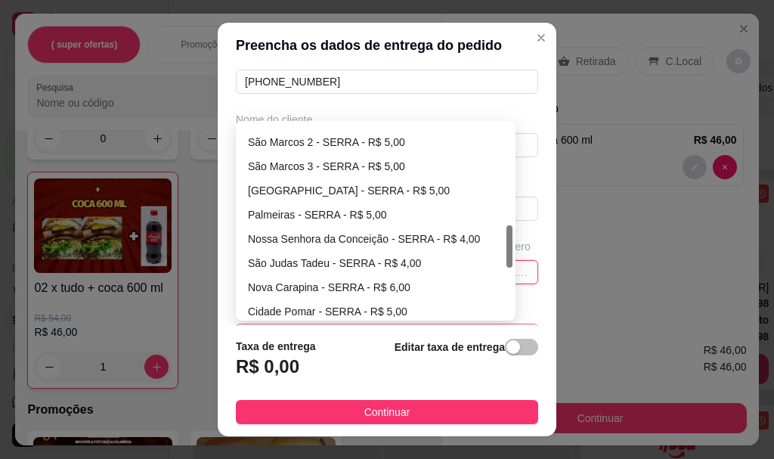
scroll to position [529, 0]
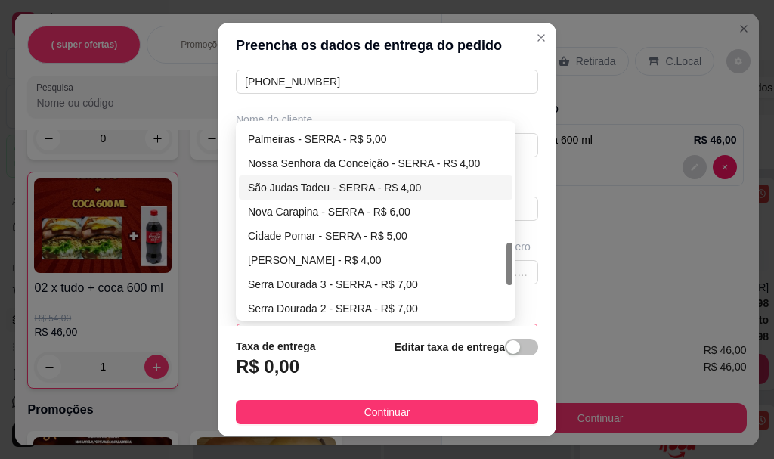
click at [331, 184] on div "[GEOGRAPHIC_DATA] - SERRA - R$ 5,00 Palmeiras - SERRA - R$ 5,00 [GEOGRAPHIC_DAT…" at bounding box center [376, 224] width 274 height 242
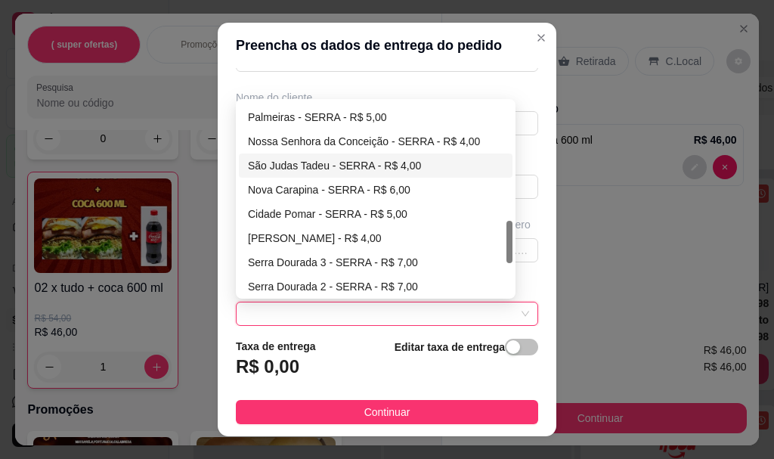
click at [354, 167] on div "São Judas Tadeu - SERRA - R$ 4,00" at bounding box center [375, 165] width 255 height 17
type input "SERRA"
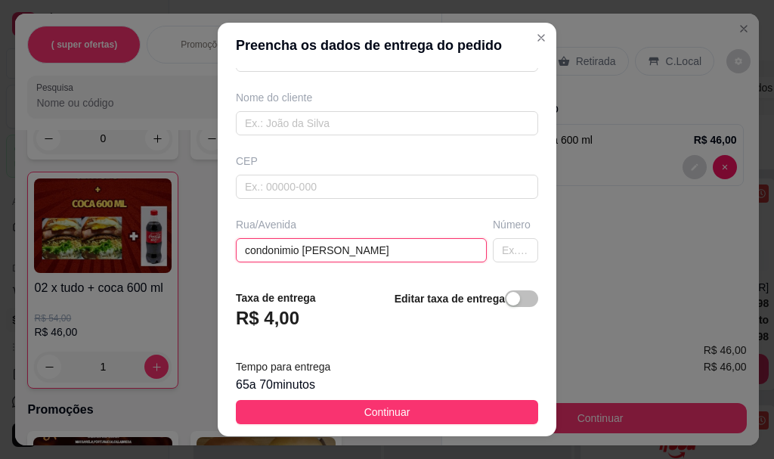
click at [391, 255] on input "condonimio [PERSON_NAME]" at bounding box center [361, 250] width 251 height 24
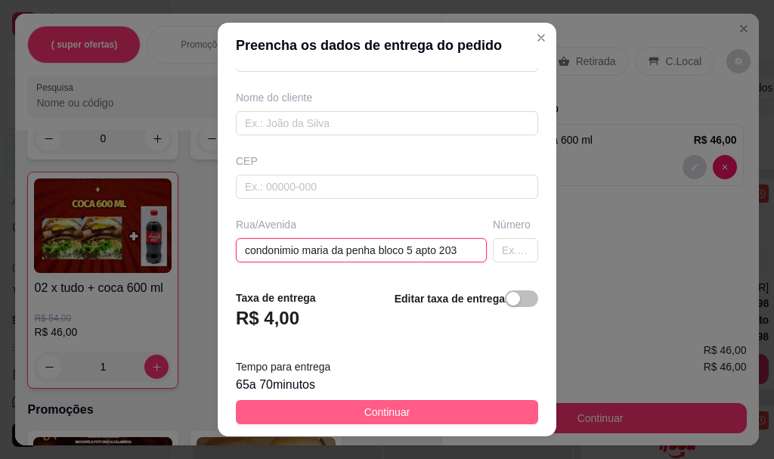
type input "condonimio maria da penha bloco 5 apto 203"
click at [420, 410] on button "Continuar" at bounding box center [387, 412] width 302 height 24
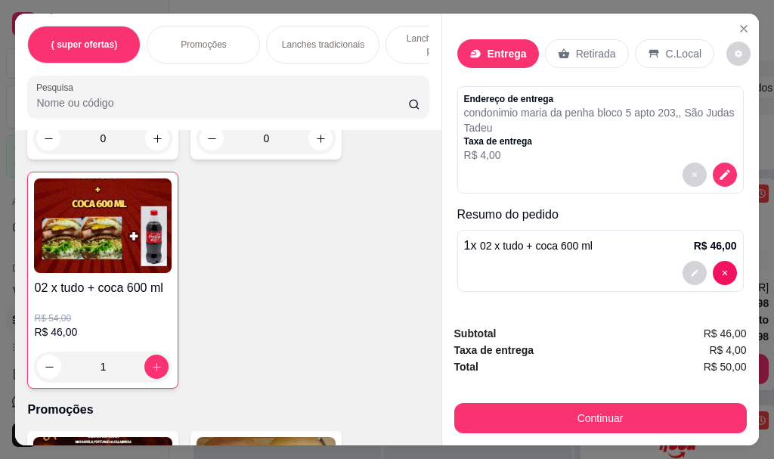
scroll to position [40, 0]
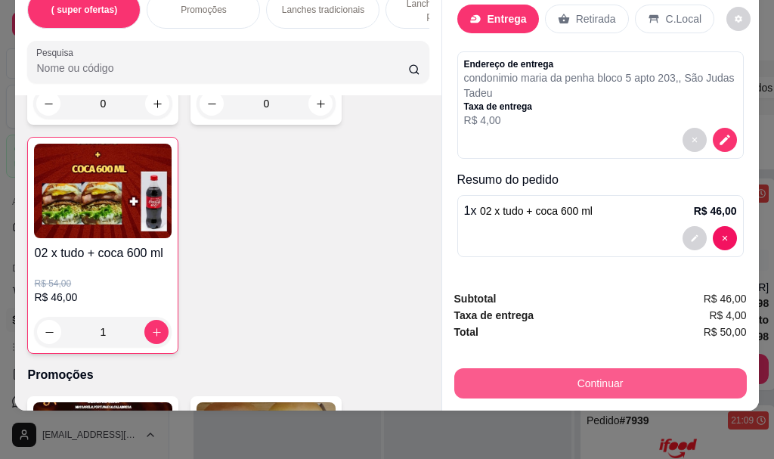
click at [589, 376] on button "Continuar" at bounding box center [600, 383] width 292 height 30
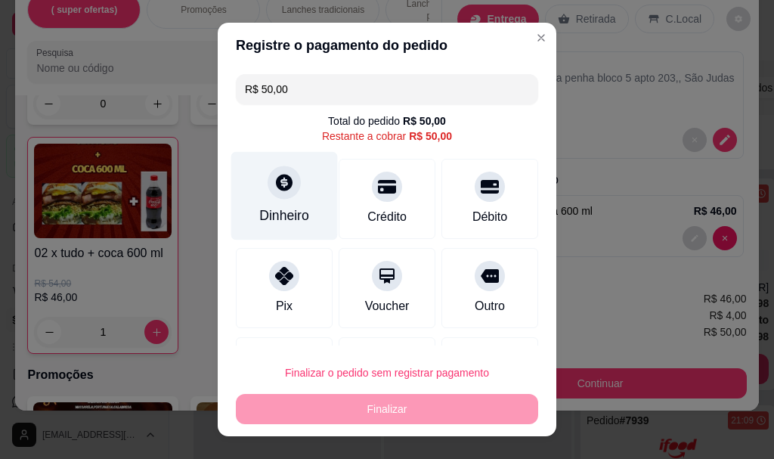
click at [268, 213] on div "Dinheiro" at bounding box center [284, 216] width 50 height 20
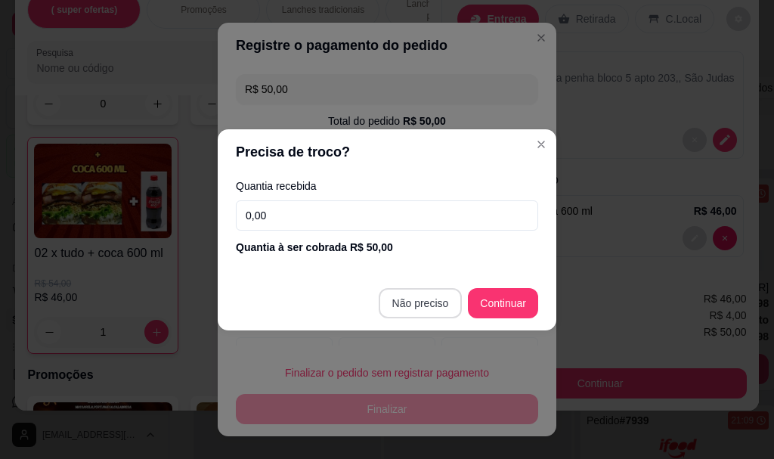
type input "R$ 0,00"
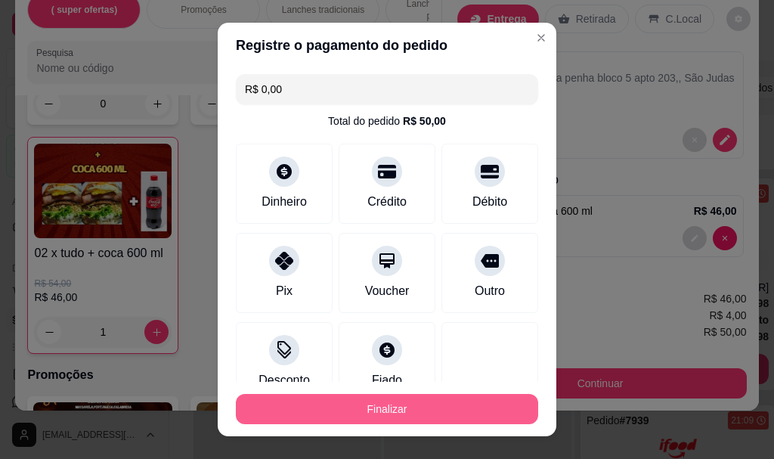
click at [435, 410] on button "Finalizar" at bounding box center [387, 409] width 302 height 30
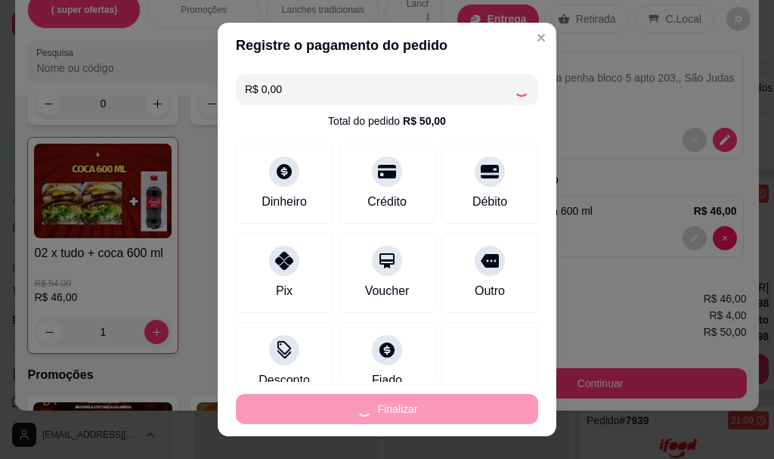
type input "0"
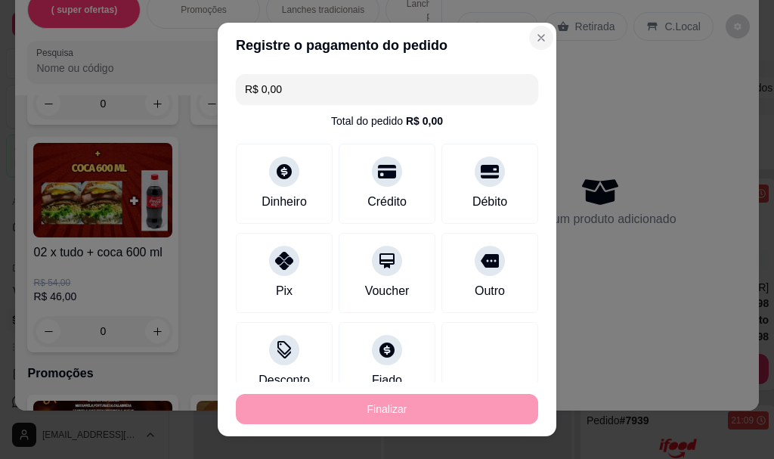
type input "-R$ 50,00"
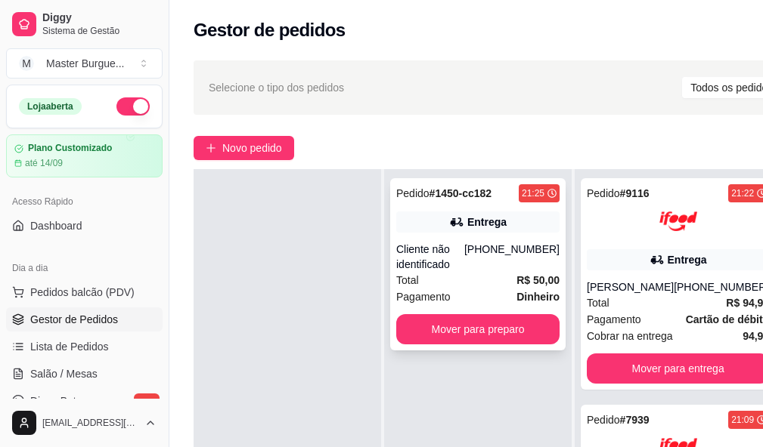
click at [459, 227] on div "Pedido # 1450-cc182 21:25 Entrega Cliente não identificado [PHONE_NUMBER] Total…" at bounding box center [477, 264] width 175 height 172
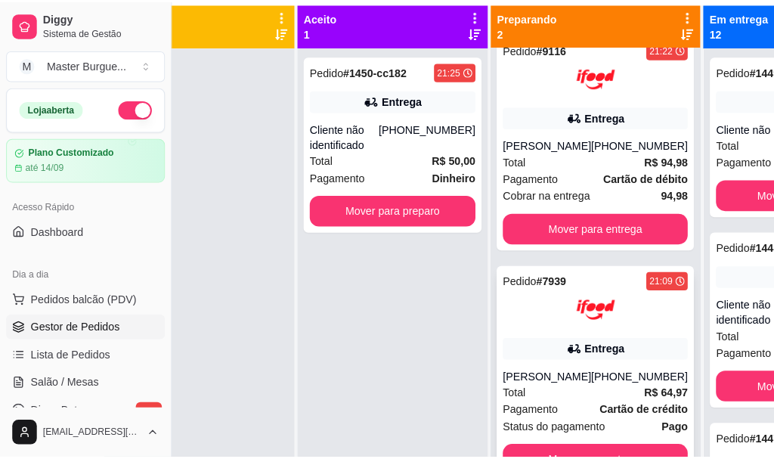
scroll to position [54, 0]
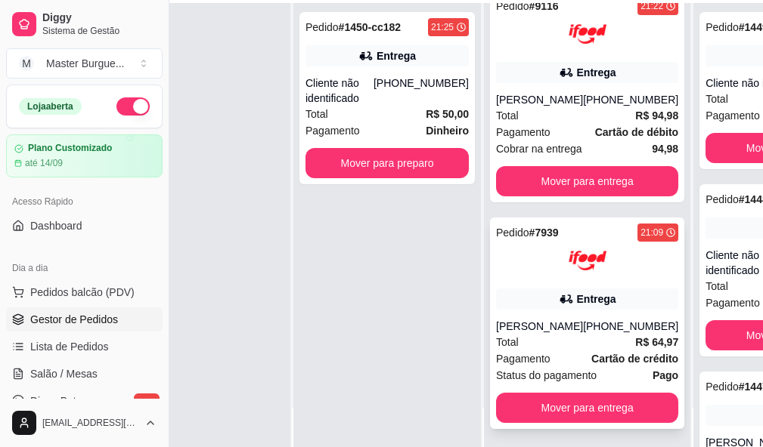
click at [635, 341] on strong "R$ 64,97" at bounding box center [656, 342] width 43 height 12
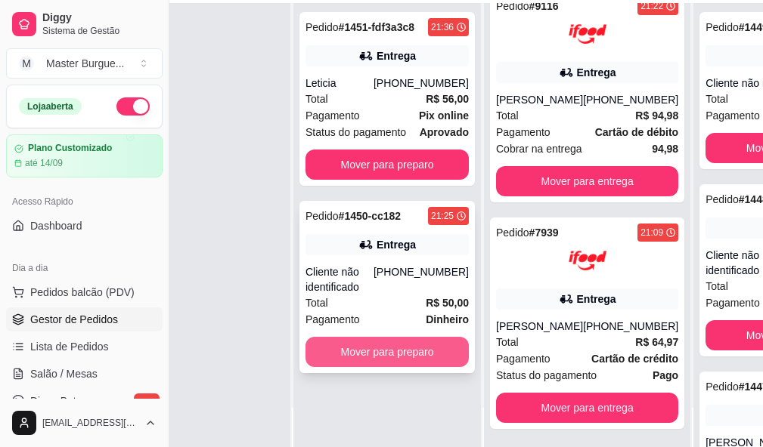
click at [435, 337] on button "Mover para preparo" at bounding box center [386, 352] width 163 height 30
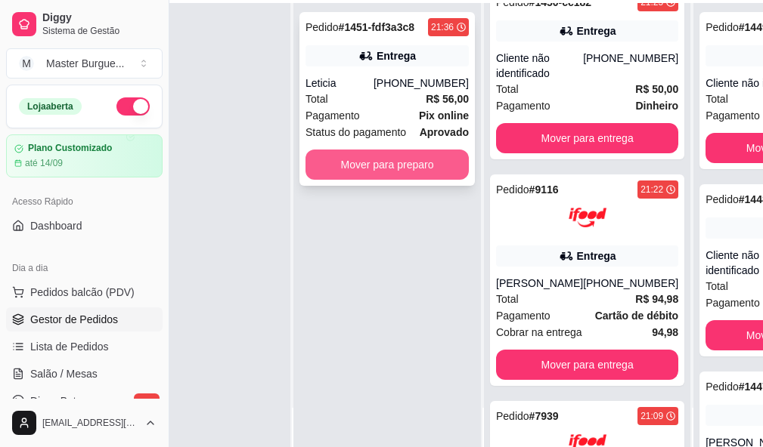
scroll to position [212, 0]
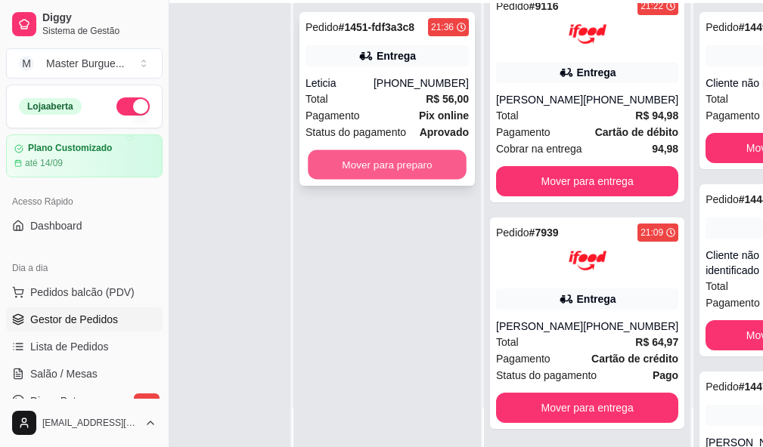
click at [404, 158] on button "Mover para preparo" at bounding box center [387, 164] width 159 height 29
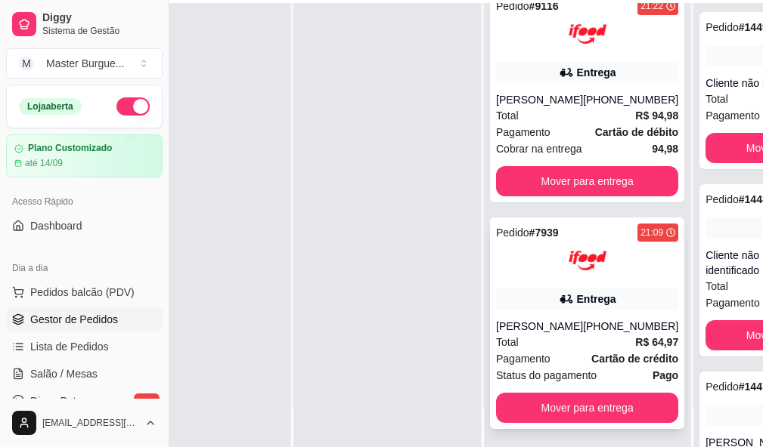
scroll to position [242, 91]
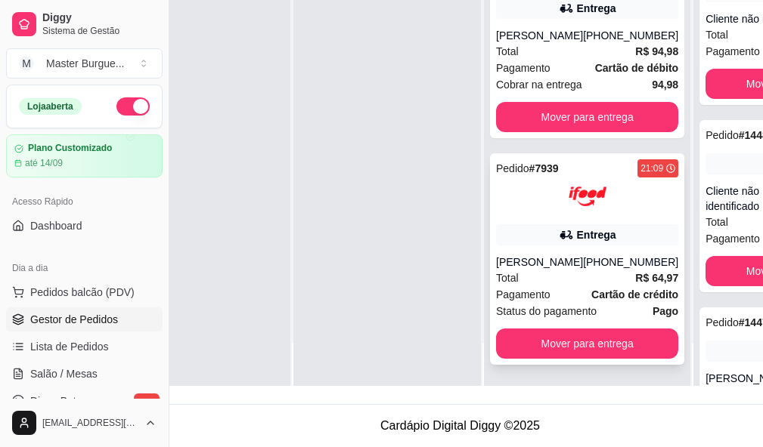
click at [586, 255] on div "[PHONE_NUMBER]" at bounding box center [630, 262] width 95 height 15
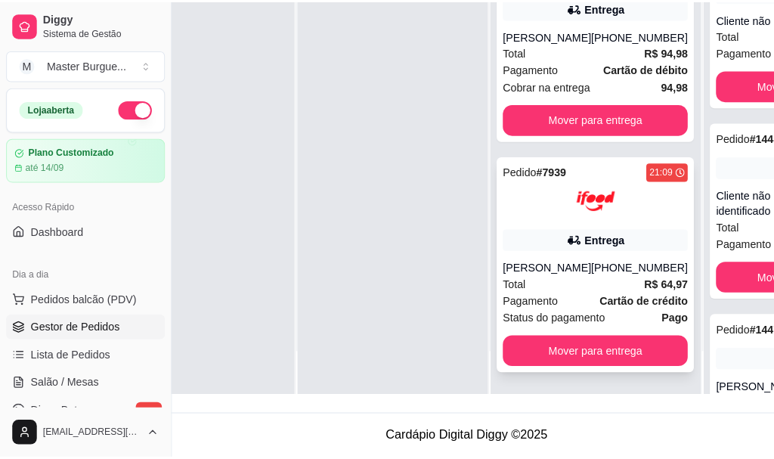
scroll to position [326, 0]
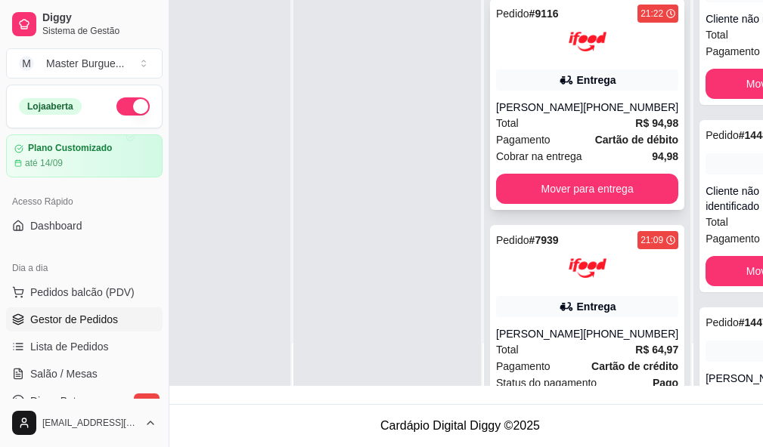
click at [562, 119] on div "Total R$ 94,98" at bounding box center [587, 123] width 182 height 17
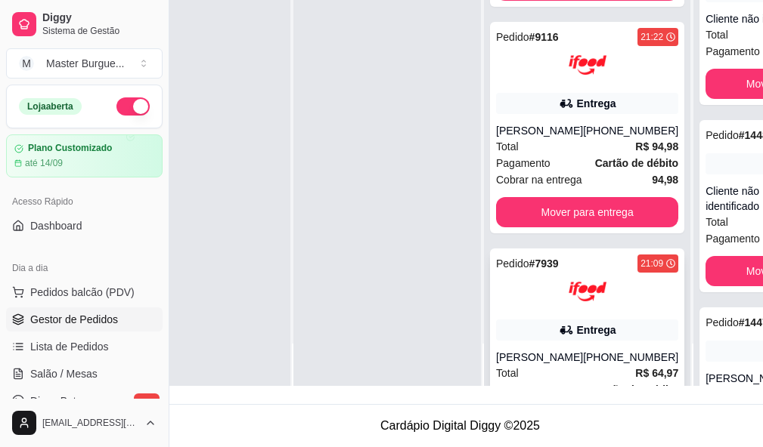
scroll to position [401, 0]
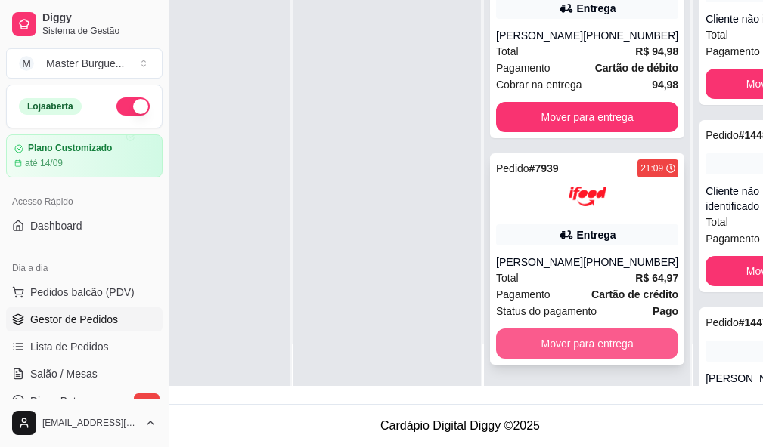
click at [554, 335] on button "Mover para entrega" at bounding box center [587, 344] width 182 height 30
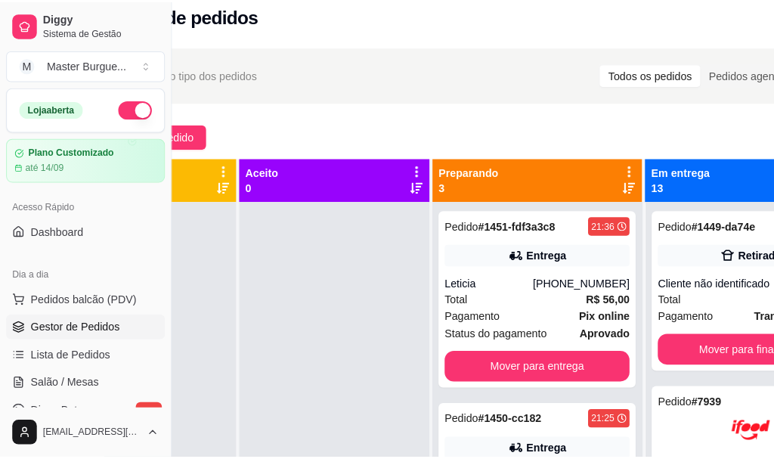
scroll to position [0, 91]
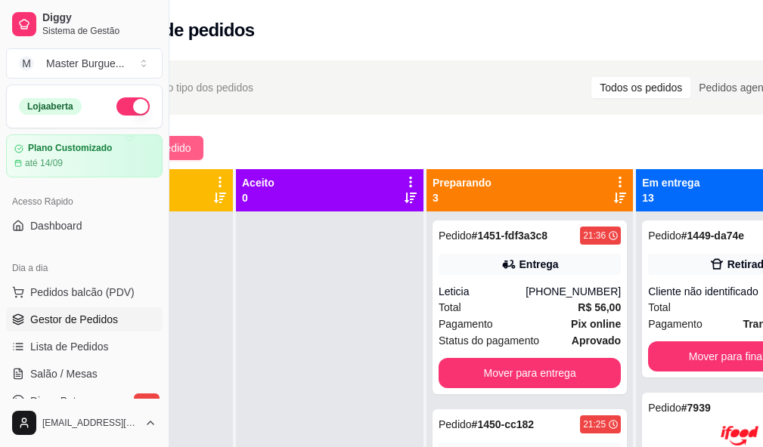
click at [197, 145] on button "Novo pedido" at bounding box center [153, 148] width 101 height 24
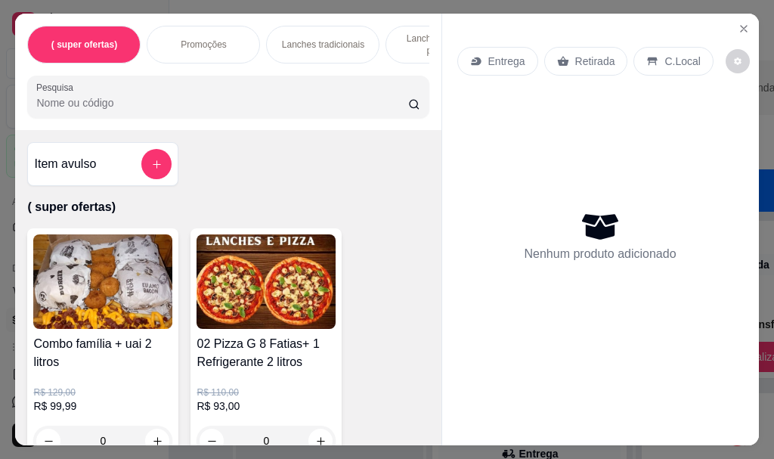
click at [284, 39] on p "Lanches tradicionais" at bounding box center [323, 45] width 82 height 12
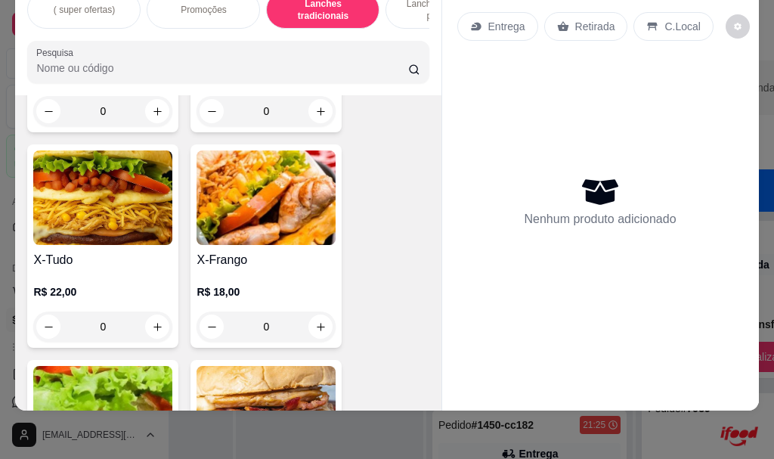
scroll to position [3166, 0]
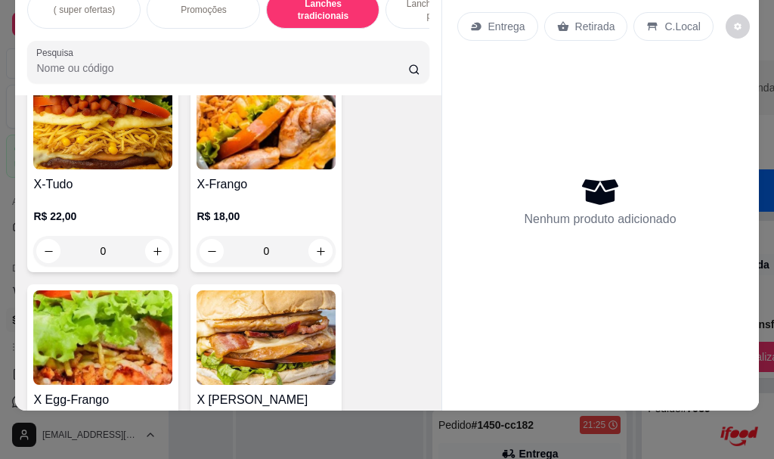
click at [123, 151] on img at bounding box center [102, 122] width 139 height 94
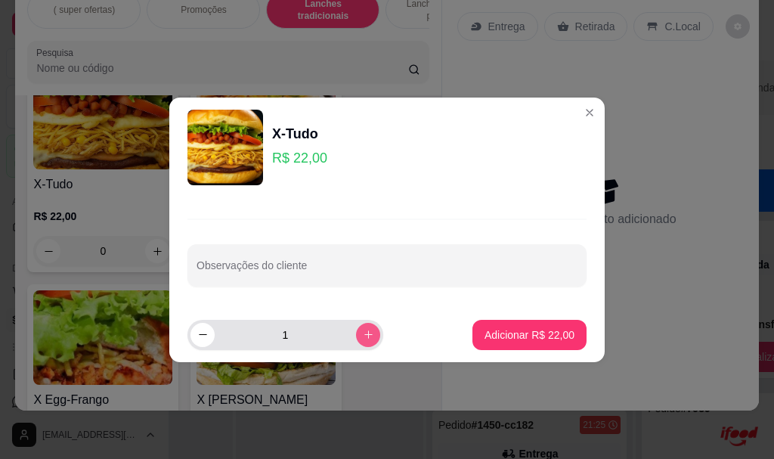
click at [356, 334] on button "increase-product-quantity" at bounding box center [368, 335] width 24 height 24
type input "2"
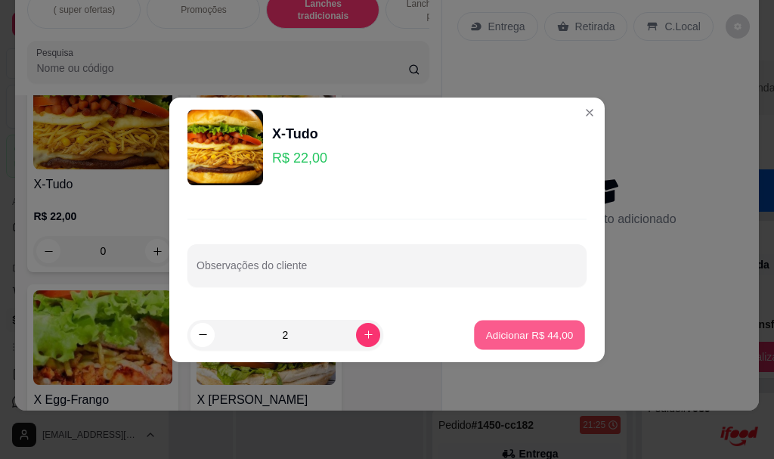
click at [503, 339] on p "Adicionar R$ 44,00" at bounding box center [530, 334] width 88 height 14
type input "2"
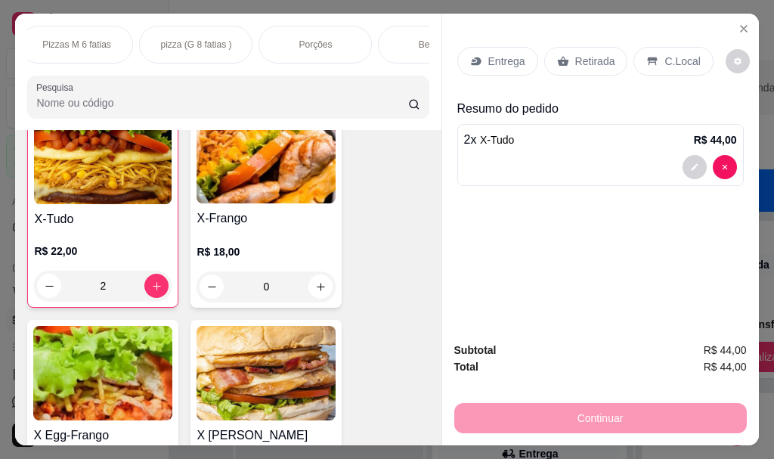
scroll to position [0, 635]
click at [389, 39] on p "Bebidas" at bounding box center [404, 45] width 32 height 12
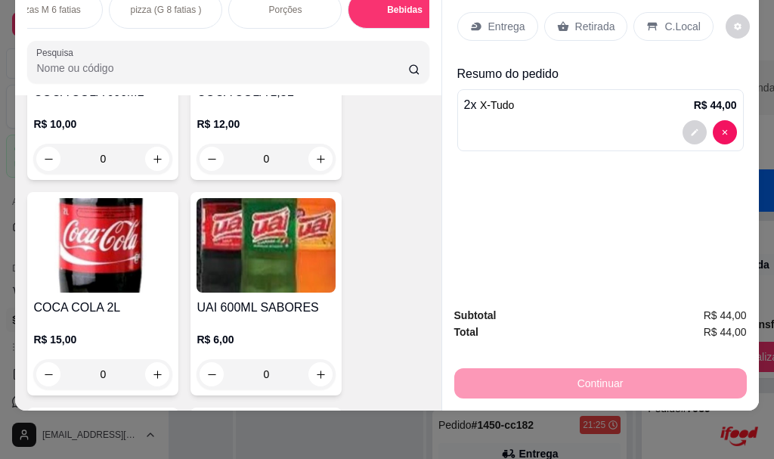
scroll to position [10127, 0]
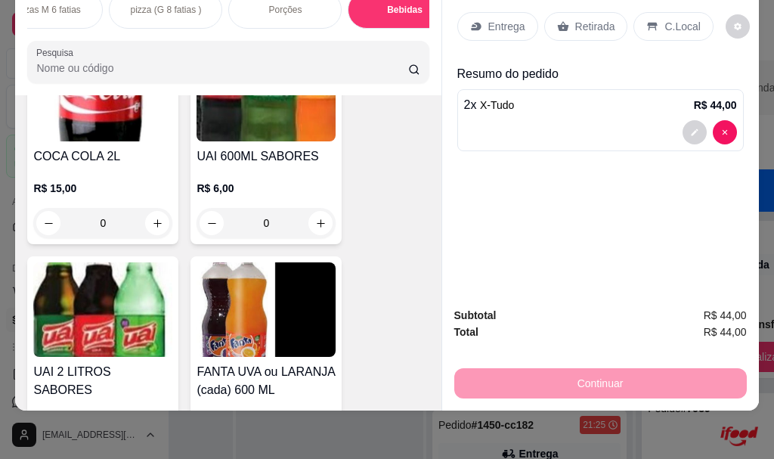
click at [289, 128] on div "UAI 600ML SABORES R$ 6,00 0" at bounding box center [265, 142] width 151 height 203
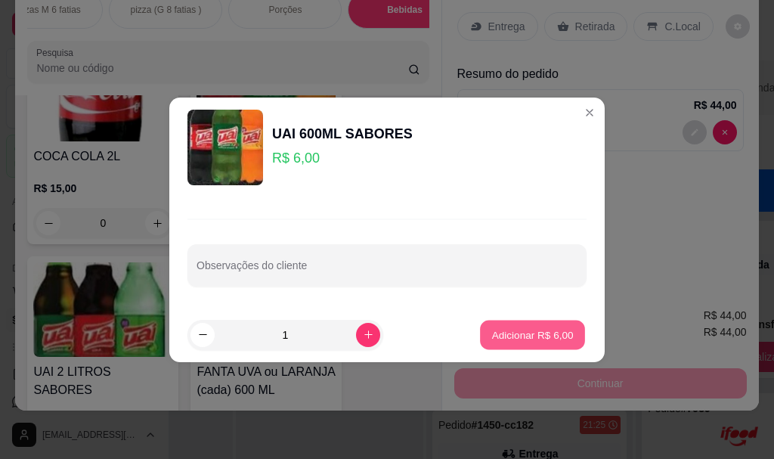
click at [525, 330] on p "Adicionar R$ 6,00" at bounding box center [532, 334] width 82 height 14
type input "1"
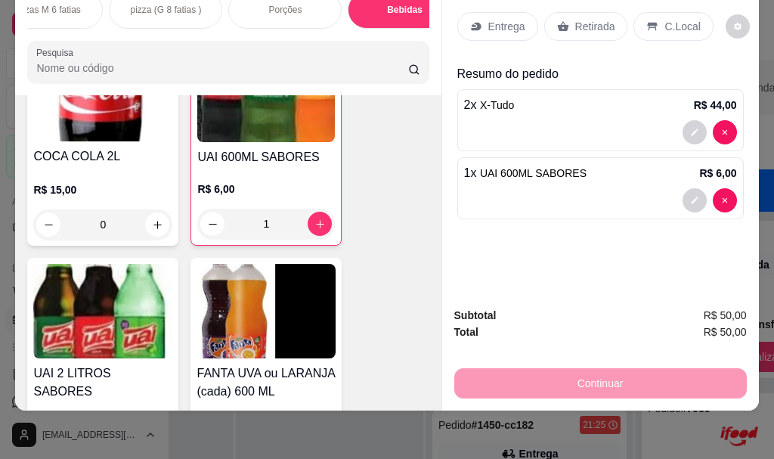
click at [471, 22] on div "Entrega" at bounding box center [497, 26] width 81 height 29
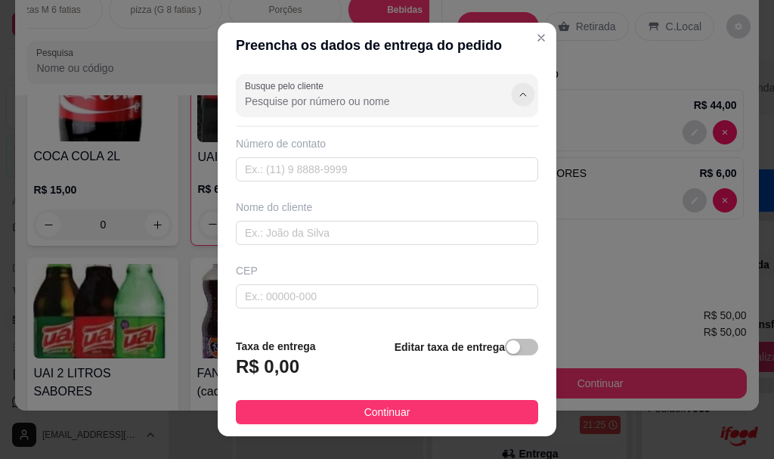
click at [517, 96] on icon "Show suggestions" at bounding box center [523, 95] width 12 height 12
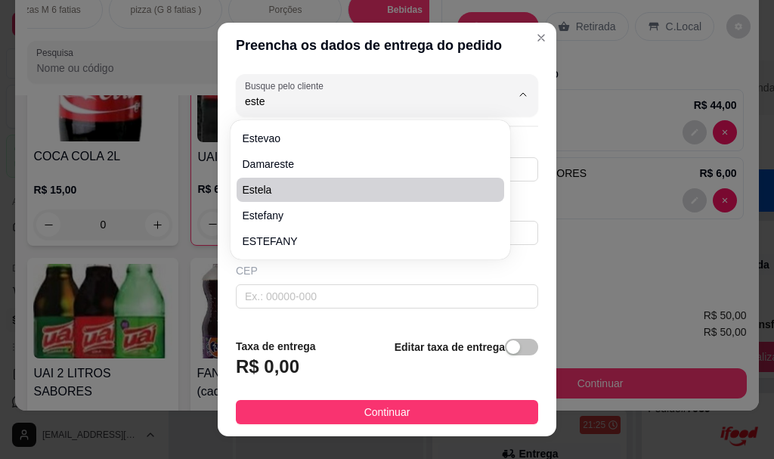
click at [299, 186] on span "Estela" at bounding box center [363, 189] width 240 height 15
type input "Estela"
type input "27988660430"
type input "Estela"
type input "29178207"
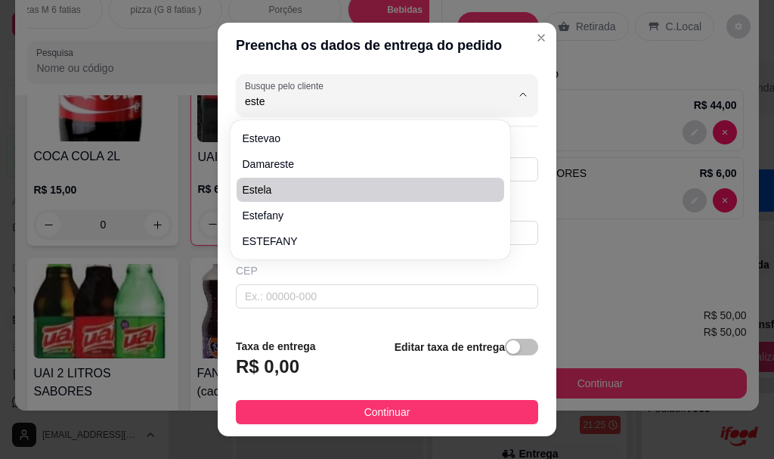
type input "[GEOGRAPHIC_DATA]"
type input "15"
type input "SERRA"
type input "Em frente ao posto de saúde"
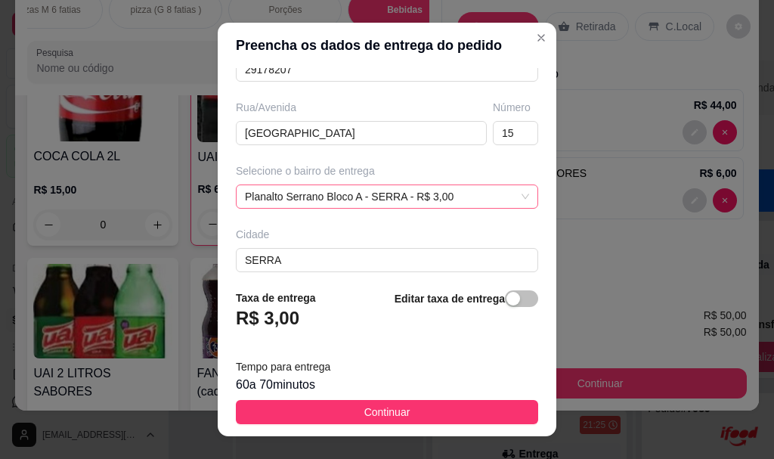
scroll to position [300, 0]
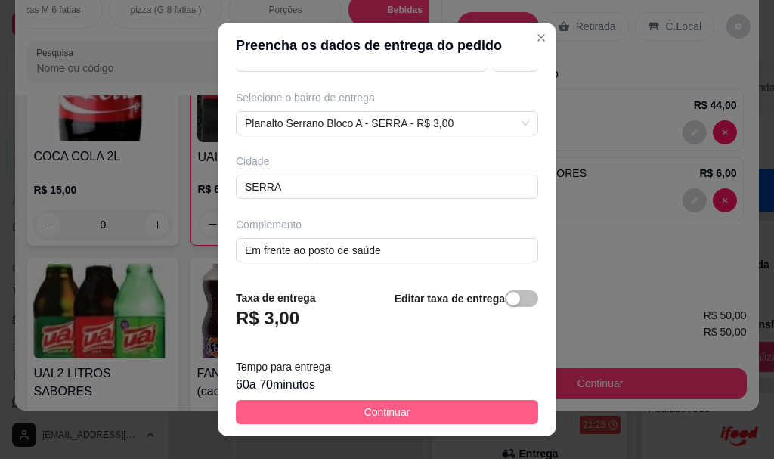
click at [415, 413] on button "Continuar" at bounding box center [387, 412] width 302 height 24
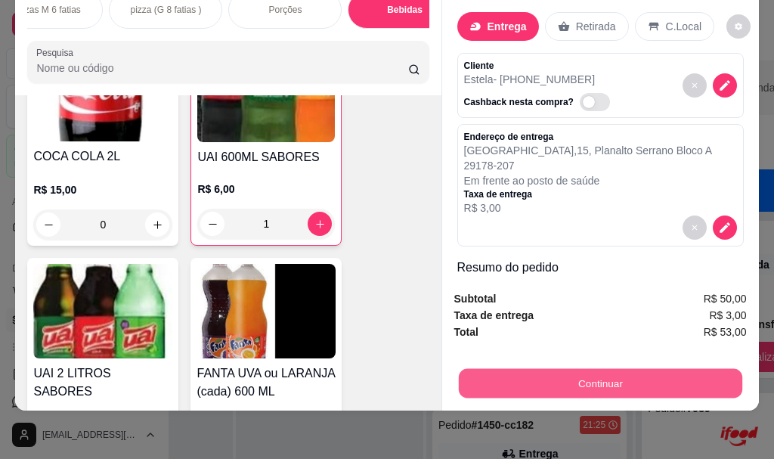
click at [539, 373] on button "Continuar" at bounding box center [599, 382] width 283 height 29
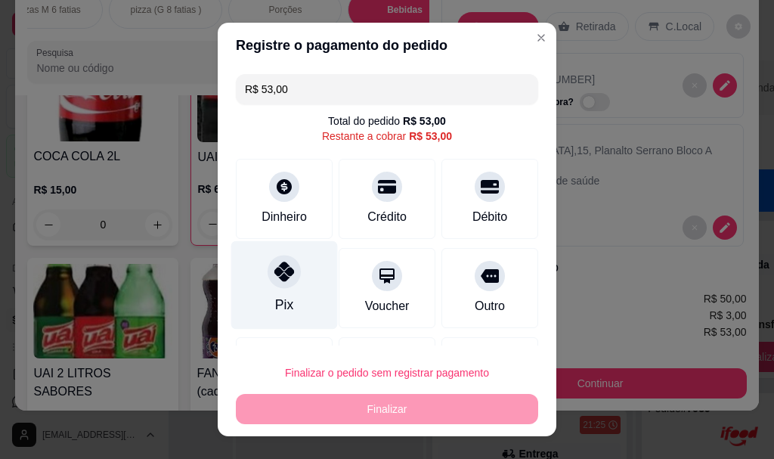
click at [277, 292] on div "Pix" at bounding box center [284, 285] width 107 height 88
type input "R$ 0,00"
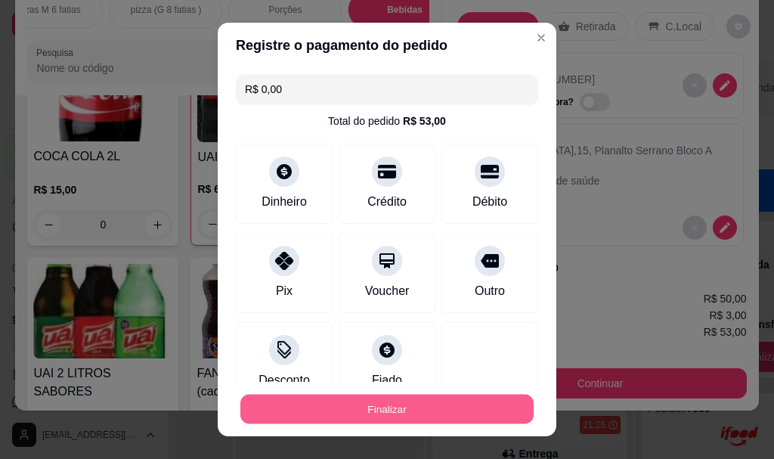
click at [334, 404] on button "Finalizar" at bounding box center [386, 408] width 293 height 29
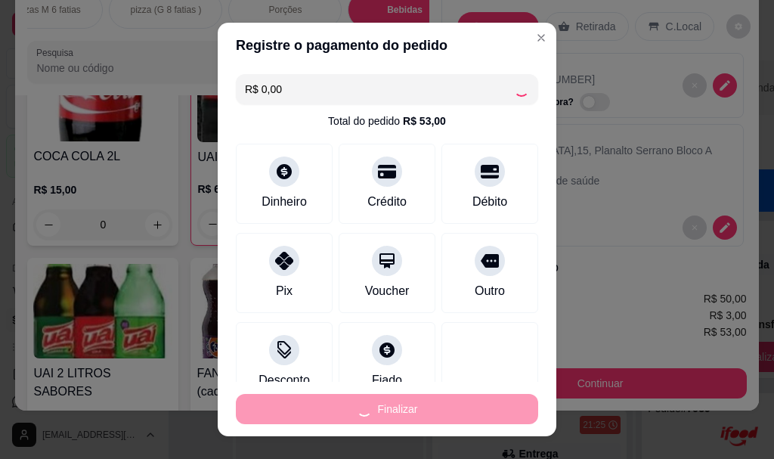
type input "0"
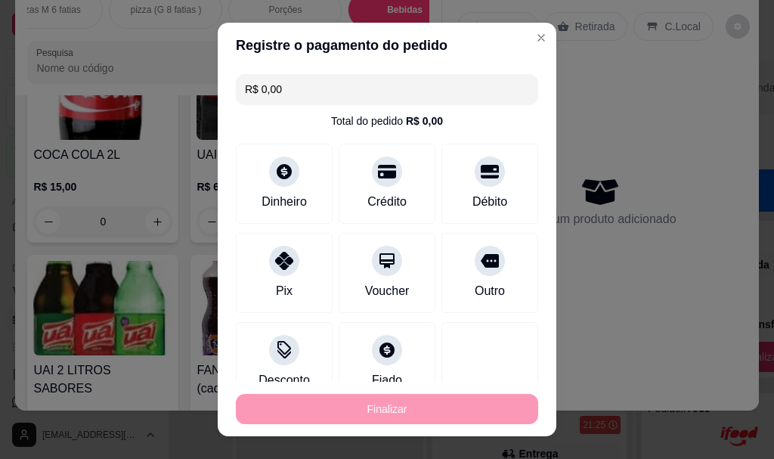
type input "-R$ 53,00"
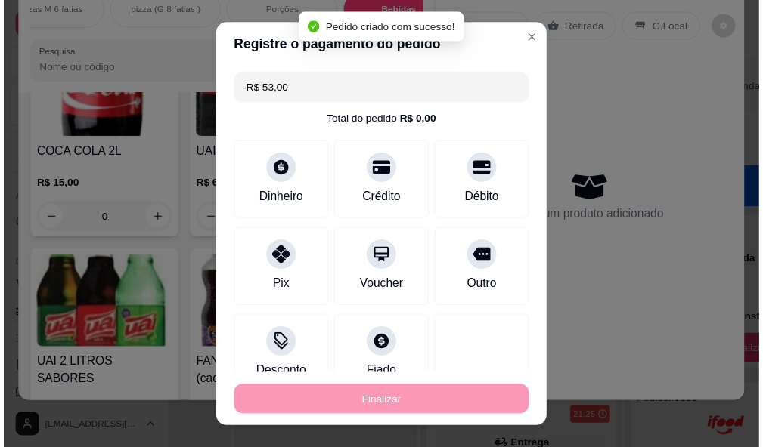
scroll to position [10125, 0]
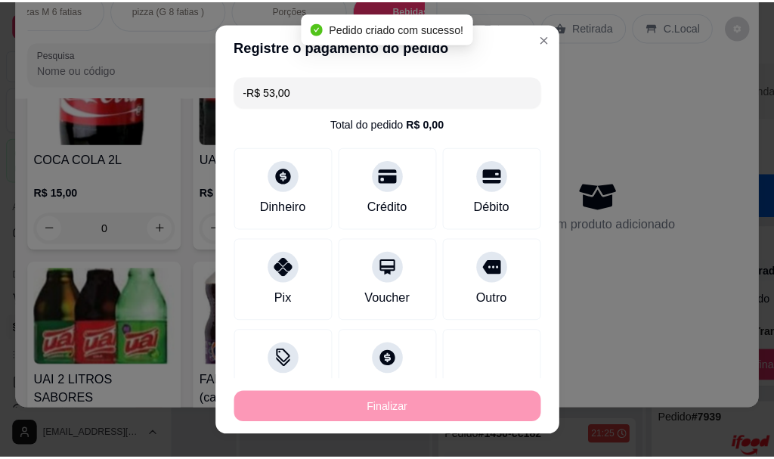
scroll to position [0, 46]
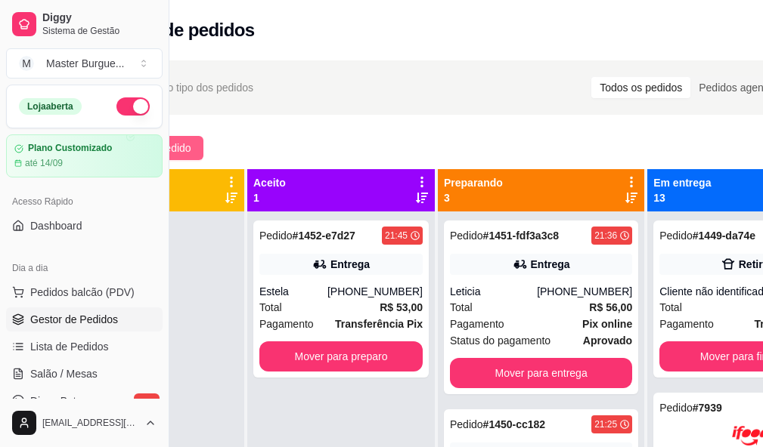
click at [190, 145] on span "Novo pedido" at bounding box center [161, 148] width 60 height 17
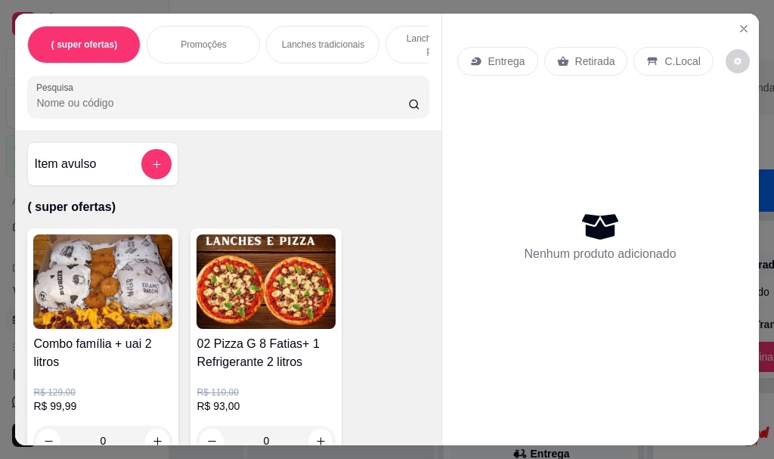
scroll to position [76, 0]
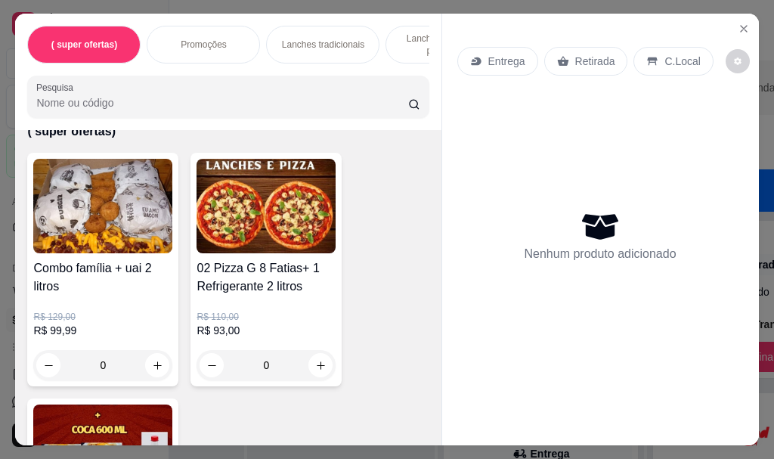
click at [302, 39] on p "Lanches tradicionais" at bounding box center [323, 45] width 82 height 12
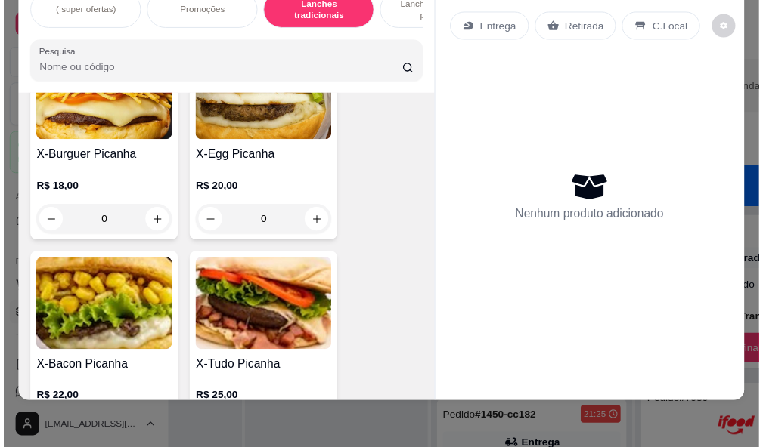
scroll to position [4376, 0]
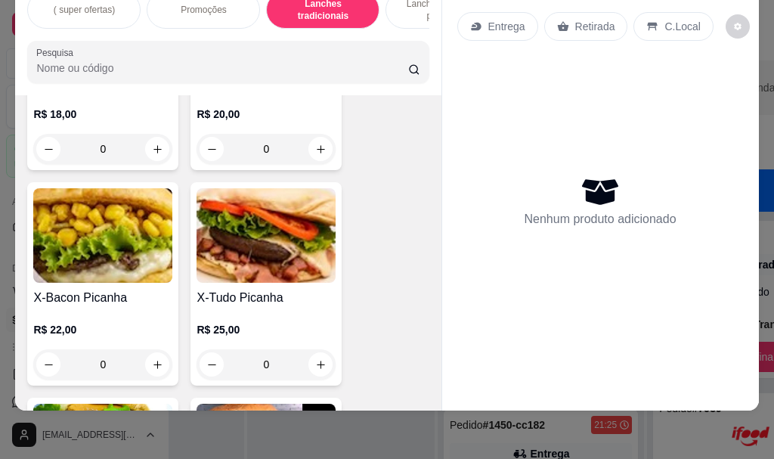
click at [141, 223] on img at bounding box center [102, 235] width 139 height 94
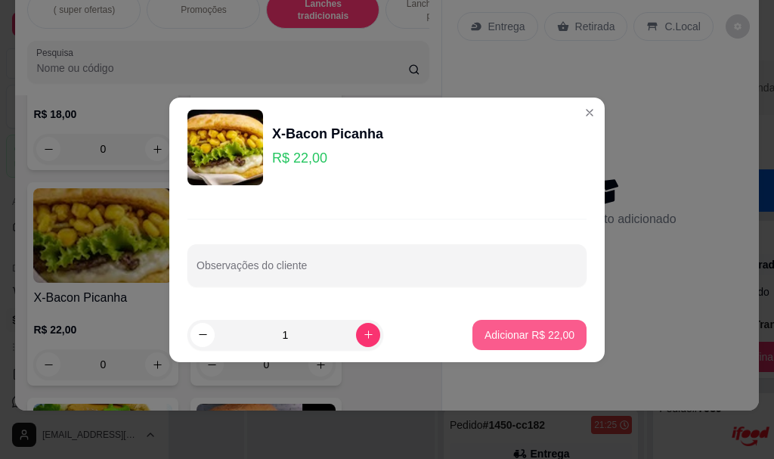
click at [544, 330] on p "Adicionar R$ 22,00" at bounding box center [529, 334] width 90 height 15
type input "1"
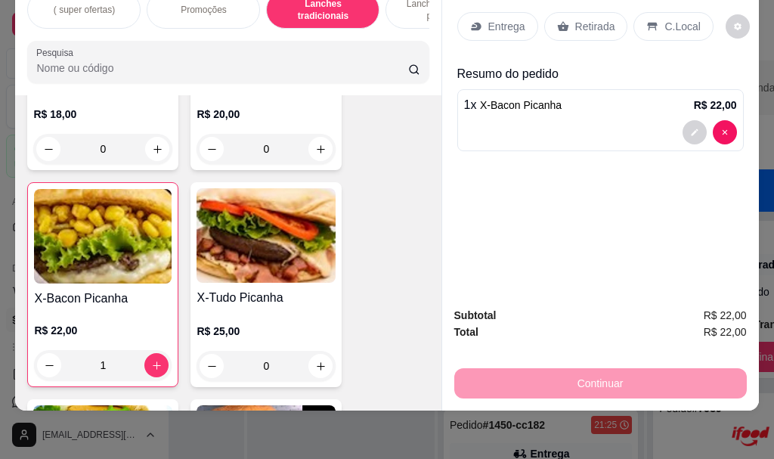
click at [580, 19] on p "Retirada" at bounding box center [595, 26] width 40 height 15
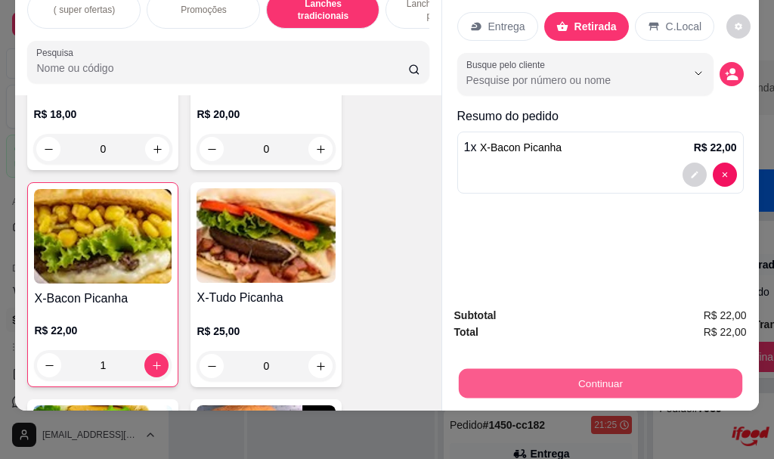
click at [603, 378] on button "Continuar" at bounding box center [599, 382] width 283 height 29
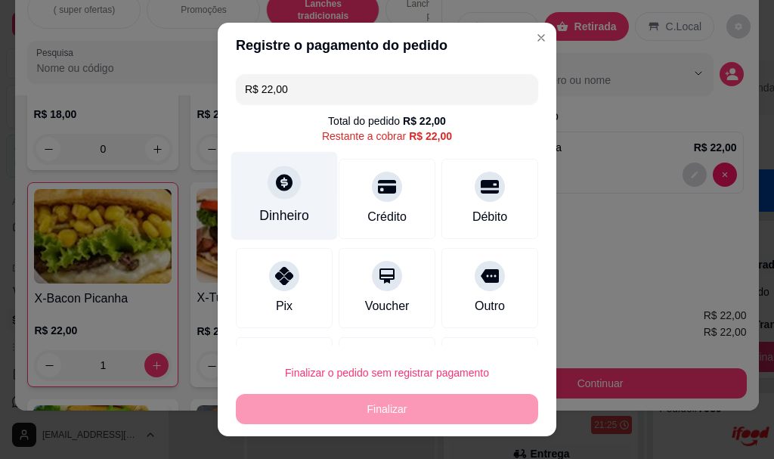
click at [274, 188] on icon at bounding box center [284, 183] width 20 height 20
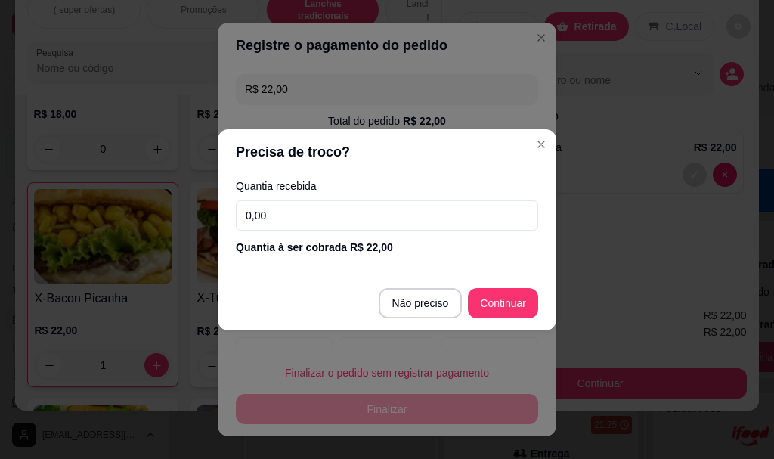
click at [354, 200] on input "0,00" at bounding box center [387, 215] width 302 height 30
type input "22,00"
type input "R$ 0,00"
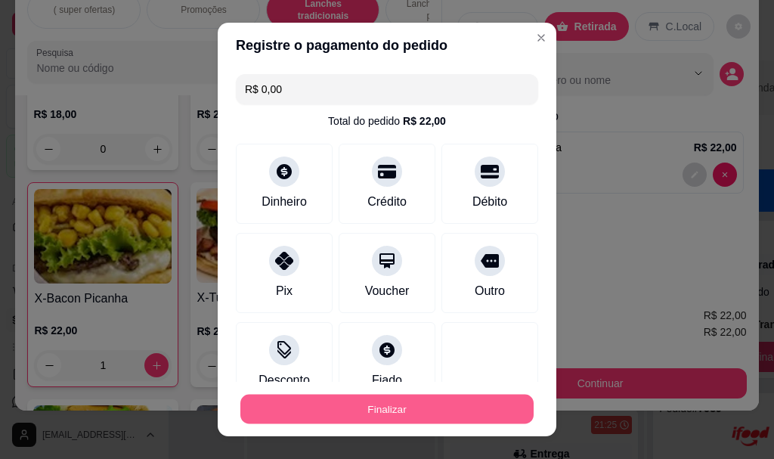
click at [444, 419] on button "Finalizar" at bounding box center [386, 408] width 293 height 29
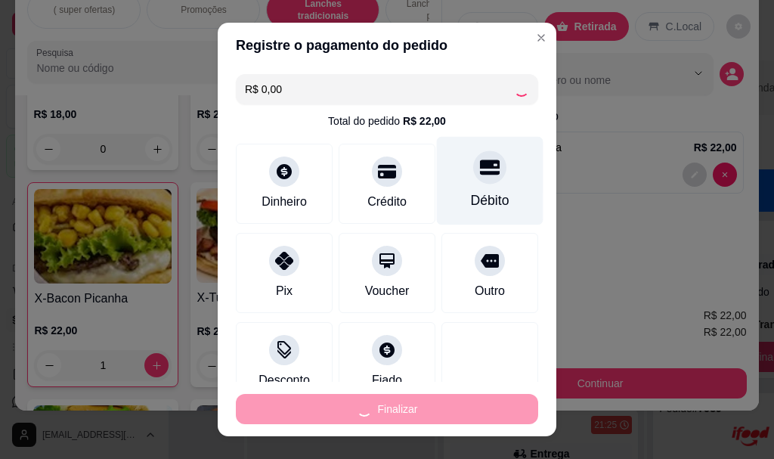
type input "0"
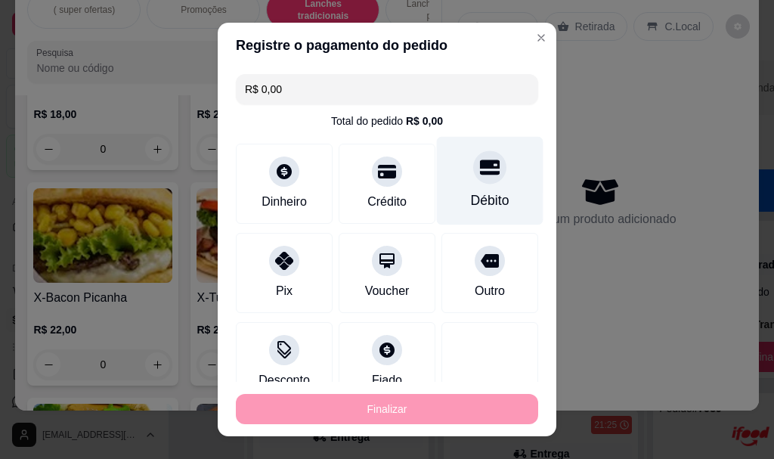
type input "-R$ 22,00"
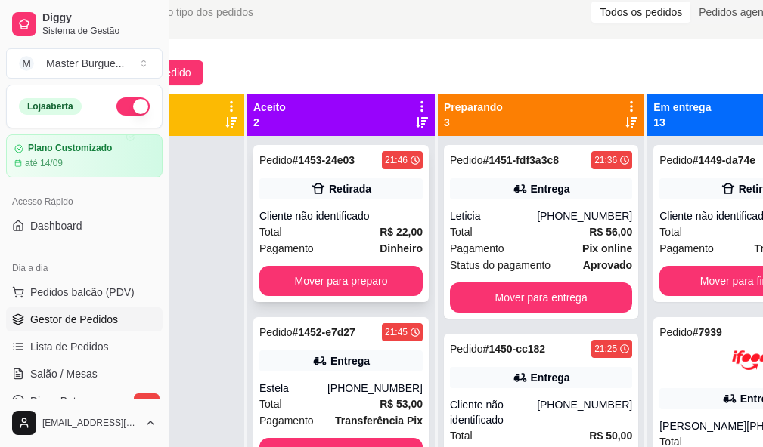
scroll to position [151, 91]
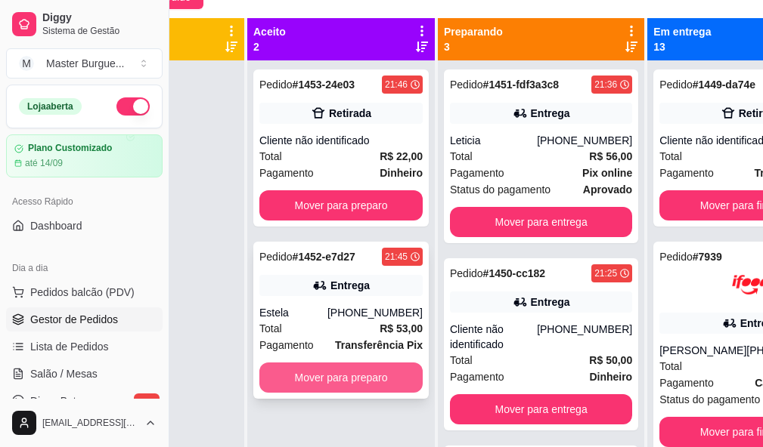
click at [378, 375] on button "Mover para preparo" at bounding box center [340, 378] width 163 height 30
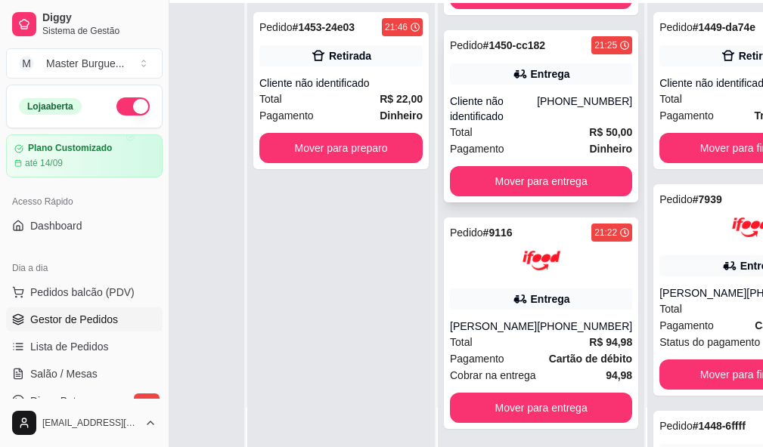
scroll to position [242, 91]
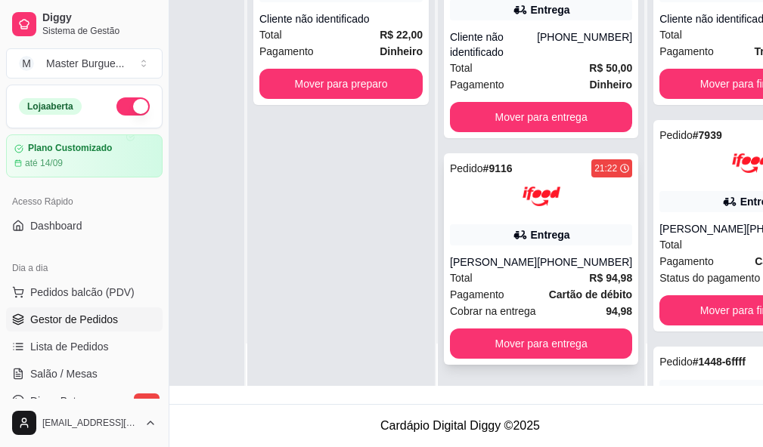
click at [543, 255] on div "[PHONE_NUMBER]" at bounding box center [584, 262] width 95 height 15
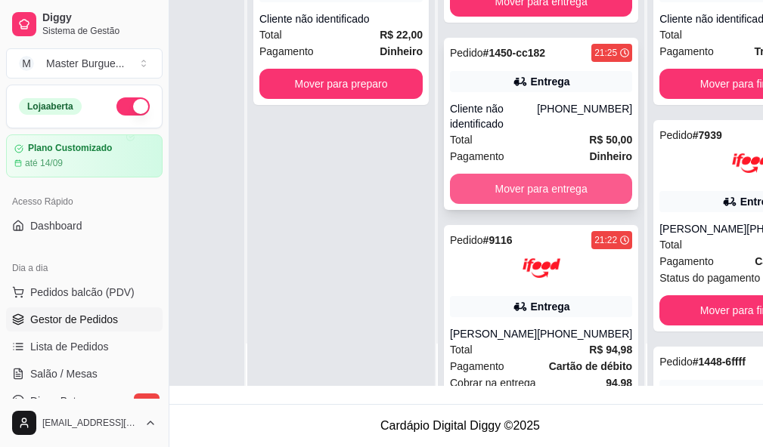
scroll to position [347, 0]
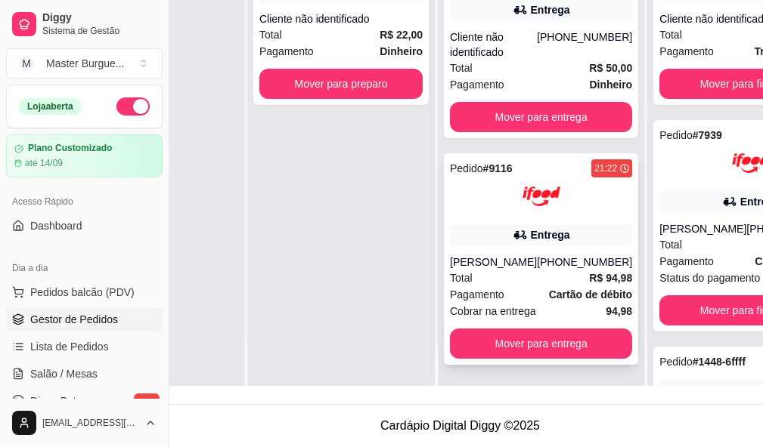
click at [551, 270] on div "Total R$ 94,98" at bounding box center [541, 278] width 182 height 17
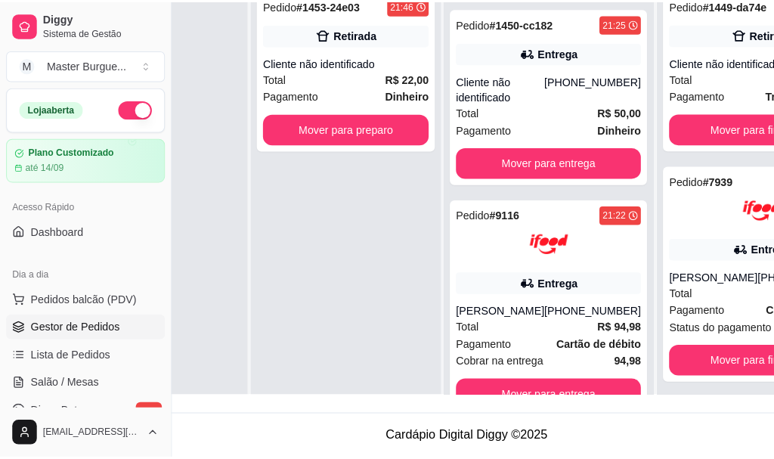
scroll to position [0, 91]
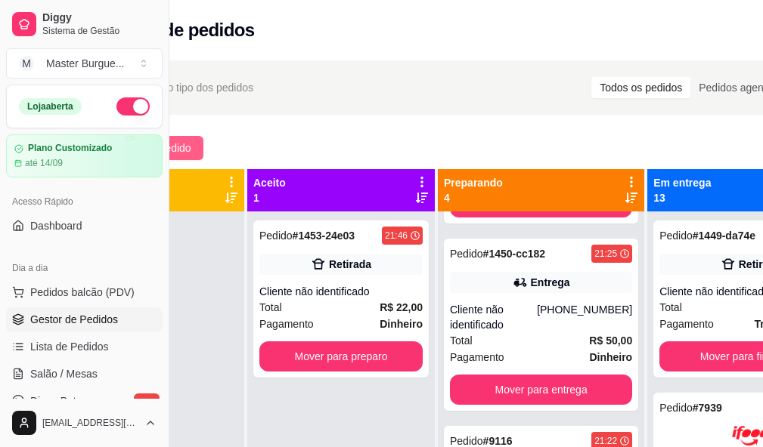
click at [199, 143] on button "Novo pedido" at bounding box center [153, 148] width 101 height 24
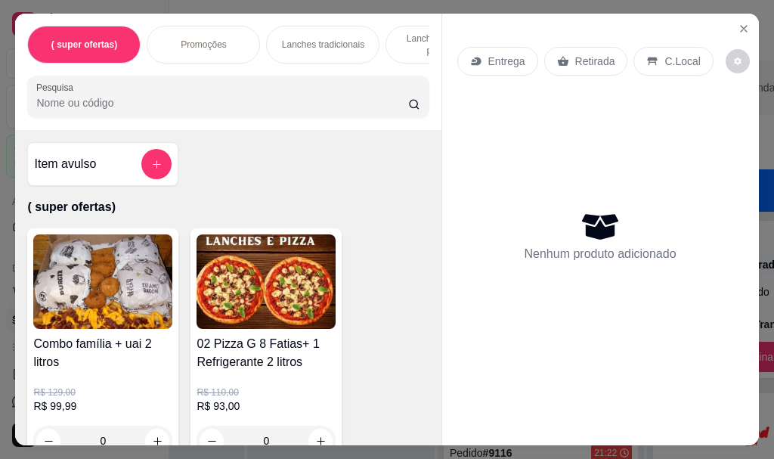
click at [313, 26] on div "Lanches tradicionais" at bounding box center [322, 45] width 113 height 38
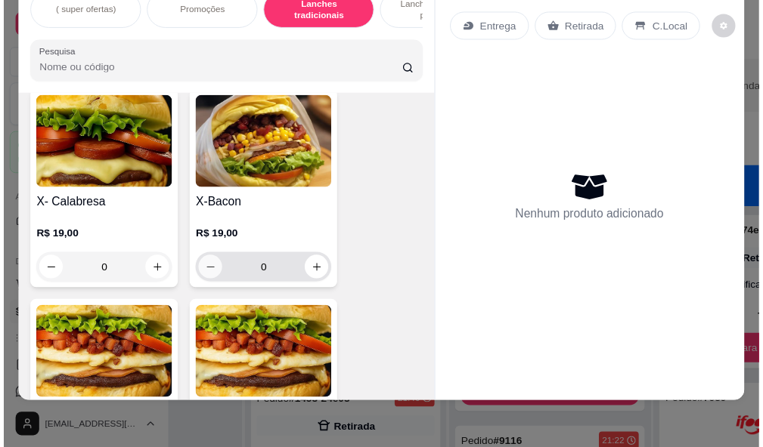
scroll to position [2789, 0]
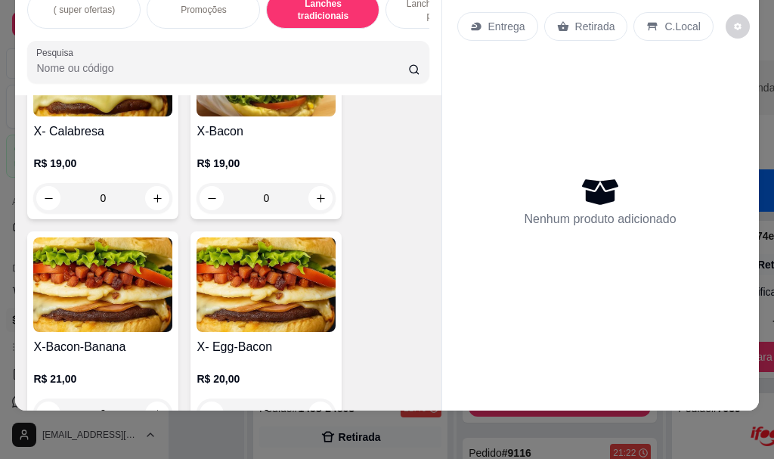
click at [289, 118] on div "X-Bacon R$ 19,00 0" at bounding box center [265, 117] width 151 height 203
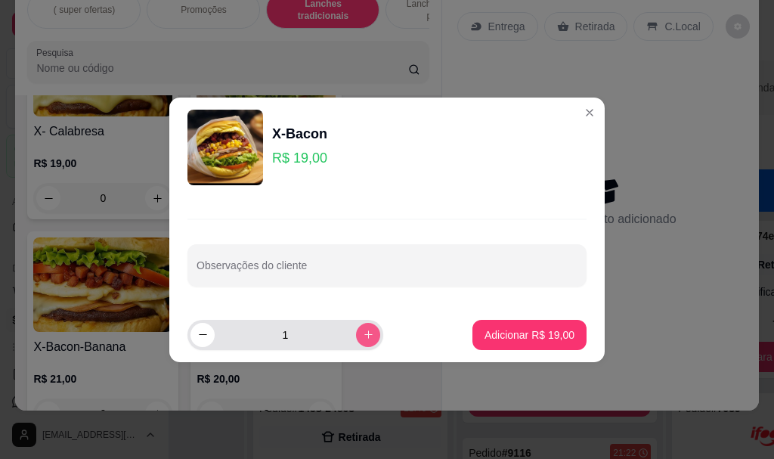
click at [363, 333] on icon "increase-product-quantity" at bounding box center [368, 334] width 11 height 11
click at [363, 331] on icon "increase-product-quantity" at bounding box center [368, 334] width 11 height 11
type input "3"
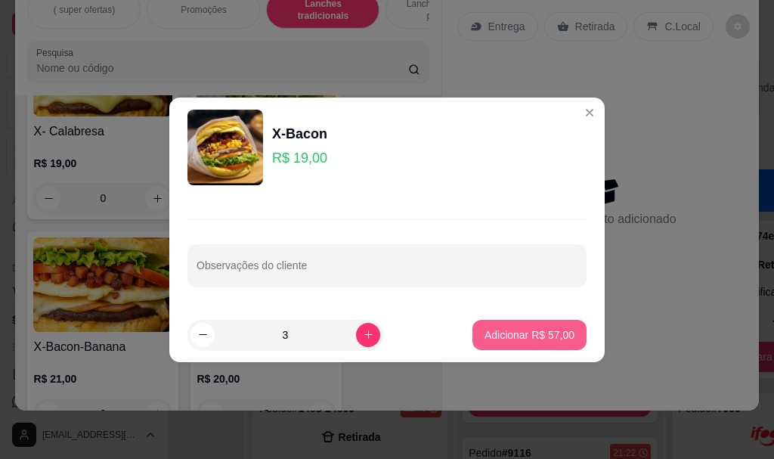
click at [513, 329] on p "Adicionar R$ 57,00" at bounding box center [529, 334] width 90 height 15
type input "3"
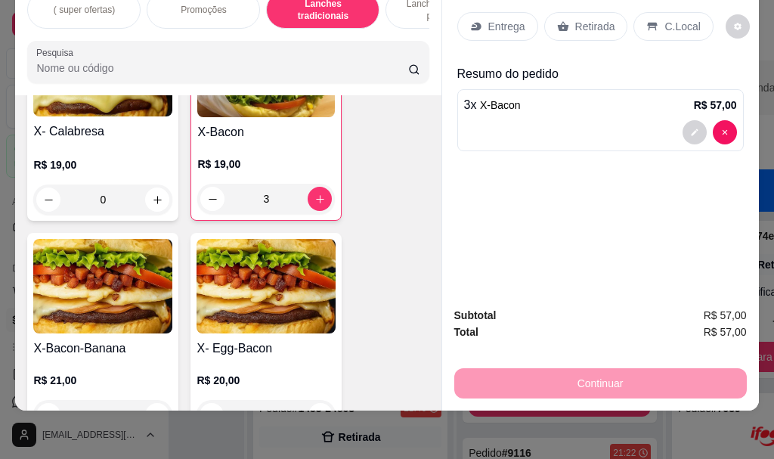
click at [589, 19] on p "Retirada" at bounding box center [595, 26] width 40 height 15
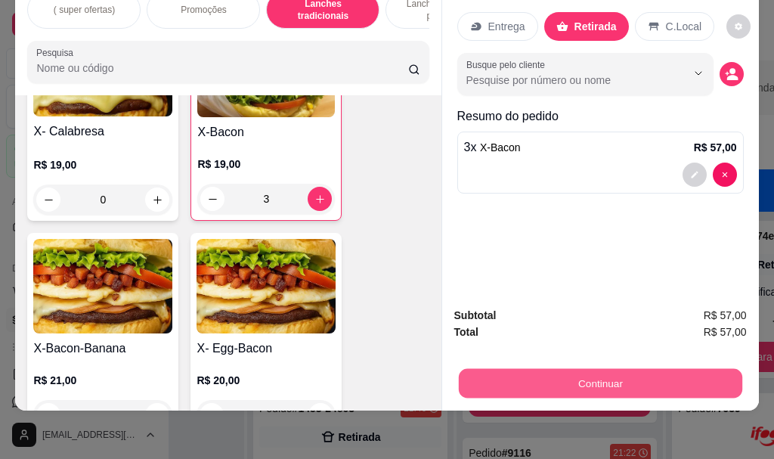
click at [608, 370] on button "Continuar" at bounding box center [599, 382] width 283 height 29
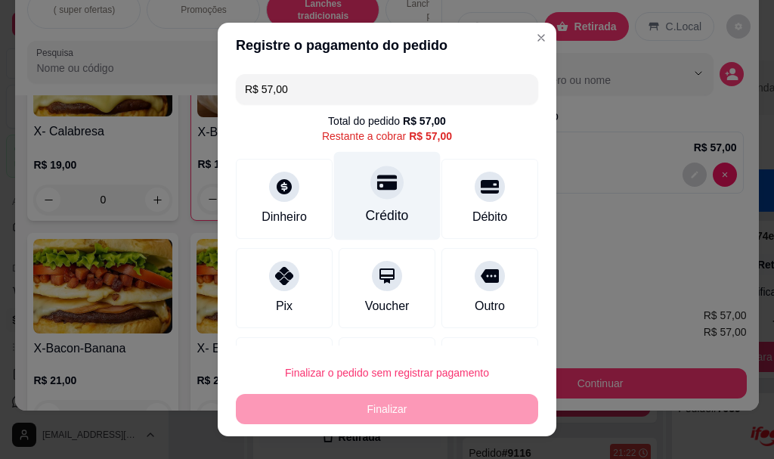
click at [385, 202] on div "Crédito" at bounding box center [387, 196] width 107 height 88
type input "R$ 0,00"
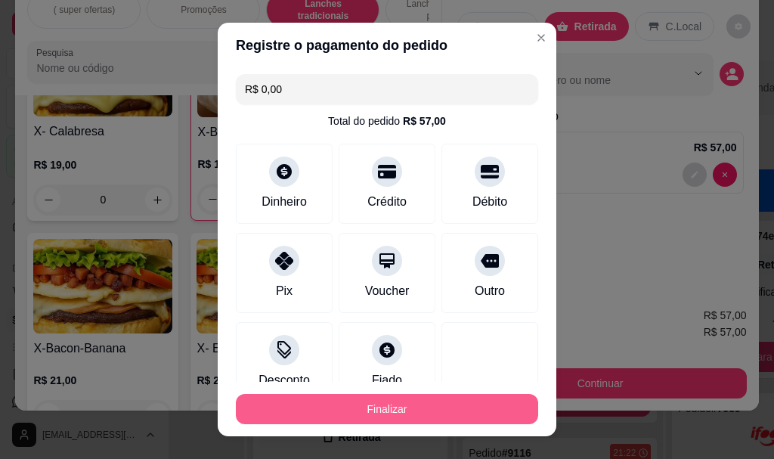
click at [402, 404] on button "Finalizar" at bounding box center [387, 409] width 302 height 30
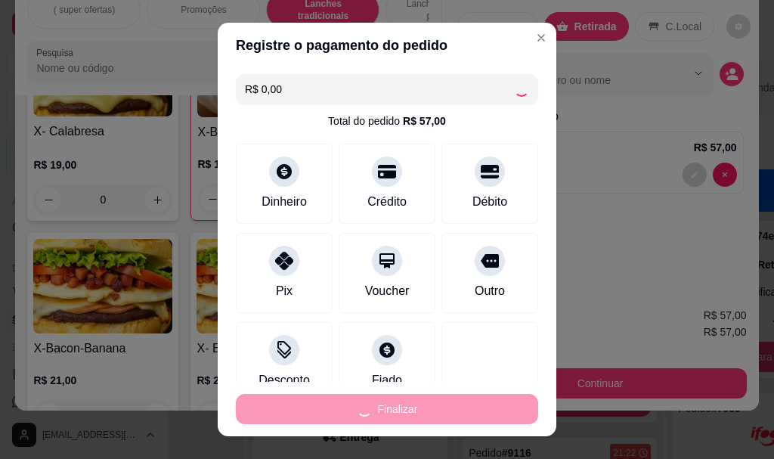
type input "0"
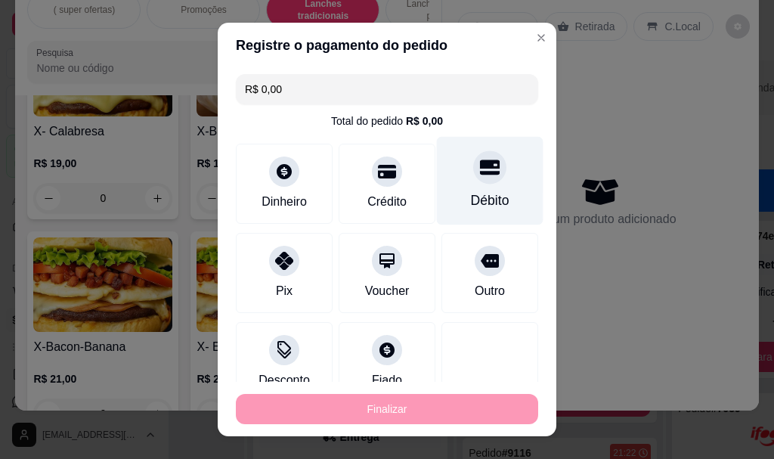
type input "-R$ 57,00"
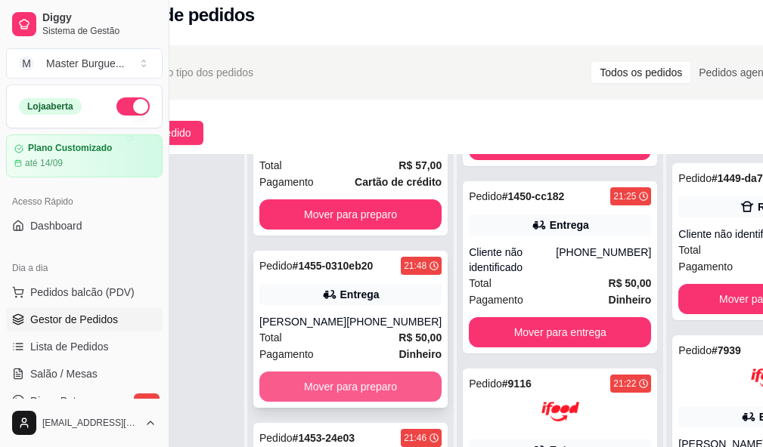
scroll to position [242, 91]
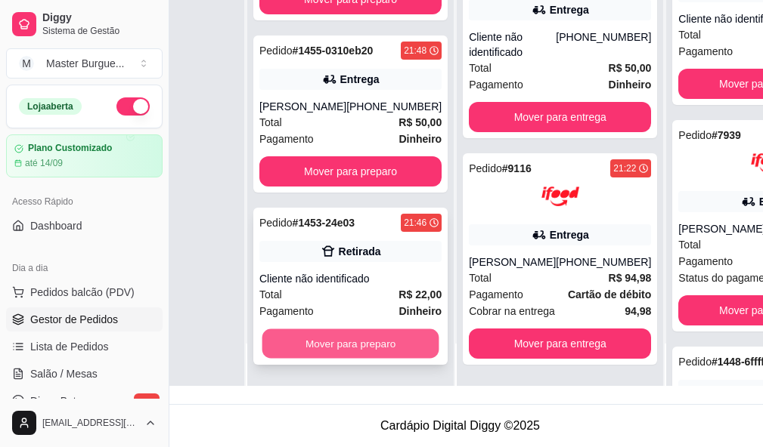
click at [331, 332] on button "Mover para preparo" at bounding box center [350, 343] width 177 height 29
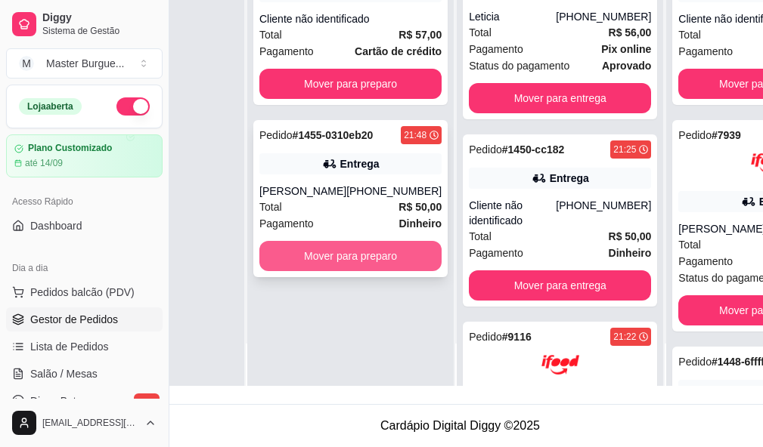
scroll to position [504, 0]
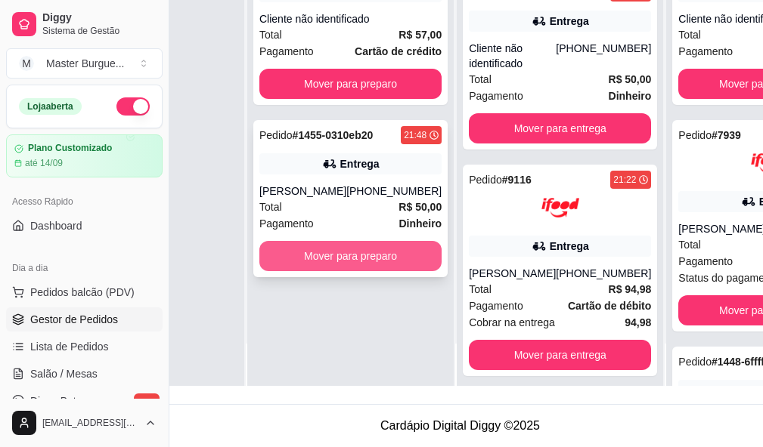
click at [373, 184] on div "[PHONE_NUMBER]" at bounding box center [393, 191] width 95 height 15
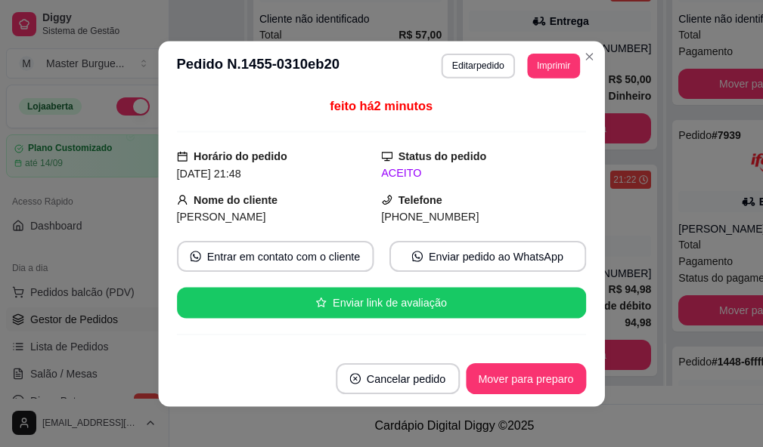
scroll to position [230, 91]
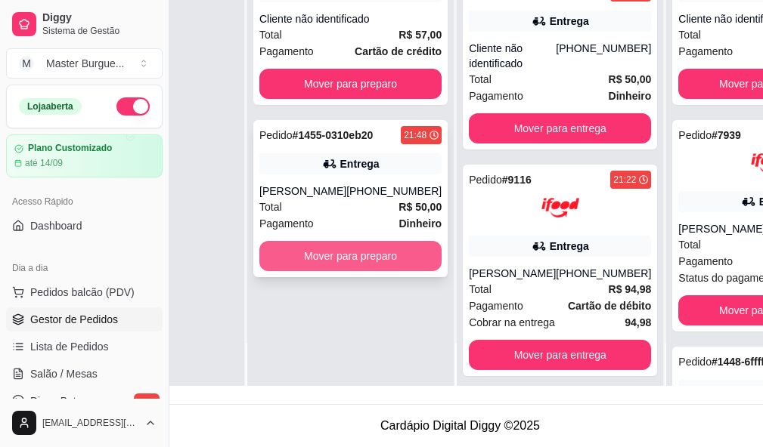
click at [331, 241] on button "Mover para preparo" at bounding box center [350, 256] width 182 height 30
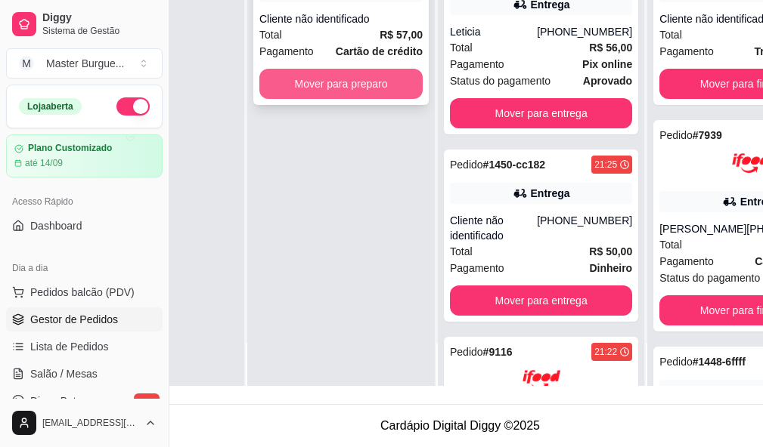
scroll to position [676, 0]
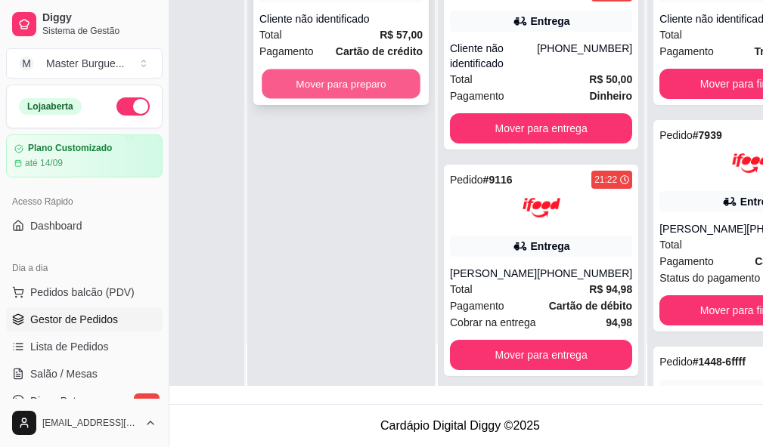
click at [338, 70] on button "Mover para preparo" at bounding box center [340, 84] width 159 height 29
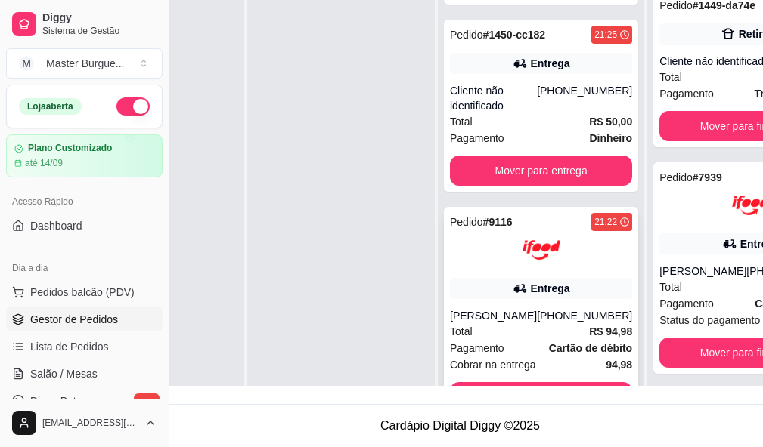
scroll to position [242, 91]
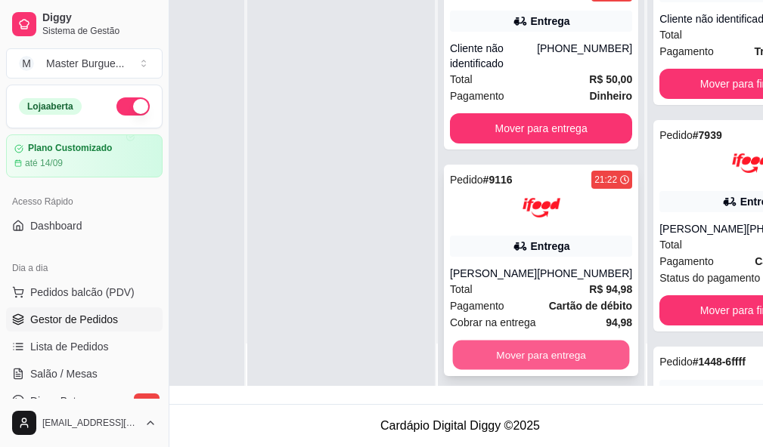
click at [553, 341] on button "Mover para entrega" at bounding box center [541, 355] width 177 height 29
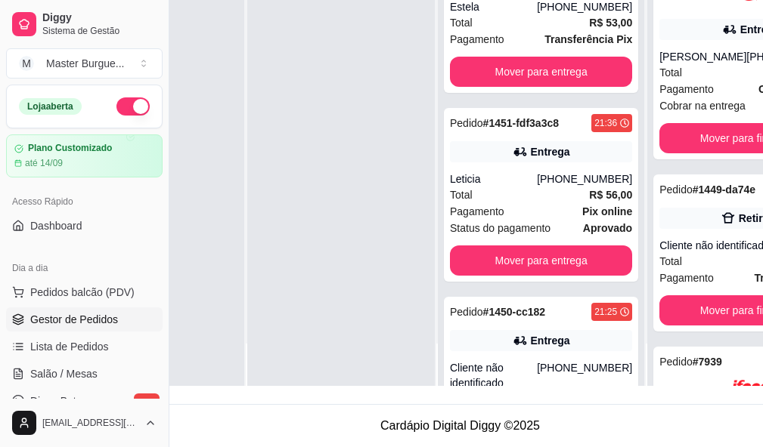
scroll to position [622, 0]
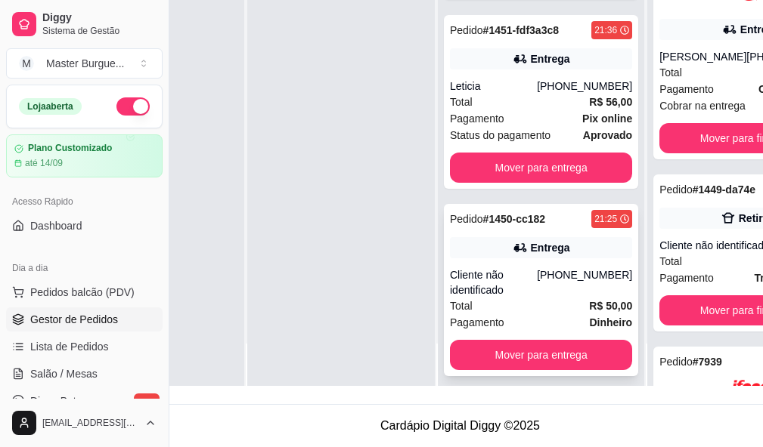
click at [586, 269] on div "[PHONE_NUMBER]" at bounding box center [584, 283] width 95 height 30
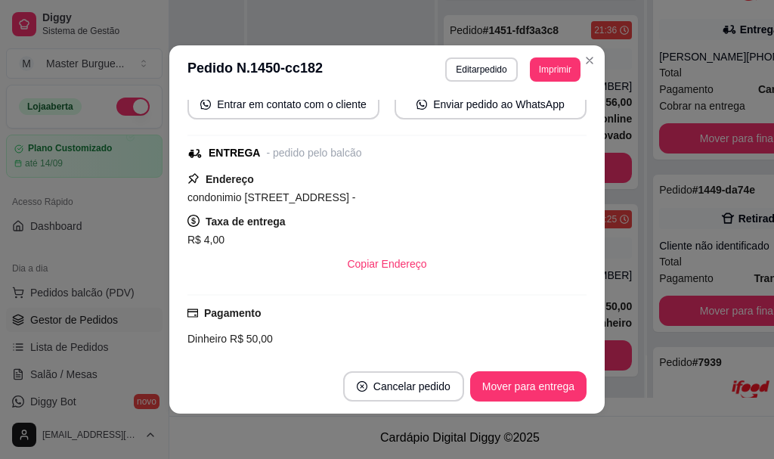
scroll to position [0, 0]
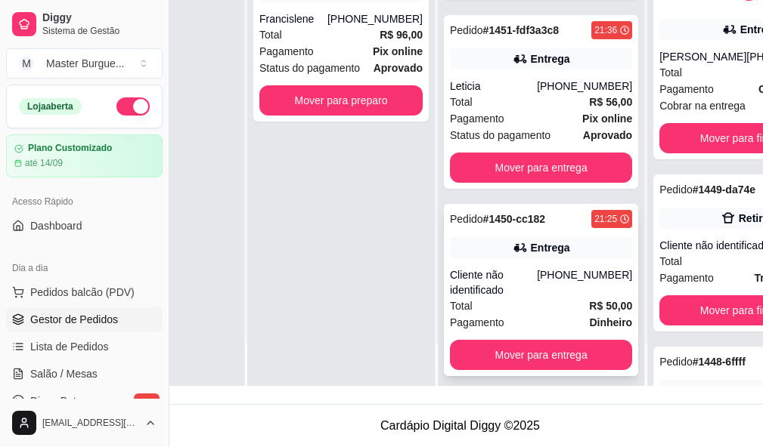
click at [576, 286] on div "[PHONE_NUMBER]" at bounding box center [584, 283] width 95 height 30
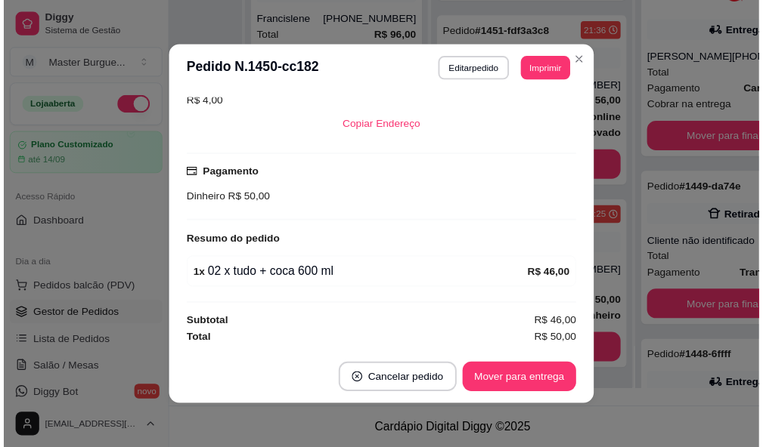
scroll to position [62, 0]
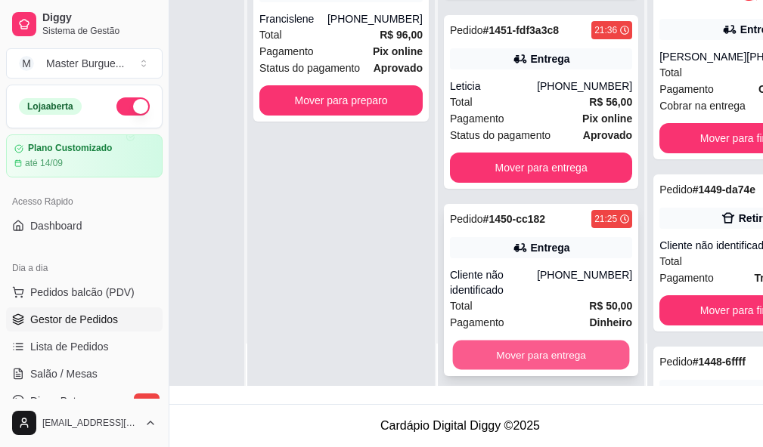
click at [542, 341] on button "Mover para entrega" at bounding box center [541, 355] width 177 height 29
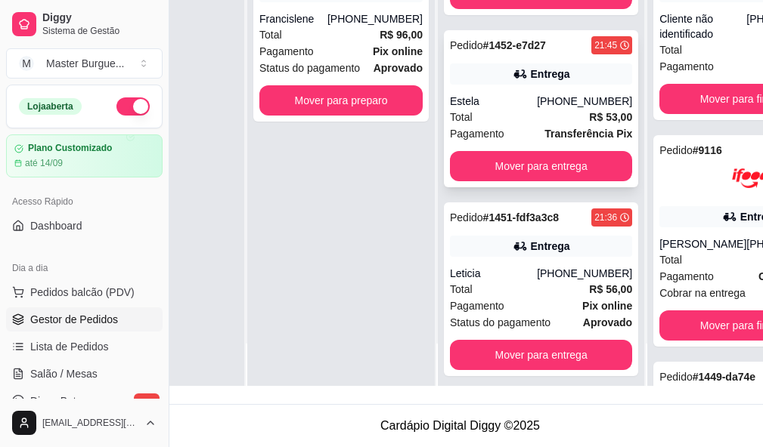
scroll to position [359, 0]
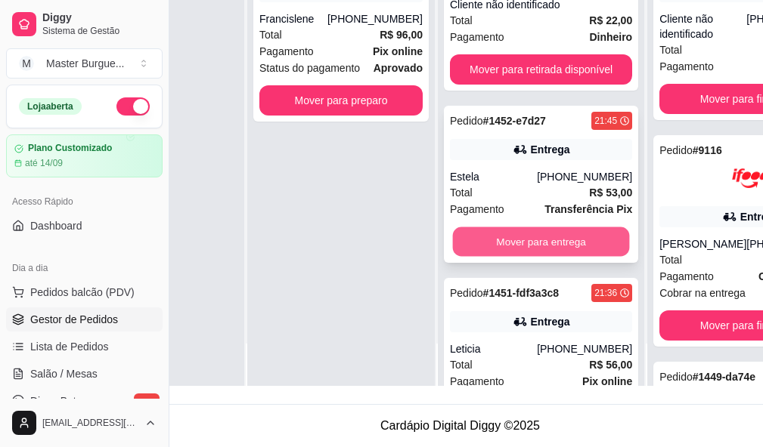
click at [546, 227] on button "Mover para entrega" at bounding box center [541, 241] width 177 height 29
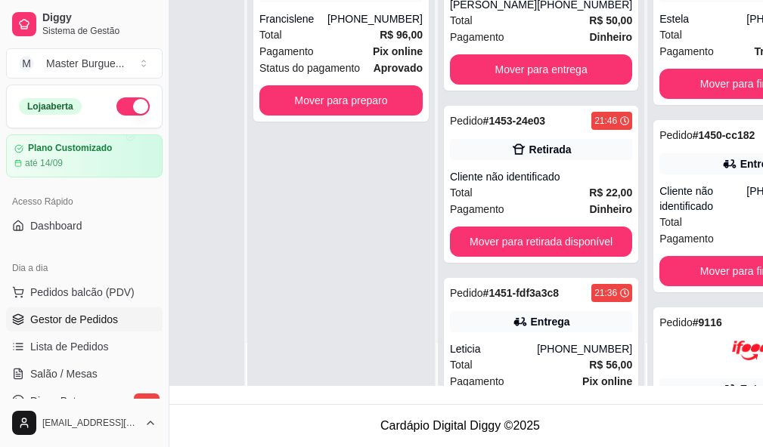
scroll to position [111, 0]
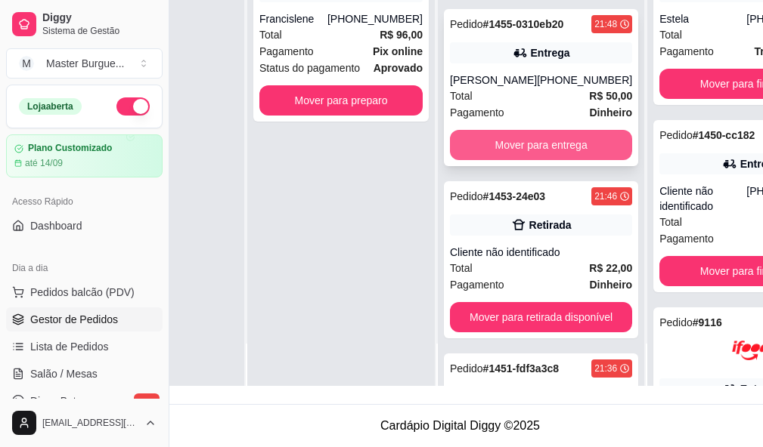
click at [541, 130] on button "Mover para entrega" at bounding box center [541, 145] width 182 height 30
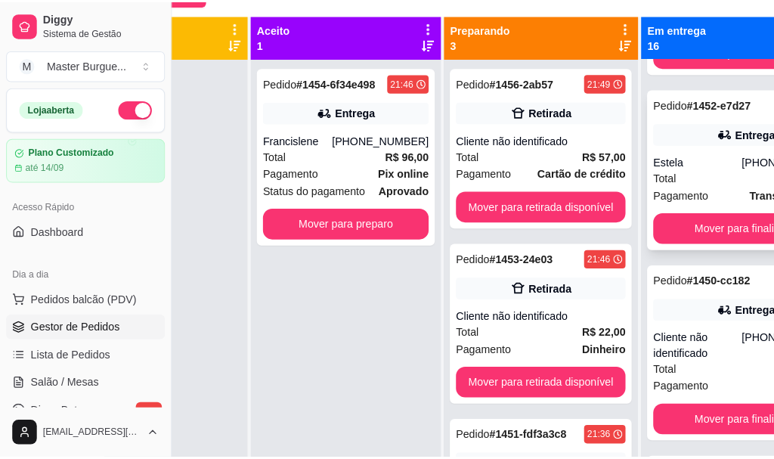
scroll to position [227, 0]
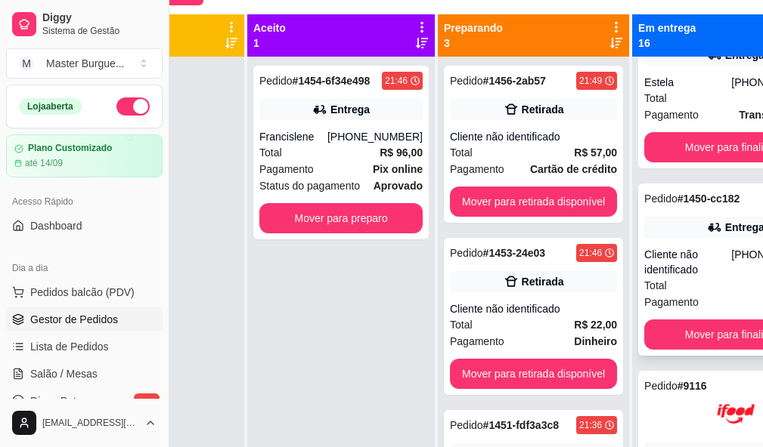
click at [706, 271] on div "Cliente não identificado" at bounding box center [687, 262] width 87 height 30
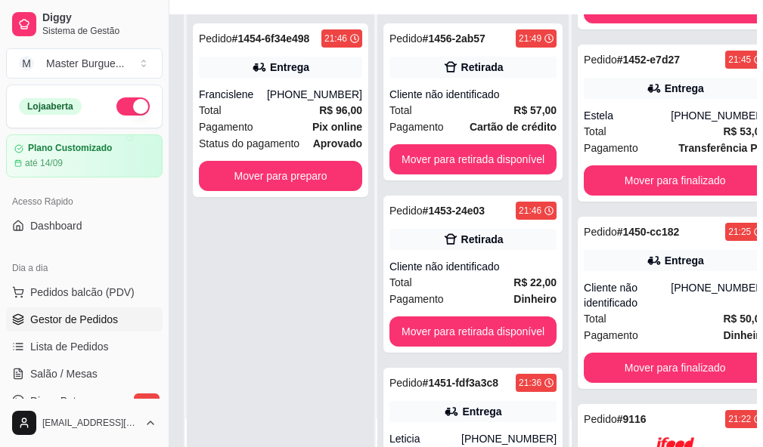
scroll to position [0, 46]
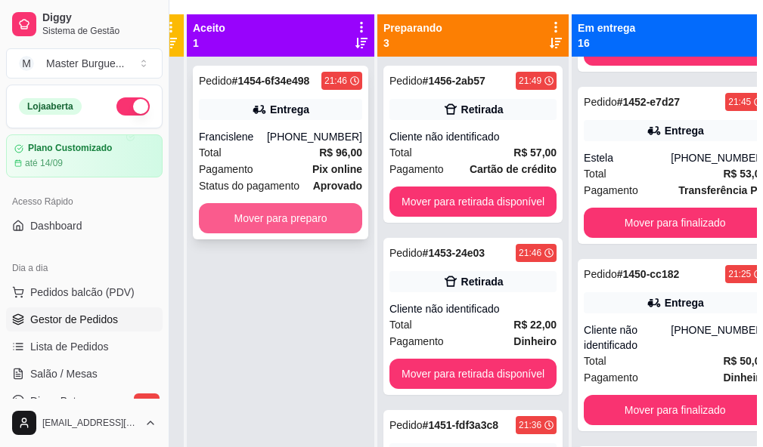
click at [279, 221] on button "Mover para preparo" at bounding box center [280, 218] width 163 height 30
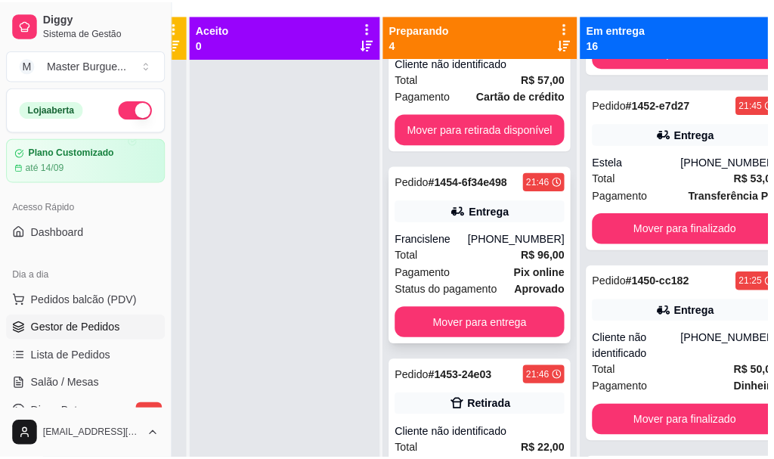
scroll to position [151, 0]
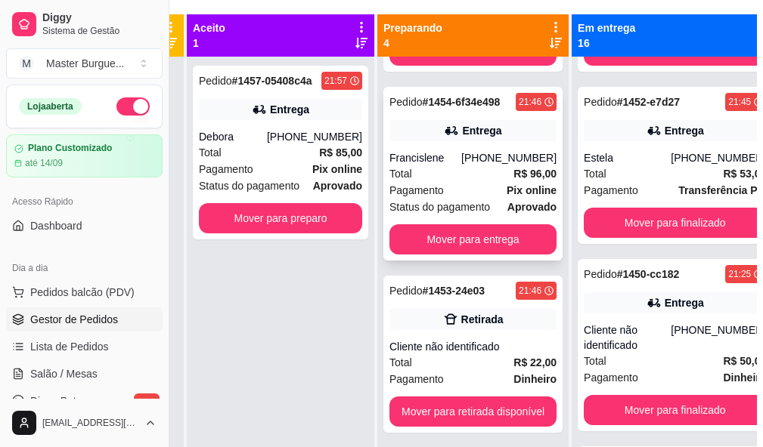
click at [458, 163] on div "Francislene" at bounding box center [425, 157] width 72 height 15
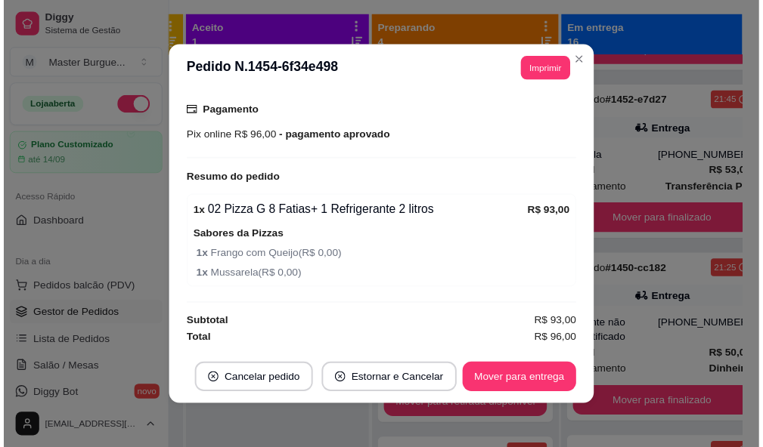
scroll to position [3, 0]
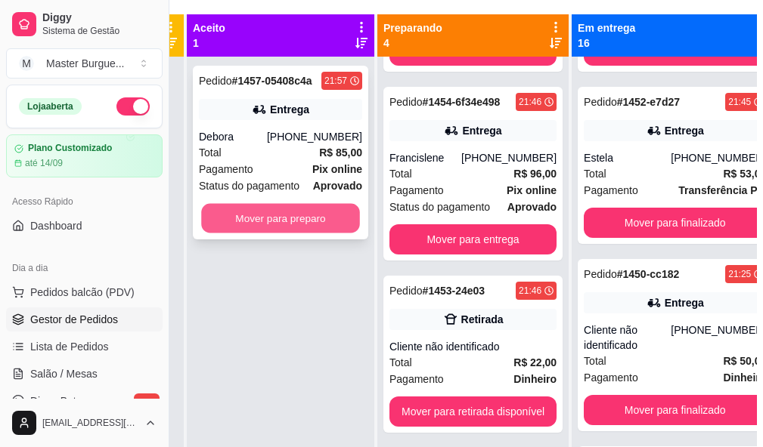
click at [305, 220] on button "Mover para preparo" at bounding box center [280, 218] width 159 height 29
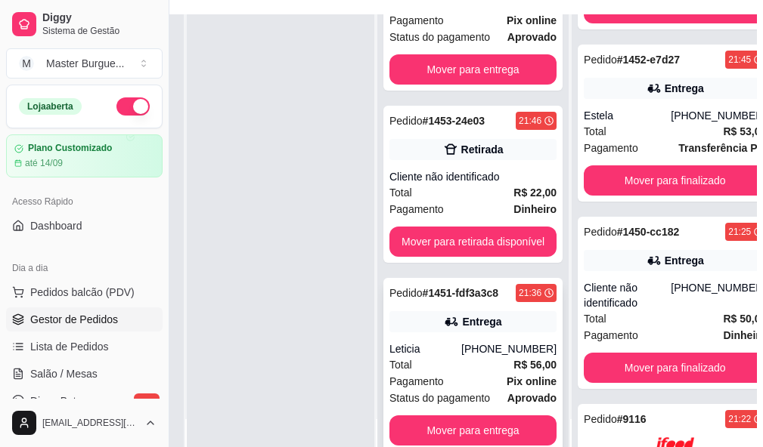
scroll to position [242, 151]
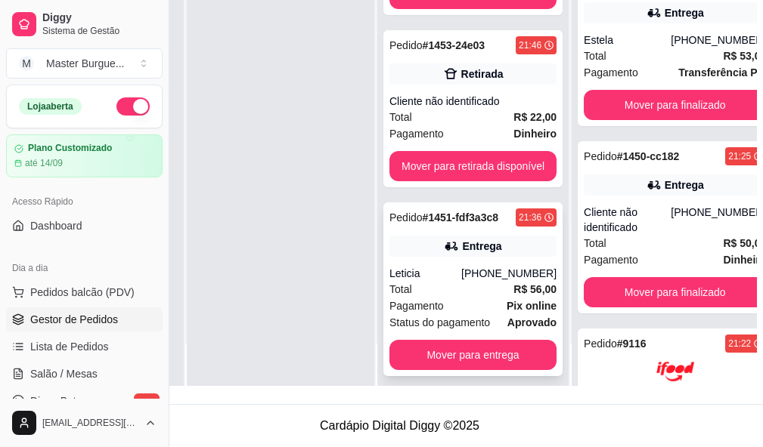
click at [425, 281] on div "Total R$ 56,00" at bounding box center [472, 289] width 167 height 17
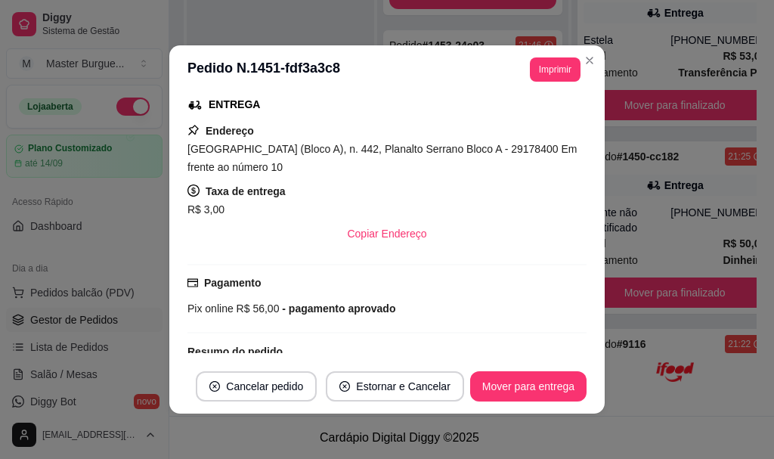
scroll to position [0, 0]
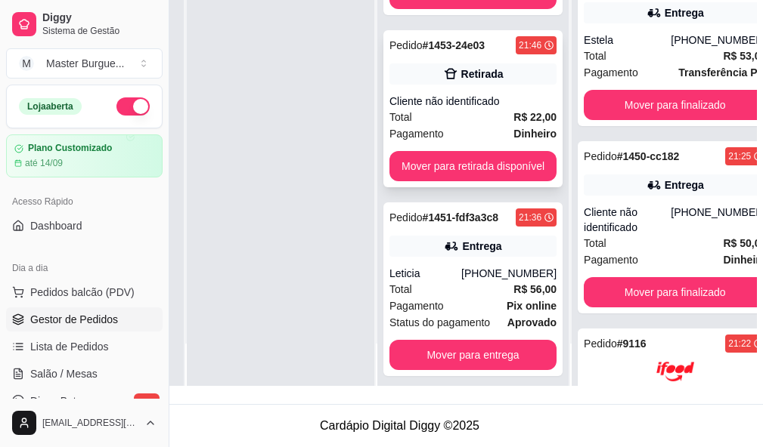
click at [485, 94] on div "Cliente não identificado" at bounding box center [472, 101] width 167 height 15
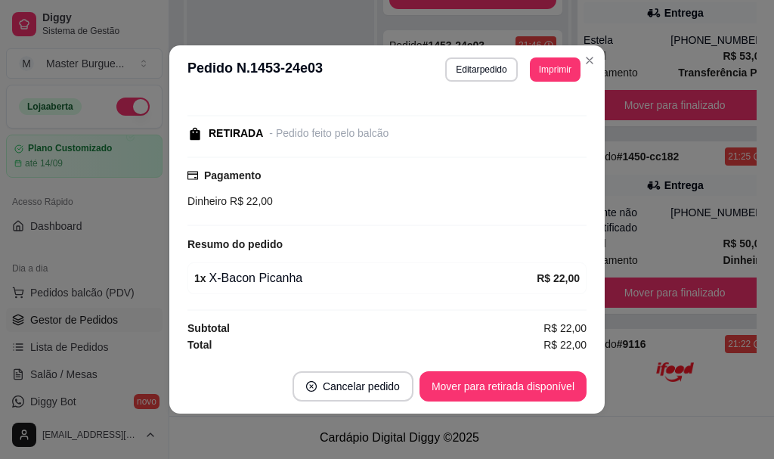
scroll to position [3, 0]
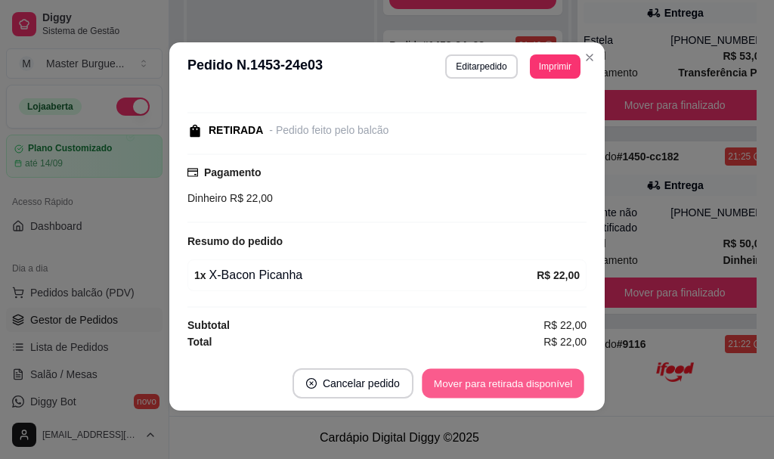
click at [487, 384] on button "Mover para retirada disponível" at bounding box center [503, 383] width 162 height 29
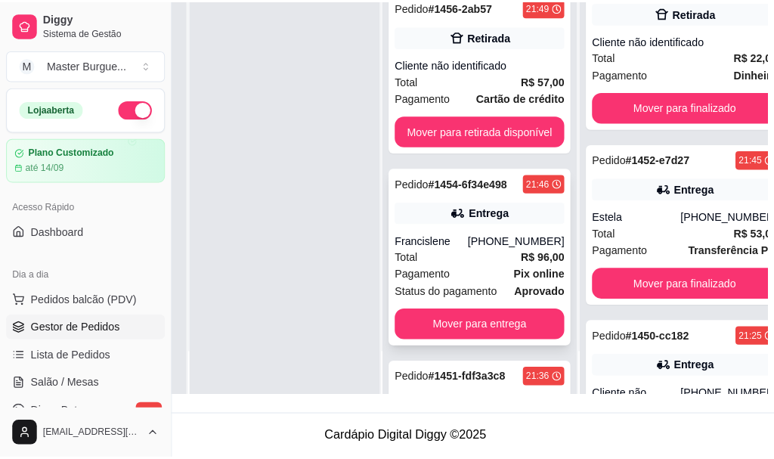
scroll to position [0, 0]
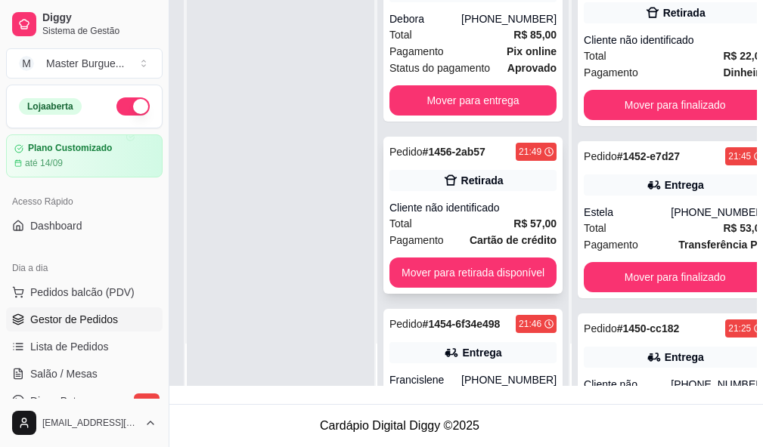
click at [503, 179] on div "Retirada" at bounding box center [472, 180] width 167 height 21
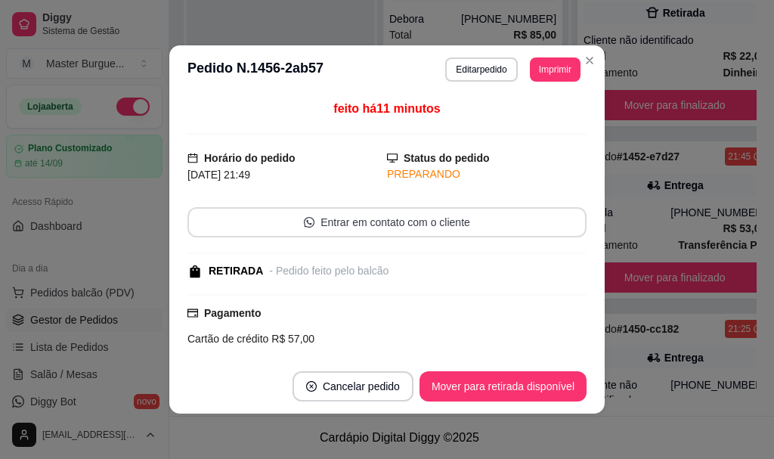
scroll to position [138, 0]
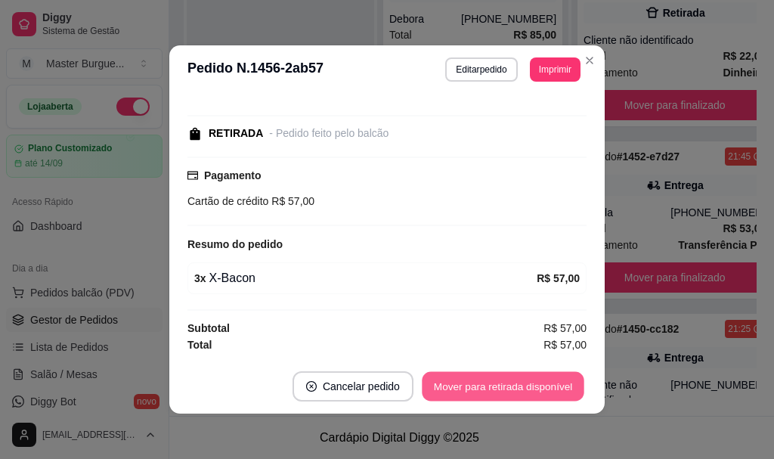
click at [490, 388] on button "Mover para retirada disponível" at bounding box center [503, 386] width 162 height 29
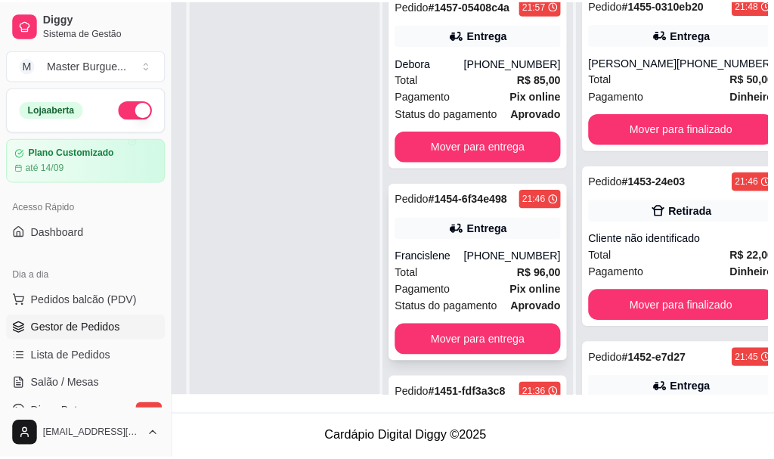
scroll to position [155, 151]
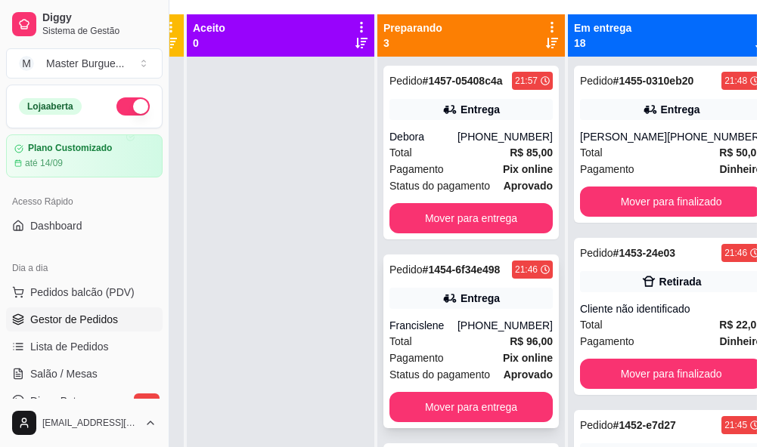
click at [416, 276] on span "Pedido" at bounding box center [405, 270] width 33 height 12
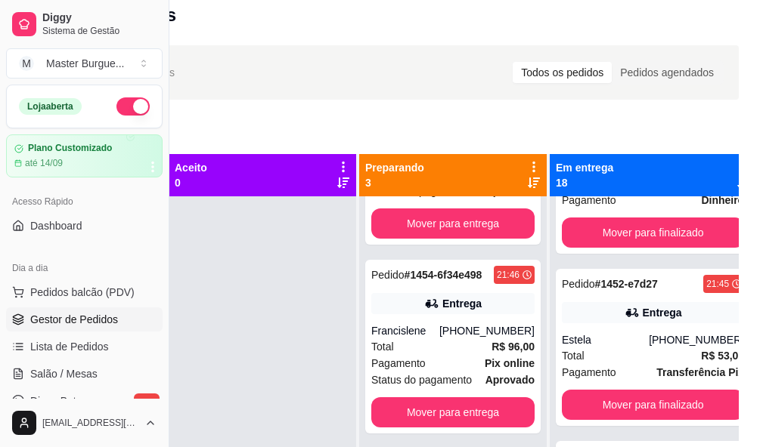
scroll to position [529, 0]
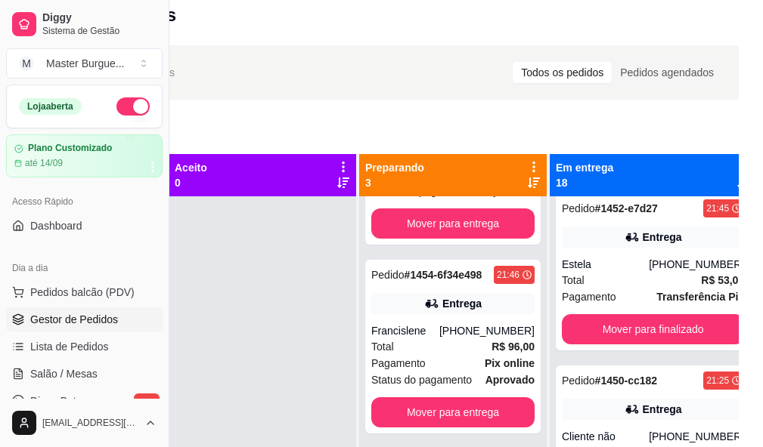
click at [617, 289] on div "Total R$ 53,00" at bounding box center [653, 280] width 182 height 17
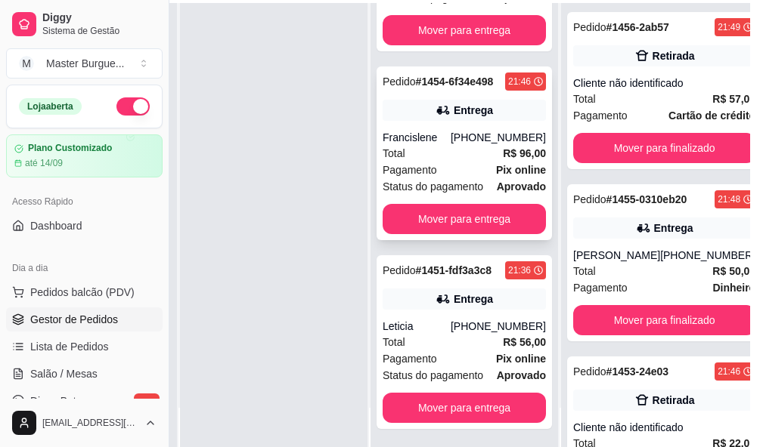
scroll to position [242, 158]
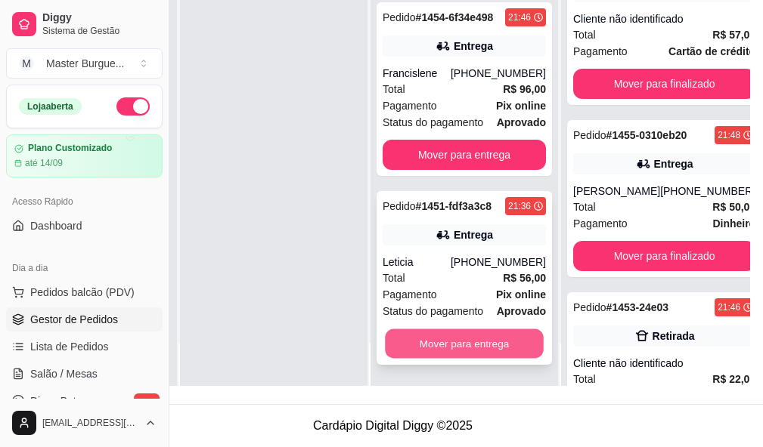
click at [454, 333] on button "Mover para entrega" at bounding box center [464, 343] width 159 height 29
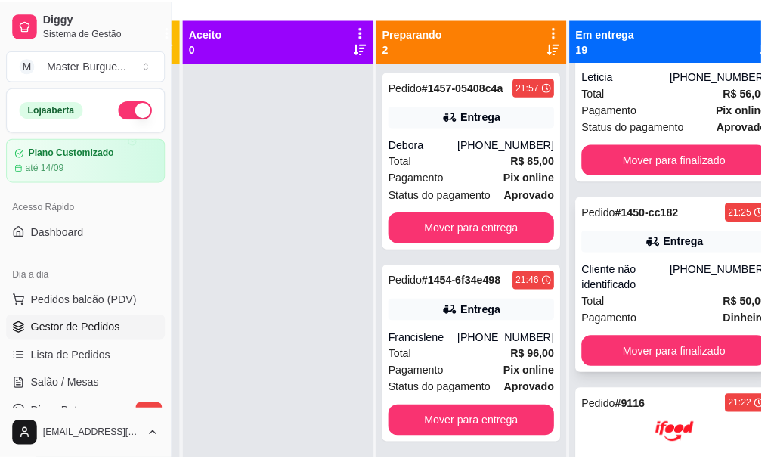
scroll to position [680, 0]
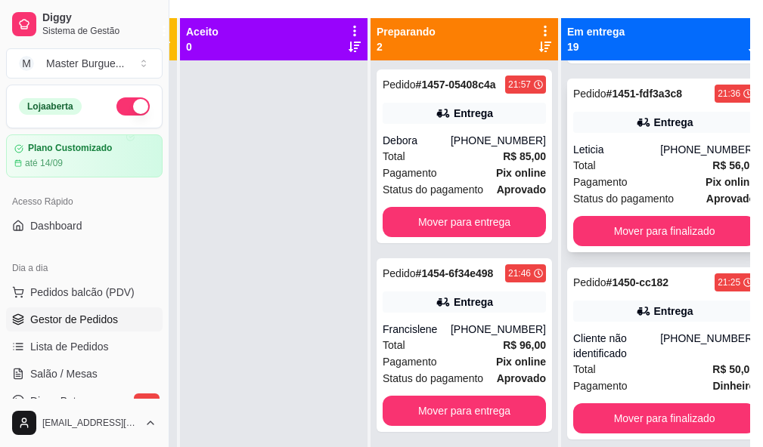
click at [646, 190] on div "Pagamento Pix online" at bounding box center [664, 182] width 182 height 17
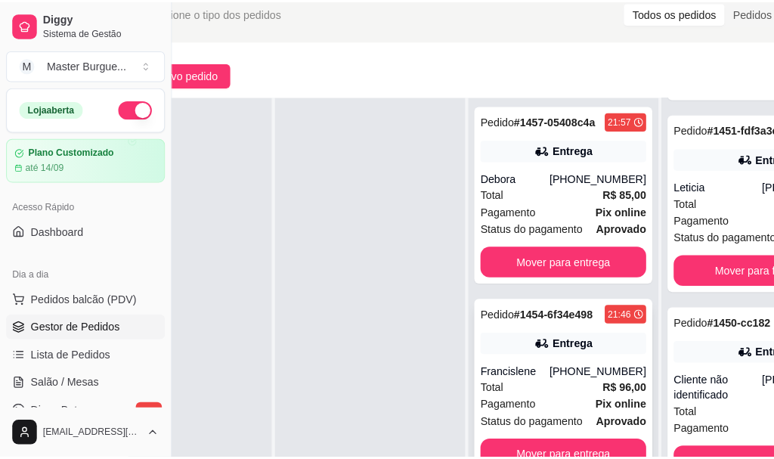
scroll to position [151, 67]
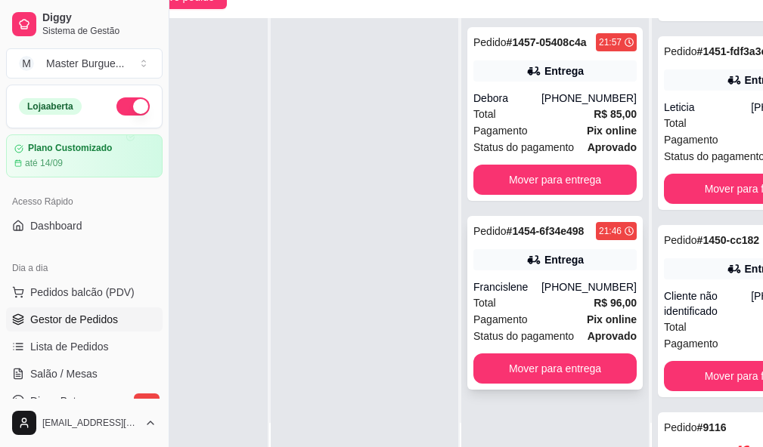
click at [555, 311] on div "Pagamento Pix online" at bounding box center [554, 319] width 163 height 17
click at [549, 295] on div "Total R$ 96,00" at bounding box center [554, 303] width 163 height 17
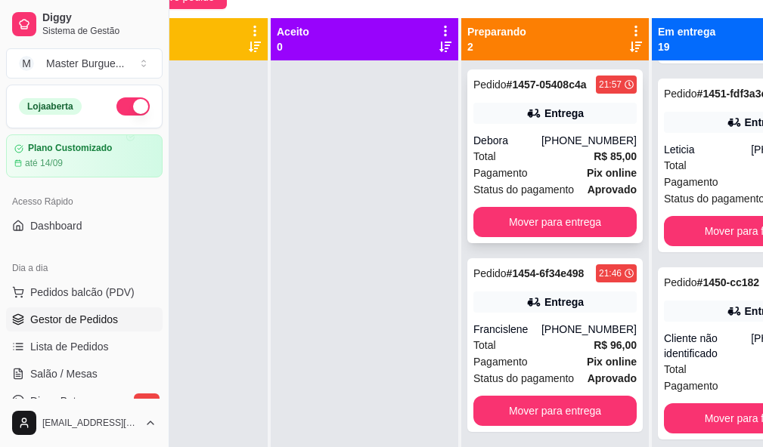
click at [505, 137] on div "Debora" at bounding box center [507, 140] width 68 height 15
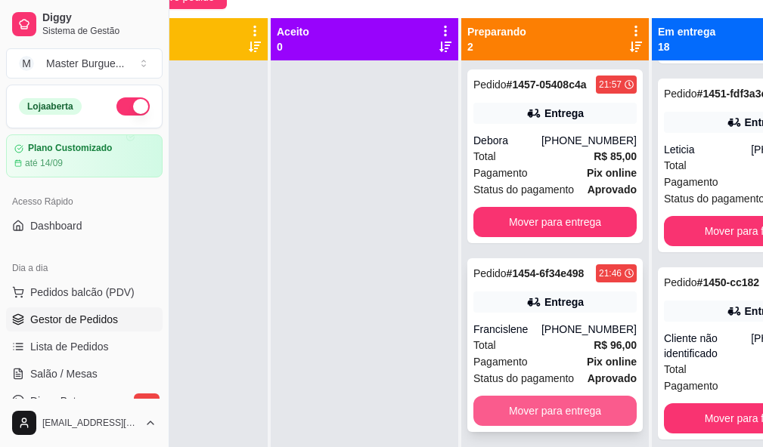
click at [555, 410] on button "Mover para entrega" at bounding box center [554, 411] width 163 height 30
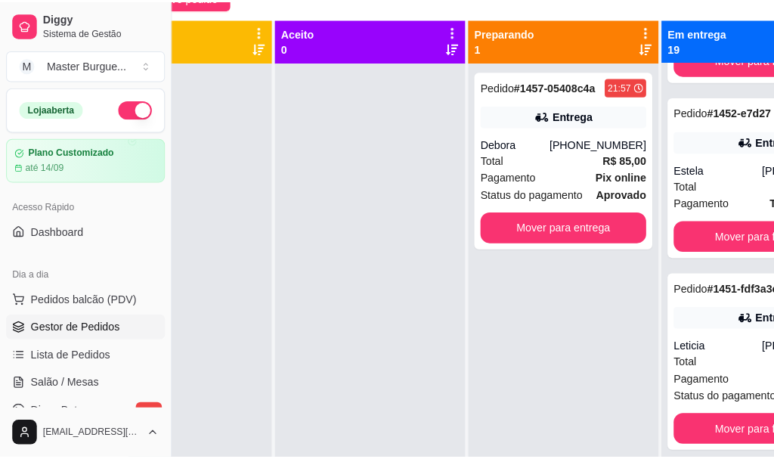
scroll to position [887, 0]
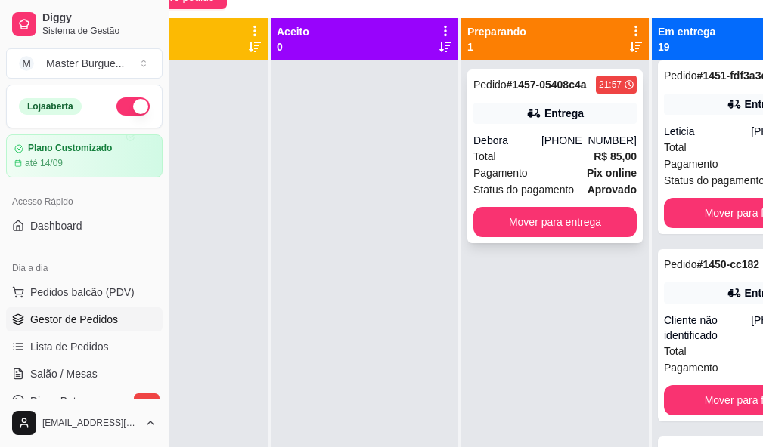
click at [496, 149] on div "Total R$ 85,00" at bounding box center [554, 156] width 163 height 17
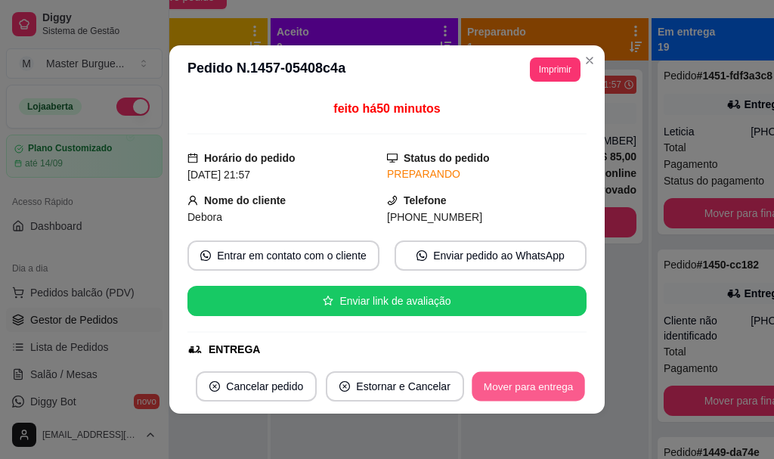
click at [526, 391] on button "Mover para entrega" at bounding box center [528, 386] width 113 height 29
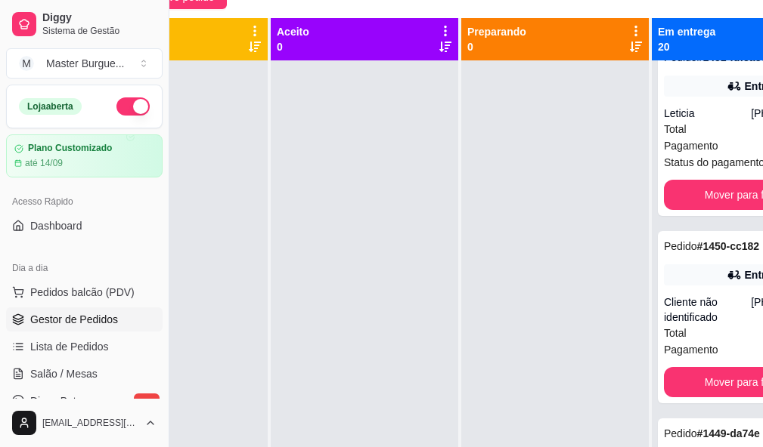
scroll to position [151, 169]
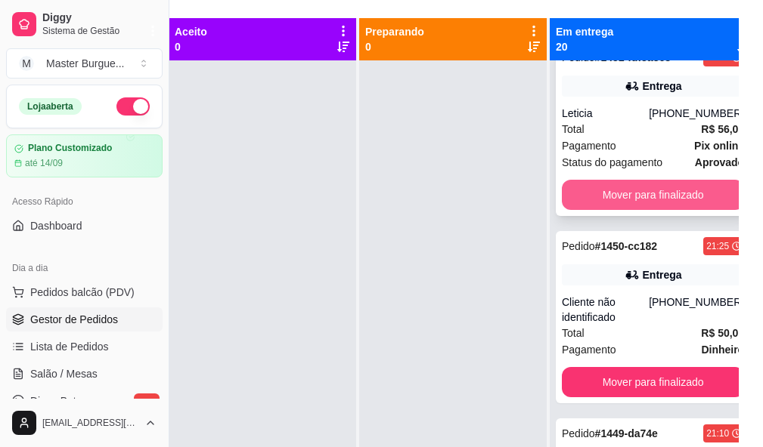
click at [607, 210] on button "Mover para finalizado" at bounding box center [653, 195] width 182 height 30
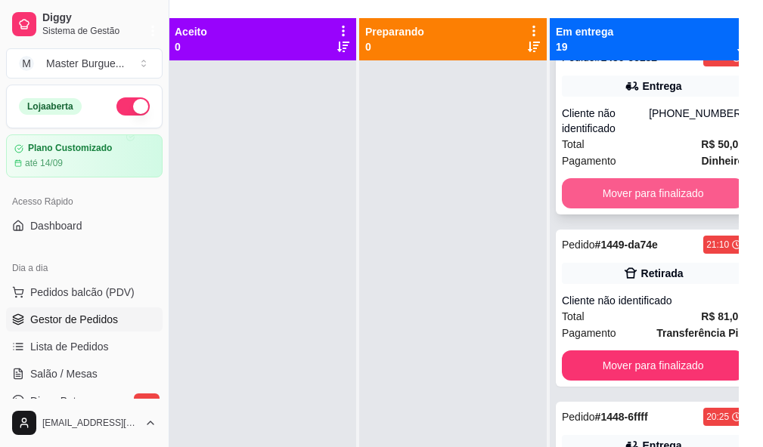
click at [605, 209] on button "Mover para finalizado" at bounding box center [653, 193] width 182 height 30
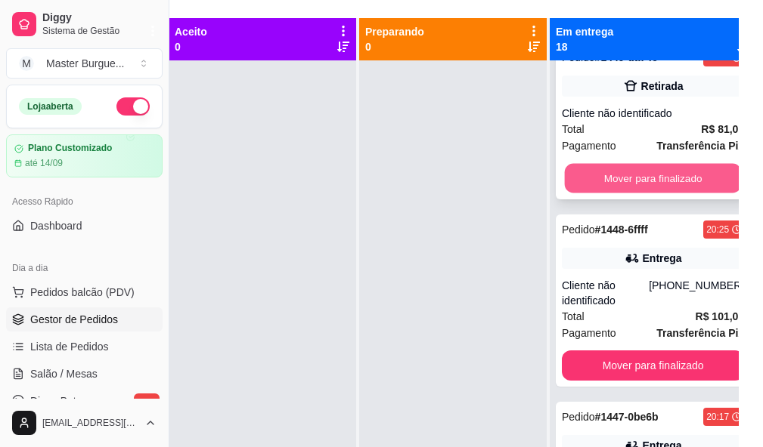
click at [591, 193] on button "Mover para finalizado" at bounding box center [653, 178] width 177 height 29
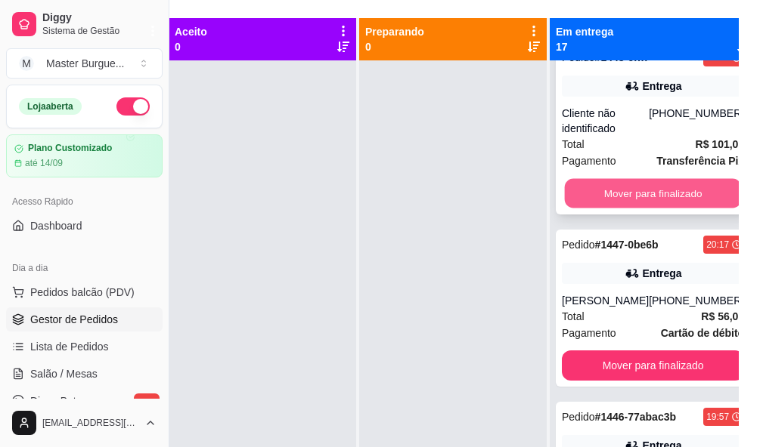
click at [592, 209] on button "Mover para finalizado" at bounding box center [653, 193] width 177 height 29
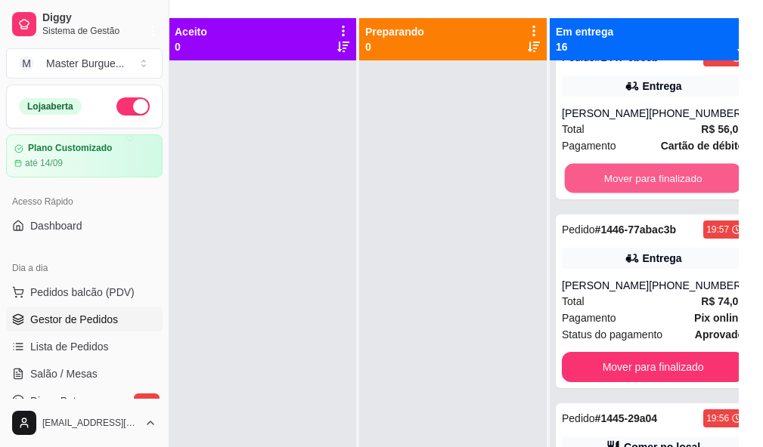
click at [592, 193] on button "Mover para finalizado" at bounding box center [653, 178] width 177 height 29
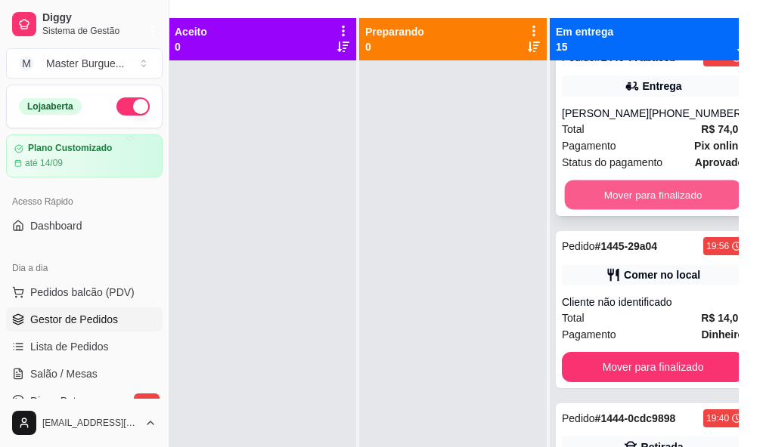
click at [598, 210] on button "Mover para finalizado" at bounding box center [653, 195] width 177 height 29
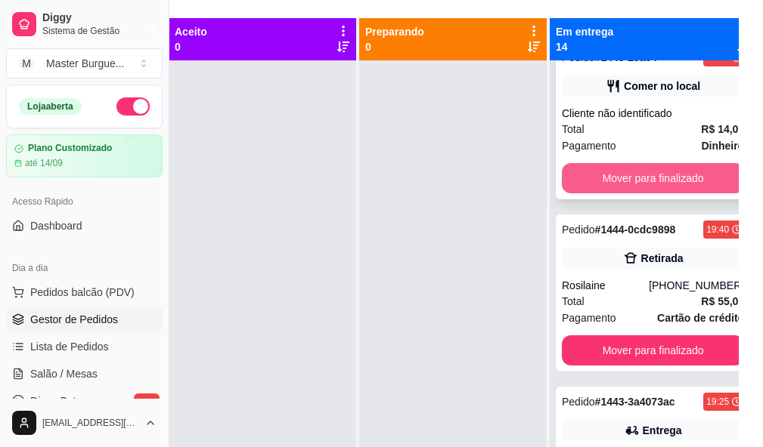
click at [588, 193] on button "Mover para finalizado" at bounding box center [653, 178] width 182 height 30
click at [588, 193] on button "Mover para finalizado" at bounding box center [653, 178] width 177 height 29
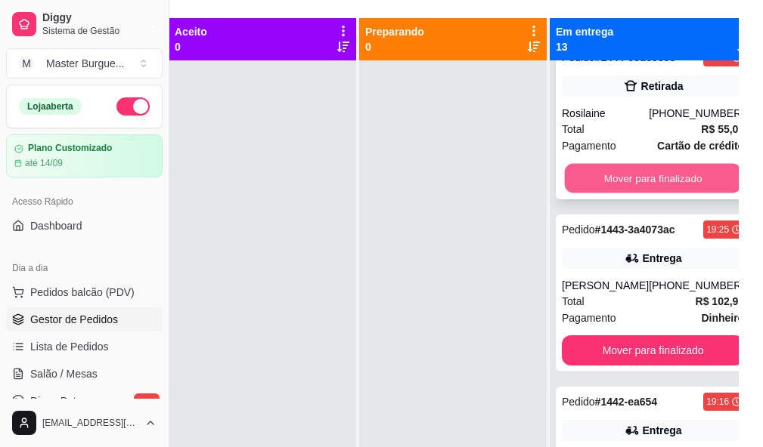
click at [589, 193] on button "Mover para finalizado" at bounding box center [653, 178] width 177 height 29
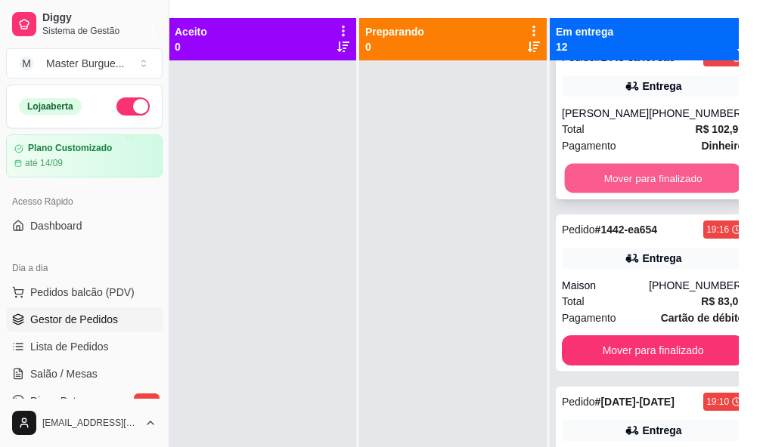
click at [590, 193] on button "Mover para finalizado" at bounding box center [653, 178] width 177 height 29
click at [582, 193] on button "Mover para finalizado" at bounding box center [653, 178] width 177 height 29
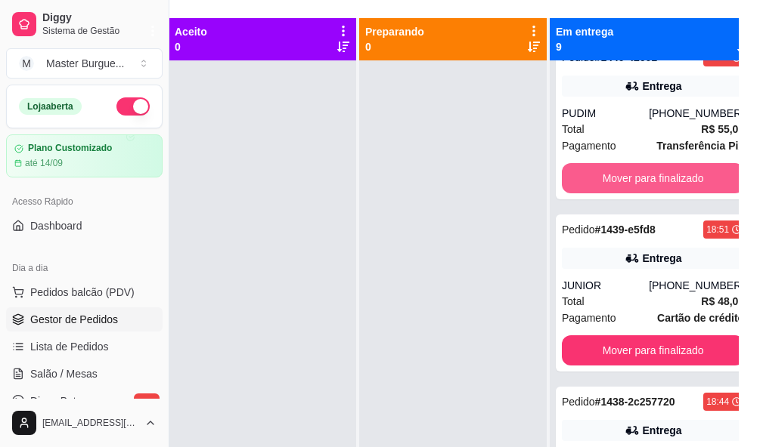
click at [580, 193] on button "Mover para finalizado" at bounding box center [653, 178] width 182 height 30
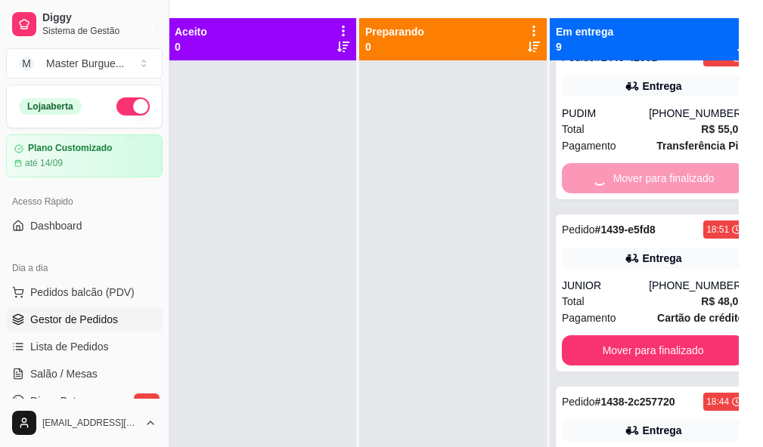
scroll to position [1057, 0]
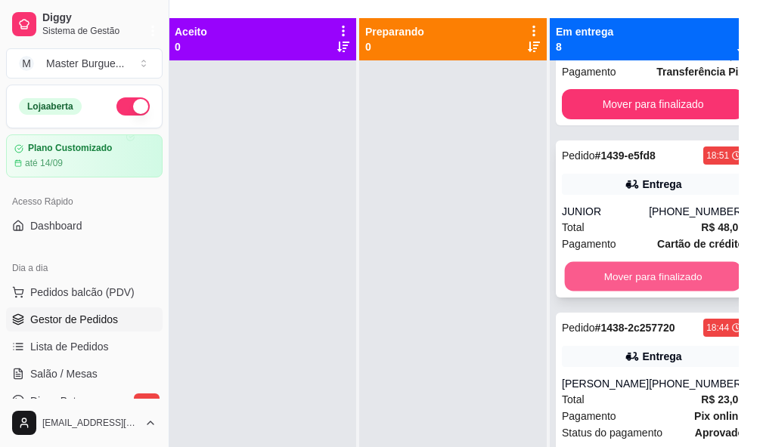
click at [591, 262] on button "Mover para finalizado" at bounding box center [653, 276] width 177 height 29
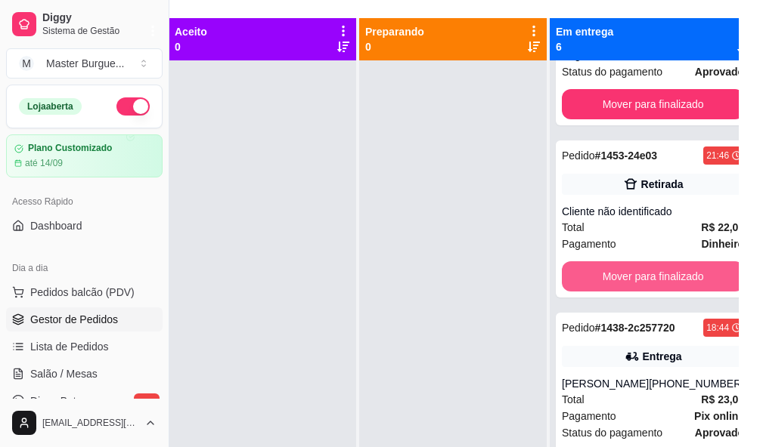
scroll to position [713, 0]
click at [592, 264] on button "Mover para finalizado" at bounding box center [653, 276] width 177 height 29
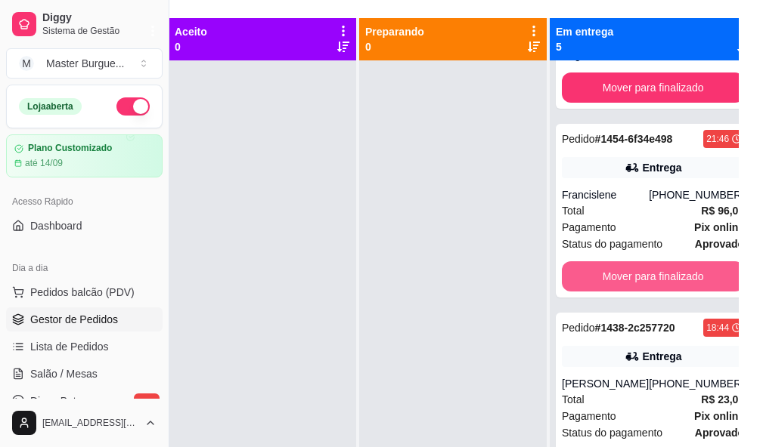
scroll to position [540, 0]
click at [592, 264] on button "Mover para finalizado" at bounding box center [653, 276] width 182 height 30
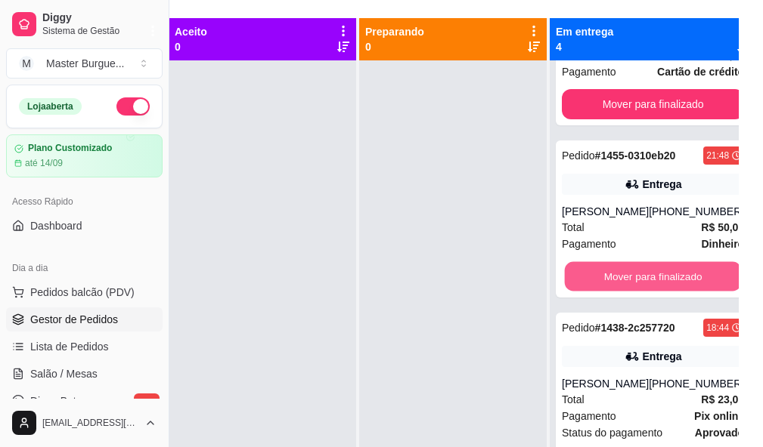
click at [592, 264] on button "Mover para finalizado" at bounding box center [653, 276] width 177 height 29
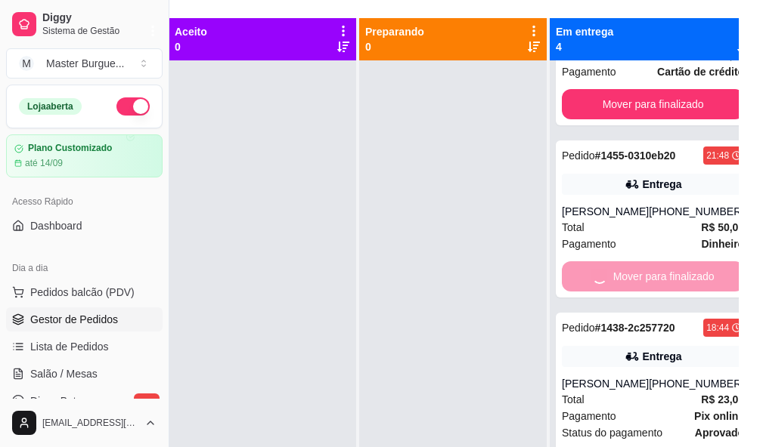
scroll to position [143, 0]
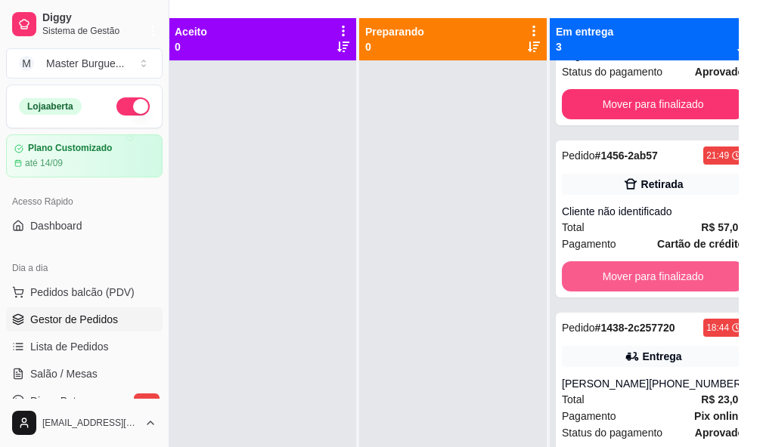
click at [592, 264] on button "Mover para finalizado" at bounding box center [653, 276] width 182 height 30
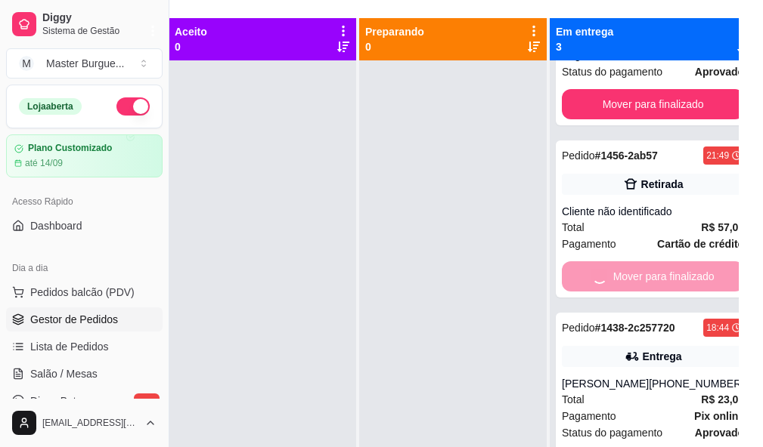
scroll to position [0, 0]
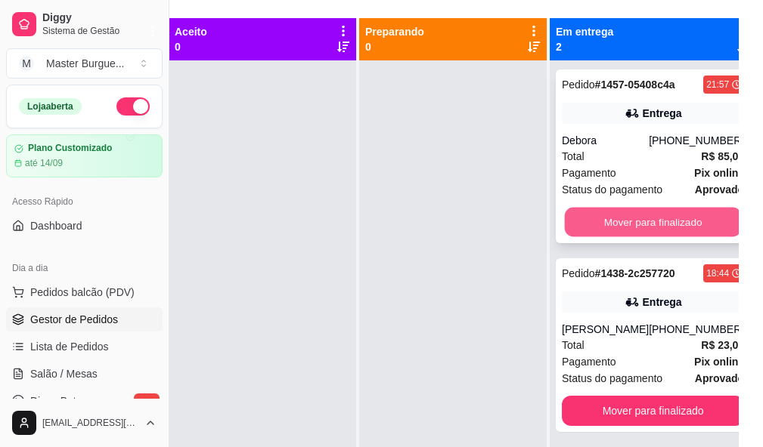
click at [593, 228] on button "Mover para finalizado" at bounding box center [653, 222] width 177 height 29
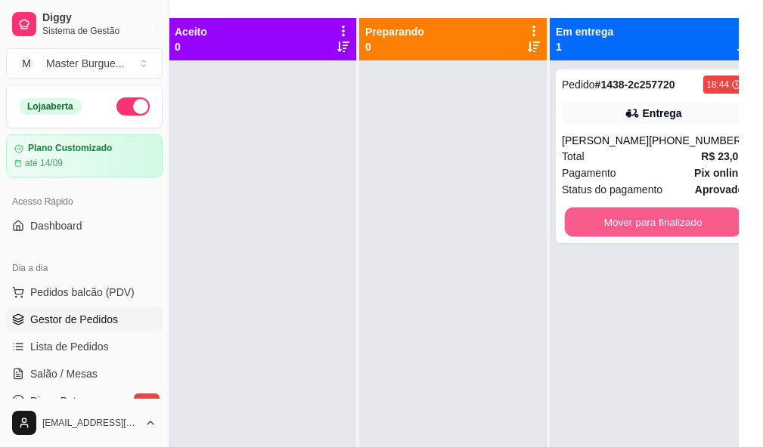
click at [593, 228] on button "Mover para finalizado" at bounding box center [653, 222] width 177 height 29
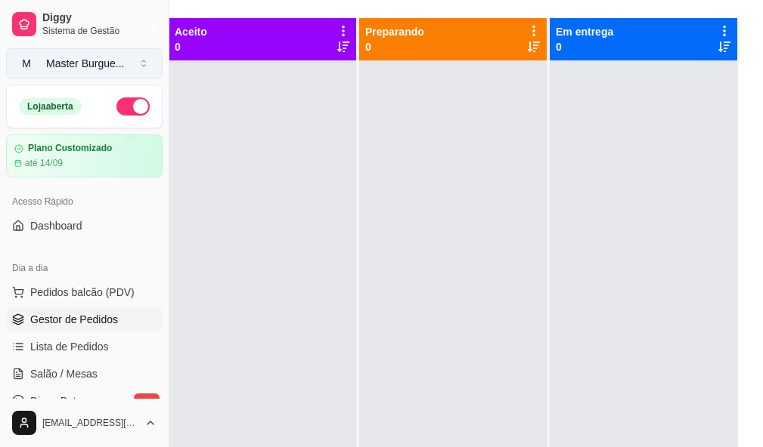
click at [99, 70] on div "Master Burgue ..." at bounding box center [85, 63] width 79 height 15
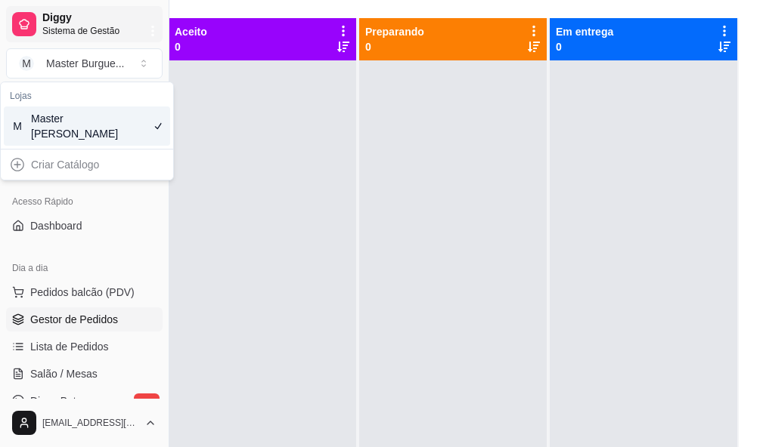
click at [74, 21] on span "Diggy" at bounding box center [99, 18] width 114 height 14
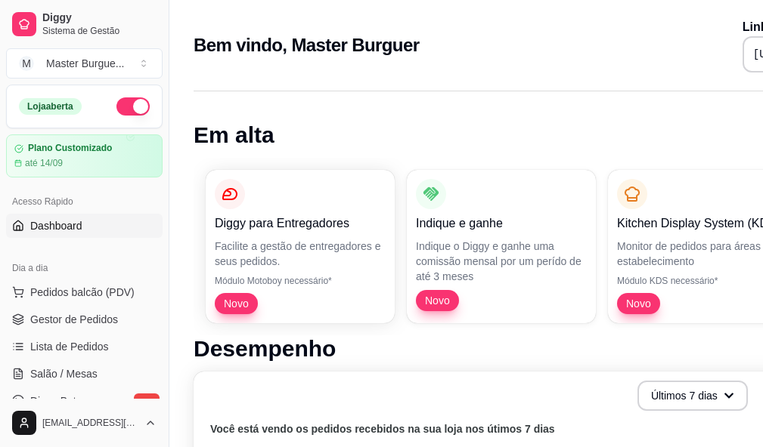
scroll to position [0, 169]
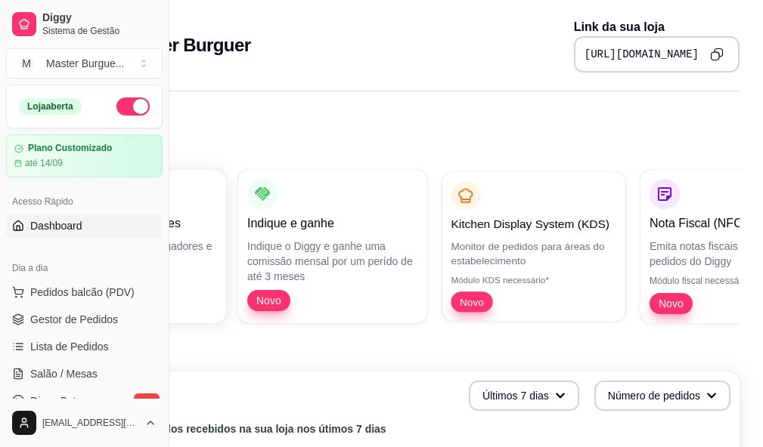
click at [513, 241] on p "Monitor de pedidos para áreas do estabelecimento" at bounding box center [533, 253] width 166 height 29
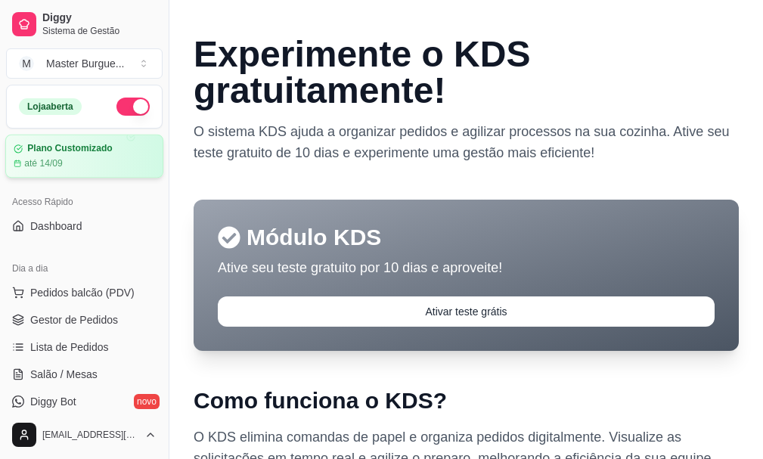
click at [81, 154] on div "Plano Customizado até 14/09" at bounding box center [84, 156] width 141 height 26
click at [127, 65] on button "M Master Burgue ..." at bounding box center [84, 63] width 156 height 30
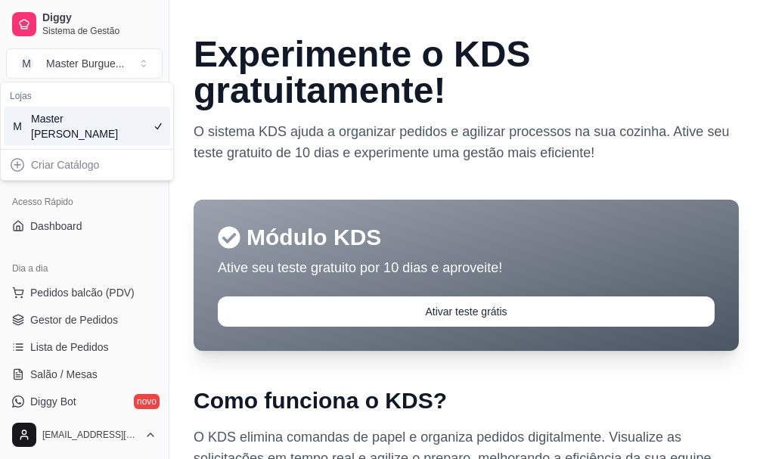
click at [124, 112] on div "M Master Burguer" at bounding box center [87, 126] width 166 height 39
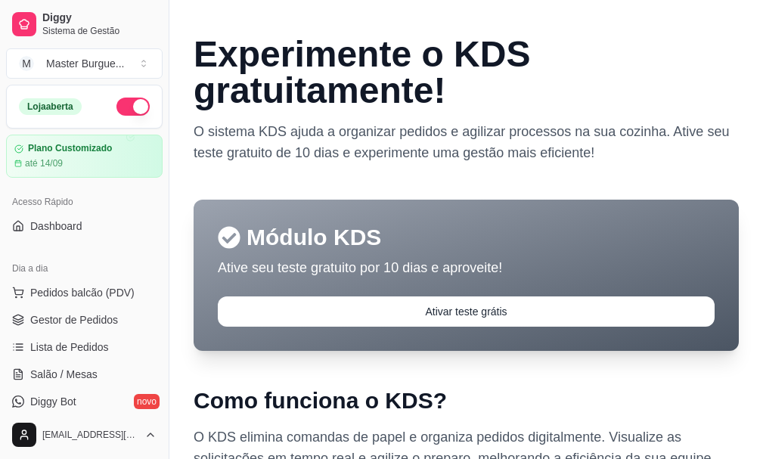
click at [106, 101] on div "Loja aberta" at bounding box center [84, 106] width 131 height 18
click at [115, 63] on div "Master Burgue ..." at bounding box center [85, 63] width 79 height 15
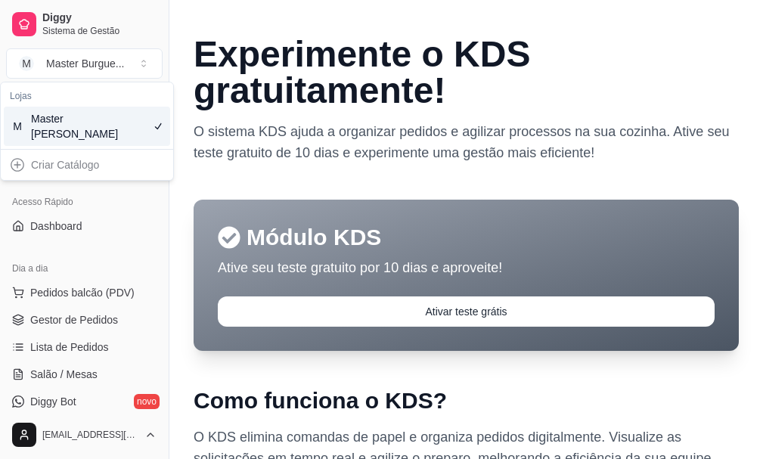
click at [59, 167] on div "Criar Catálogo" at bounding box center [87, 165] width 166 height 24
click at [7, 160] on div "Criar Catálogo" at bounding box center [87, 165] width 166 height 24
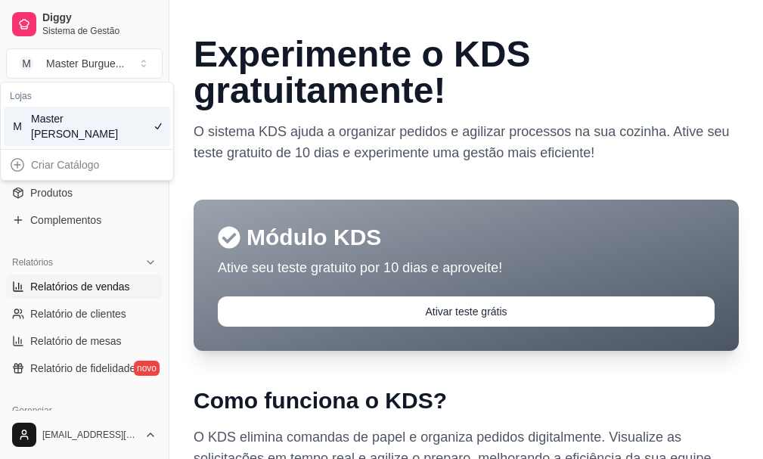
scroll to position [378, 0]
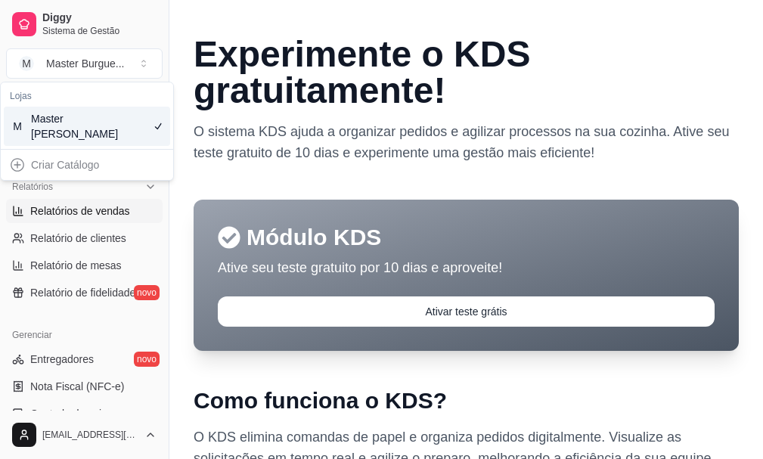
click at [110, 216] on span "Relatórios de vendas" at bounding box center [80, 210] width 100 height 15
select select "ALL"
select select "0"
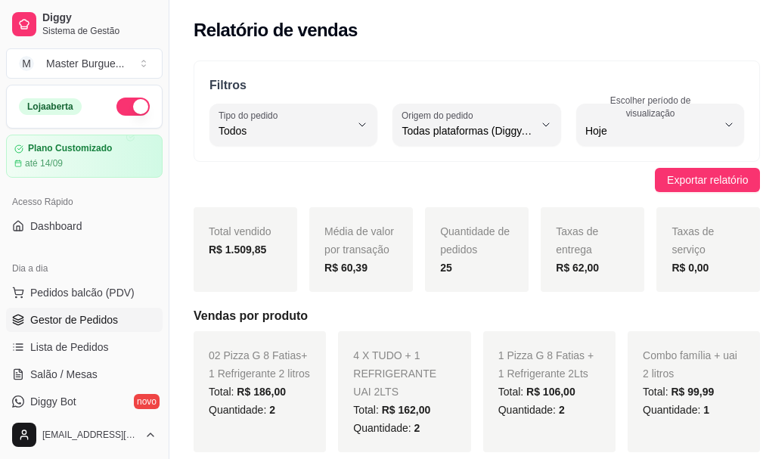
click at [91, 317] on span "Gestor de Pedidos" at bounding box center [74, 319] width 88 height 15
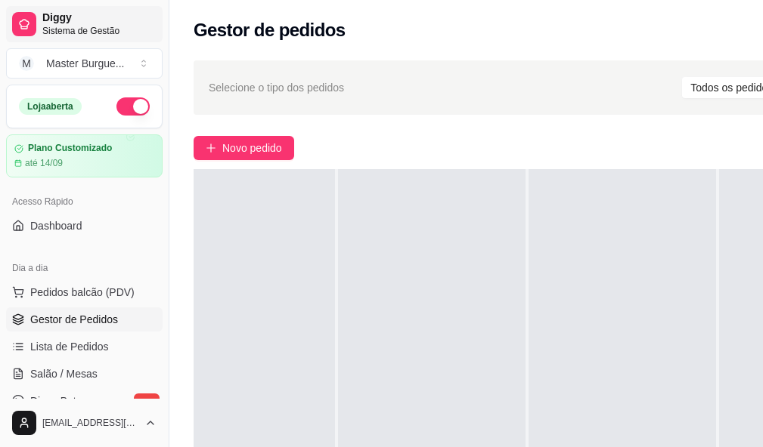
click at [135, 29] on span "Sistema de Gestão" at bounding box center [99, 31] width 114 height 12
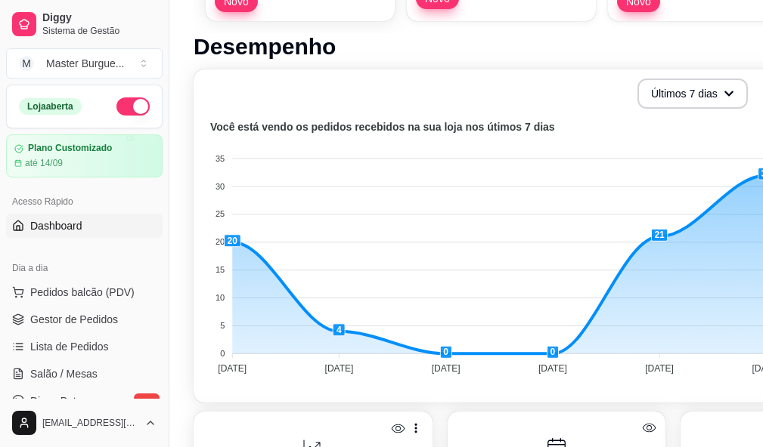
scroll to position [378, 0]
